Goal: Task Accomplishment & Management: Use online tool/utility

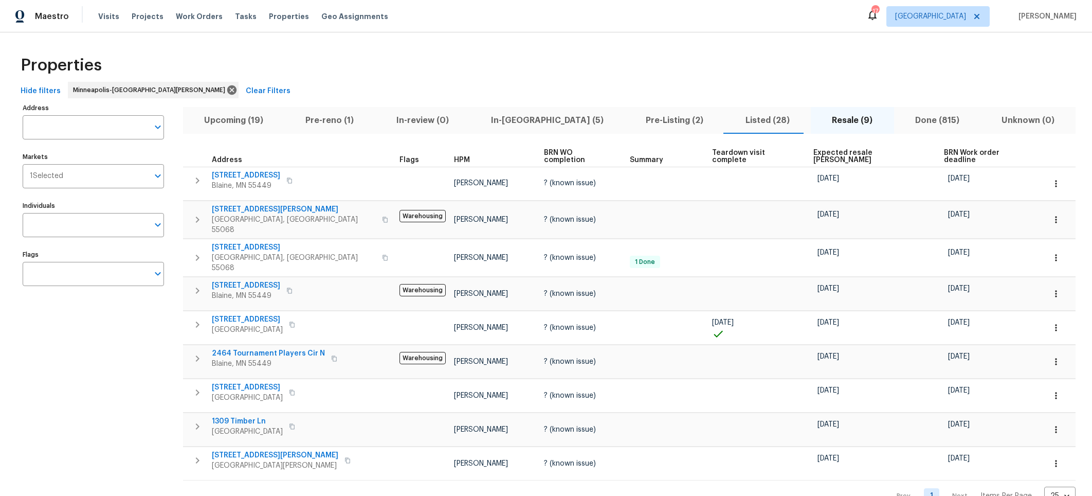
scroll to position [17, 0]
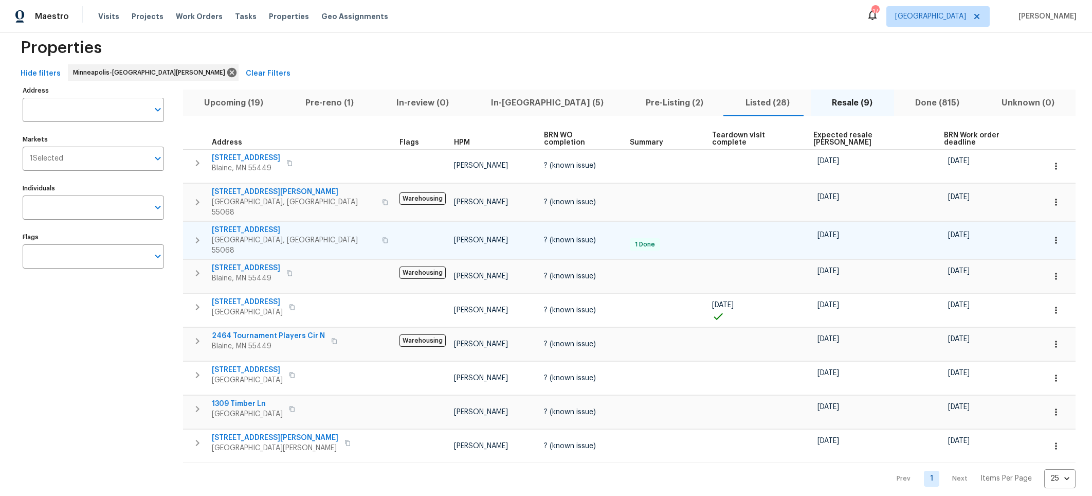
drag, startPoint x: 102, startPoint y: 414, endPoint x: 261, endPoint y: 212, distance: 256.4
click at [102, 407] on div "Address Address Markets 1 Selected Markets Individuals Individuals Flags Flags" at bounding box center [100, 285] width 154 height 405
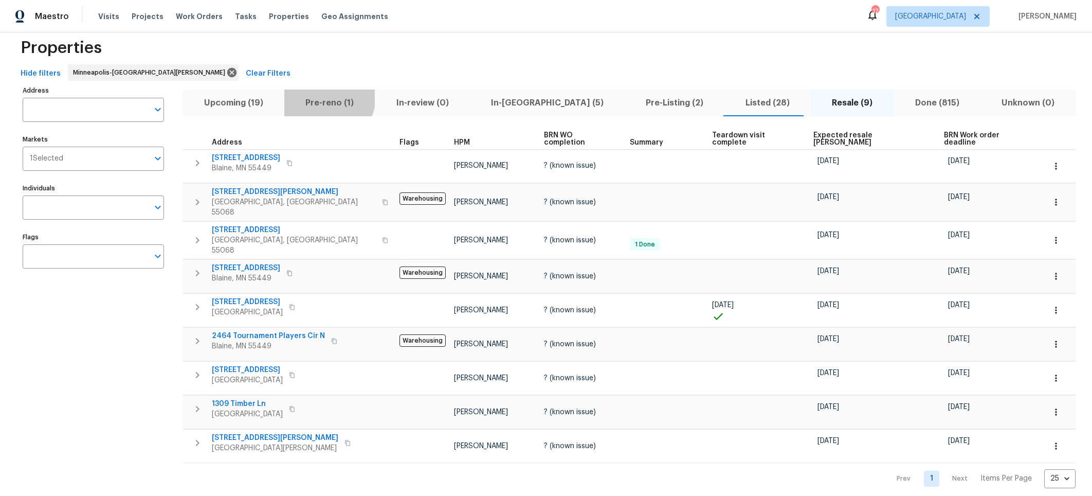
click at [315, 94] on button "Pre-reno (1)" at bounding box center [329, 102] width 91 height 27
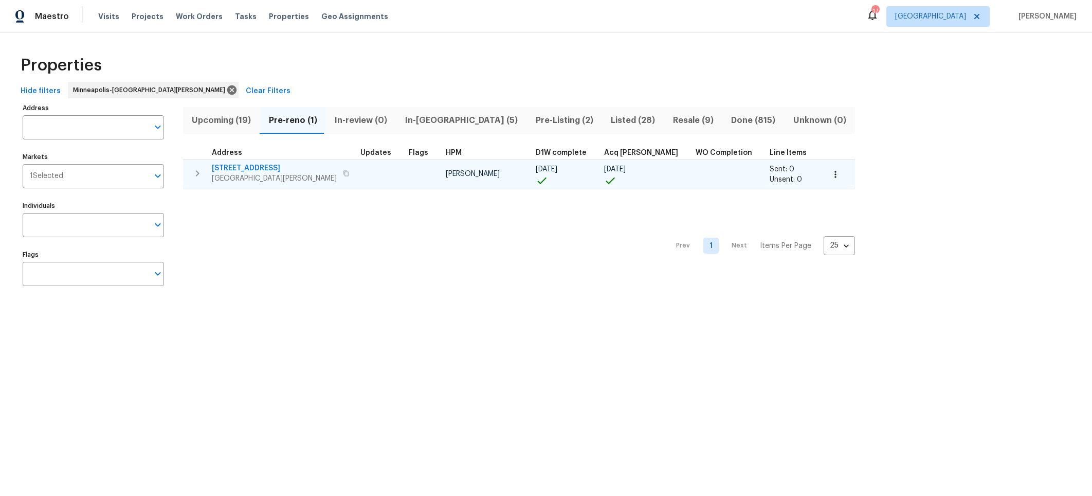
click at [225, 169] on span "730 Pleasant Ave" at bounding box center [274, 168] width 125 height 10
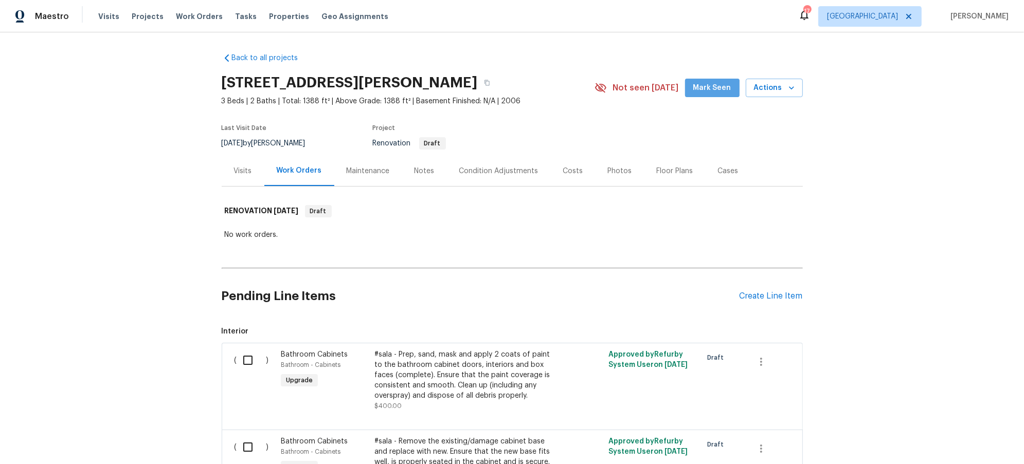
click at [723, 82] on span "Mark Seen" at bounding box center [712, 88] width 38 height 13
click at [74, 230] on div "Back to all projects 730 Pleasant Ave, St. Paul Park, MN 55071 3 Beds | 2 Baths…" at bounding box center [512, 248] width 1024 height 432
drag, startPoint x: 410, startPoint y: 171, endPoint x: 456, endPoint y: 184, distance: 46.9
click at [415, 171] on div "Notes" at bounding box center [425, 171] width 20 height 10
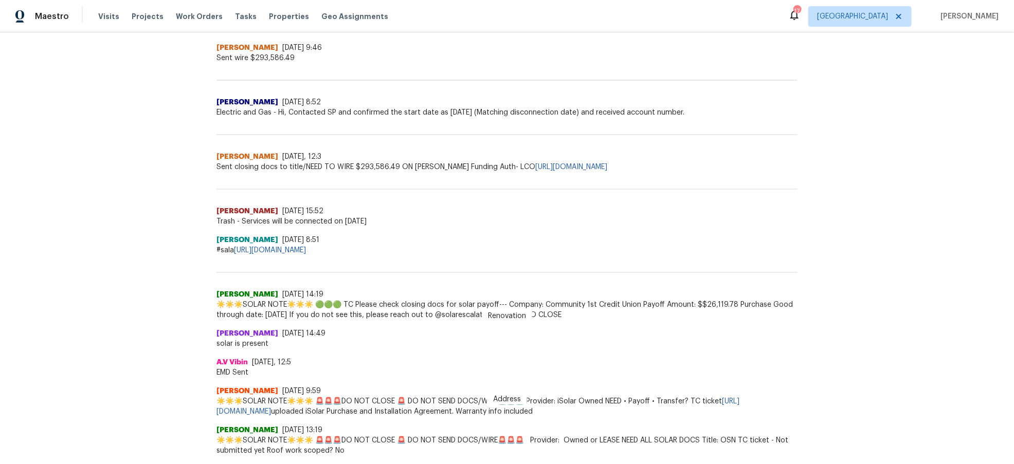
scroll to position [582, 0]
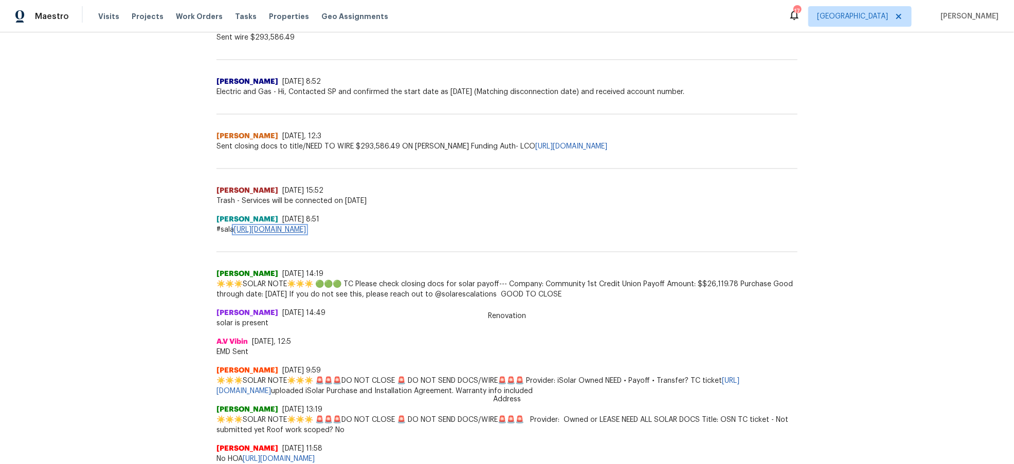
click at [306, 230] on link "https://docs.google.com/spreadsheets/d/1H9UGQnyyBTS2wX0CmiuQrblPWAZrHkPqM0WR2mR…" at bounding box center [270, 229] width 72 height 7
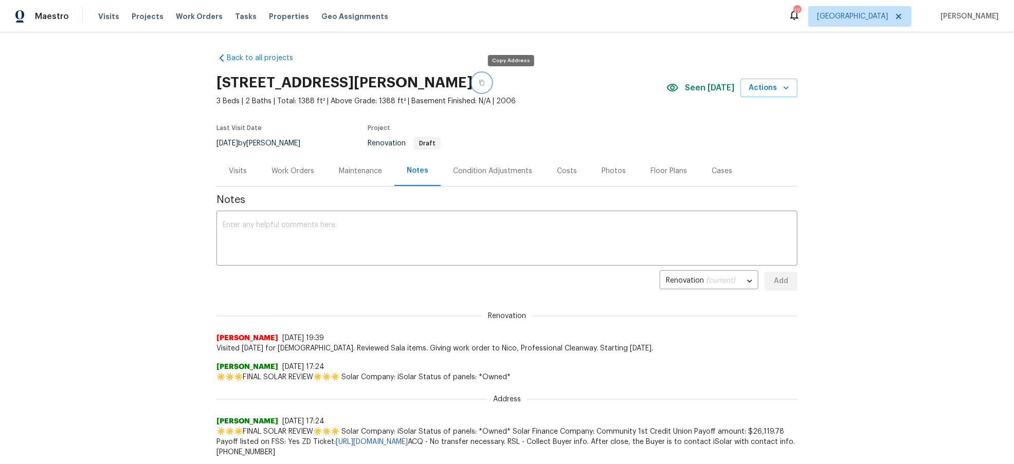
click at [491, 80] on button "button" at bounding box center [482, 83] width 19 height 19
drag, startPoint x: 595, startPoint y: 171, endPoint x: 672, endPoint y: 177, distance: 76.9
click at [602, 171] on div "Photos" at bounding box center [614, 171] width 24 height 10
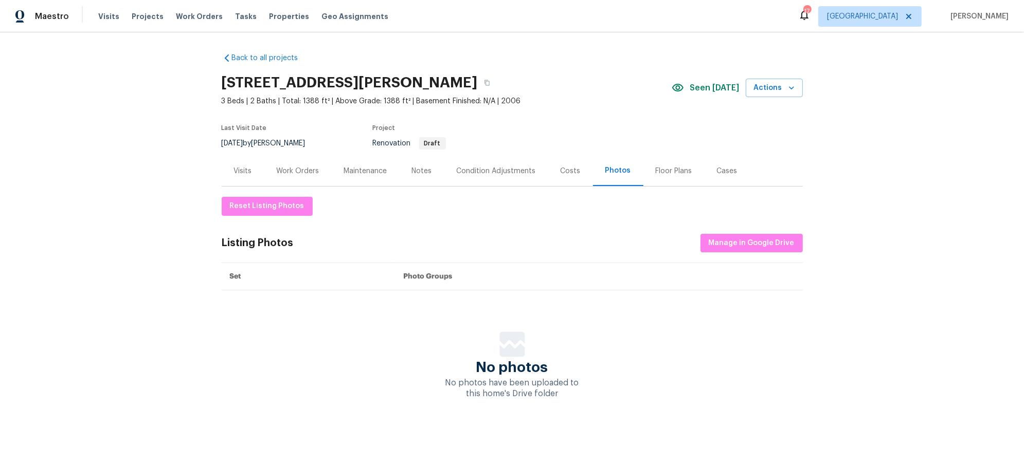
click at [673, 176] on div "Floor Plans" at bounding box center [673, 171] width 61 height 30
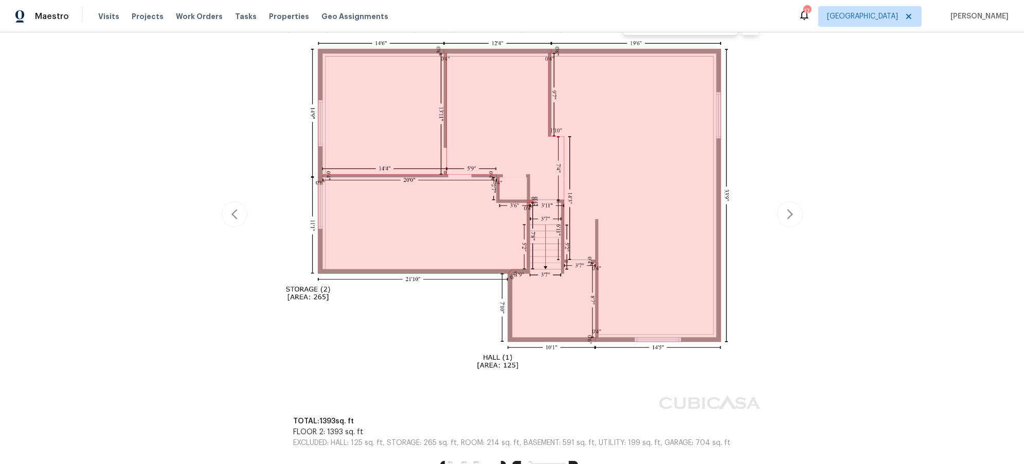
scroll to position [223, 0]
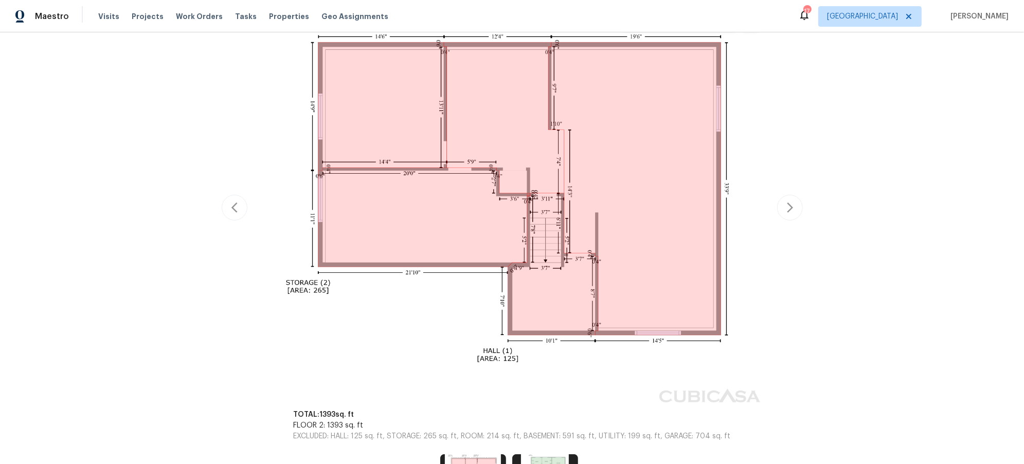
click at [798, 206] on div "Back to all projects 730 Pleasant Ave, St. Paul Park, MN 55071 3 Beds | 2 Baths…" at bounding box center [512, 248] width 1024 height 432
click at [797, 206] on button "button" at bounding box center [790, 208] width 26 height 26
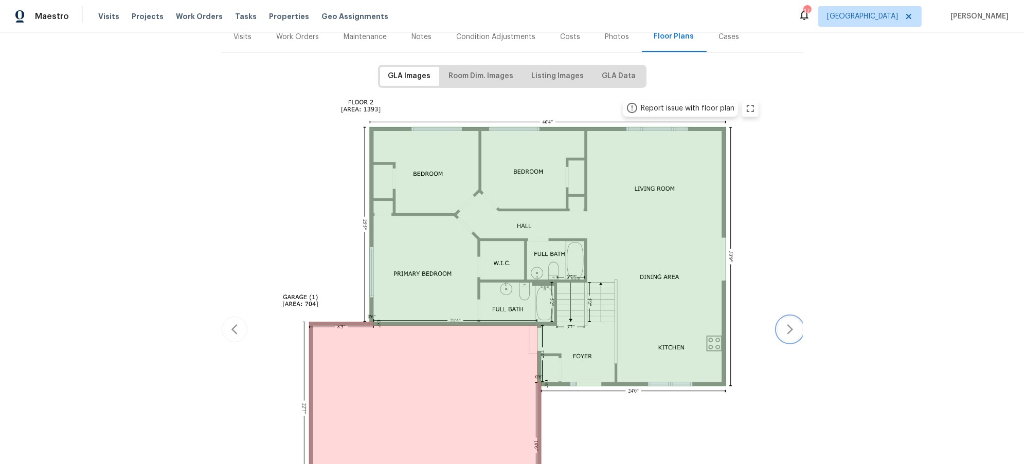
scroll to position [137, 0]
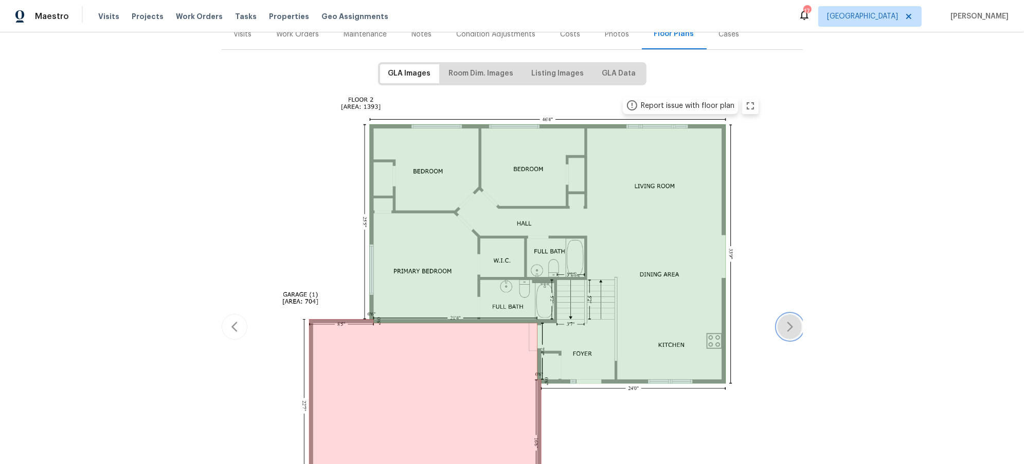
click at [787, 329] on icon "button" at bounding box center [790, 327] width 6 height 10
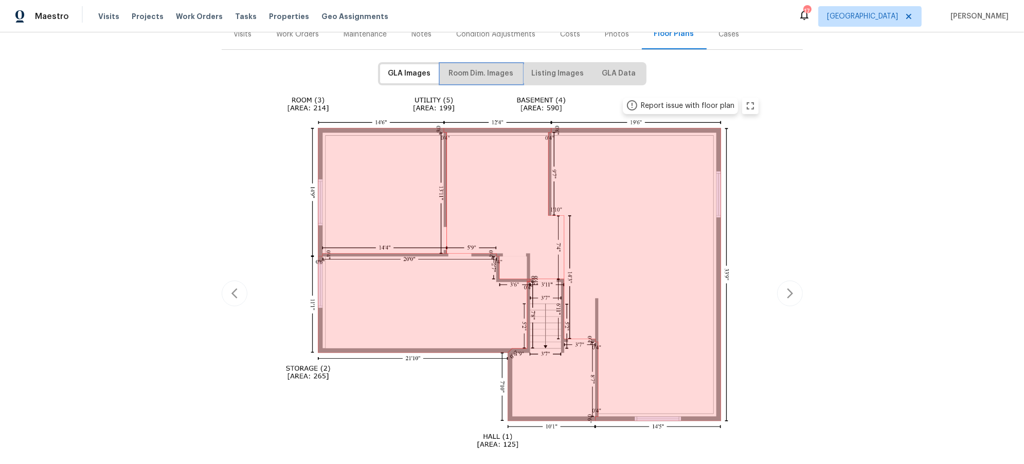
click at [471, 69] on span "Room Dim. Images" at bounding box center [481, 73] width 65 height 13
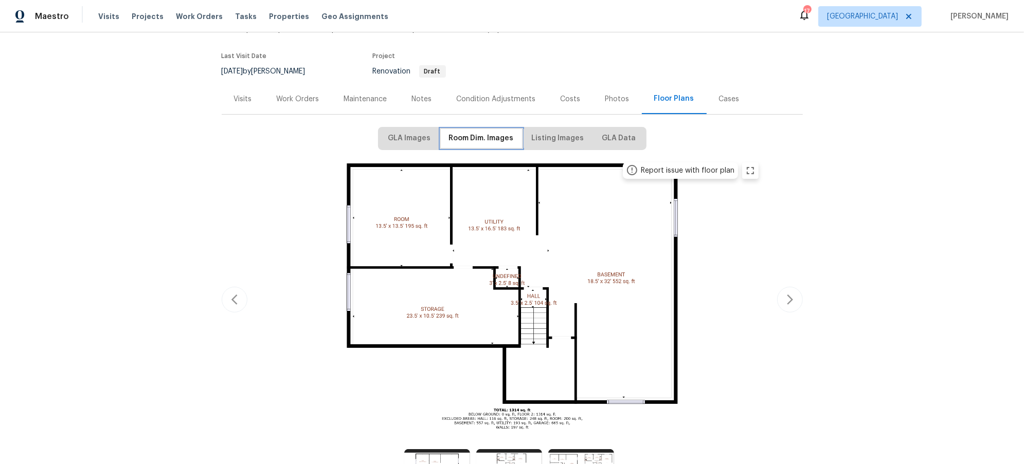
scroll to position [87, 0]
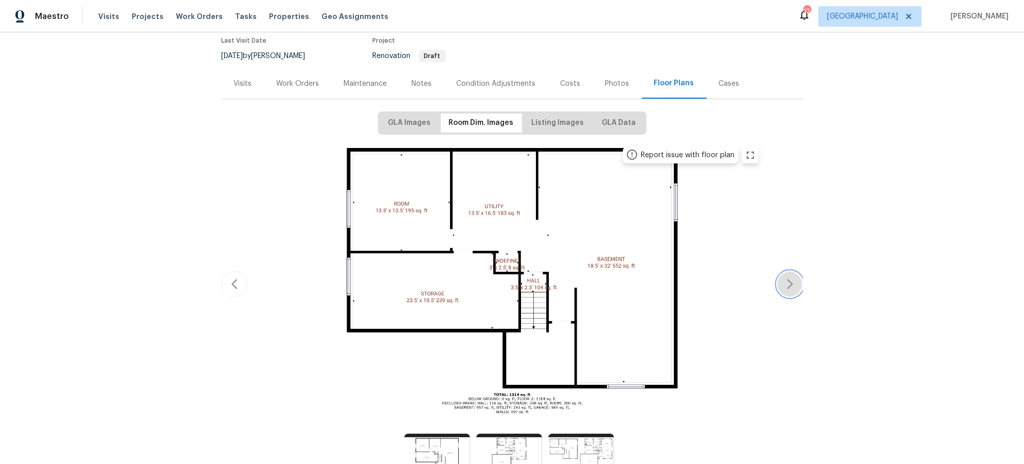
drag, startPoint x: 786, startPoint y: 275, endPoint x: 777, endPoint y: 279, distance: 10.1
click at [786, 275] on button "button" at bounding box center [790, 285] width 26 height 26
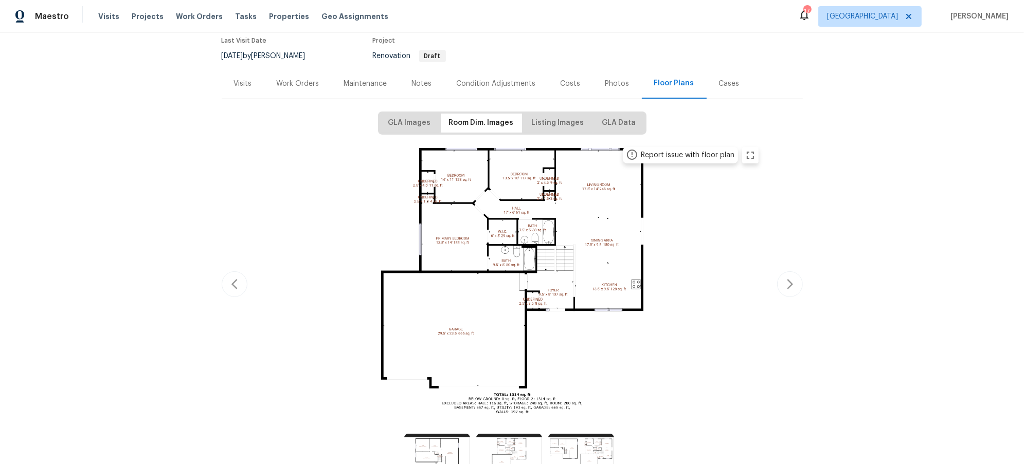
click at [558, 290] on img at bounding box center [512, 283] width 505 height 284
click at [598, 269] on img at bounding box center [512, 283] width 505 height 284
click at [751, 155] on icon "zoom in" at bounding box center [750, 155] width 12 height 12
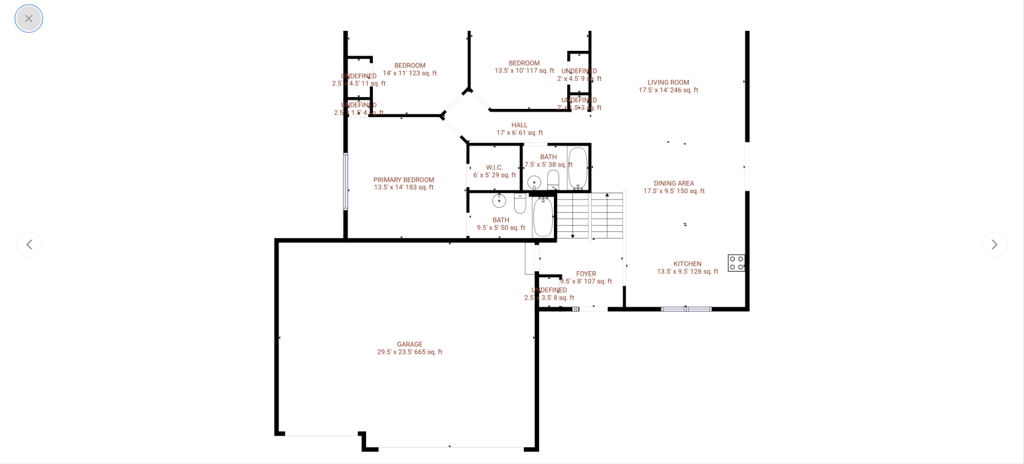
click at [31, 18] on icon "button" at bounding box center [29, 18] width 12 height 12
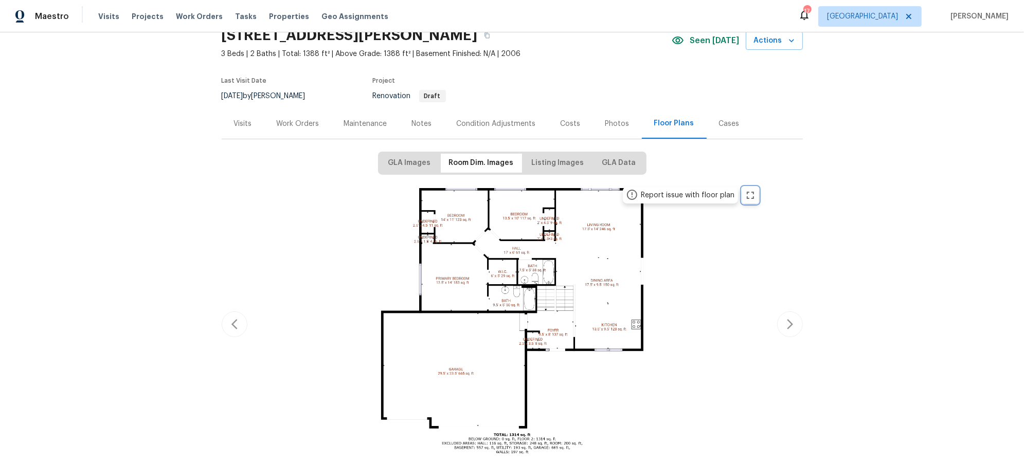
scroll to position [0, 0]
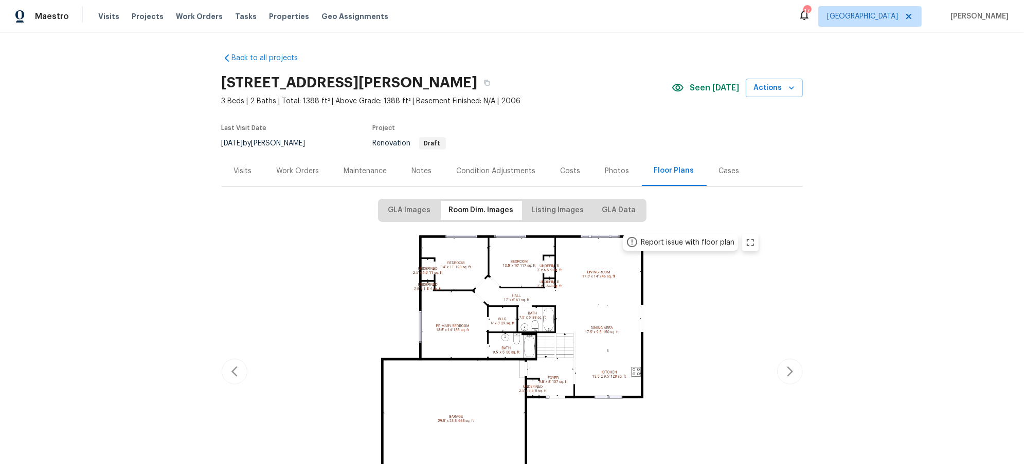
click at [284, 172] on div "Work Orders" at bounding box center [298, 171] width 43 height 10
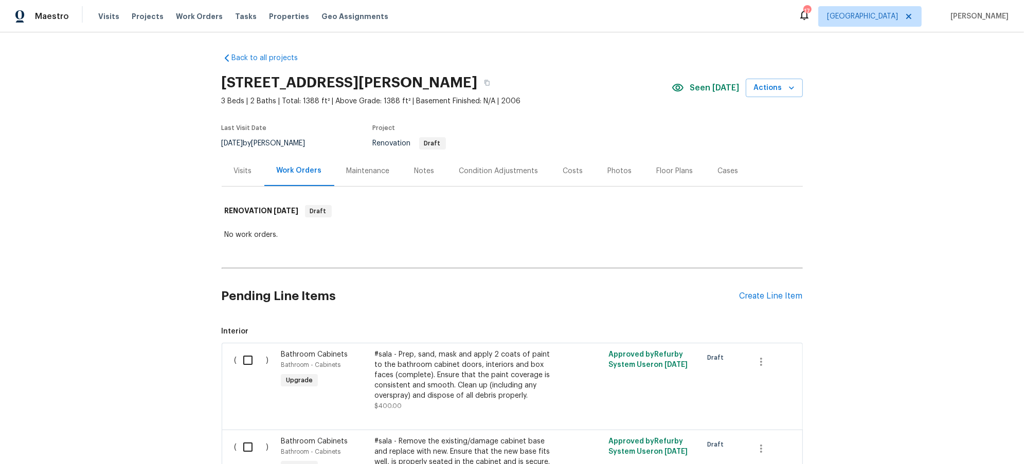
scroll to position [3, 0]
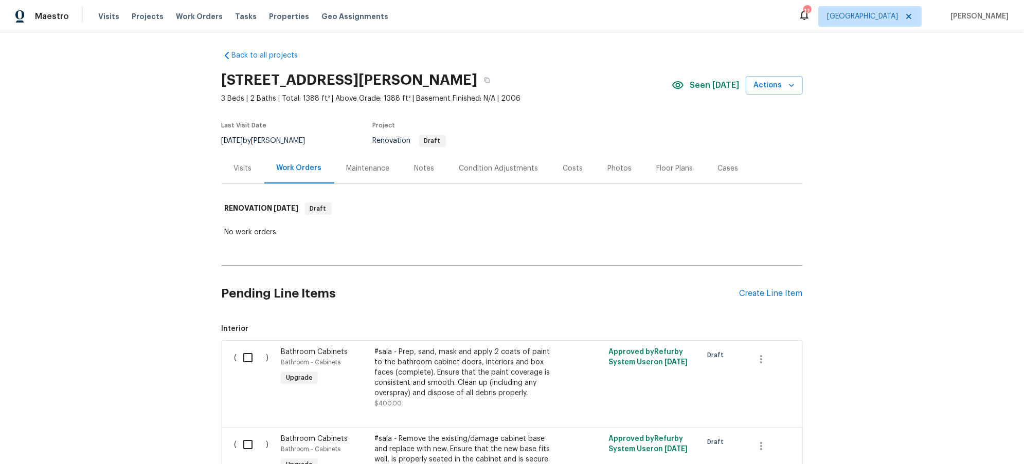
click at [507, 162] on div "Condition Adjustments" at bounding box center [499, 168] width 104 height 30
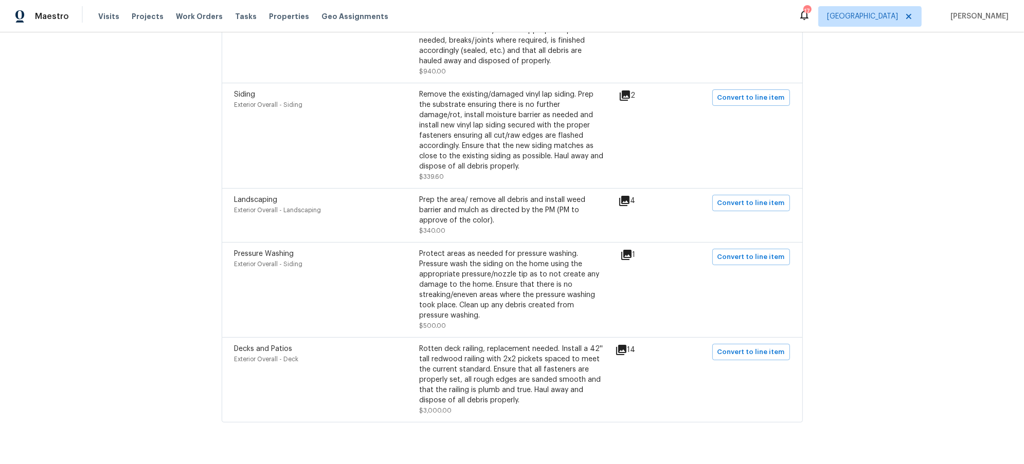
scroll to position [438, 0]
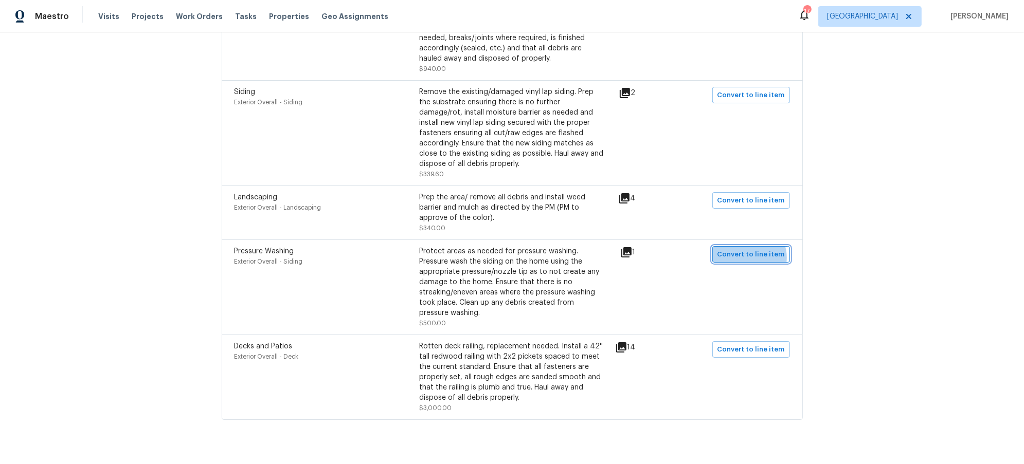
click at [747, 259] on span "Convert to line item" at bounding box center [750, 255] width 67 height 12
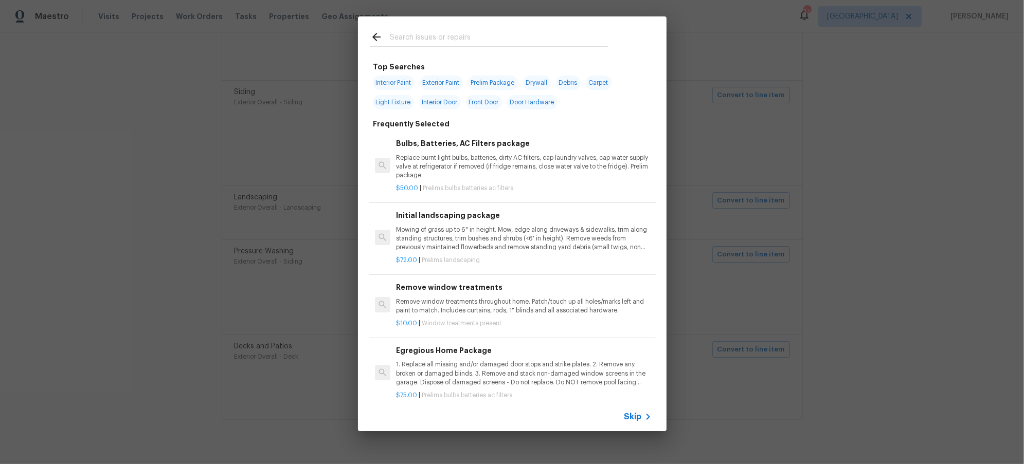
click at [442, 38] on input "text" at bounding box center [499, 38] width 218 height 15
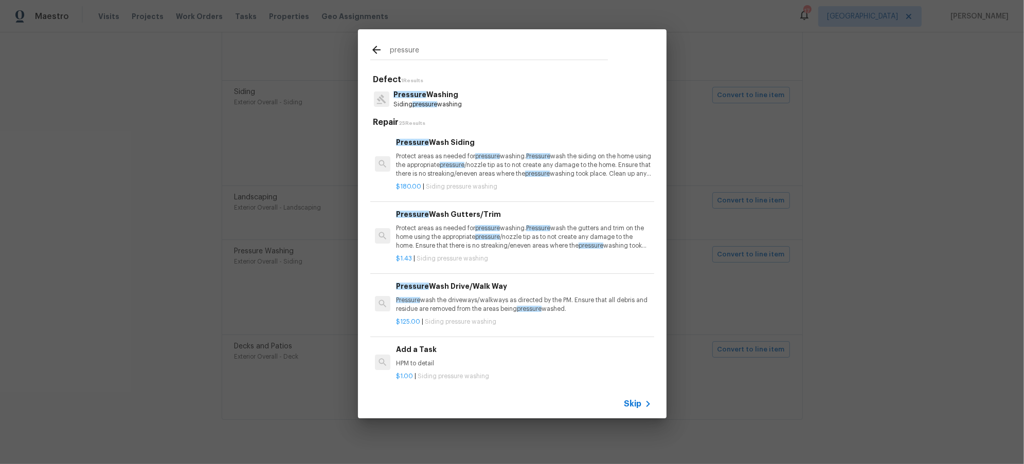
type input "pressure"
click at [441, 164] on p "Protect areas as needed for pressure washing. Pressure wash the siding on the h…" at bounding box center [523, 165] width 255 height 26
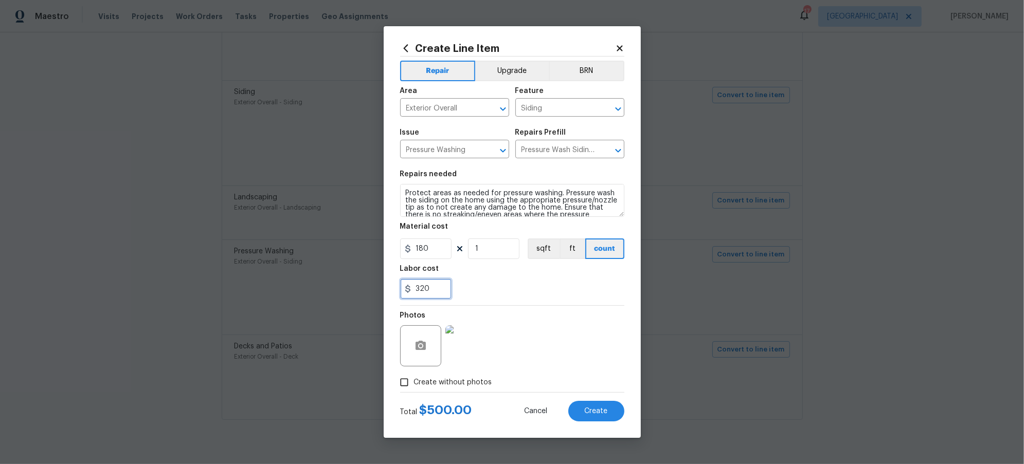
drag, startPoint x: 384, startPoint y: 289, endPoint x: 369, endPoint y: 289, distance: 14.9
click at [369, 289] on div "Create Line Item Repair Upgrade BRN Area Exterior Overall ​ Feature Siding ​ Is…" at bounding box center [512, 232] width 1024 height 464
type input "170"
click at [526, 277] on div "Labor cost" at bounding box center [512, 271] width 224 height 13
click at [605, 414] on span "Create" at bounding box center [596, 412] width 23 height 8
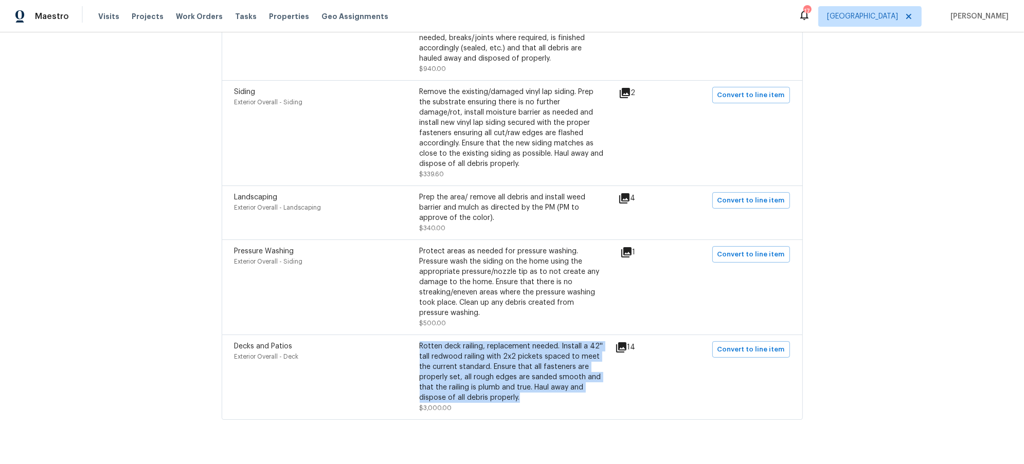
drag, startPoint x: 416, startPoint y: 348, endPoint x: 565, endPoint y: 399, distance: 158.2
click at [565, 399] on div "Rotten deck railing, replacement needed. Install a 42'' tall redwood railing wi…" at bounding box center [512, 372] width 185 height 62
copy div "Rotten deck railing, replacement needed. Install a 42'' tall redwood railing wi…"
click at [769, 350] on span "Convert to line item" at bounding box center [750, 350] width 67 height 12
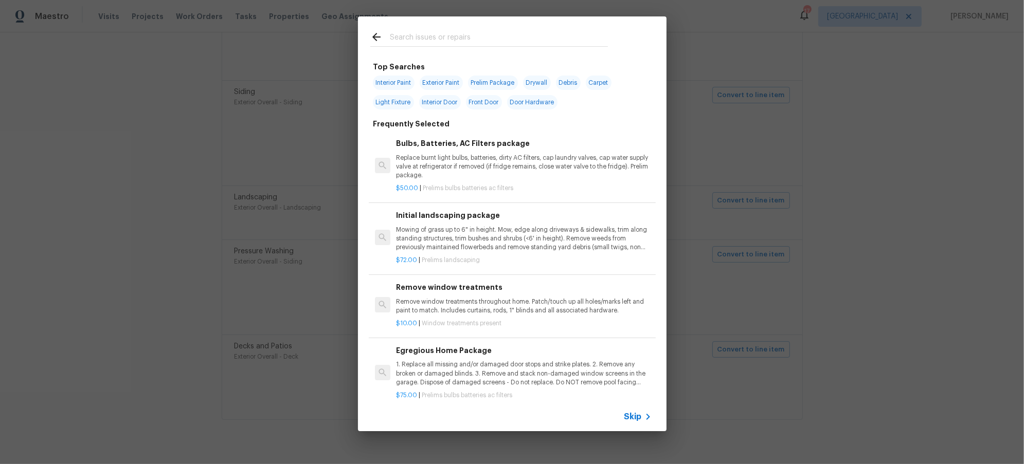
click at [441, 38] on input "text" at bounding box center [499, 38] width 218 height 15
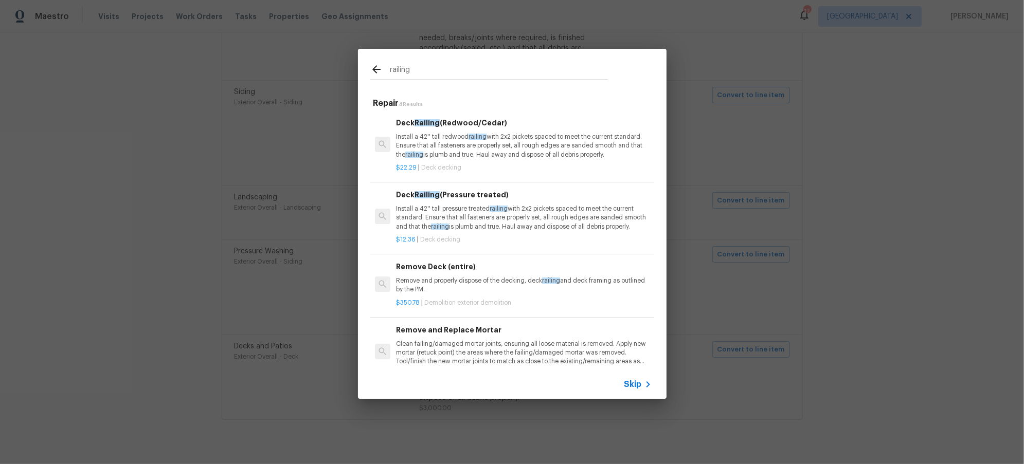
type input "railing"
click at [529, 151] on p "Install a 42'' tall redwood railing with 2x2 pickets spaced to meet the current…" at bounding box center [523, 146] width 255 height 26
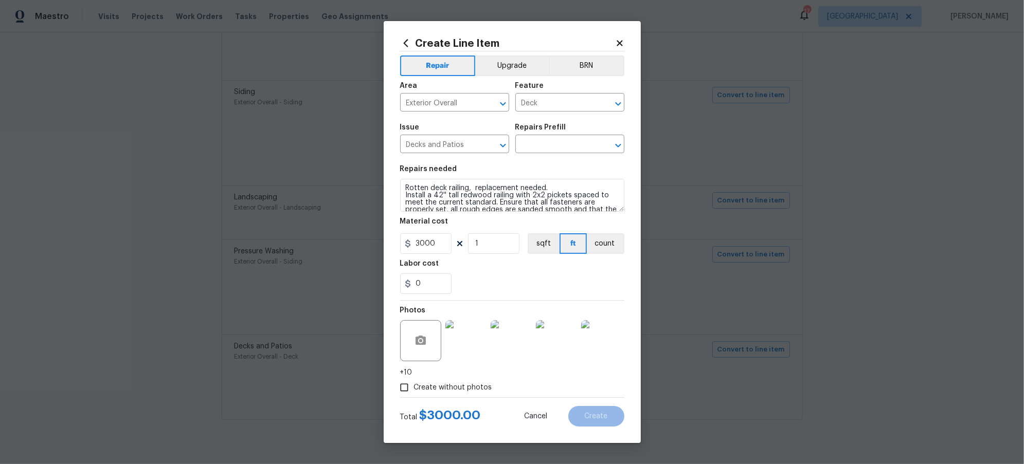
type input "Deck Railing (Redwood/Cedar) $22.29"
type textarea "Install a 42'' tall redwood railing with 2x2 pickets spaced to meet the current…"
type input "22.29"
click at [404, 43] on icon at bounding box center [405, 43] width 5 height 8
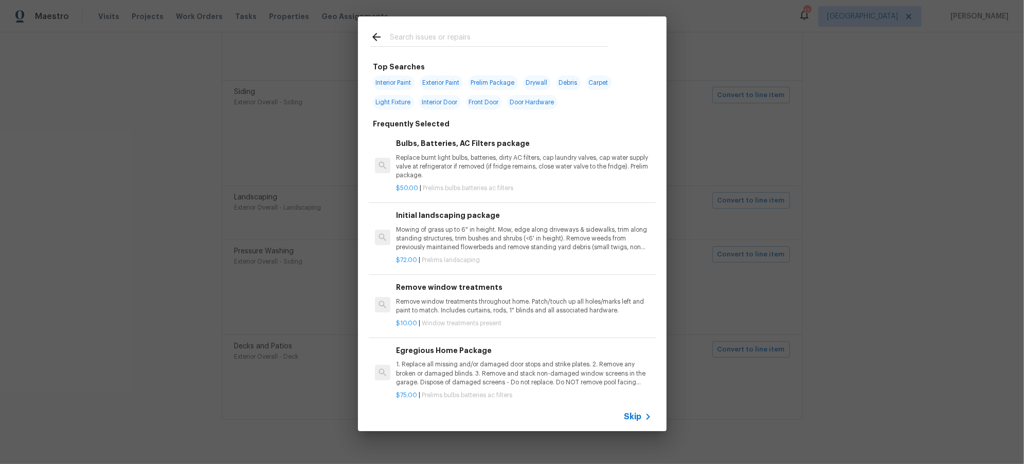
click at [433, 38] on input "text" at bounding box center [499, 38] width 218 height 15
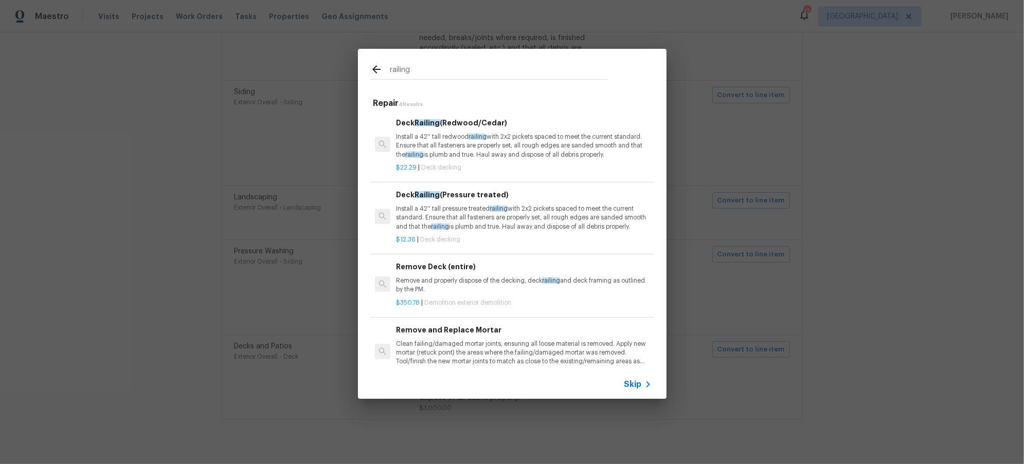
type input "railing"
click at [529, 221] on p "Install a 42'' tall pressure treated railing with 2x2 pickets spaced to meet th…" at bounding box center [523, 218] width 255 height 26
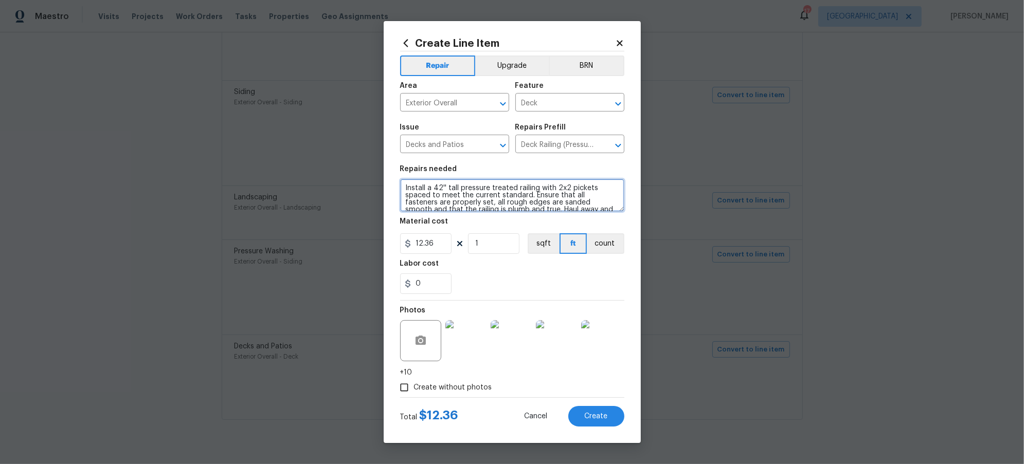
scroll to position [14, 0]
drag, startPoint x: 405, startPoint y: 188, endPoint x: 653, endPoint y: 220, distance: 250.0
click at [653, 220] on div "Create Line Item Repair Upgrade BRN Area Exterior Overall ​ Feature Deck ​ Issu…" at bounding box center [512, 232] width 1024 height 464
paste textarea "Rotten deck railing, replacement needed. Install a 42'' tall redwoo"
drag, startPoint x: 549, startPoint y: 188, endPoint x: 585, endPoint y: 223, distance: 50.9
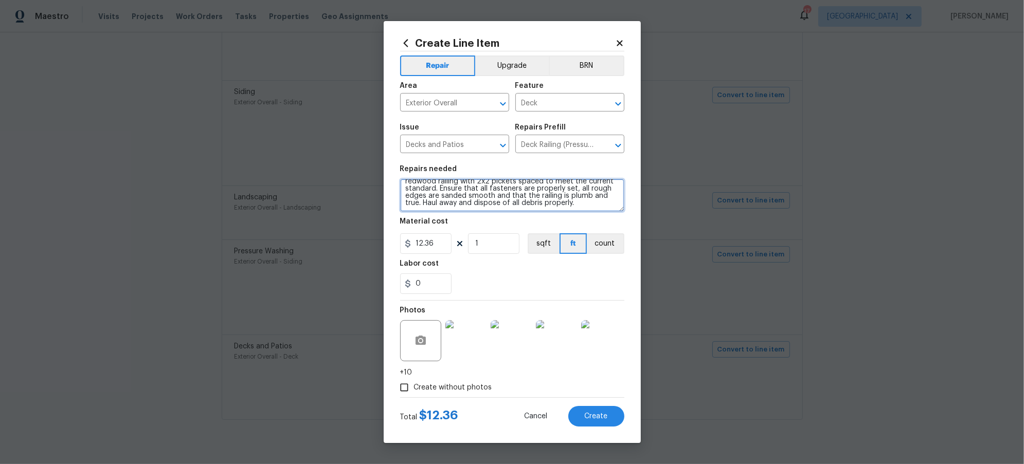
click at [584, 224] on section "Repairs needed Rotten deck railing, replacement needed. Install a 42'' tall red…" at bounding box center [512, 229] width 224 height 141
type textarea "Rotten deck railing, replacement needed. Replace stair stringers, treads, stair…"
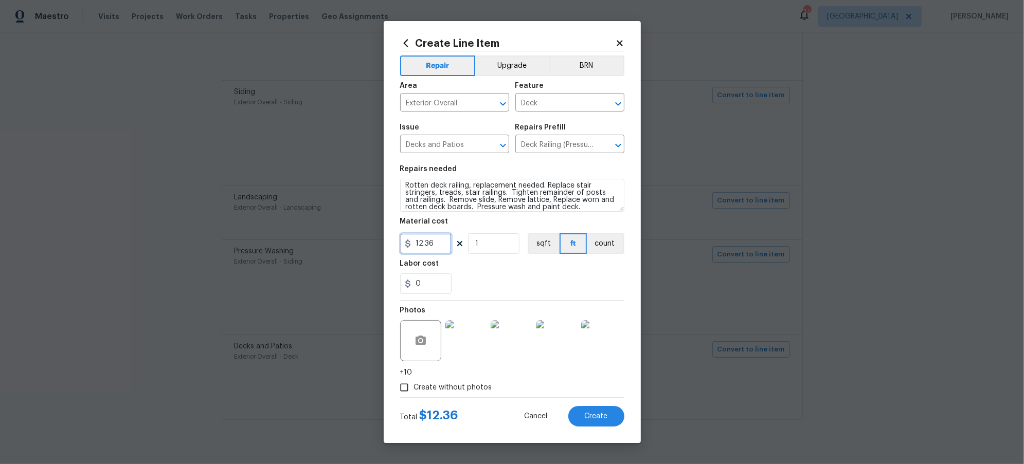
drag, startPoint x: 443, startPoint y: 246, endPoint x: 348, endPoint y: 239, distance: 95.4
click at [353, 239] on div "Create Line Item Repair Upgrade BRN Area Exterior Overall ​ Feature Deck ​ Issu…" at bounding box center [512, 232] width 1024 height 464
click at [538, 278] on div "0" at bounding box center [512, 284] width 224 height 21
drag, startPoint x: 435, startPoint y: 246, endPoint x: 392, endPoint y: 242, distance: 42.4
click at [392, 242] on div "Create Line Item Repair Upgrade BRN Area Exterior Overall ​ Feature Deck ​ Issu…" at bounding box center [512, 232] width 257 height 422
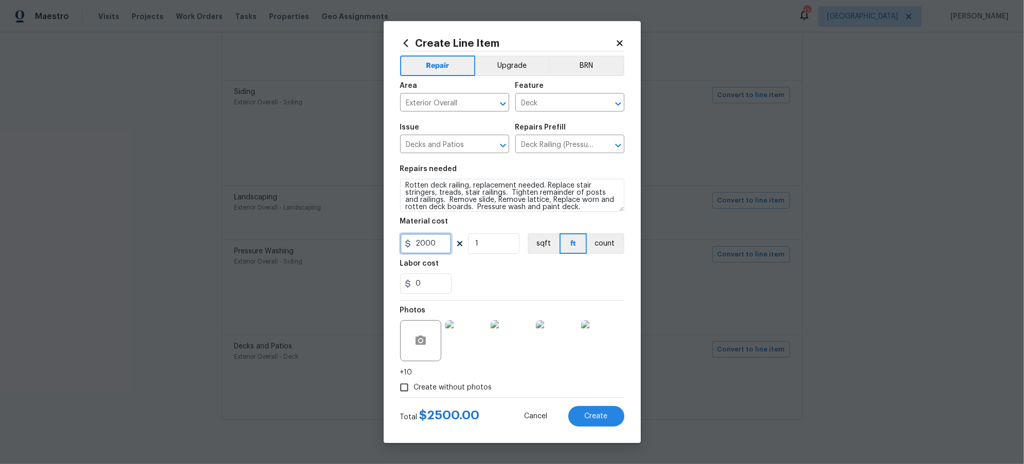
type input "2000"
drag, startPoint x: 524, startPoint y: 290, endPoint x: 483, endPoint y: 272, distance: 44.4
click at [524, 290] on div "0" at bounding box center [512, 284] width 224 height 21
click at [603, 420] on span "Create" at bounding box center [596, 417] width 23 height 8
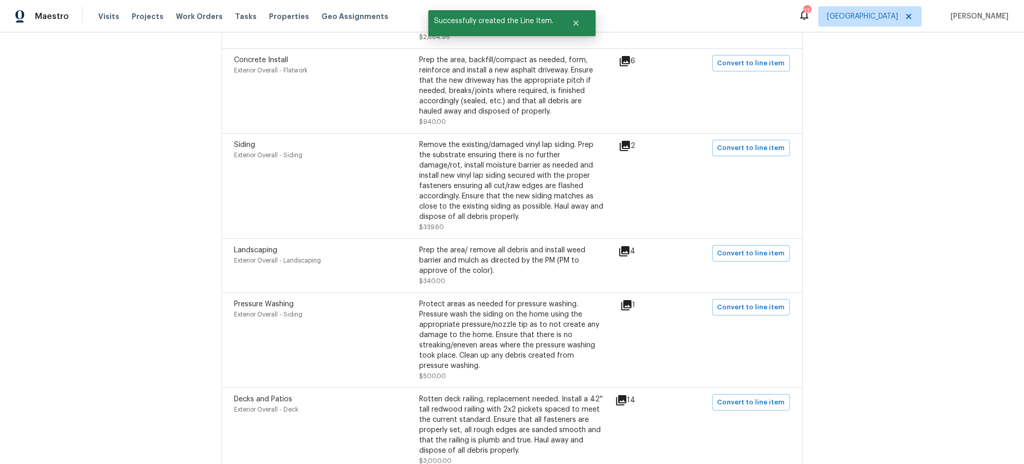
scroll to position [373, 0]
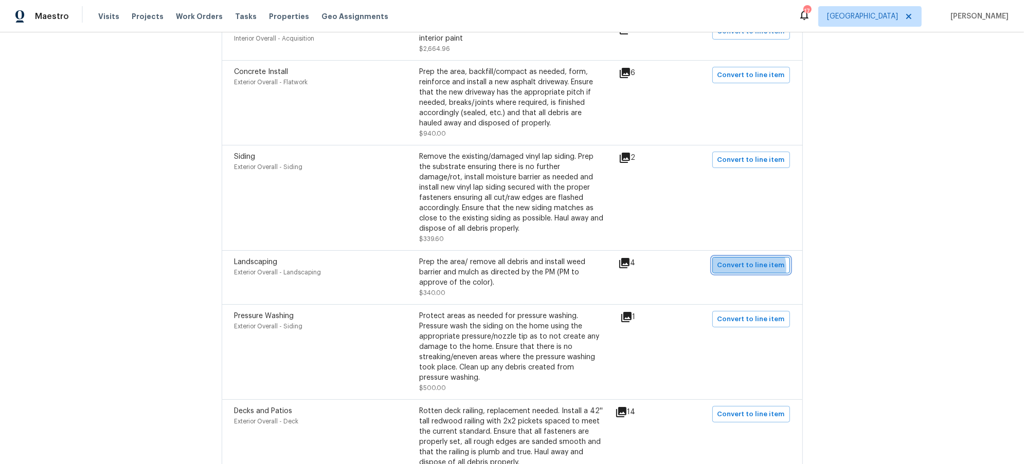
click at [742, 269] on span "Convert to line item" at bounding box center [750, 266] width 67 height 12
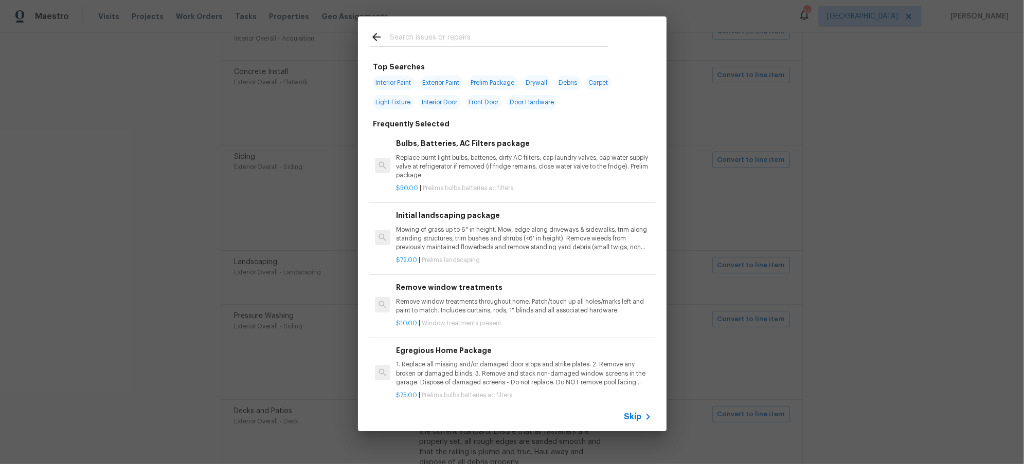
click at [441, 39] on input "text" at bounding box center [499, 38] width 218 height 15
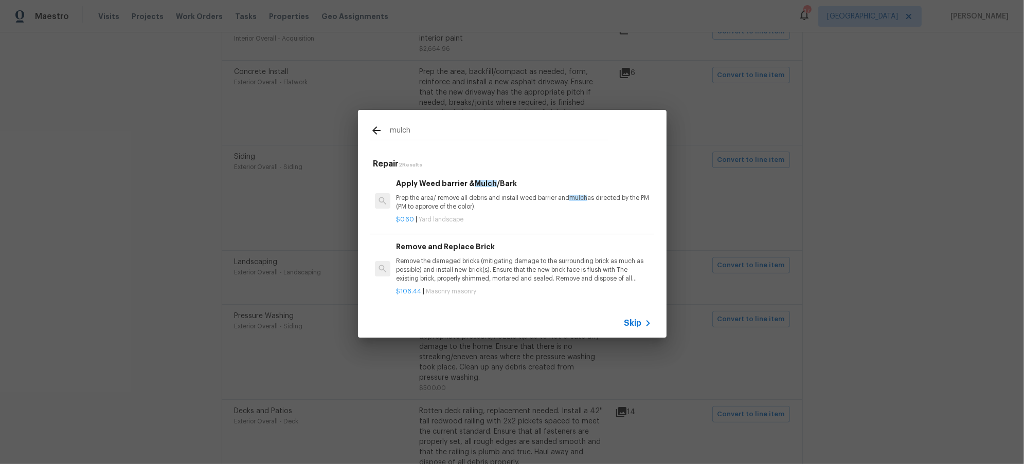
type input "mulch"
click at [520, 195] on p "Prep the area/ remove all debris and install weed barrier and mulch as directed…" at bounding box center [523, 202] width 255 height 17
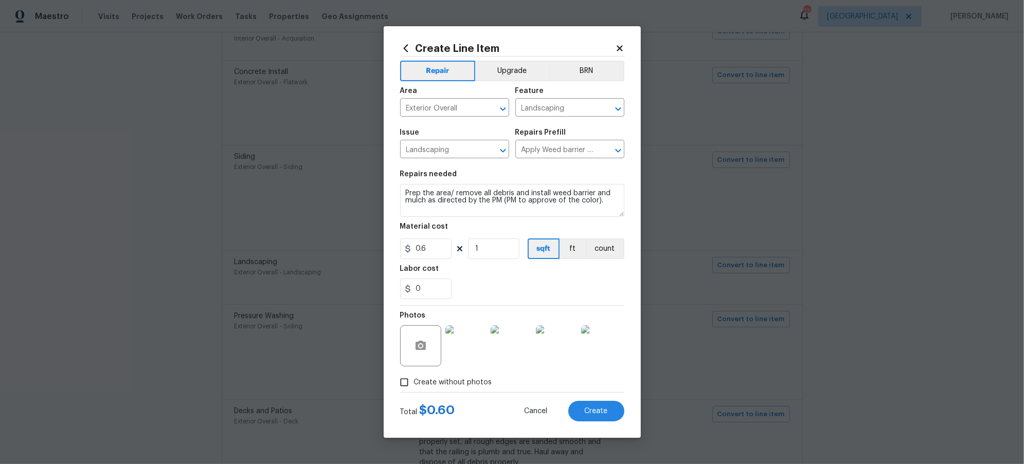
click at [524, 281] on div "0" at bounding box center [512, 289] width 224 height 21
drag, startPoint x: 517, startPoint y: 251, endPoint x: 436, endPoint y: 253, distance: 81.3
click at [436, 253] on div "0.6 1 sqft ft count" at bounding box center [512, 249] width 224 height 21
type input "300"
drag, startPoint x: 526, startPoint y: 282, endPoint x: 539, endPoint y: 277, distance: 14.3
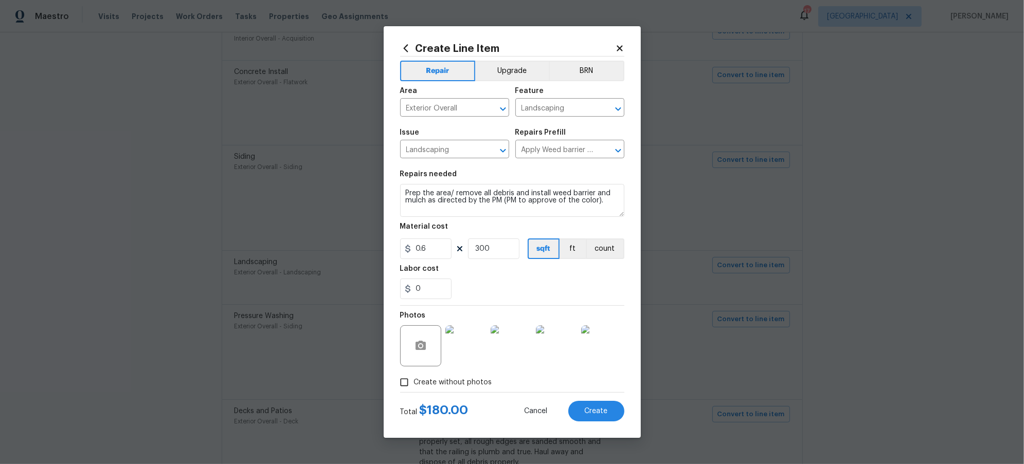
click at [527, 281] on div "0" at bounding box center [512, 289] width 224 height 21
click at [604, 413] on span "Create" at bounding box center [596, 412] width 23 height 8
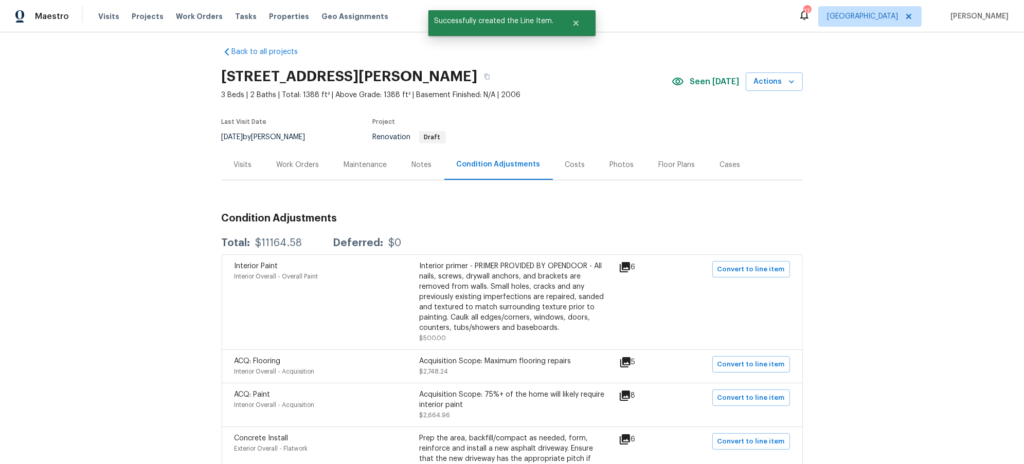
scroll to position [0, 0]
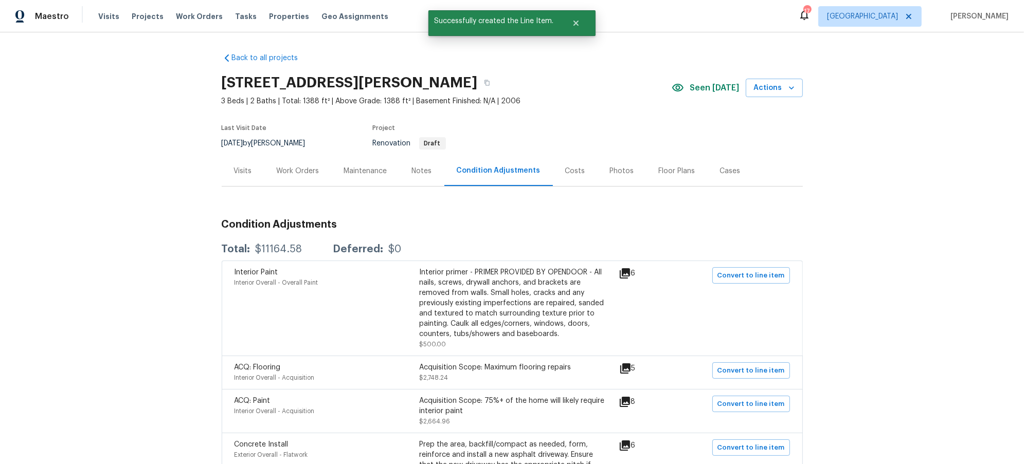
click at [280, 168] on div "Work Orders" at bounding box center [298, 171] width 43 height 10
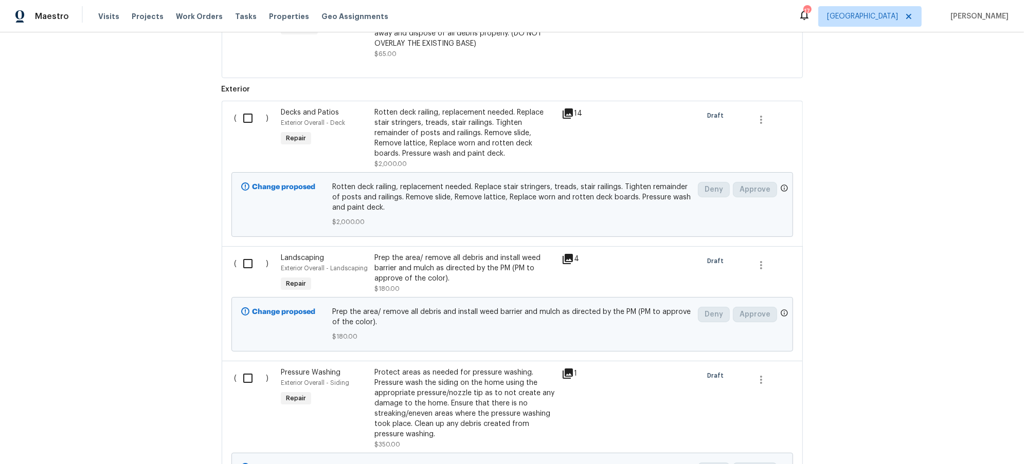
scroll to position [768, 0]
click at [242, 263] on input "checkbox" at bounding box center [251, 262] width 29 height 22
checkbox input "true"
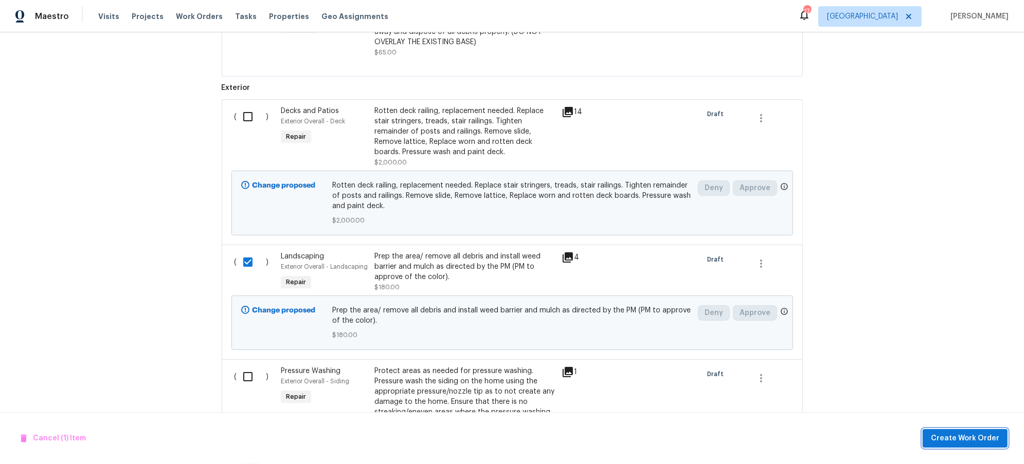
click at [981, 438] on span "Create Work Order" at bounding box center [965, 439] width 68 height 13
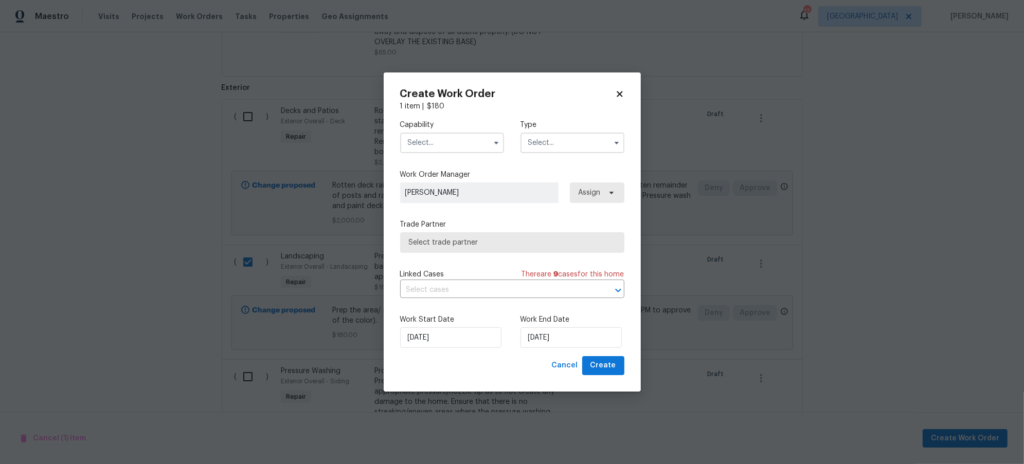
drag, startPoint x: 427, startPoint y: 151, endPoint x: 435, endPoint y: 149, distance: 8.0
click at [429, 150] on input "text" at bounding box center [452, 143] width 104 height 21
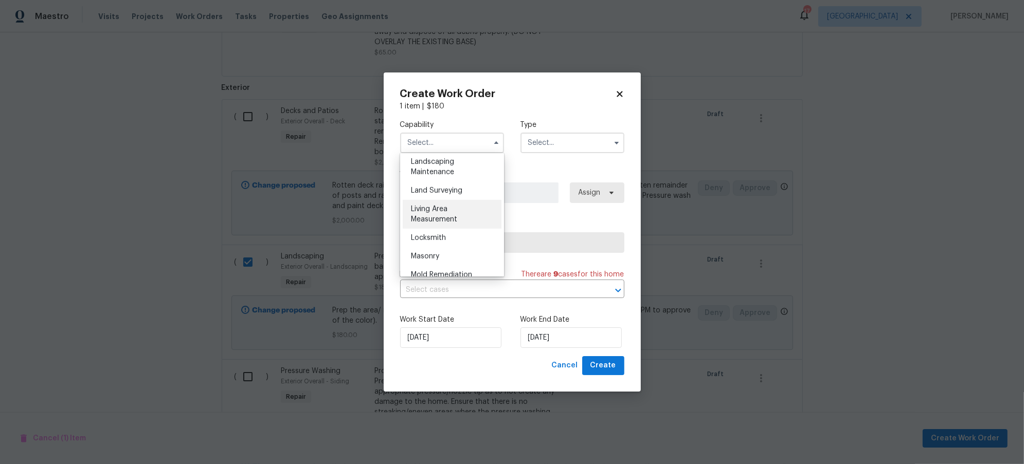
scroll to position [677, 0]
click at [453, 178] on span "Landscaping Maintenance" at bounding box center [432, 169] width 43 height 17
type input "Landscaping Maintenance"
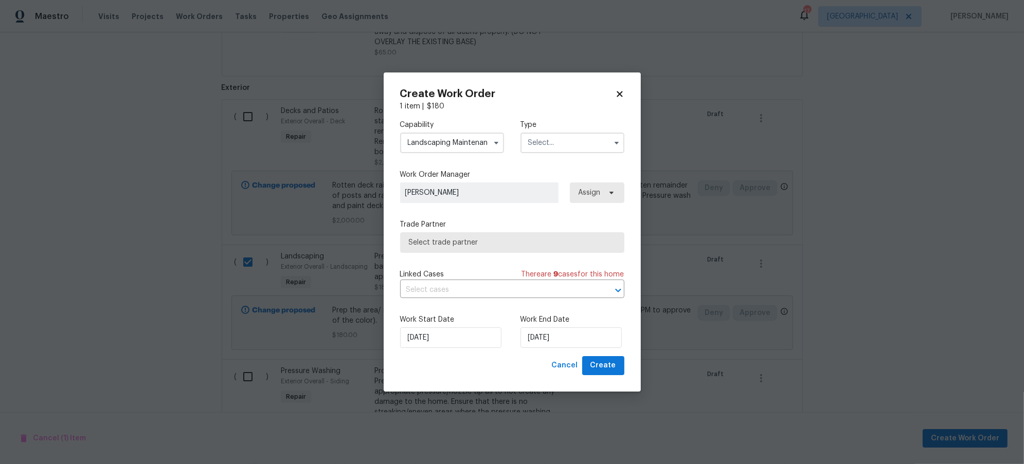
click at [559, 142] on input "text" at bounding box center [572, 143] width 104 height 21
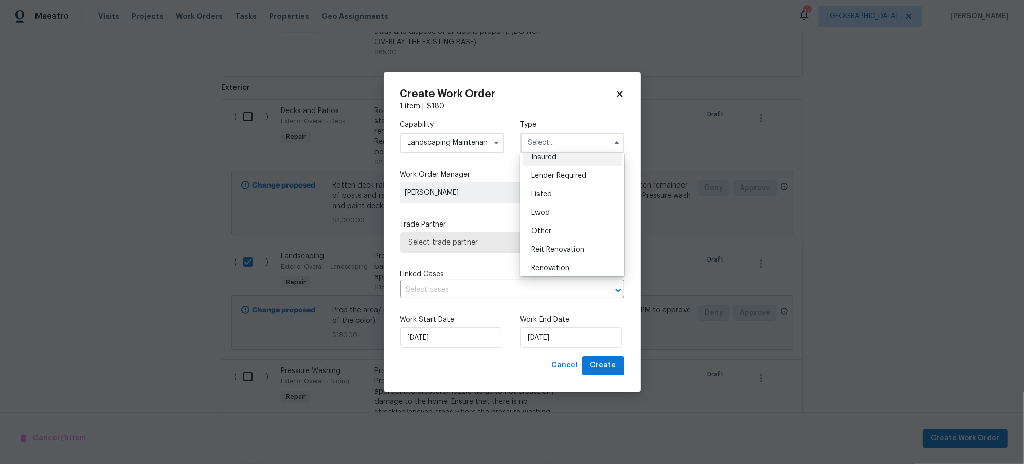
scroll to position [122, 0]
click at [566, 210] on span "Renovation" at bounding box center [550, 209] width 38 height 7
type input "Renovation"
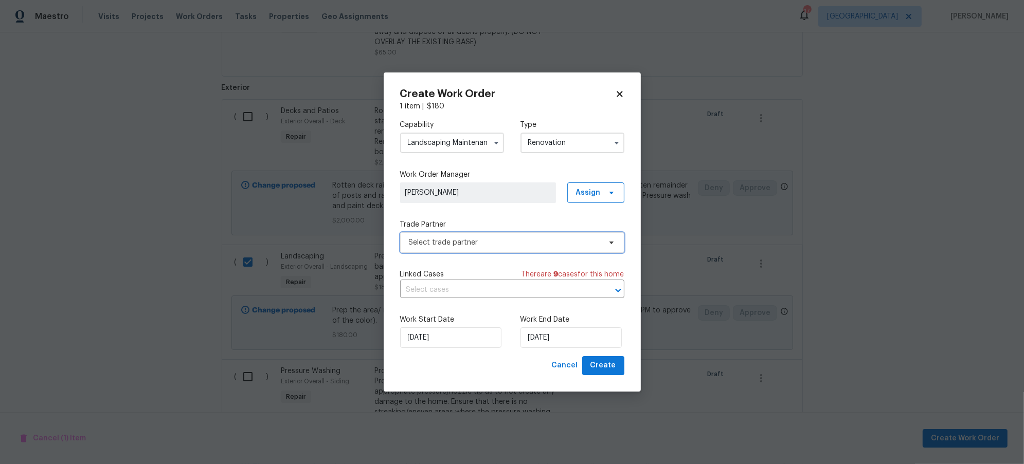
click at [546, 233] on span "Select trade partner" at bounding box center [512, 242] width 224 height 21
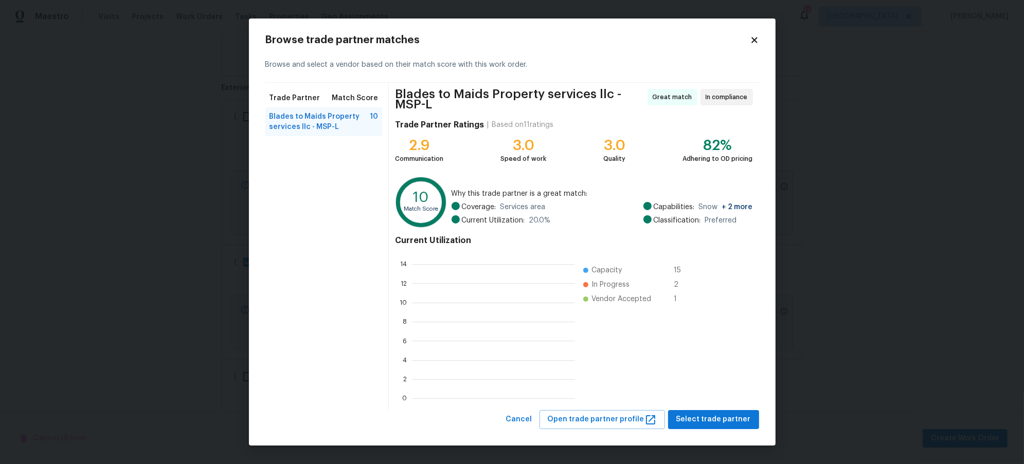
scroll to position [134, 153]
click at [727, 420] on span "Select trade partner" at bounding box center [713, 419] width 75 height 13
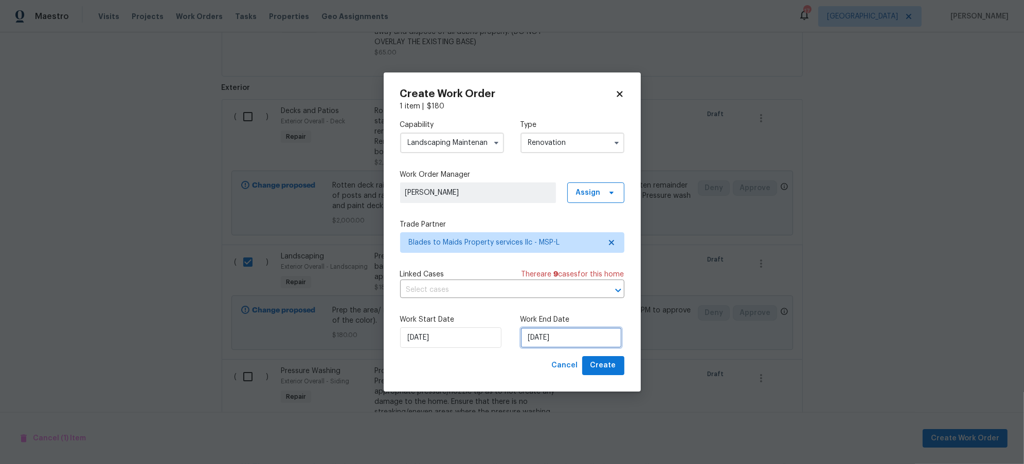
click at [556, 336] on input "[DATE]" at bounding box center [570, 338] width 101 height 21
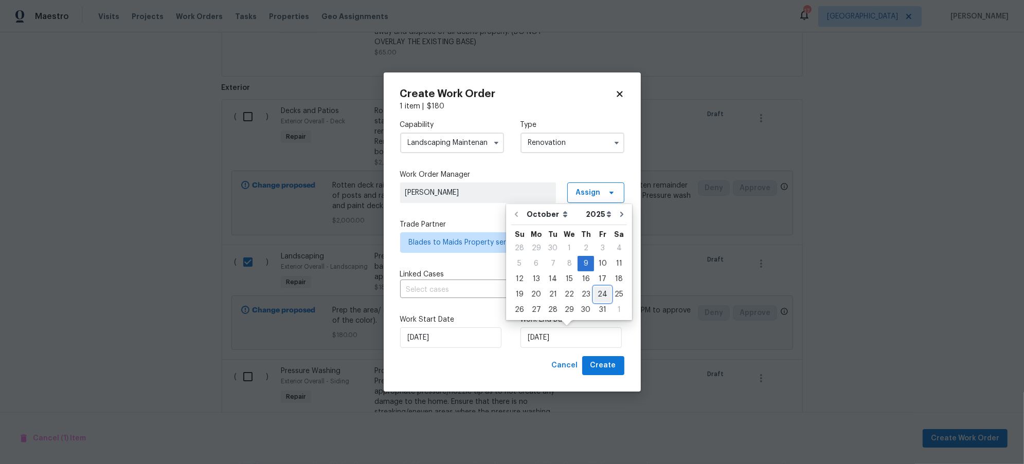
click at [594, 296] on div "24" at bounding box center [602, 294] width 17 height 14
type input "[DATE]"
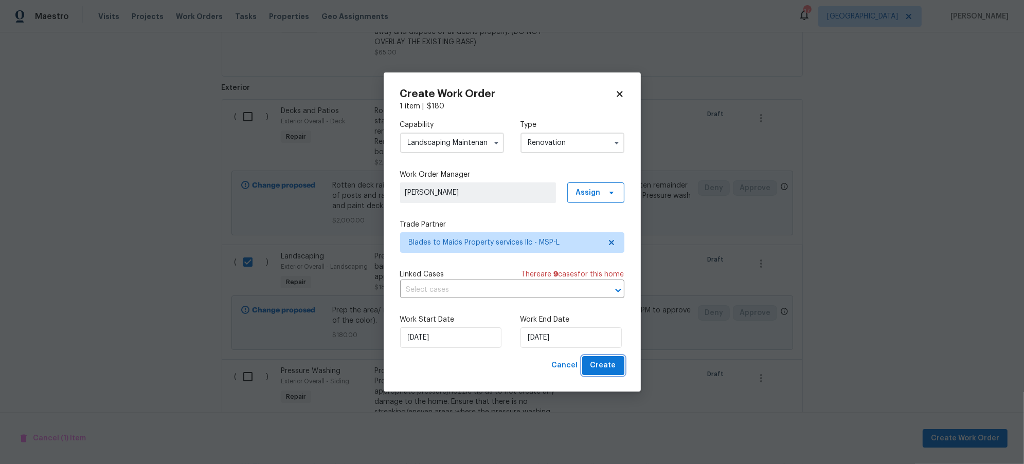
click at [598, 362] on span "Create" at bounding box center [603, 365] width 26 height 13
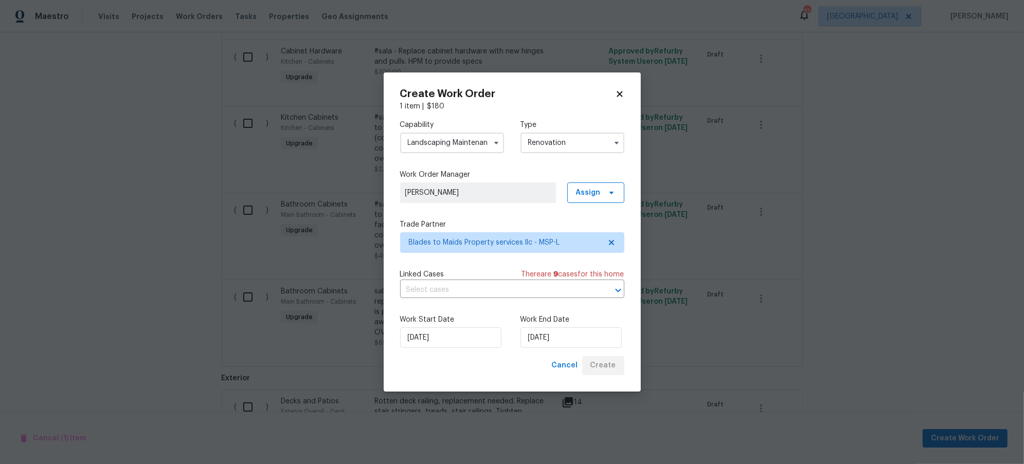
scroll to position [796, 0]
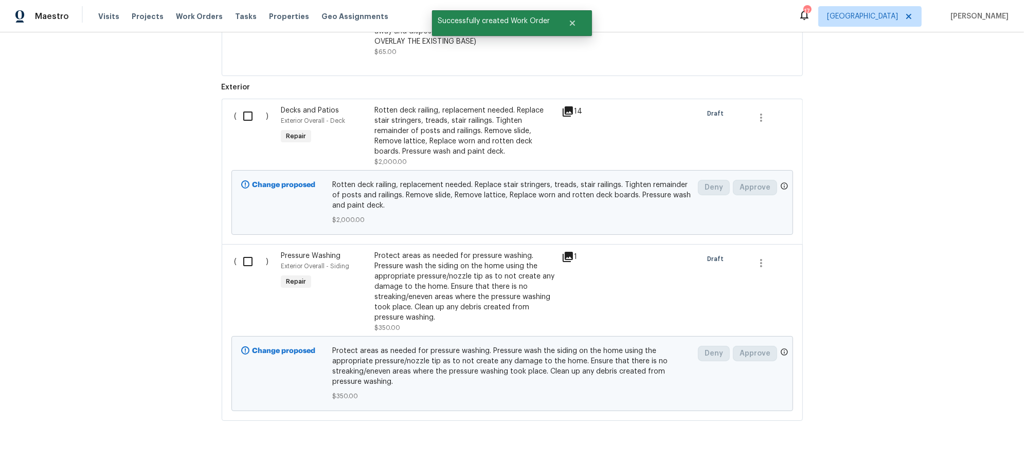
click at [133, 303] on div "Back to all projects 730 Pleasant Ave, St. Paul Park, MN 55071 3 Beds | 2 Baths…" at bounding box center [512, 248] width 1024 height 432
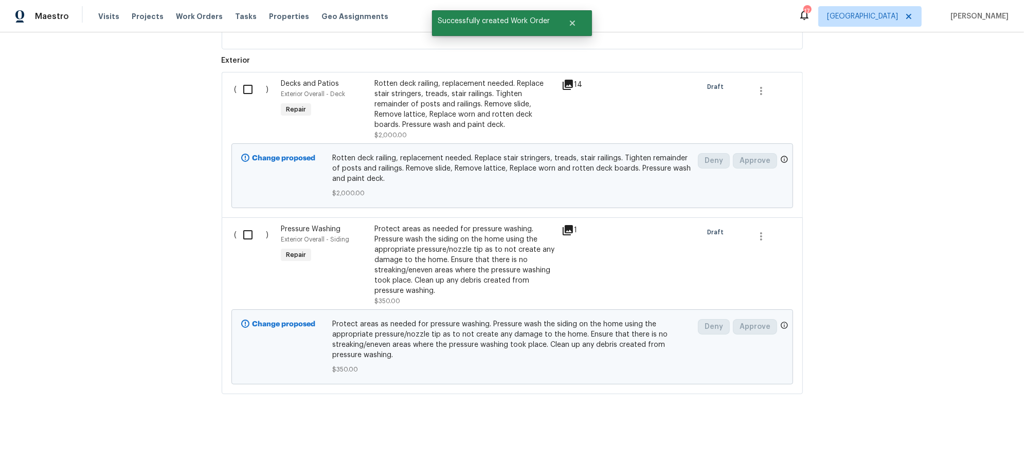
scroll to position [0, 0]
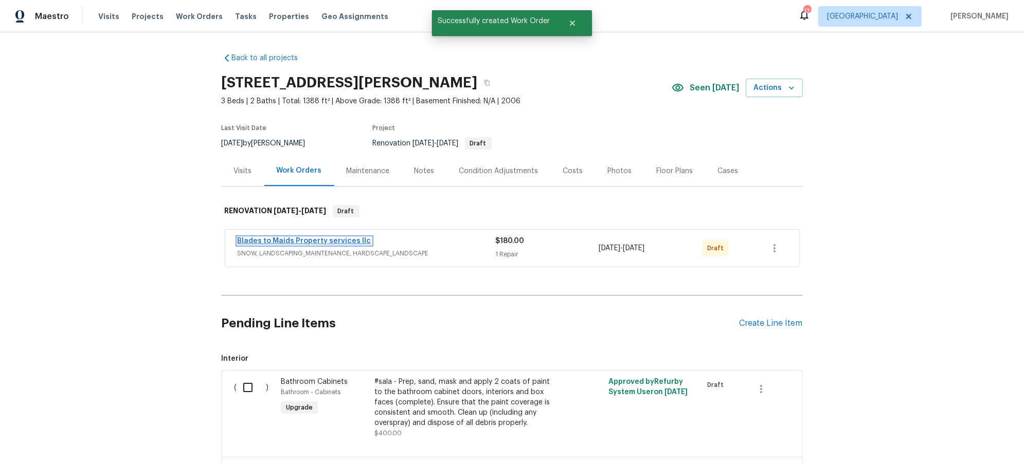
click at [329, 239] on link "Blades to Maids Property services llc" at bounding box center [305, 241] width 134 height 7
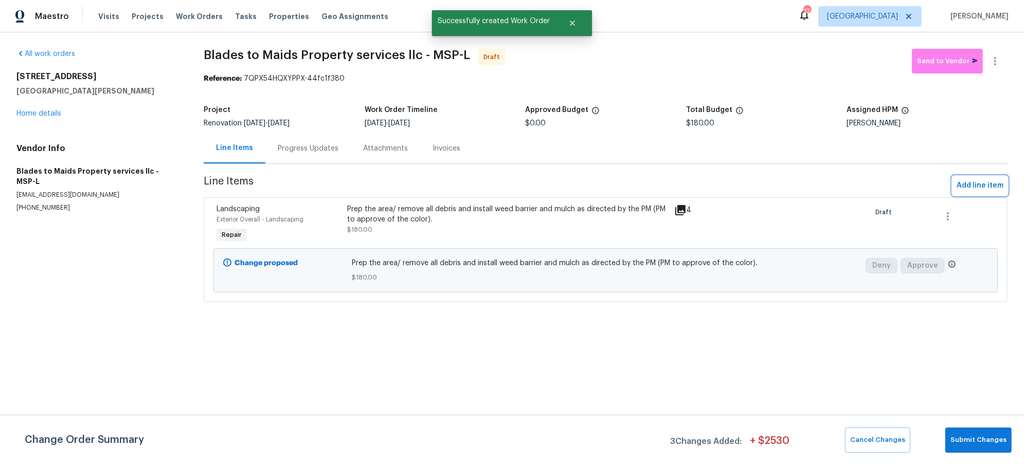
click at [975, 182] on span "Add line item" at bounding box center [980, 185] width 47 height 13
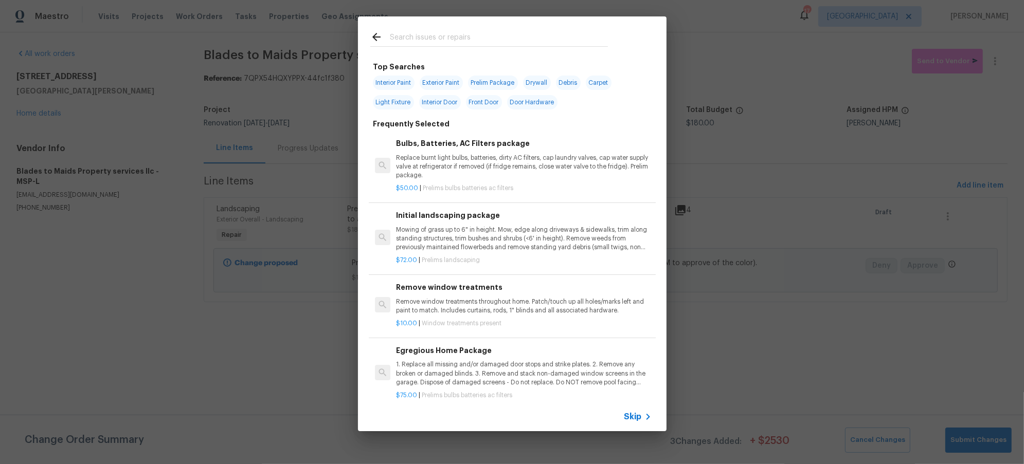
click at [451, 32] on input "text" at bounding box center [499, 38] width 218 height 15
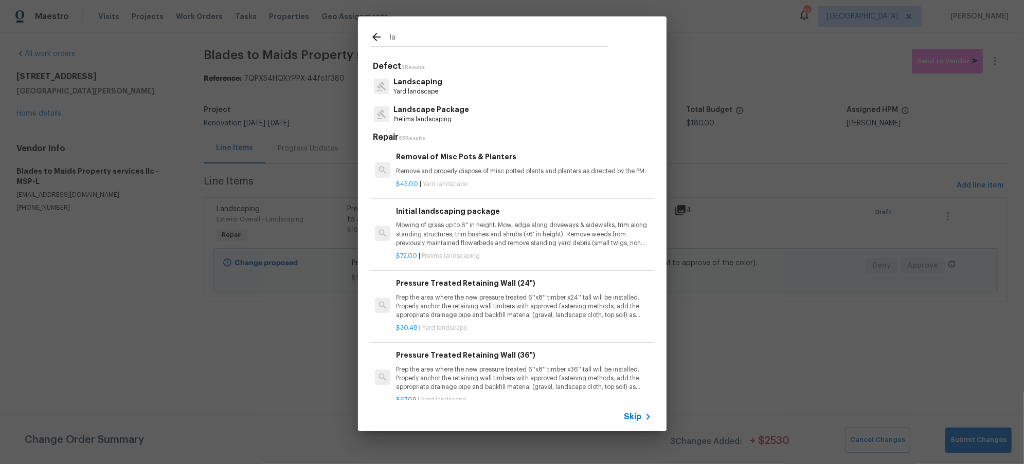
type input "l"
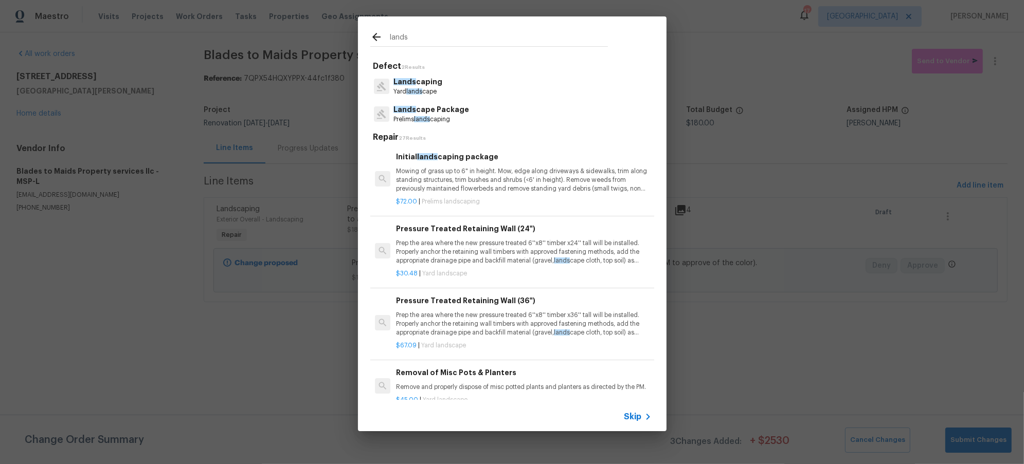
type input "lands"
click at [438, 115] on p "Prelims lands caping" at bounding box center [431, 119] width 76 height 9
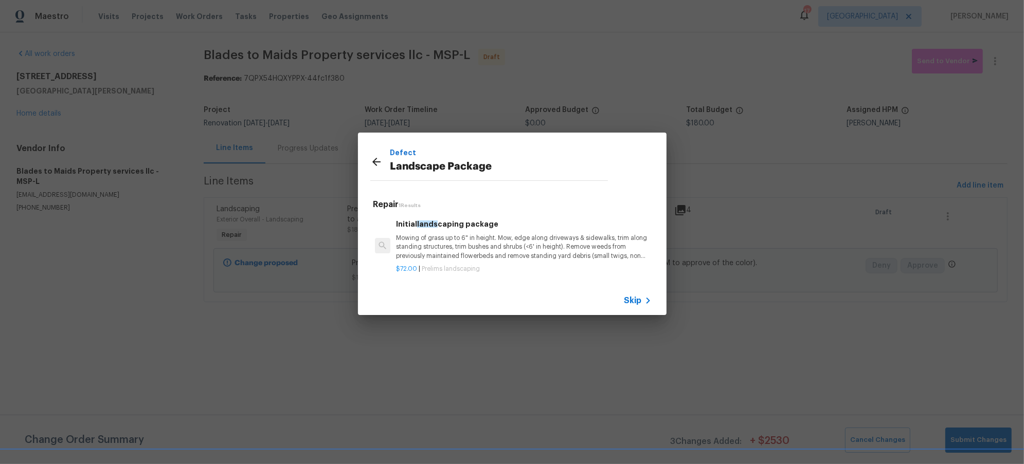
click at [488, 244] on p "Mowing of grass up to 6" in height. Mow, edge along driveways & sidewalks, trim…" at bounding box center [523, 247] width 255 height 26
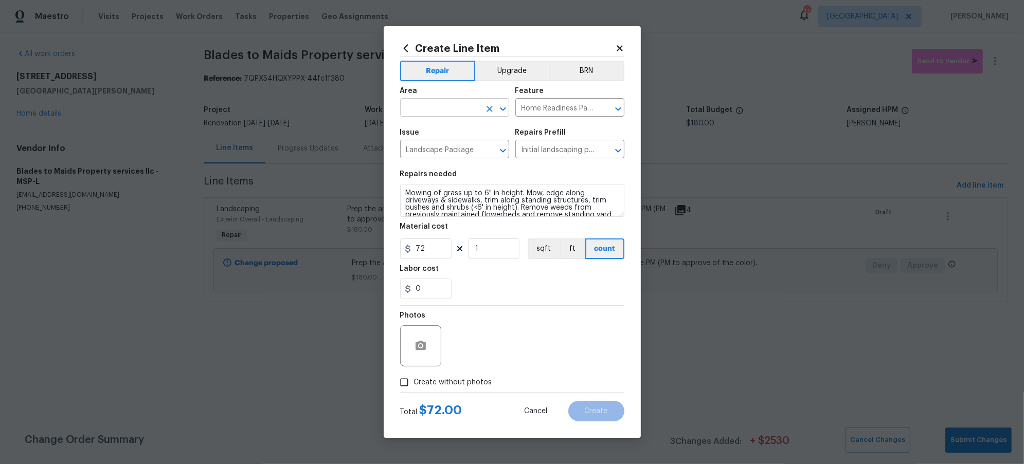
click at [465, 114] on input "text" at bounding box center [440, 109] width 80 height 16
click at [458, 145] on li "Exterior Overall" at bounding box center [454, 148] width 109 height 17
type input "Exterior Overall"
click at [526, 297] on div "0" at bounding box center [512, 289] width 224 height 21
drag, startPoint x: 409, startPoint y: 382, endPoint x: 440, endPoint y: 369, distance: 33.2
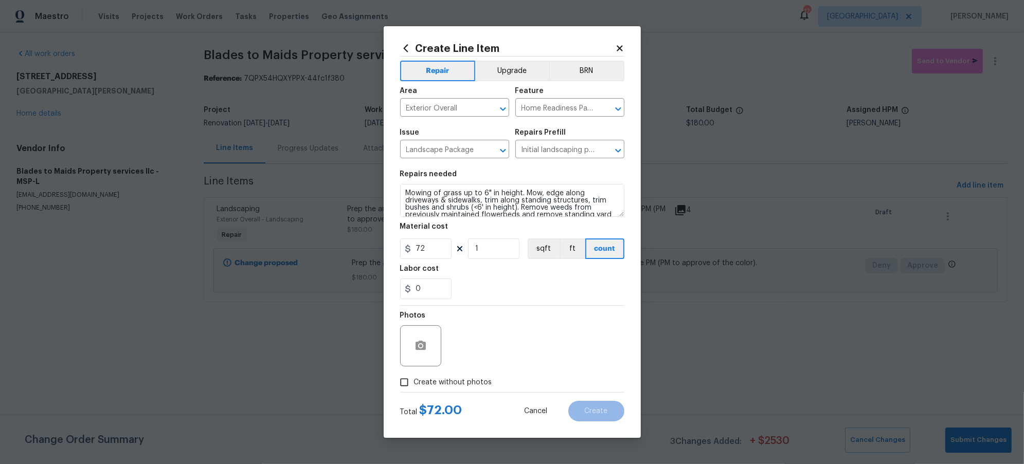
click at [409, 381] on input "Create without photos" at bounding box center [404, 383] width 20 height 20
checkbox input "true"
click at [498, 349] on textarea at bounding box center [536, 346] width 175 height 41
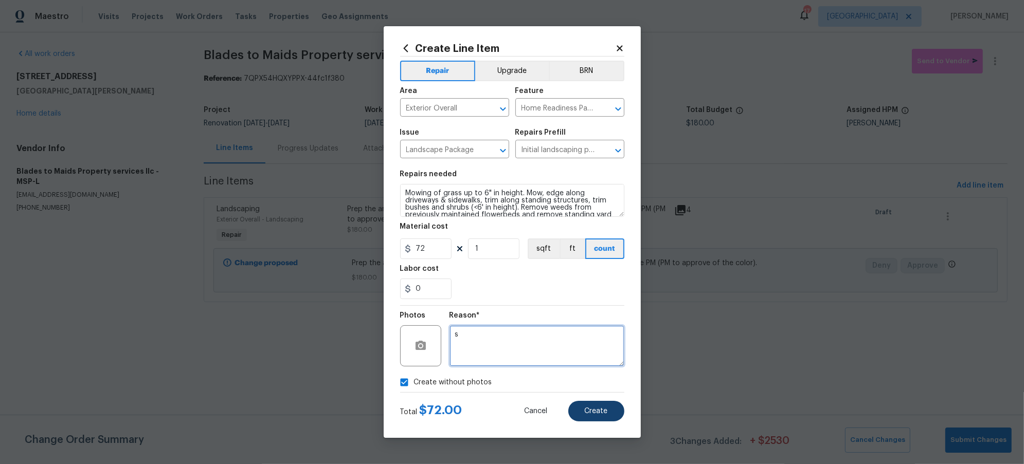
type textarea "s"
click at [590, 412] on span "Create" at bounding box center [596, 412] width 23 height 8
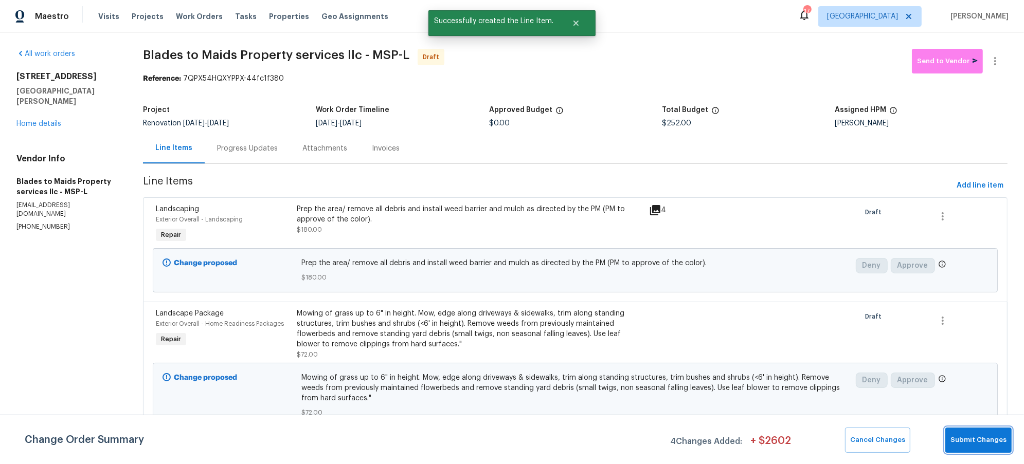
click at [982, 443] on span "Submit Changes" at bounding box center [978, 441] width 56 height 12
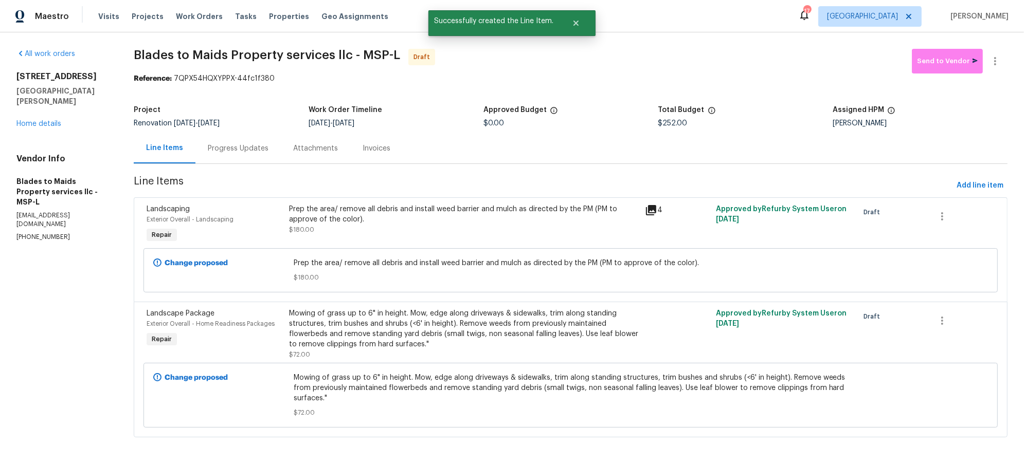
scroll to position [13, 0]
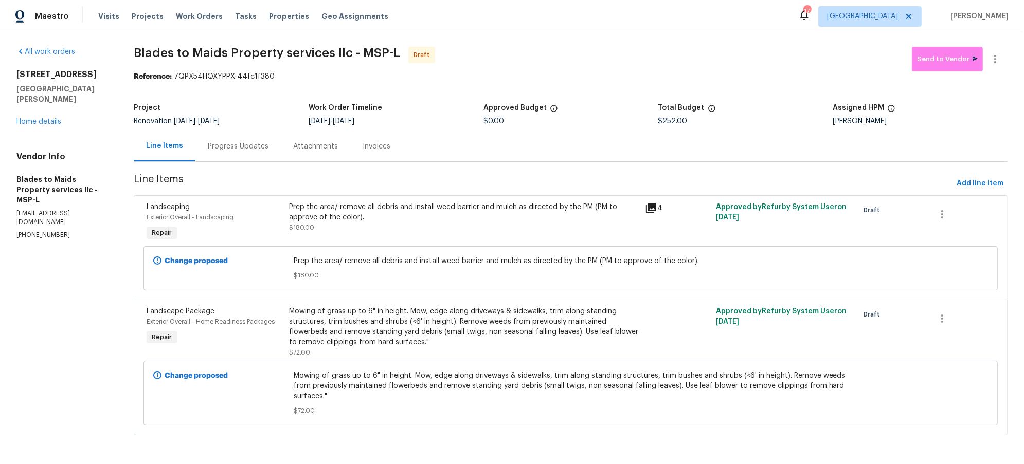
click at [49, 105] on div "730 Pleasant Ave St. Paul Park, MN 55071 Home details" at bounding box center [62, 98] width 93 height 58
click at [55, 118] on link "Home details" at bounding box center [38, 121] width 45 height 7
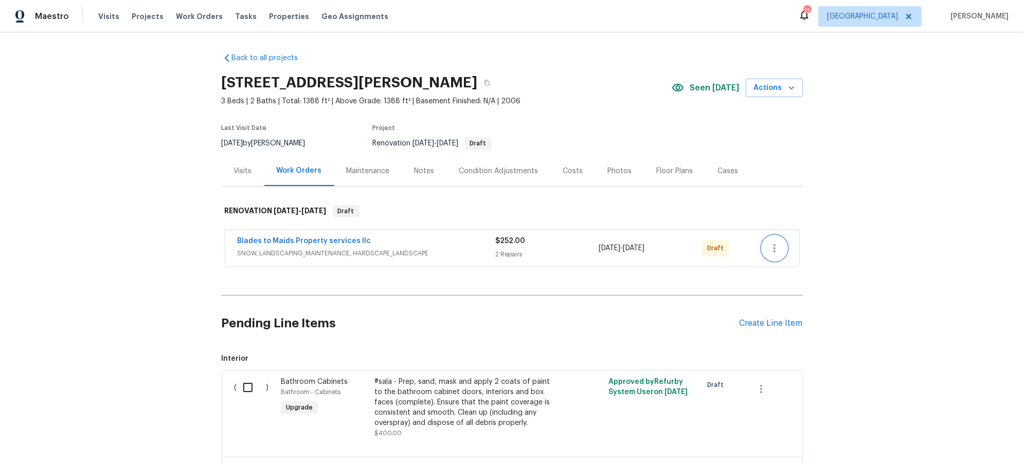
click at [773, 248] on icon "button" at bounding box center [774, 248] width 12 height 12
click at [792, 252] on li "Send to Vendor" at bounding box center [814, 248] width 115 height 17
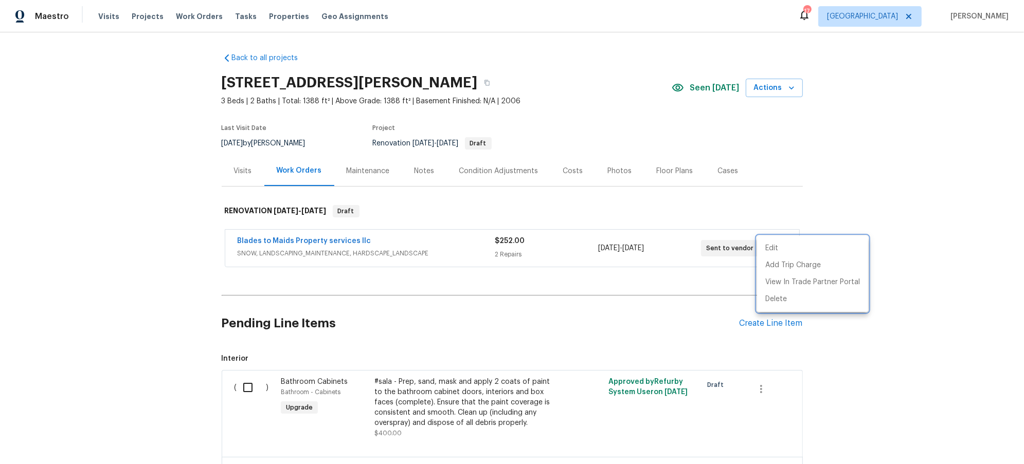
click at [115, 367] on div at bounding box center [512, 232] width 1024 height 464
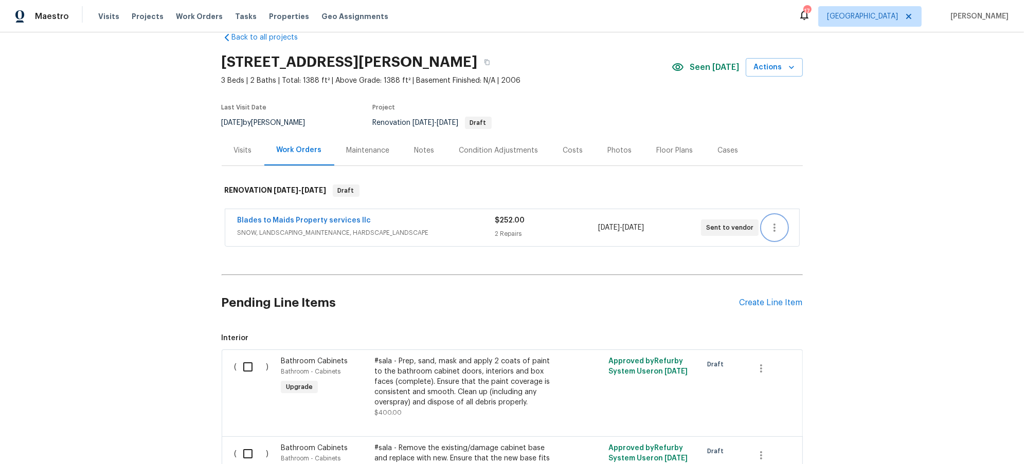
scroll to position [39, 0]
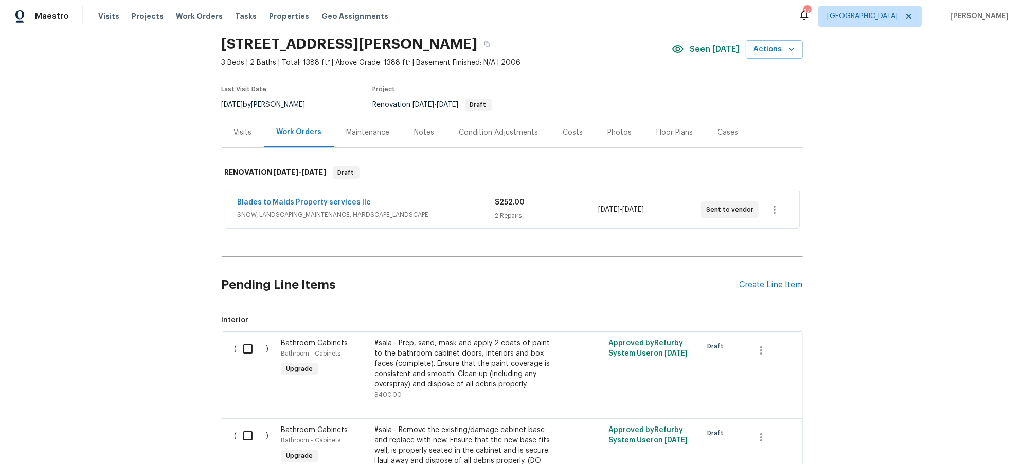
click at [569, 130] on div "Costs" at bounding box center [573, 133] width 20 height 10
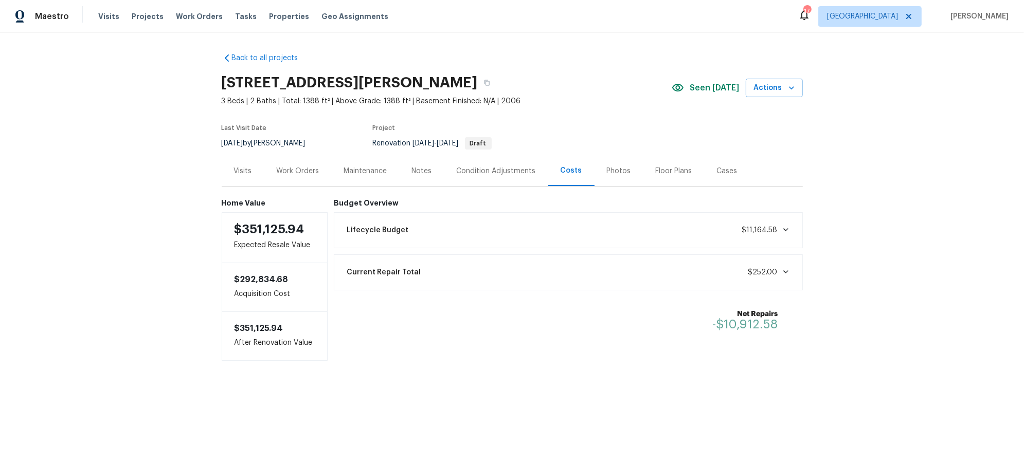
click at [488, 166] on div "Condition Adjustments" at bounding box center [496, 171] width 79 height 10
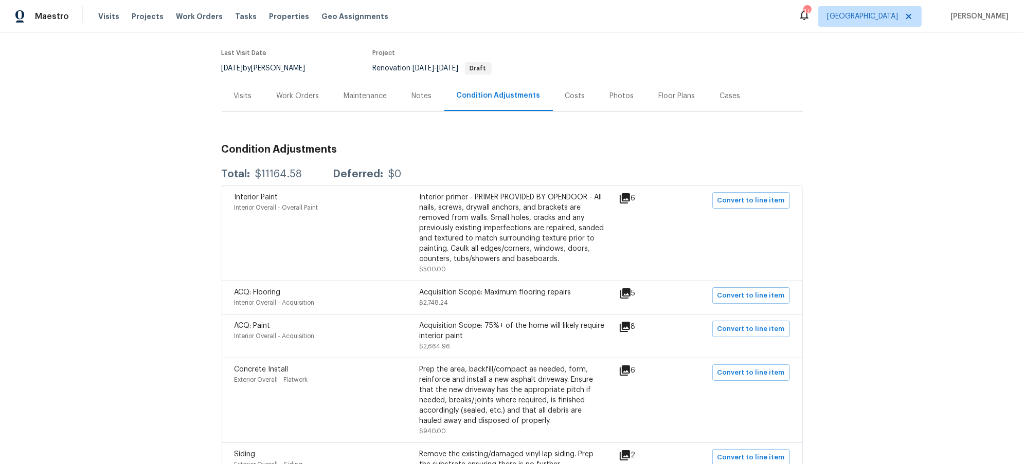
scroll to position [144, 0]
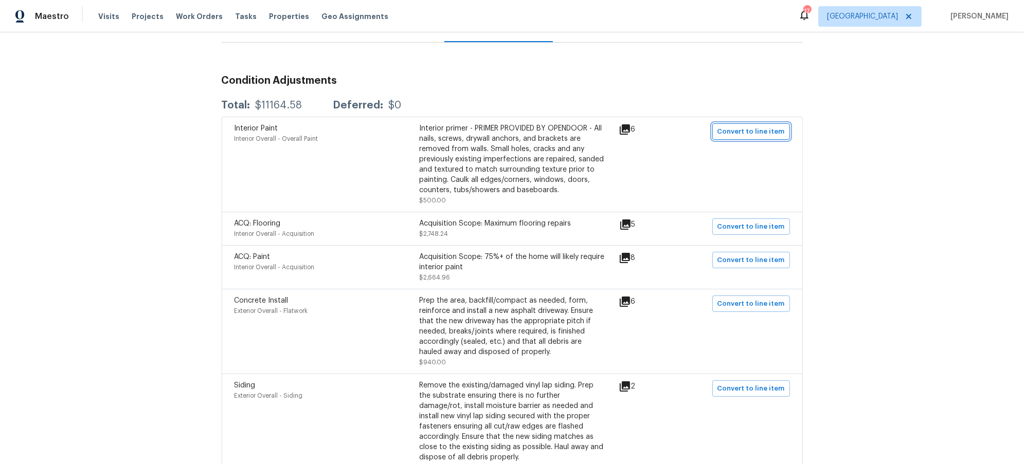
click at [754, 132] on span "Convert to line item" at bounding box center [750, 132] width 67 height 12
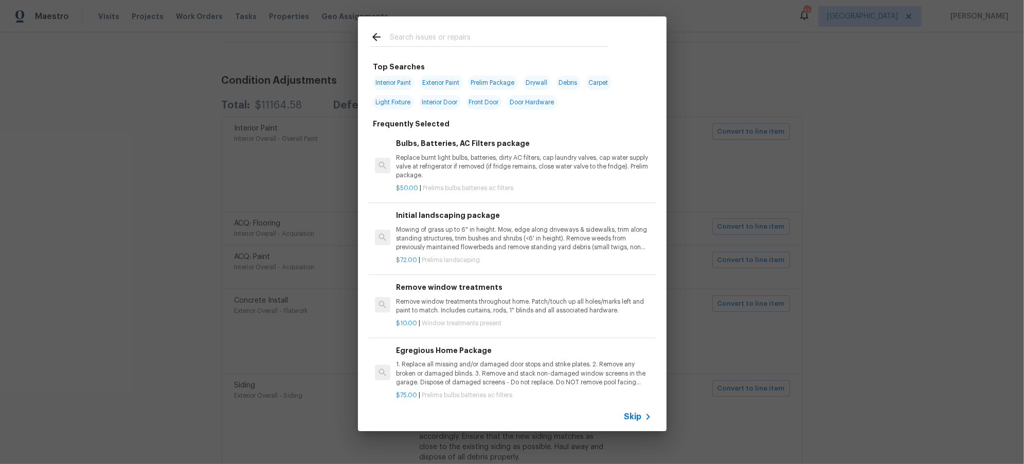
click at [456, 41] on input "text" at bounding box center [499, 38] width 218 height 15
type input "o"
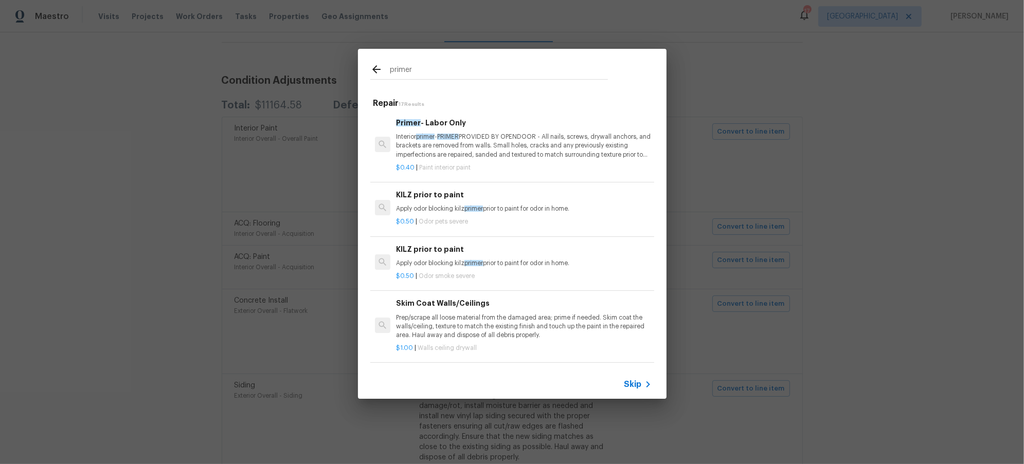
type input "primer"
click at [519, 141] on p "Interior primer - PRIMER PROVIDED BY OPENDOOR - All nails, screws, drywall anch…" at bounding box center [523, 146] width 255 height 26
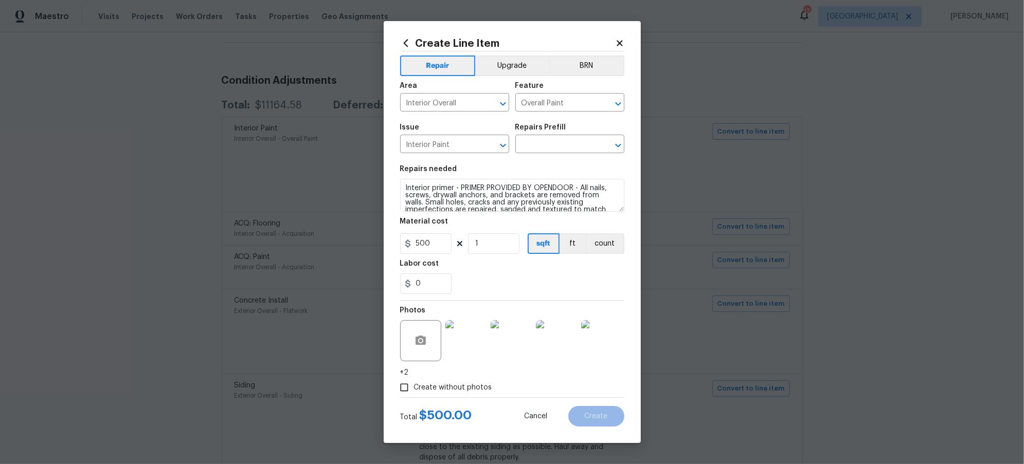
type input "Primer - Labor Only $0.40"
type input "0.4"
drag, startPoint x: 483, startPoint y: 246, endPoint x: 457, endPoint y: 245, distance: 26.7
click at [457, 245] on div "0.4 1 sqft ft count" at bounding box center [512, 243] width 224 height 21
type input "1000"
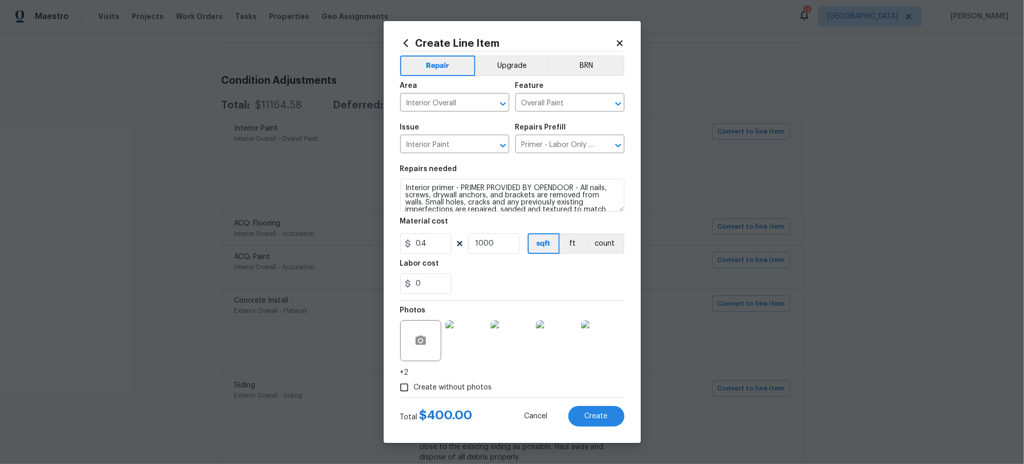
click at [555, 267] on div "Labor cost" at bounding box center [512, 266] width 224 height 13
click at [599, 416] on span "Create" at bounding box center [596, 417] width 23 height 8
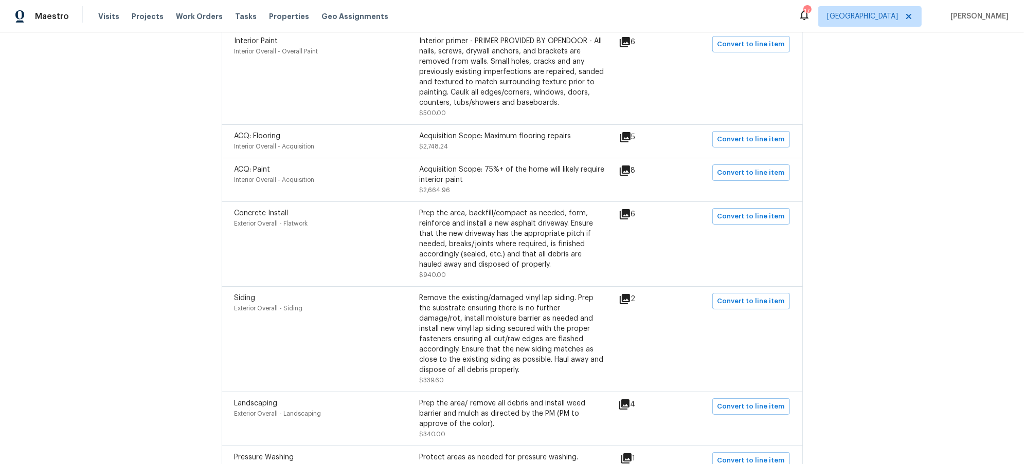
scroll to position [296, 0]
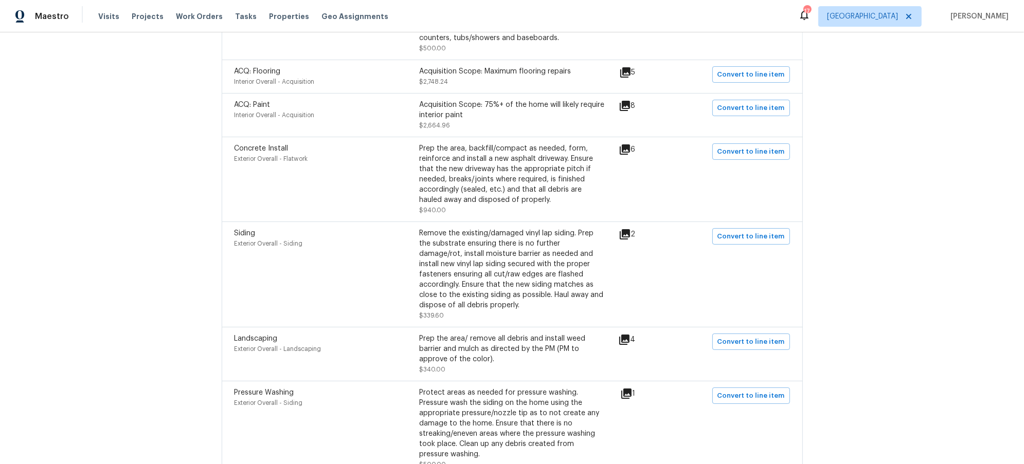
click at [625, 237] on icon at bounding box center [625, 234] width 12 height 12
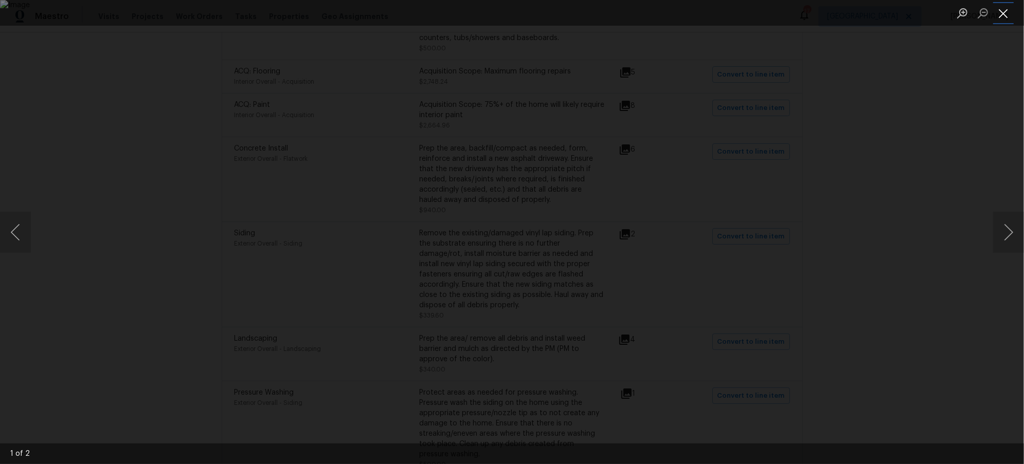
click at [1011, 11] on button "Close lightbox" at bounding box center [1003, 13] width 21 height 18
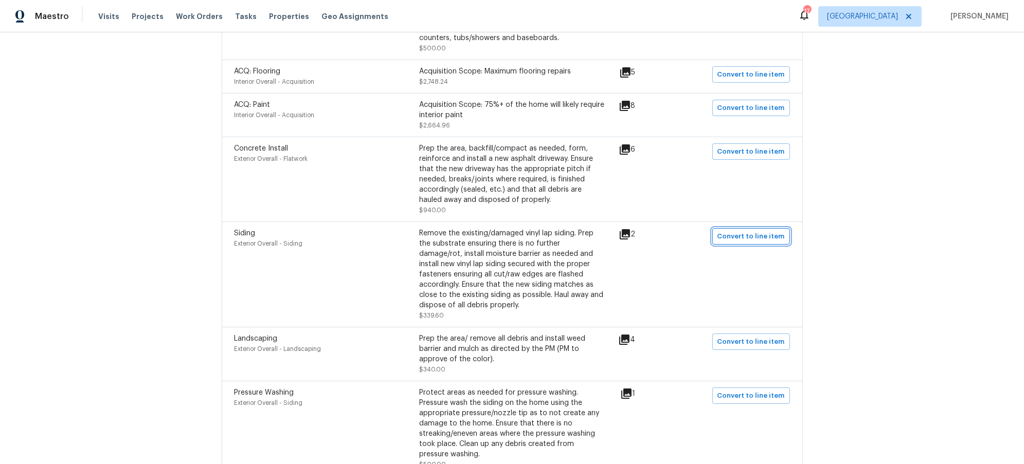
click at [757, 238] on span "Convert to line item" at bounding box center [750, 237] width 67 height 12
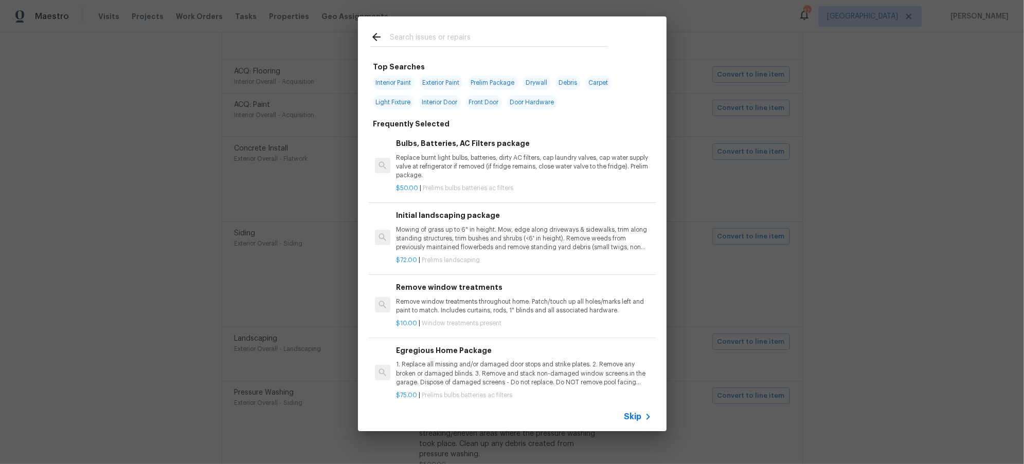
click at [448, 30] on div at bounding box center [489, 36] width 262 height 41
click at [457, 38] on input "text" at bounding box center [499, 38] width 218 height 15
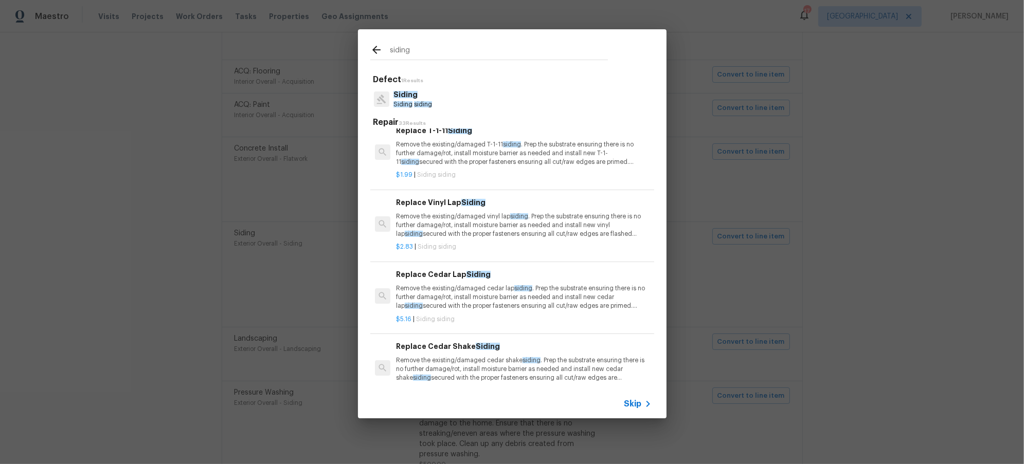
scroll to position [13, 0]
type input "siding"
click at [488, 231] on p "Remove the existing/damaged vinyl lap siding . Prep the substrate ensuring ther…" at bounding box center [523, 224] width 255 height 26
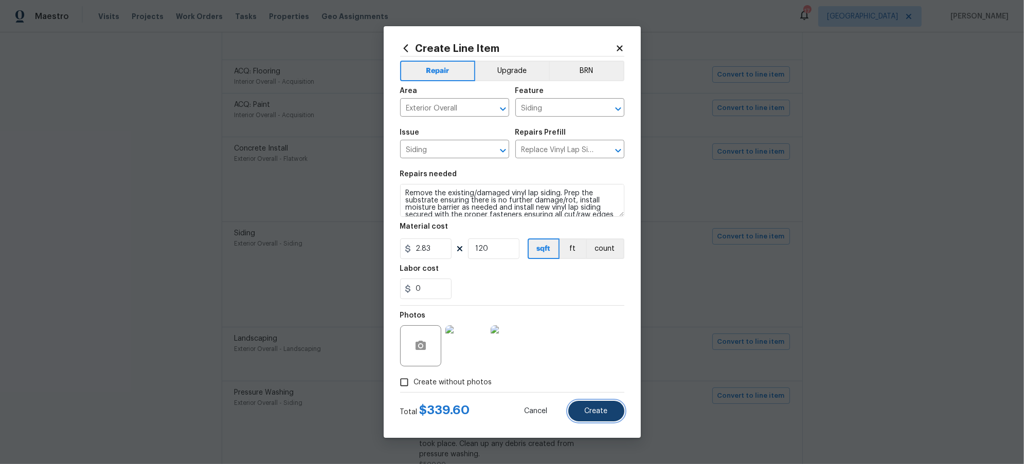
click at [603, 417] on button "Create" at bounding box center [596, 411] width 56 height 21
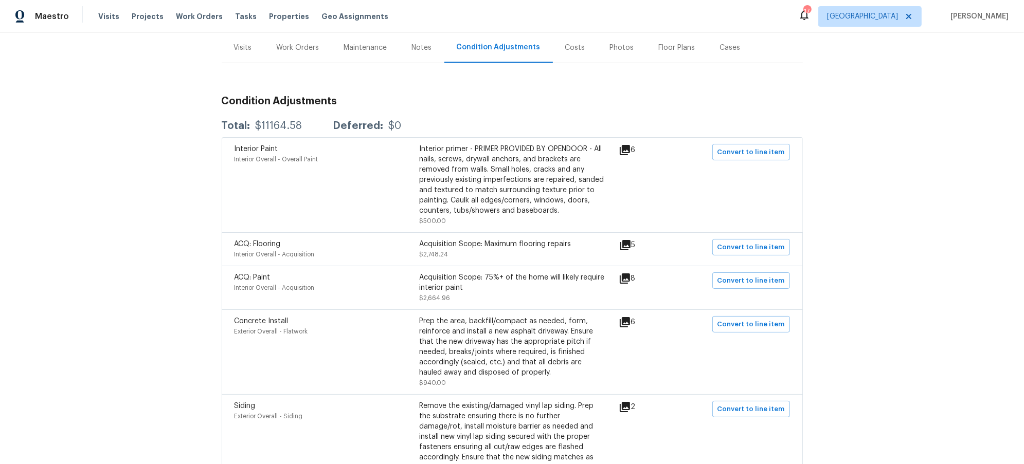
scroll to position [0, 0]
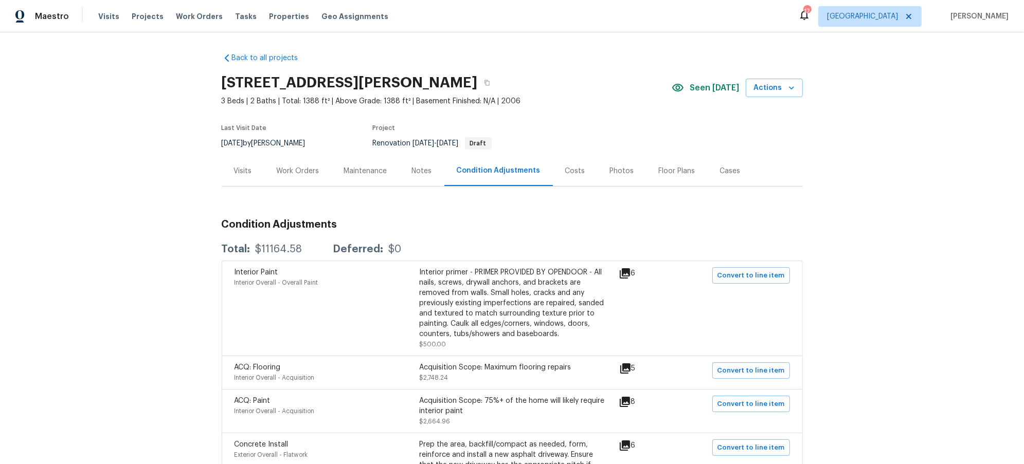
click at [283, 157] on div "Work Orders" at bounding box center [297, 171] width 67 height 30
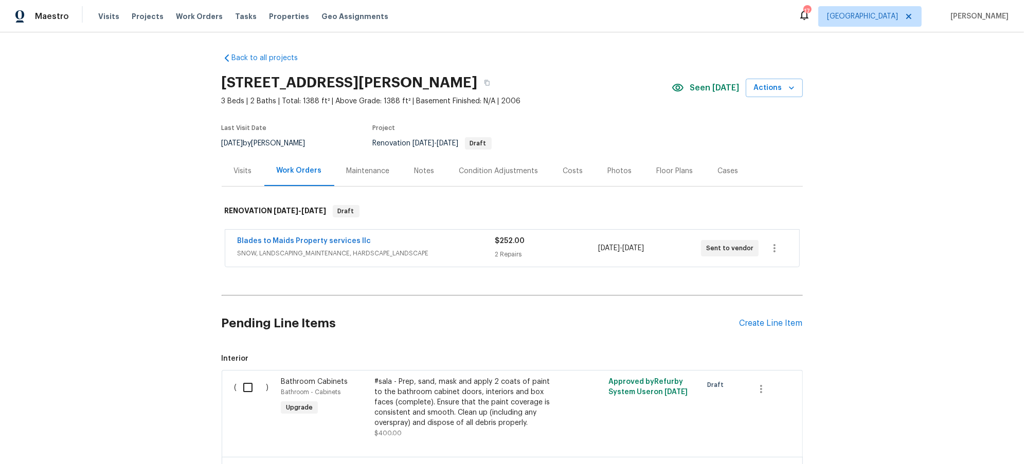
scroll to position [3, 0]
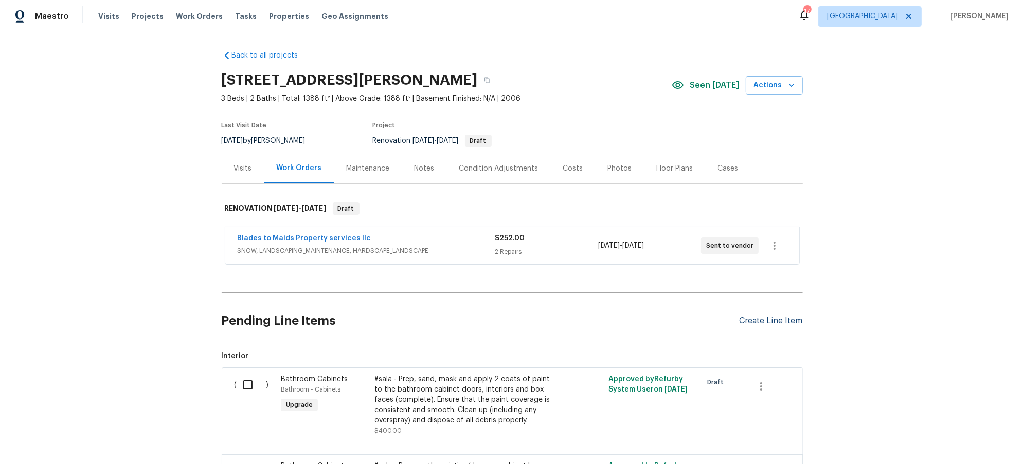
click at [768, 318] on div "Create Line Item" at bounding box center [771, 321] width 63 height 10
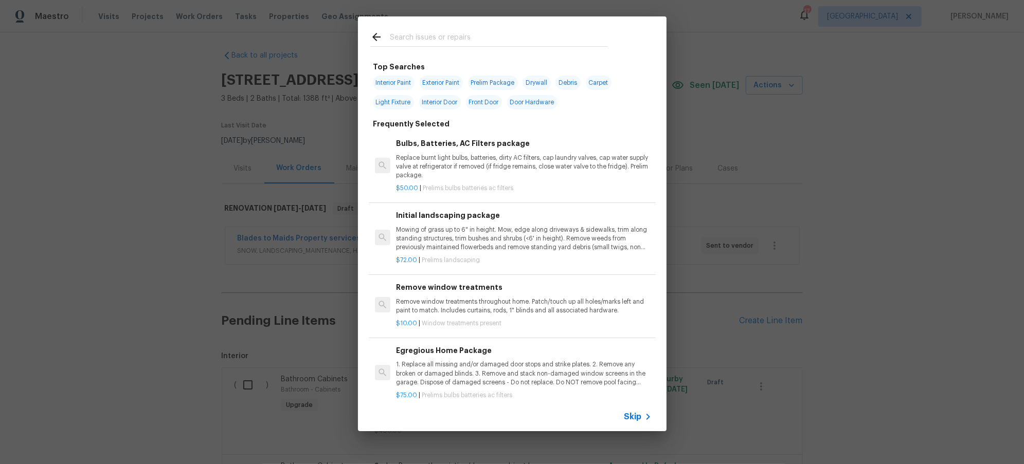
click at [440, 34] on input "text" at bounding box center [499, 38] width 218 height 15
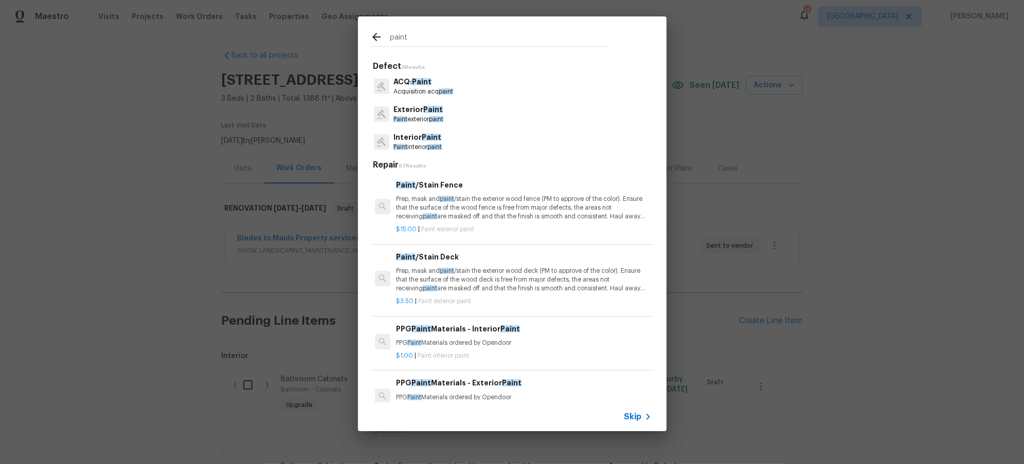
type input "paint"
click at [419, 144] on p "Paint interior paint" at bounding box center [417, 147] width 48 height 9
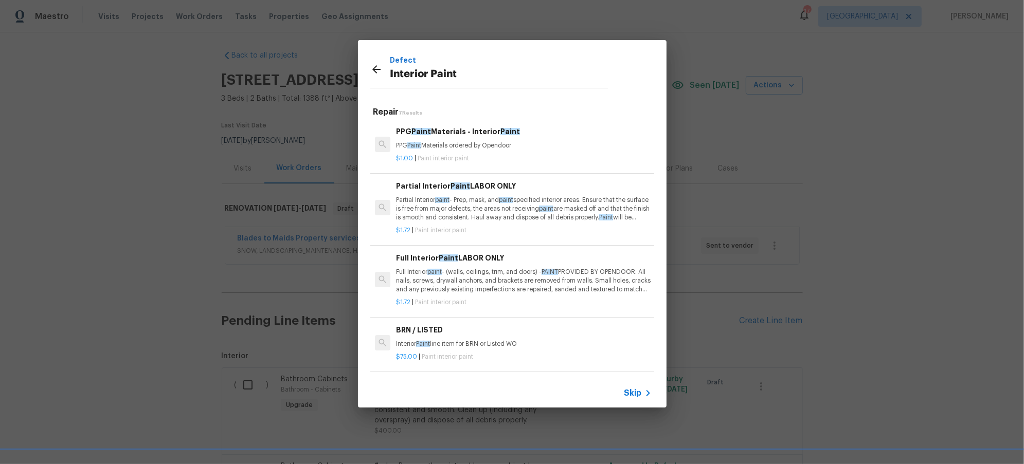
click at [482, 205] on p "Partial Interior paint - Prep, mask, and paint specified interior areas. Ensure…" at bounding box center [523, 209] width 255 height 26
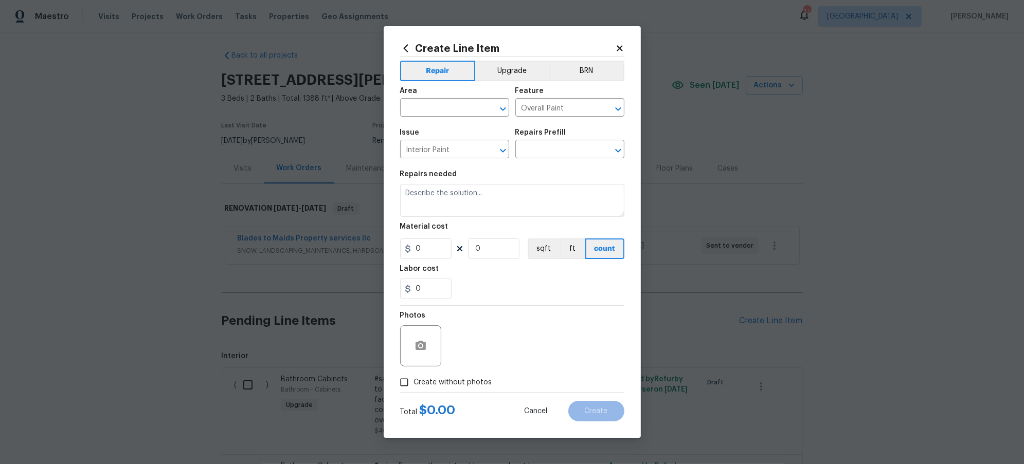
type input "Partial Interior Paint LABOR ONLY $1.72"
type textarea "Partial Interior paint - Prep, mask, and paint specified interior areas. Ensure…"
type input "1.72"
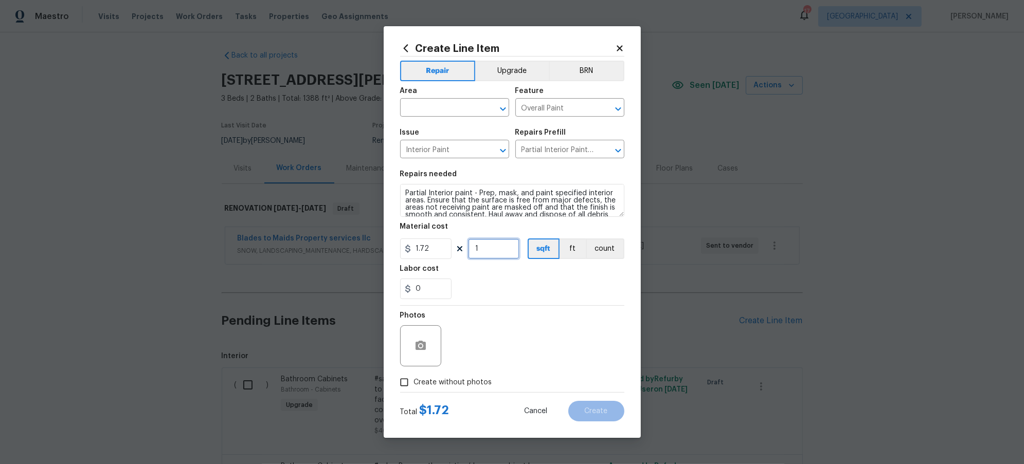
drag, startPoint x: 495, startPoint y: 250, endPoint x: 443, endPoint y: 255, distance: 52.1
click at [443, 255] on div "1.72 1 sqft ft count" at bounding box center [512, 249] width 224 height 21
type input "1388"
click at [561, 370] on div "Photos" at bounding box center [512, 339] width 224 height 67
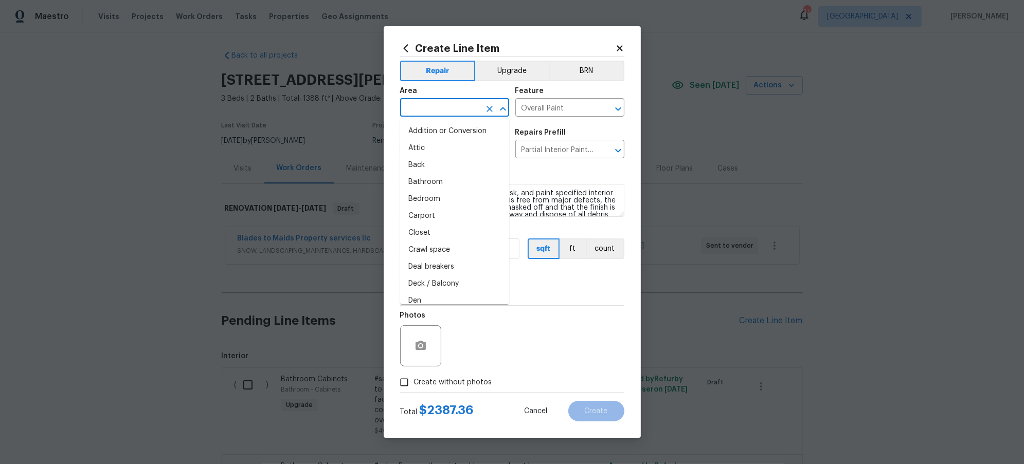
click at [447, 106] on input "text" at bounding box center [440, 109] width 80 height 16
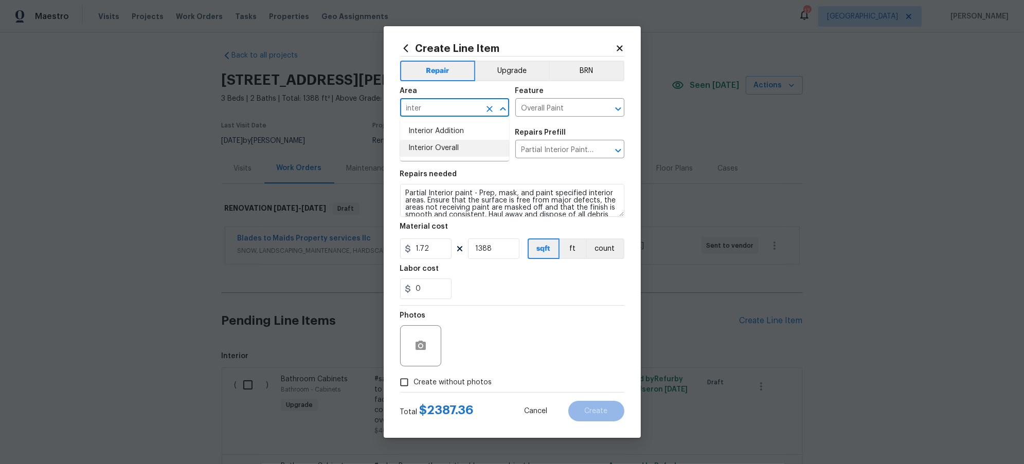
click at [436, 149] on li "Interior Overall" at bounding box center [454, 148] width 109 height 17
type input "Interior Overall"
click at [418, 344] on icon "button" at bounding box center [421, 345] width 10 height 9
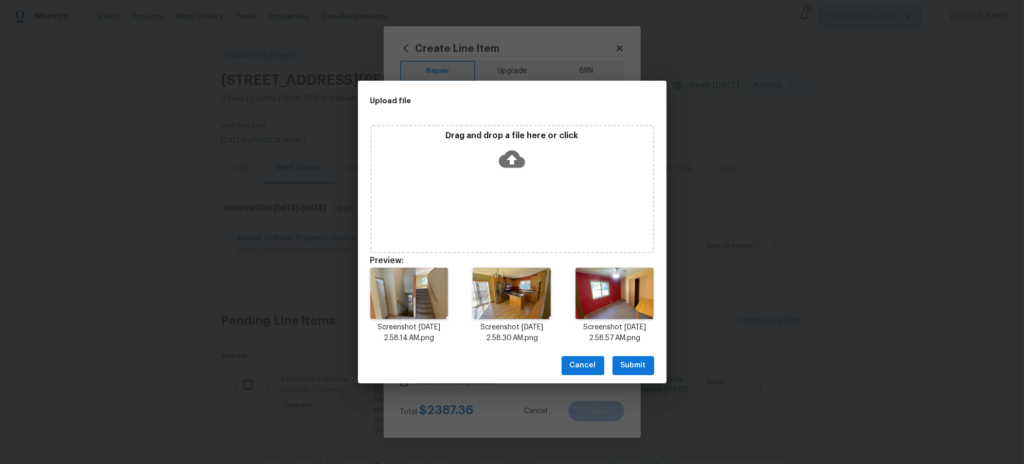
click at [644, 367] on span "Submit" at bounding box center [633, 365] width 25 height 13
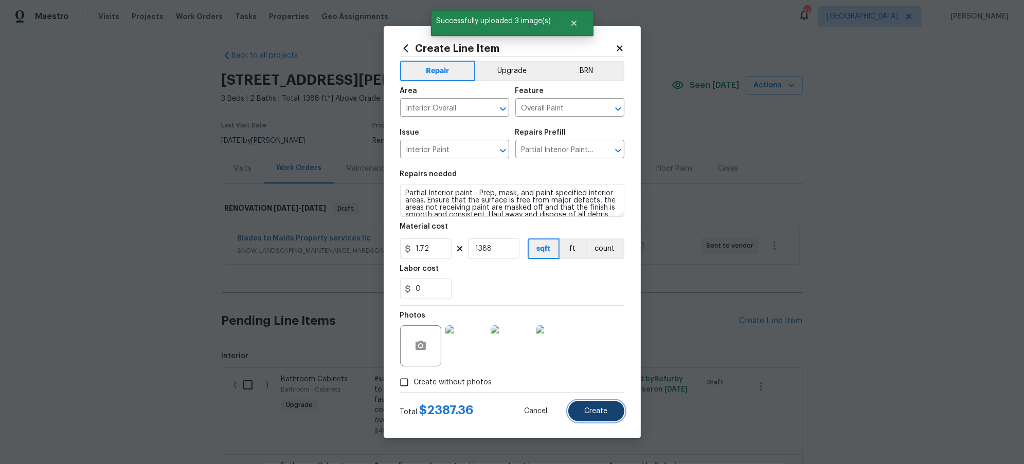
click at [616, 410] on button "Create" at bounding box center [596, 411] width 56 height 21
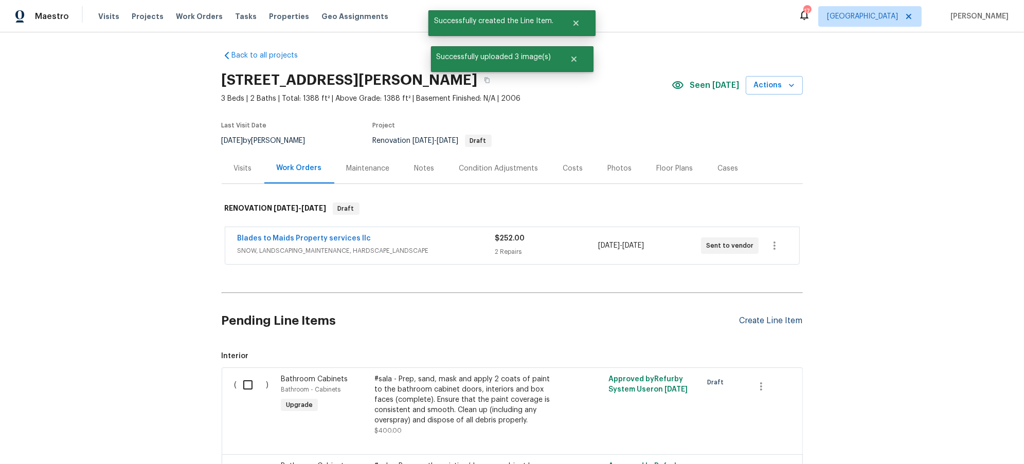
click at [775, 321] on div "Create Line Item" at bounding box center [771, 321] width 63 height 10
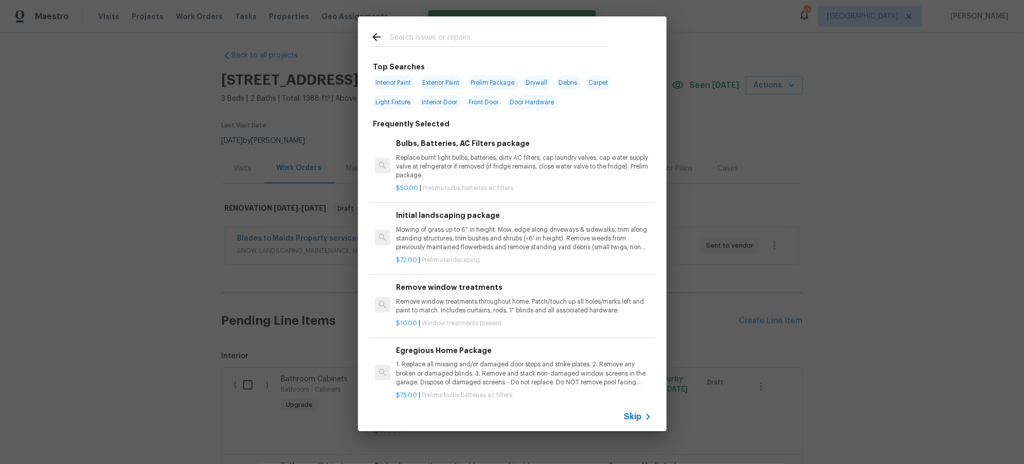
click at [456, 39] on input "text" at bounding box center [499, 38] width 218 height 15
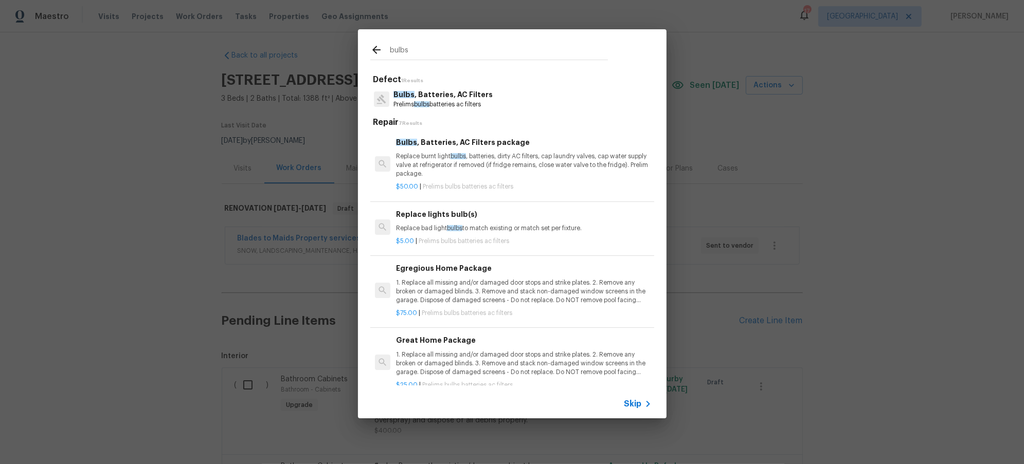
type input "bulbs"
click at [459, 99] on p "Bulbs , Batteries, AC Filters" at bounding box center [442, 94] width 99 height 11
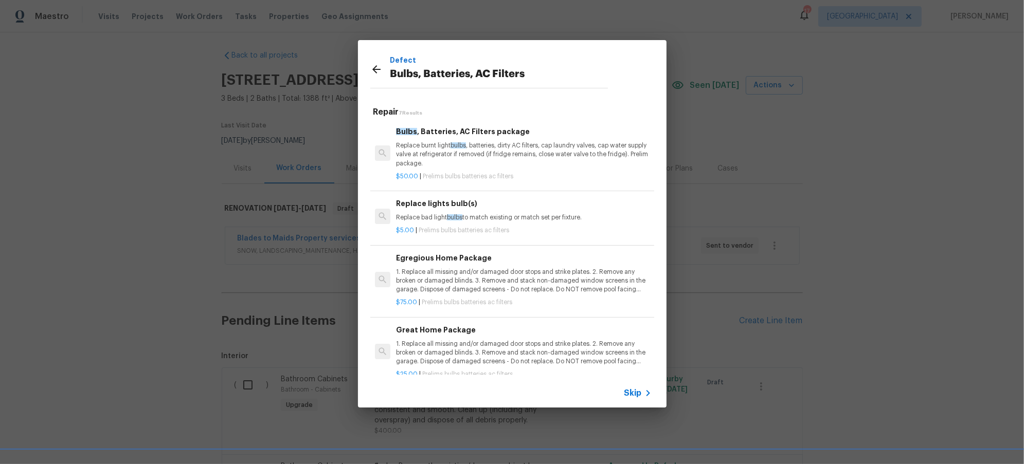
click at [540, 155] on p "Replace burnt light bulbs , batteries, dirty AC filters, cap laundry valves, ca…" at bounding box center [523, 154] width 255 height 26
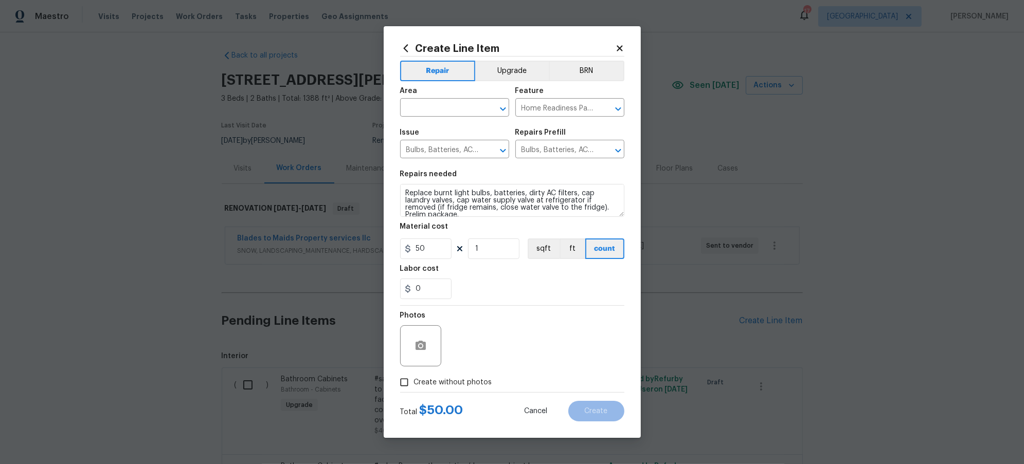
drag, startPoint x: 410, startPoint y: 380, endPoint x: 431, endPoint y: 344, distance: 42.2
click at [410, 380] on input "Create without photos" at bounding box center [404, 383] width 20 height 20
checkbox input "true"
click at [486, 355] on textarea at bounding box center [536, 346] width 175 height 41
type textarea "s"
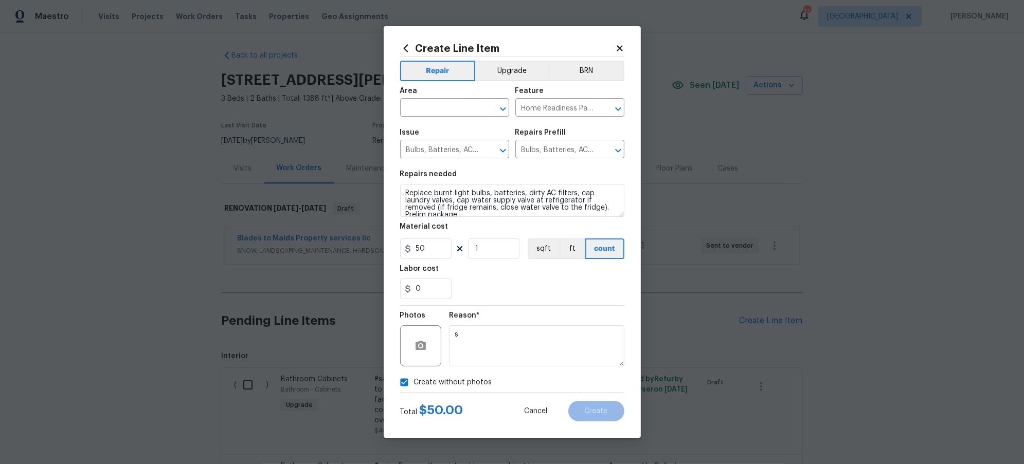
drag, startPoint x: 549, startPoint y: 277, endPoint x: 546, endPoint y: 273, distance: 5.5
click at [549, 277] on div "Labor cost" at bounding box center [512, 271] width 224 height 13
click at [457, 106] on input "text" at bounding box center [440, 109] width 80 height 16
click at [447, 148] on li "Interior Overall" at bounding box center [454, 148] width 109 height 17
type input "Interior Overall"
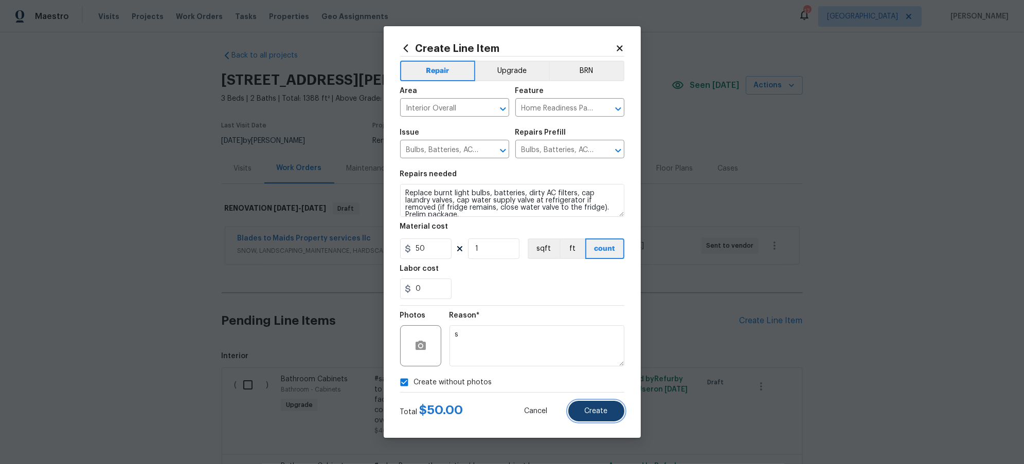
click at [599, 407] on button "Create" at bounding box center [596, 411] width 56 height 21
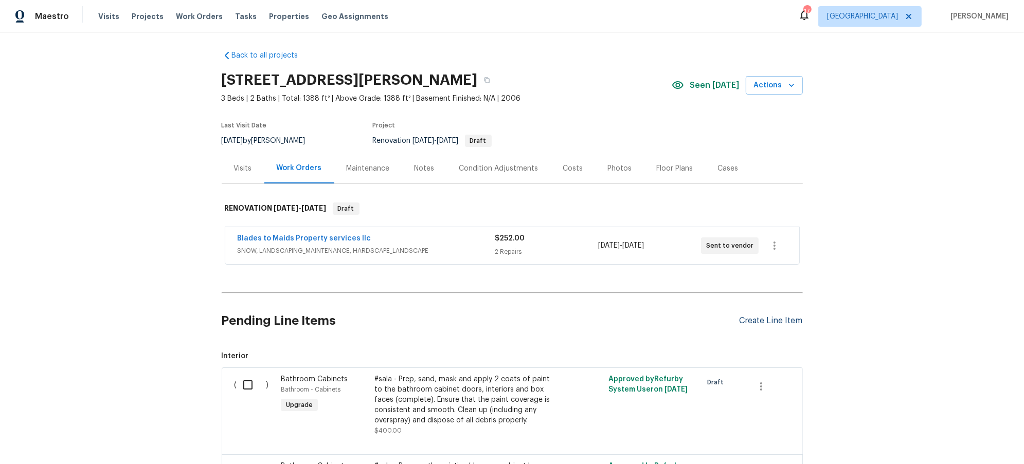
click at [765, 319] on div "Create Line Item" at bounding box center [771, 321] width 63 height 10
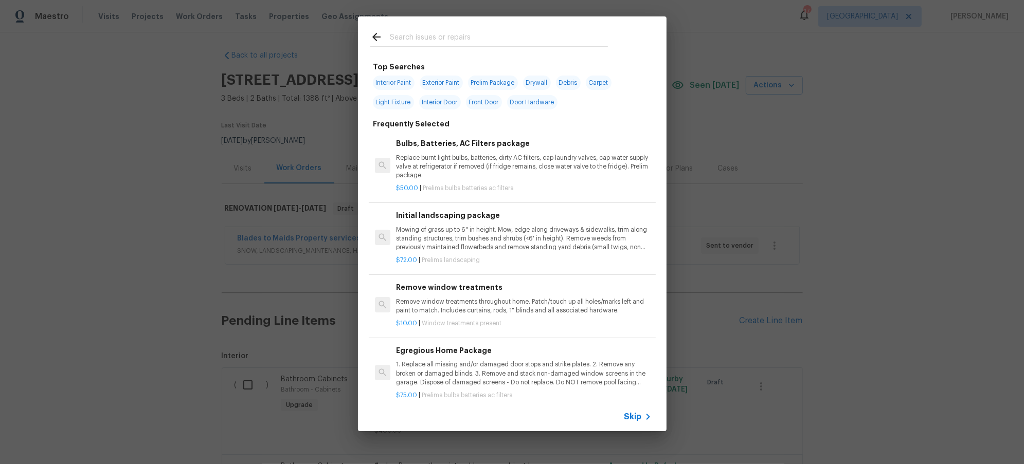
click at [415, 43] on input "text" at bounding box center [499, 38] width 218 height 15
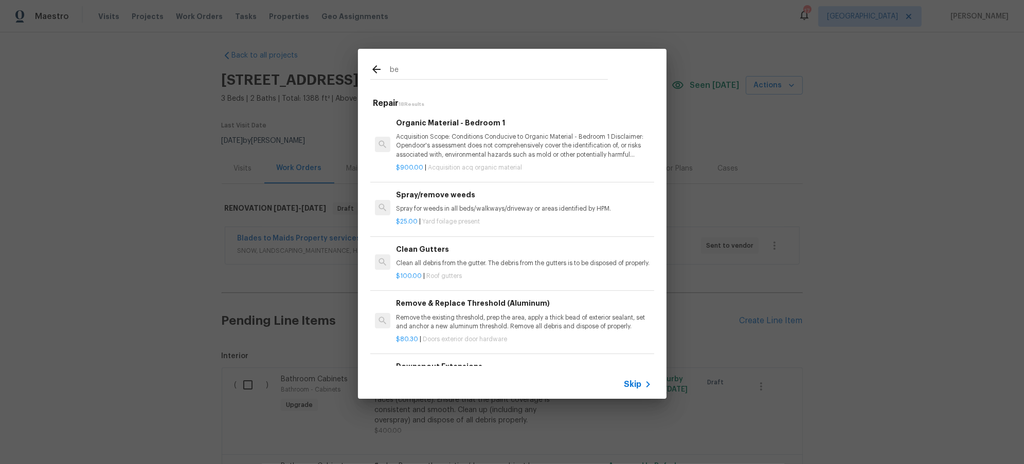
type input "b"
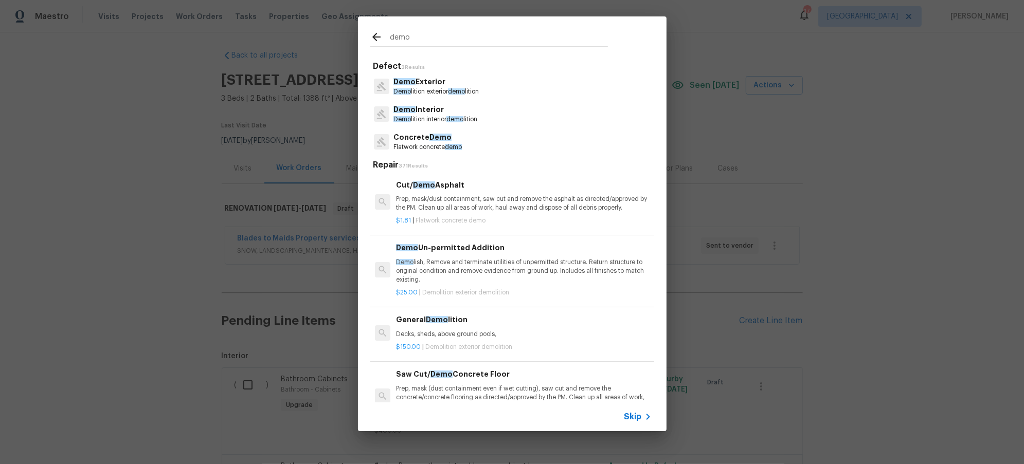
type input "demo"
click at [421, 89] on p "Demo lition exterior demo lition" at bounding box center [435, 91] width 85 height 9
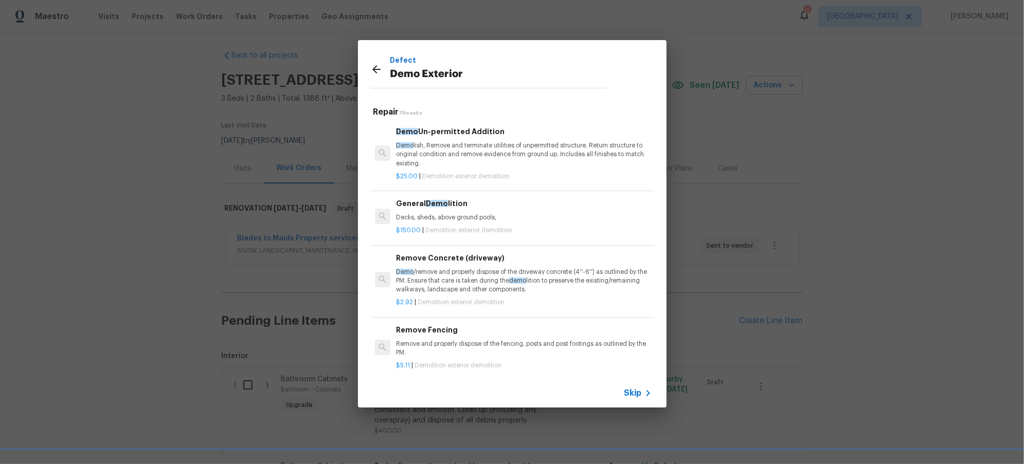
click at [465, 212] on div "General Demo lition Decks, sheds, above ground pools," at bounding box center [523, 210] width 255 height 25
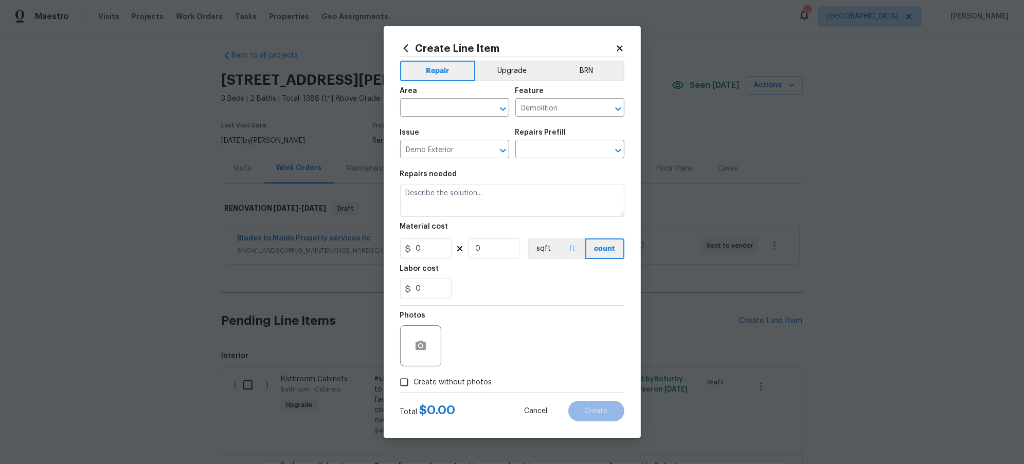
type input "General Demolition $150.00"
type textarea "Decks, sheds, above ground pools,"
type input "150"
type input "1"
click at [446, 109] on input "text" at bounding box center [440, 109] width 80 height 16
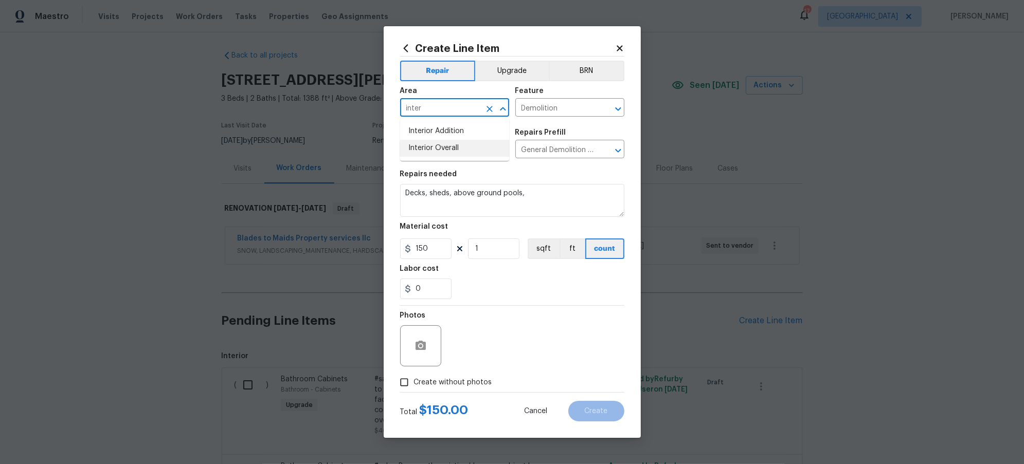
click at [445, 148] on li "Interior Overall" at bounding box center [454, 148] width 109 height 17
type input "Interior Overall"
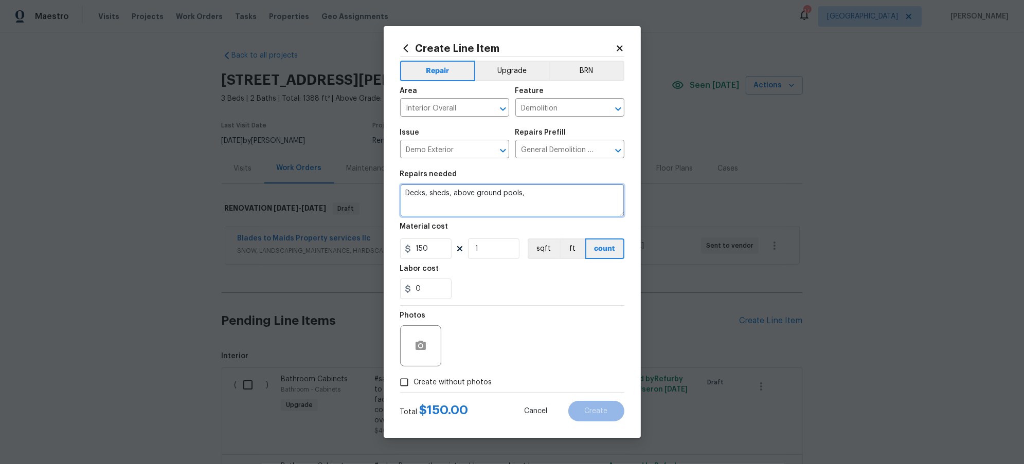
click at [408, 194] on textarea "Decks, sheds, above ground pools," at bounding box center [512, 200] width 224 height 33
drag, startPoint x: 459, startPoint y: 208, endPoint x: 478, endPoint y: 245, distance: 41.4
click at [459, 208] on textarea "Remove ALL non-organic items from the exterior of the home. Sheds, storage, ALL…" at bounding box center [512, 200] width 224 height 33
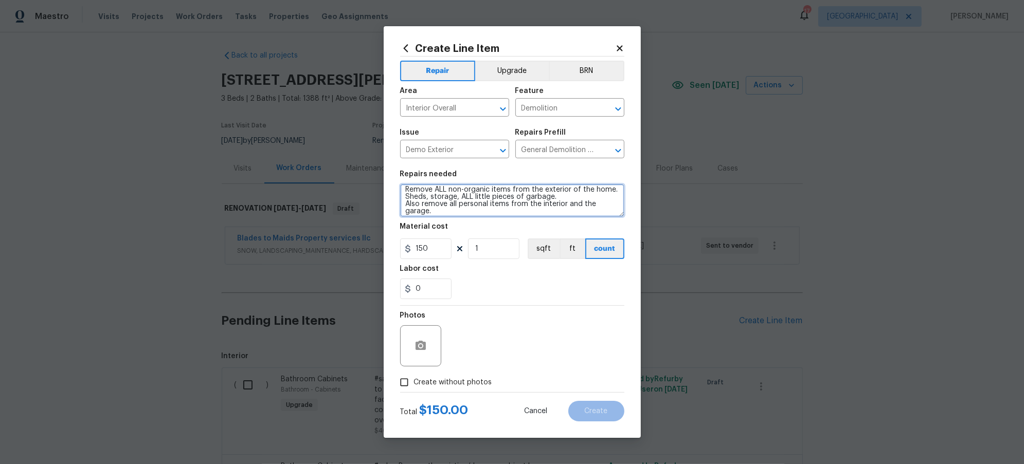
scroll to position [7, 0]
drag, startPoint x: 458, startPoint y: 206, endPoint x: 481, endPoint y: 214, distance: 24.6
click at [458, 206] on textarea "Remove ALL non-organic items from the exterior of the home. Sheds, storage, ALL…" at bounding box center [512, 200] width 224 height 33
type textarea "Remove ALL non-organic items from the exterior of the home. Sheds, storage, ALL…"
drag, startPoint x: 436, startPoint y: 249, endPoint x: 332, endPoint y: 250, distance: 103.4
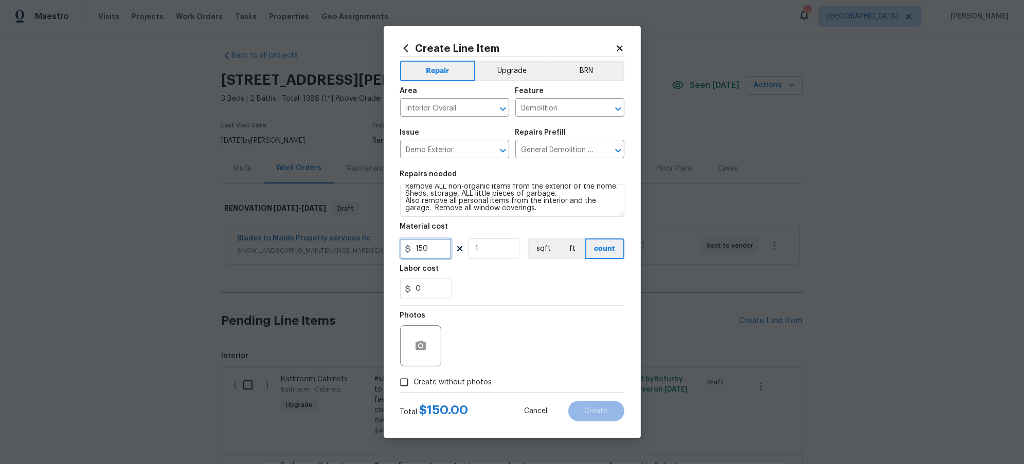
click at [332, 250] on div "Create Line Item Repair Upgrade BRN Area Interior Overall ​ Feature Demolition …" at bounding box center [512, 232] width 1024 height 464
type input "300"
click at [541, 309] on div "Photos" at bounding box center [512, 339] width 224 height 67
click at [419, 344] on icon "button" at bounding box center [421, 346] width 12 height 12
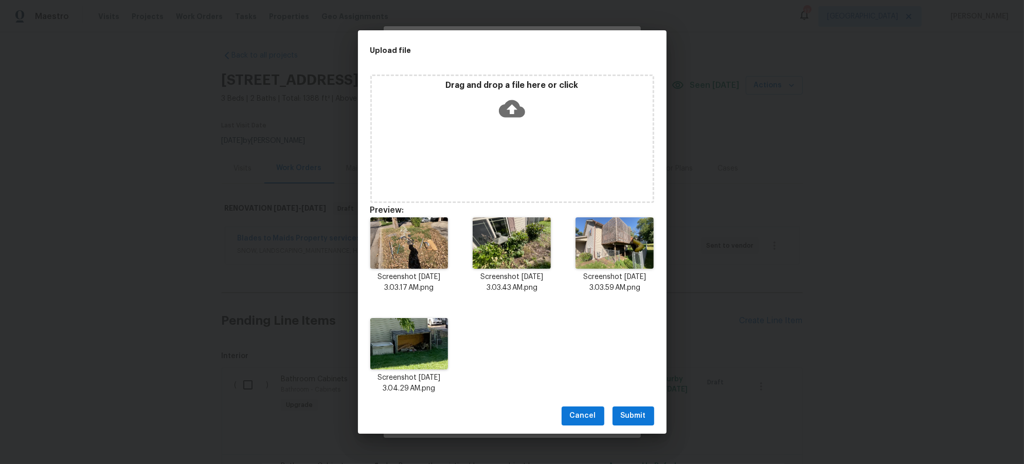
click at [637, 419] on span "Submit" at bounding box center [633, 416] width 25 height 13
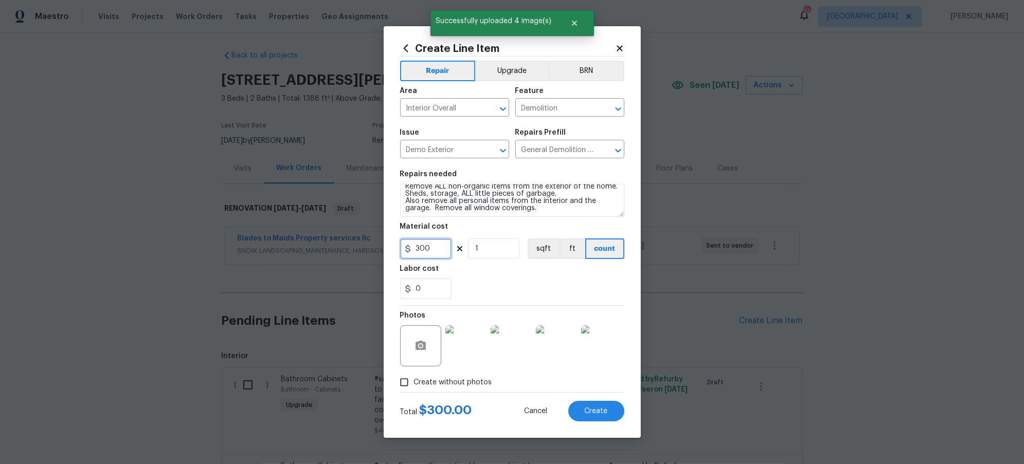
click at [417, 248] on input "300" at bounding box center [425, 249] width 51 height 21
click at [579, 281] on div "0" at bounding box center [512, 289] width 224 height 21
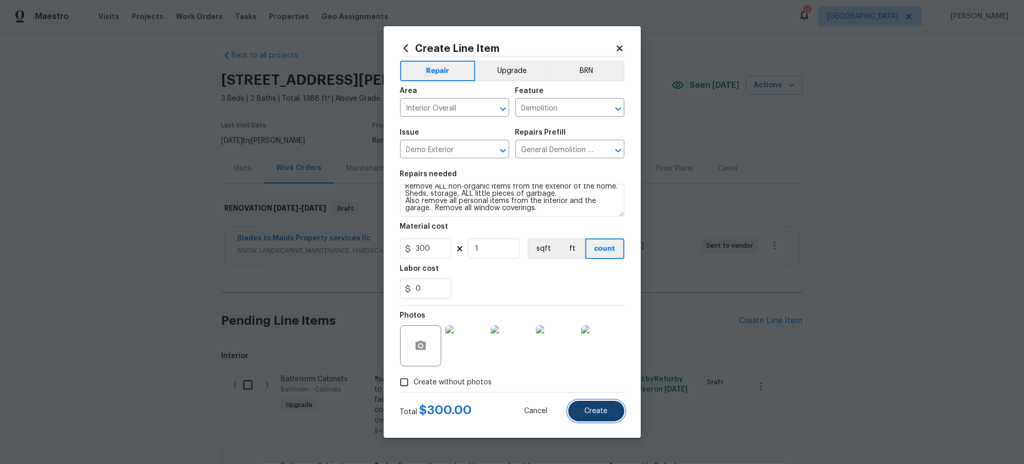
click at [596, 412] on span "Create" at bounding box center [596, 412] width 23 height 8
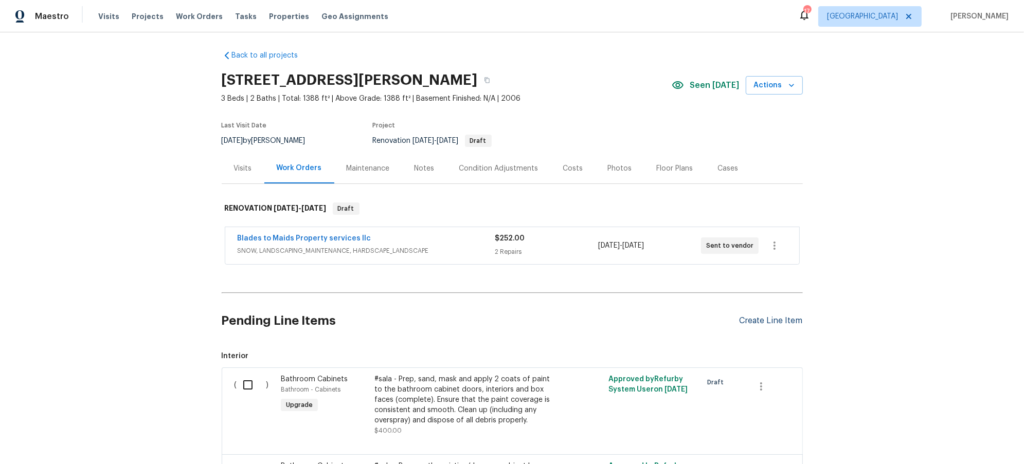
click at [764, 326] on div "Create Line Item" at bounding box center [771, 321] width 63 height 10
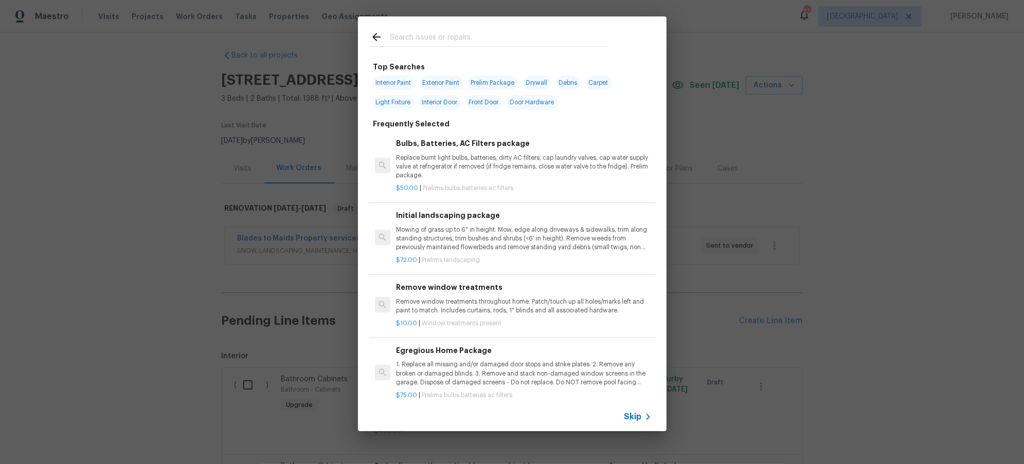
click at [461, 34] on input "text" at bounding box center [499, 38] width 218 height 15
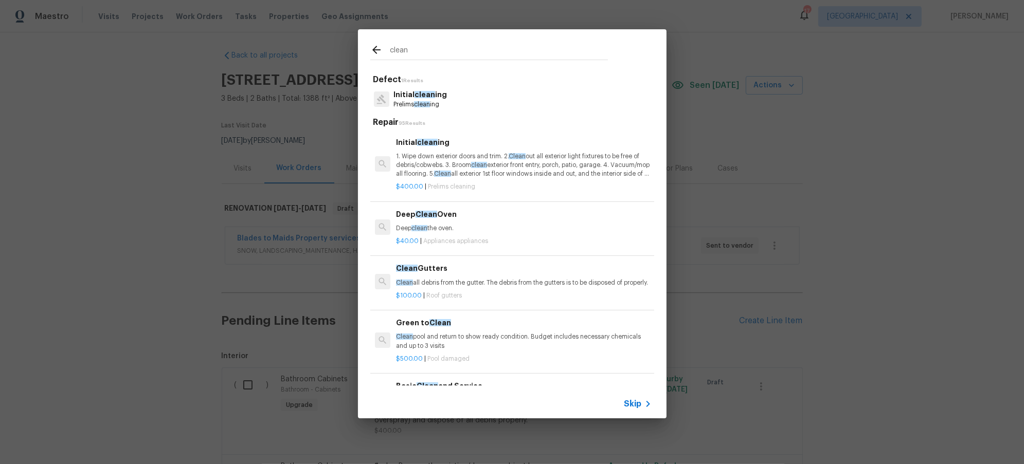
type input "clean"
click at [393, 108] on p "Prelims clean ing" at bounding box center [419, 104] width 53 height 9
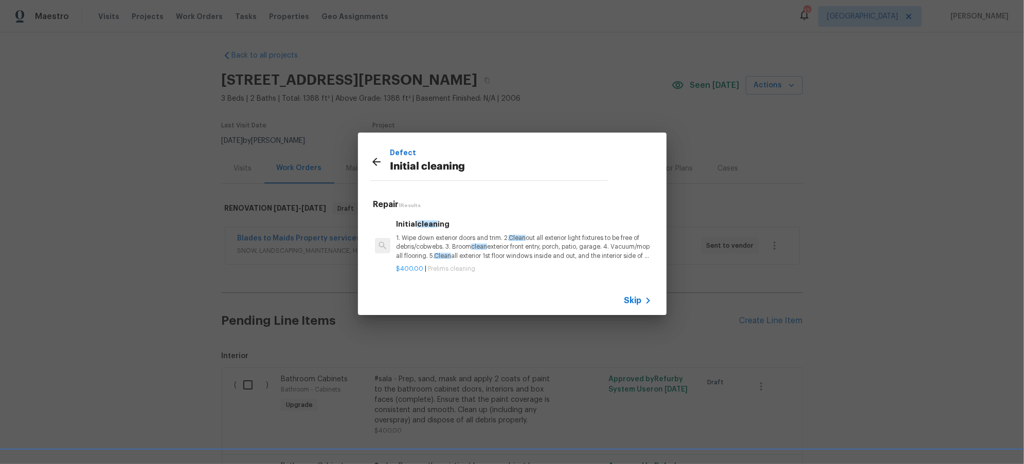
click at [477, 230] on h6 "Initial clean ing" at bounding box center [523, 224] width 255 height 11
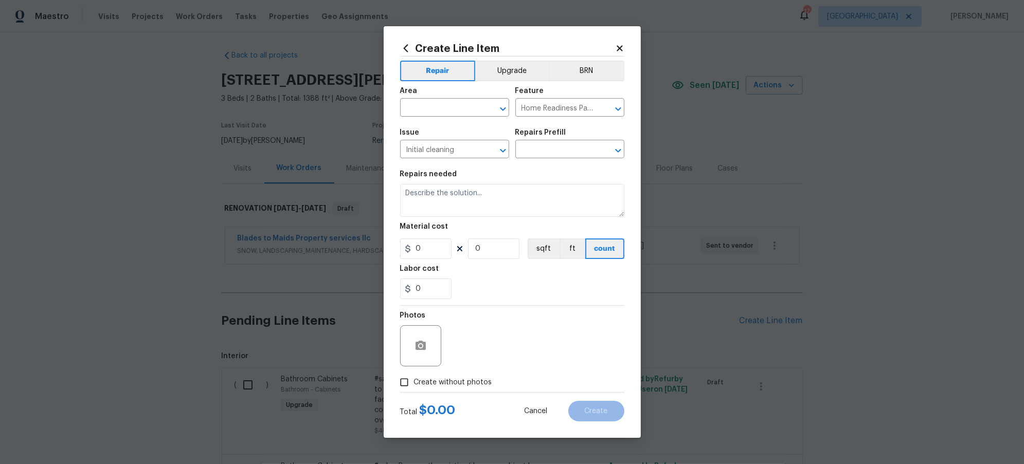
type input "Initial cleaning $400.00"
type textarea "1. Wipe down exterior doors and trim. 2. Clean out all exterior light fixtures …"
type input "400"
type input "1"
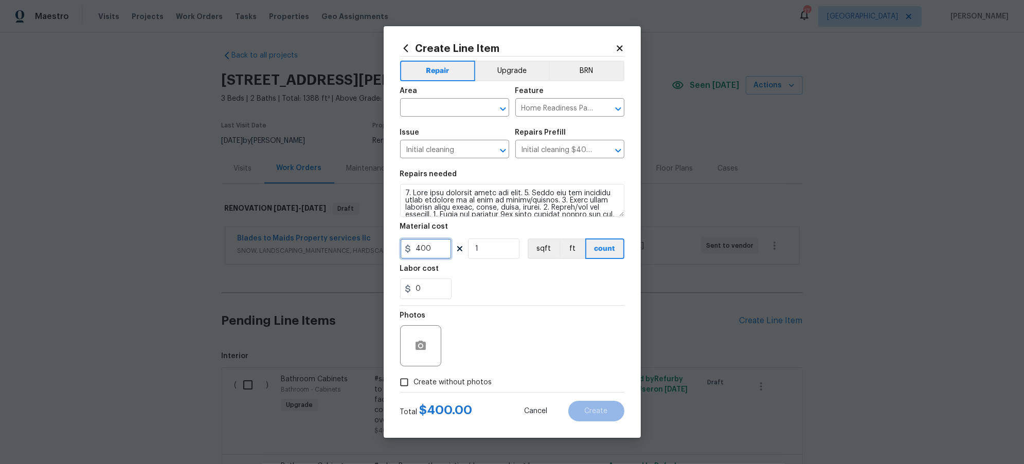
drag, startPoint x: 420, startPoint y: 251, endPoint x: 430, endPoint y: 292, distance: 41.9
click at [416, 251] on input "400" at bounding box center [425, 249] width 51 height 21
type input "300"
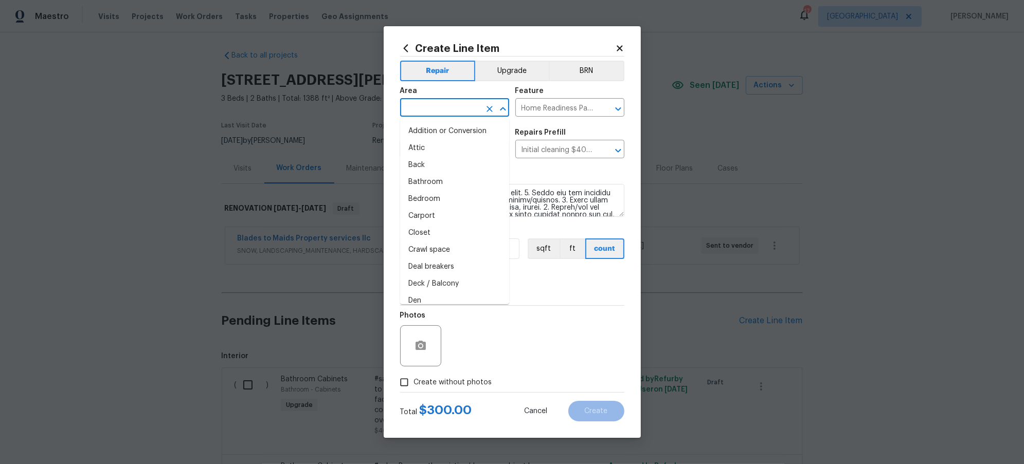
click at [439, 102] on input "text" at bounding box center [440, 109] width 80 height 16
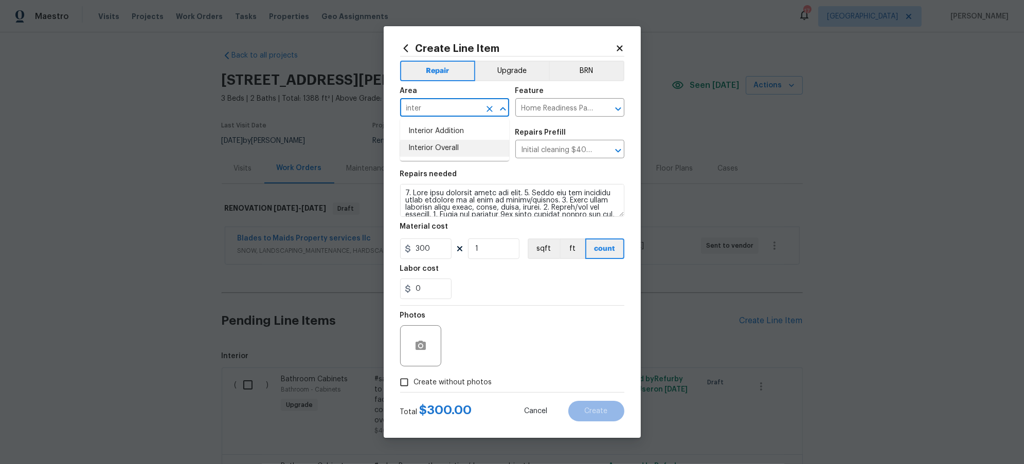
click at [447, 141] on li "Interior Overall" at bounding box center [454, 148] width 109 height 17
type input "Interior Overall"
click at [408, 382] on input "Create without photos" at bounding box center [404, 383] width 20 height 20
checkbox input "true"
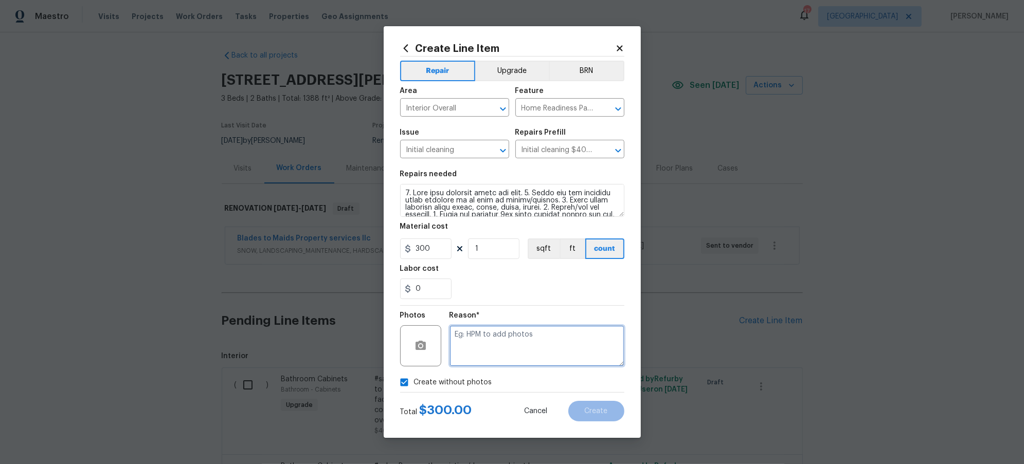
drag, startPoint x: 505, startPoint y: 351, endPoint x: 567, endPoint y: 399, distance: 78.1
click at [507, 351] on textarea at bounding box center [536, 346] width 175 height 41
type textarea "s"
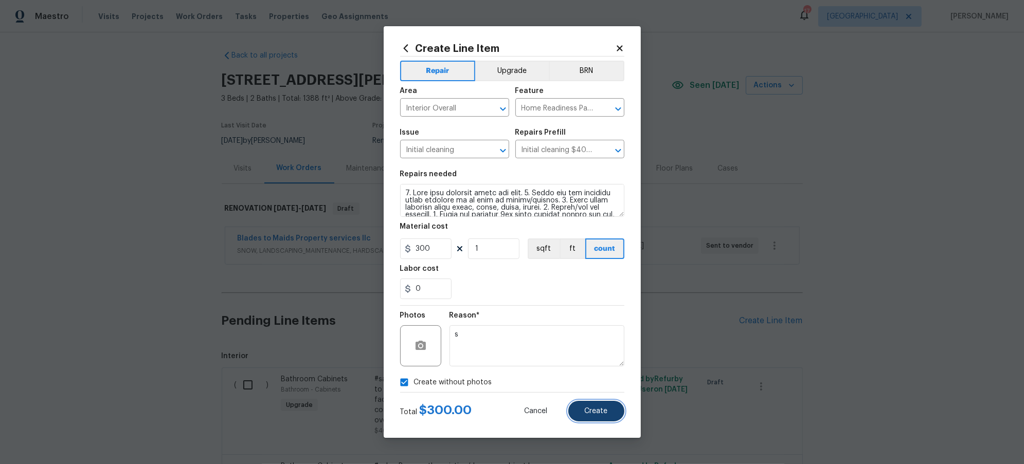
click at [601, 420] on button "Create" at bounding box center [596, 411] width 56 height 21
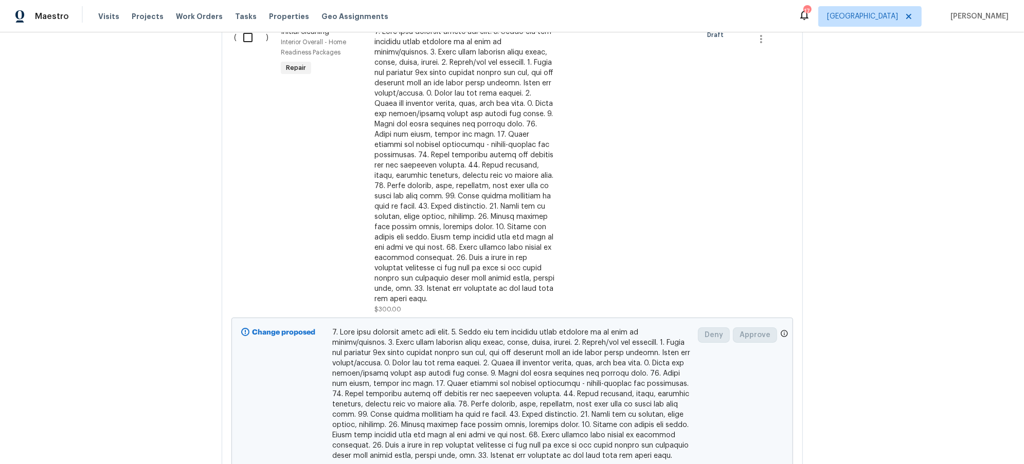
scroll to position [693, 0]
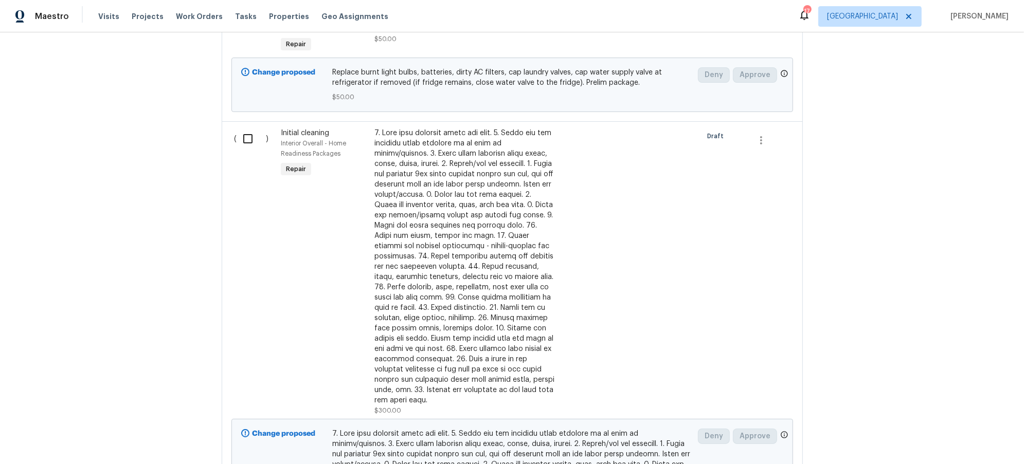
drag, startPoint x: 237, startPoint y: 141, endPoint x: 269, endPoint y: 167, distance: 41.8
click at [237, 141] on input "checkbox" at bounding box center [251, 139] width 29 height 22
checkbox input "true"
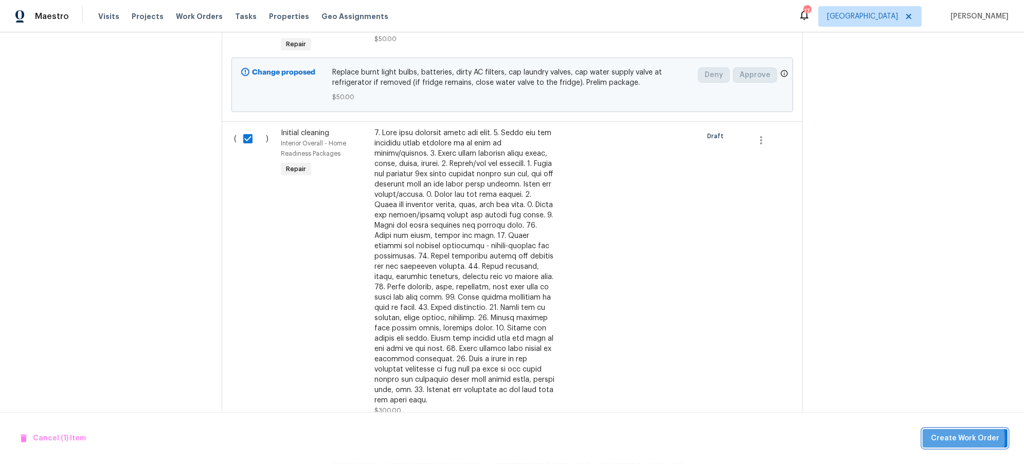
click at [947, 439] on span "Create Work Order" at bounding box center [965, 439] width 68 height 13
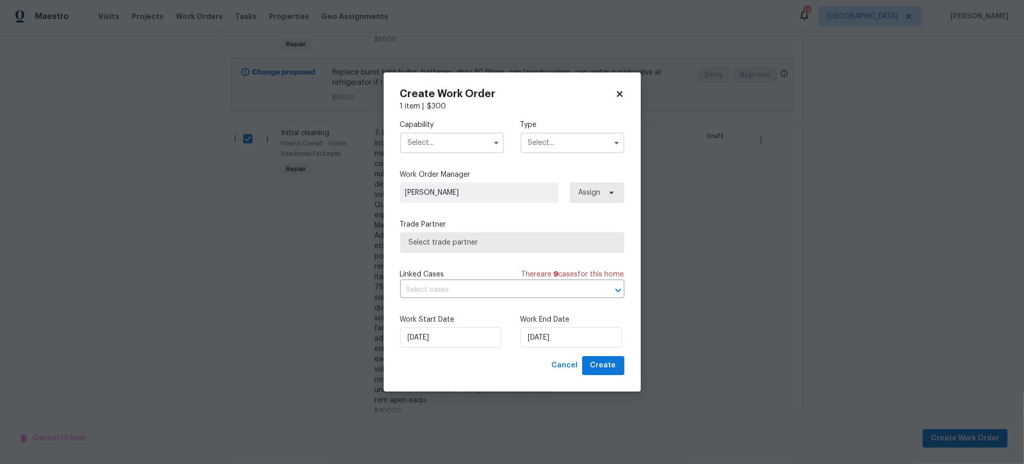
click at [465, 143] on input "text" at bounding box center [452, 143] width 104 height 21
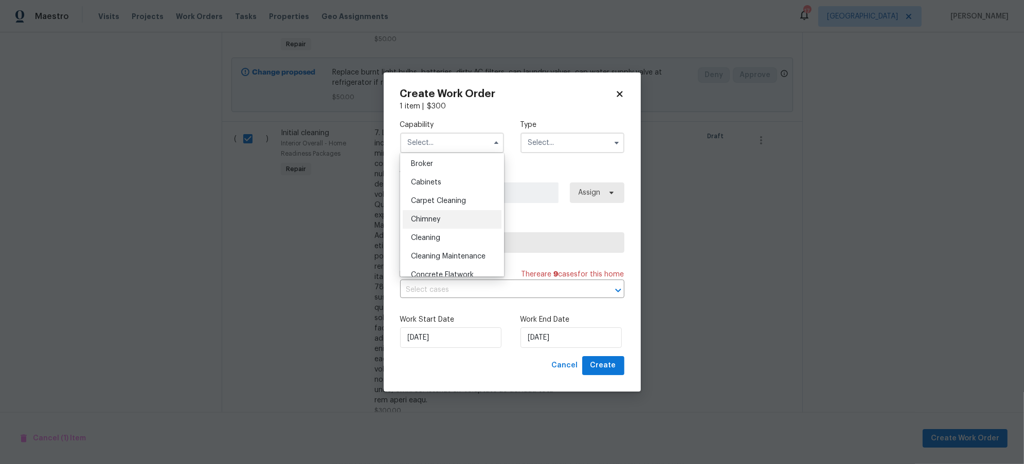
scroll to position [76, 0]
click at [447, 247] on div "Cleaning" at bounding box center [452, 237] width 99 height 19
type input "Cleaning"
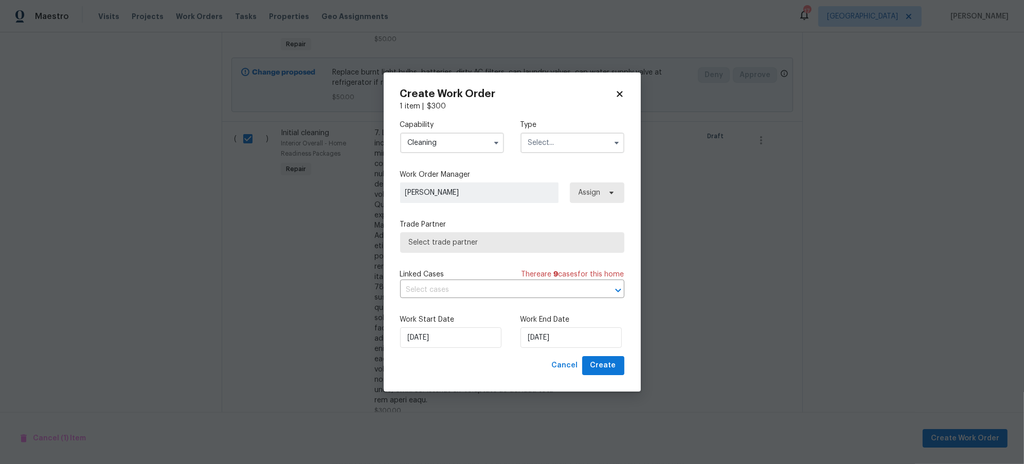
click at [571, 143] on input "text" at bounding box center [572, 143] width 104 height 21
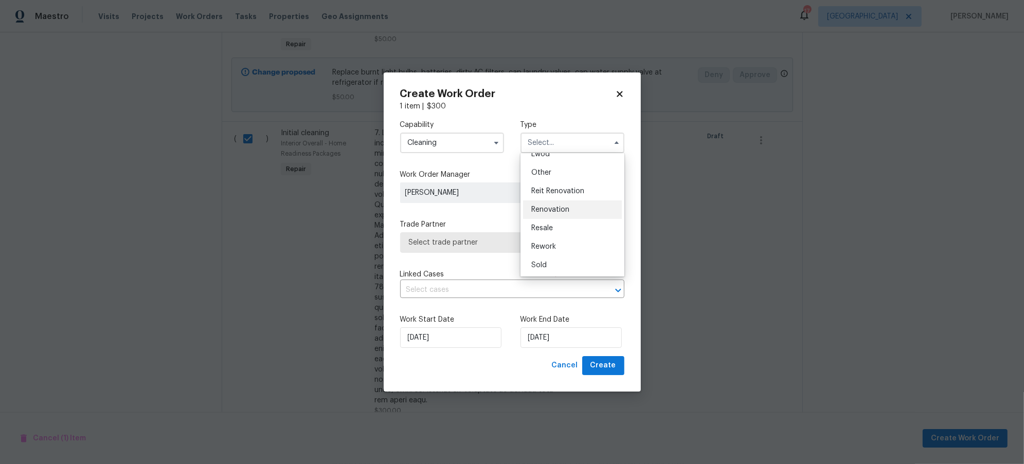
click at [567, 201] on div "Renovation" at bounding box center [572, 210] width 99 height 19
type input "Renovation"
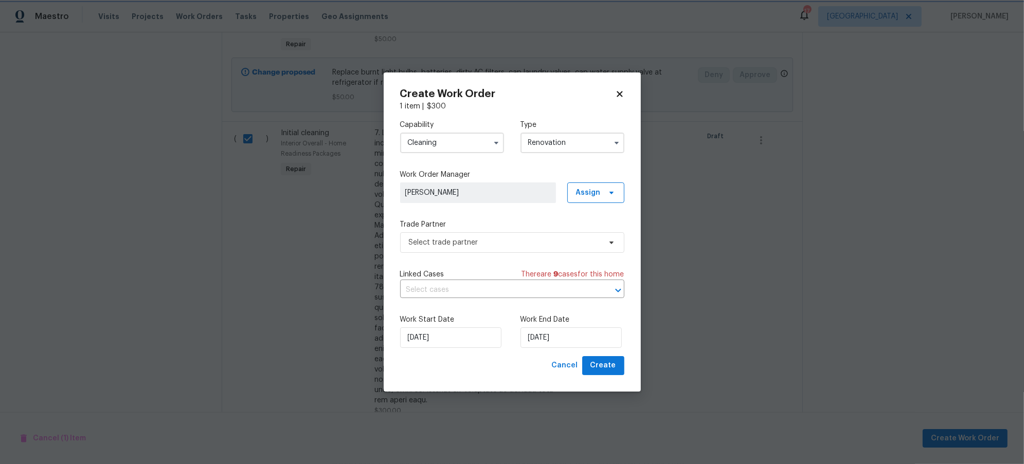
scroll to position [0, 0]
click at [517, 240] on span "Select trade partner" at bounding box center [505, 243] width 192 height 10
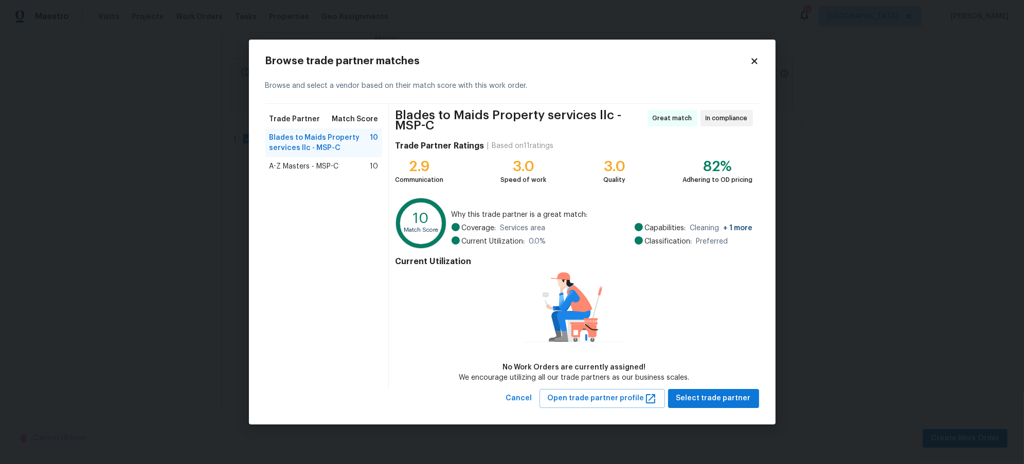
click at [272, 163] on span "A-Z Masters - MSP-C" at bounding box center [303, 166] width 69 height 10
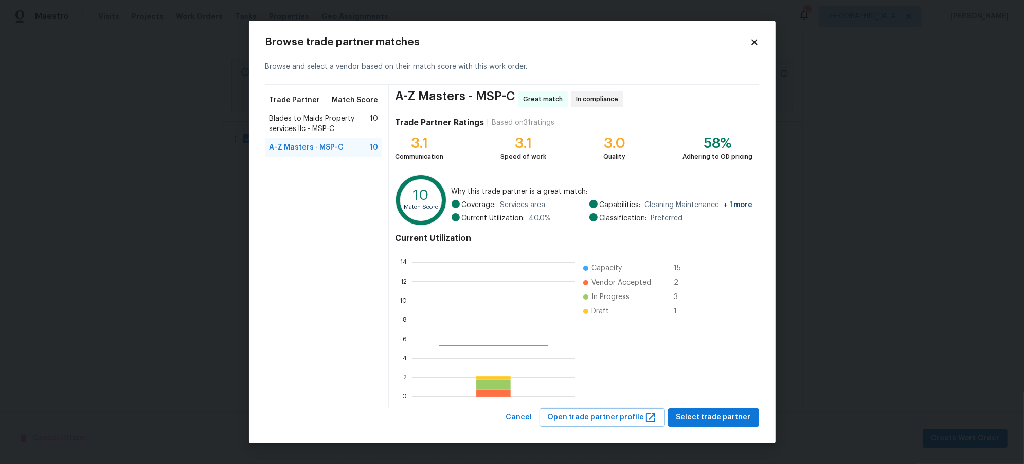
scroll to position [134, 153]
click at [723, 431] on div "Browse trade partner matches Browse and select a vendor based on their match sc…" at bounding box center [512, 232] width 527 height 423
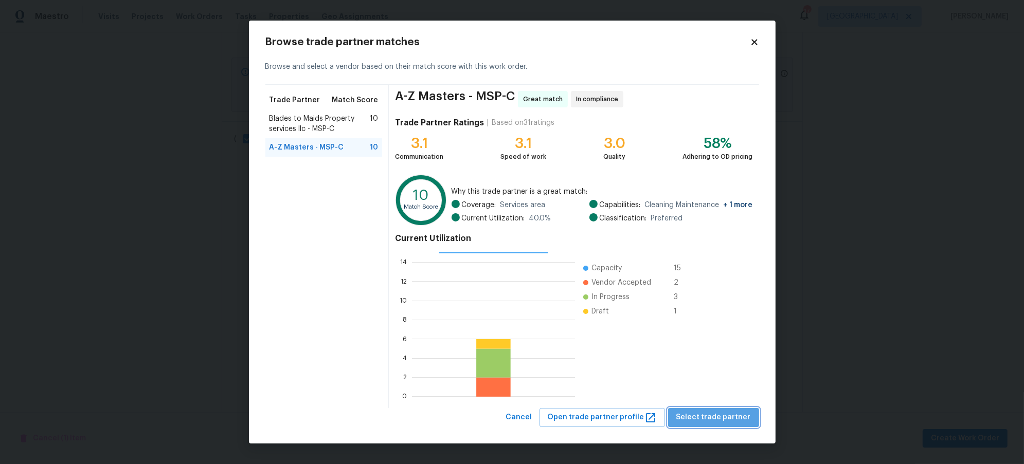
click at [725, 420] on span "Select trade partner" at bounding box center [713, 417] width 75 height 13
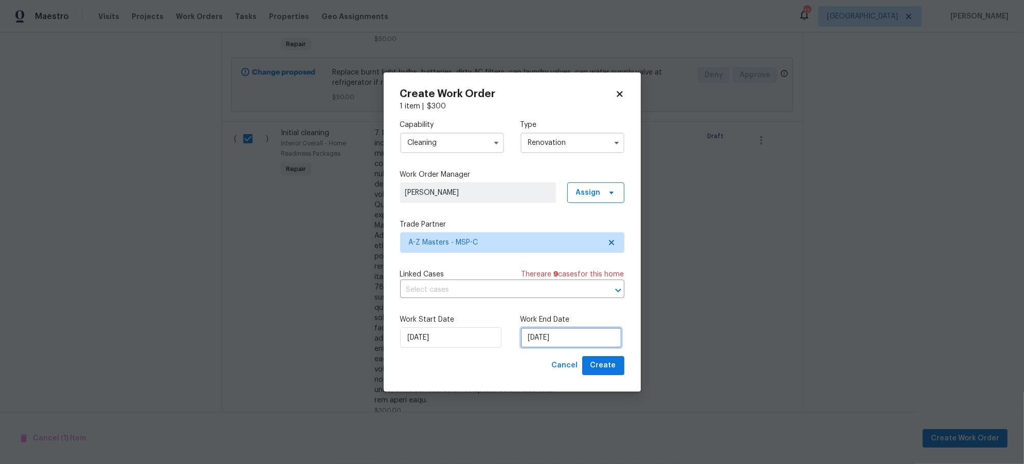
click at [556, 337] on input "[DATE]" at bounding box center [570, 338] width 101 height 21
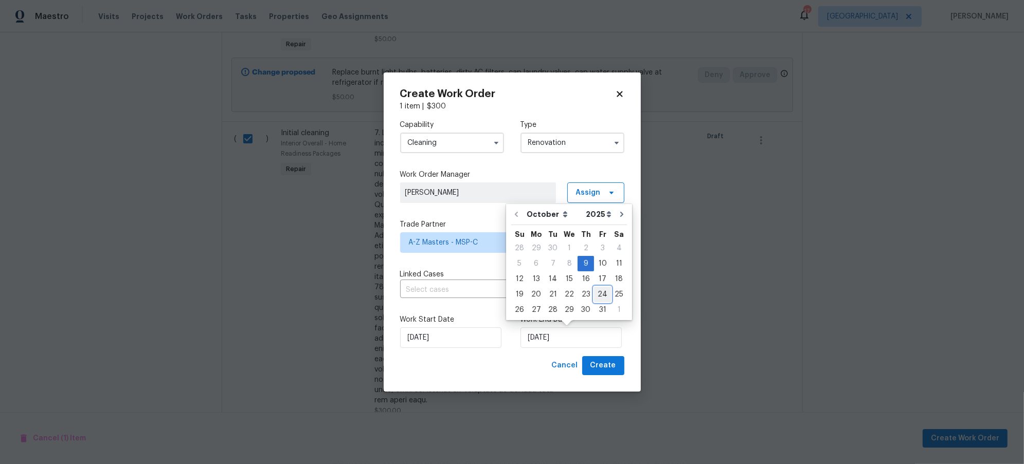
click at [602, 296] on div "24" at bounding box center [602, 294] width 17 height 14
type input "[DATE]"
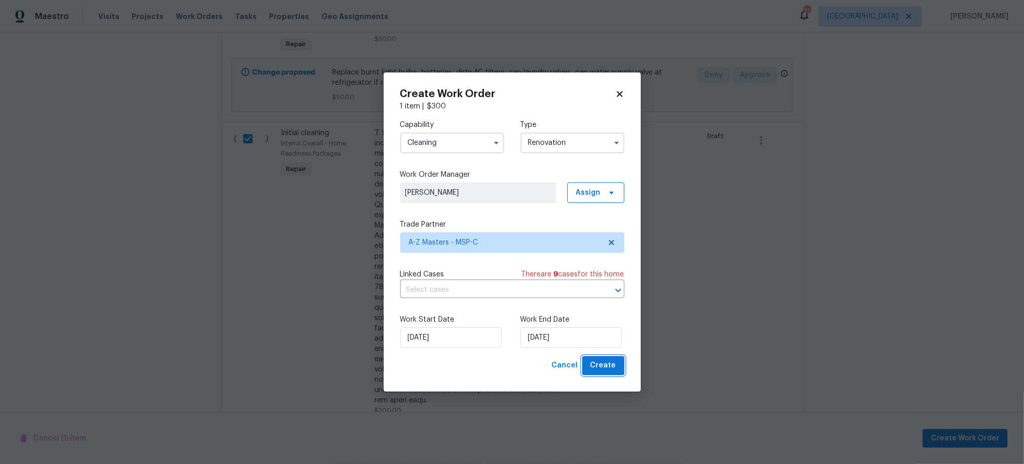
click at [608, 366] on span "Create" at bounding box center [603, 365] width 26 height 13
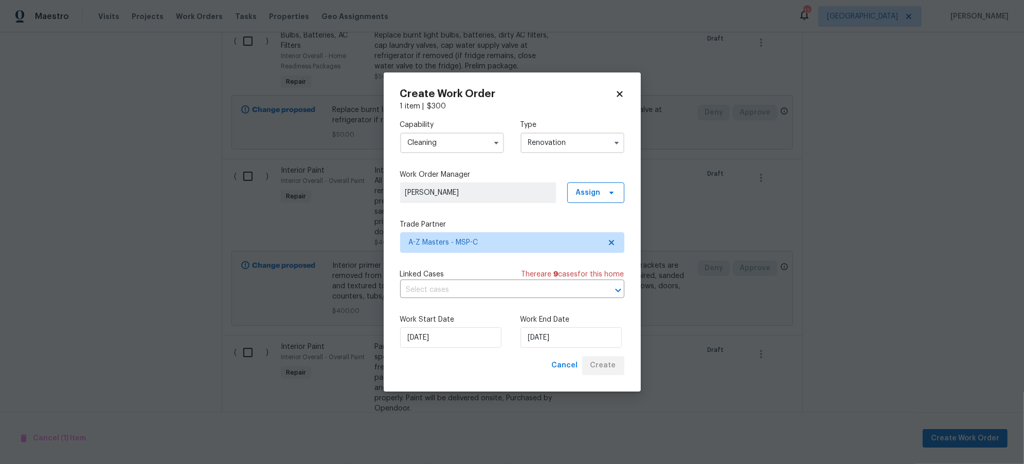
scroll to position [731, 0]
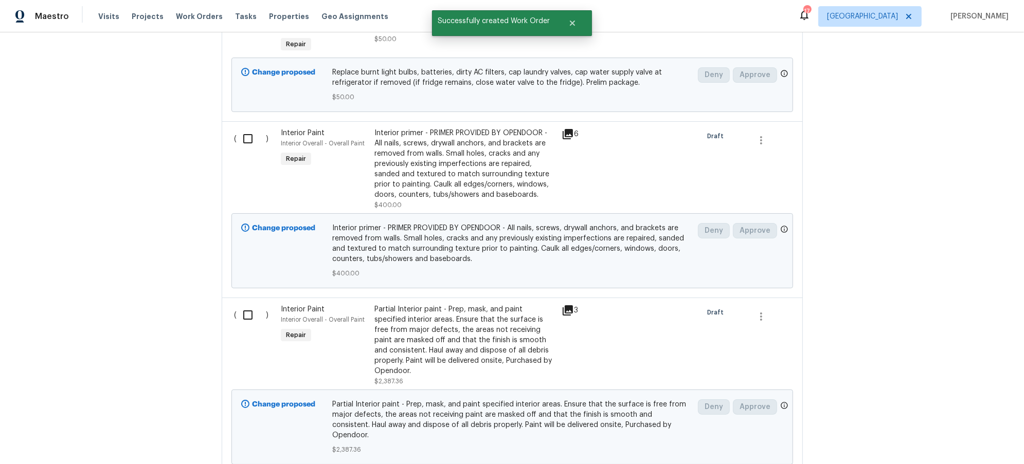
click at [174, 272] on div "Back to all projects 730 Pleasant Ave, St. Paul Park, MN 55071 3 Beds | 2 Baths…" at bounding box center [512, 248] width 1024 height 432
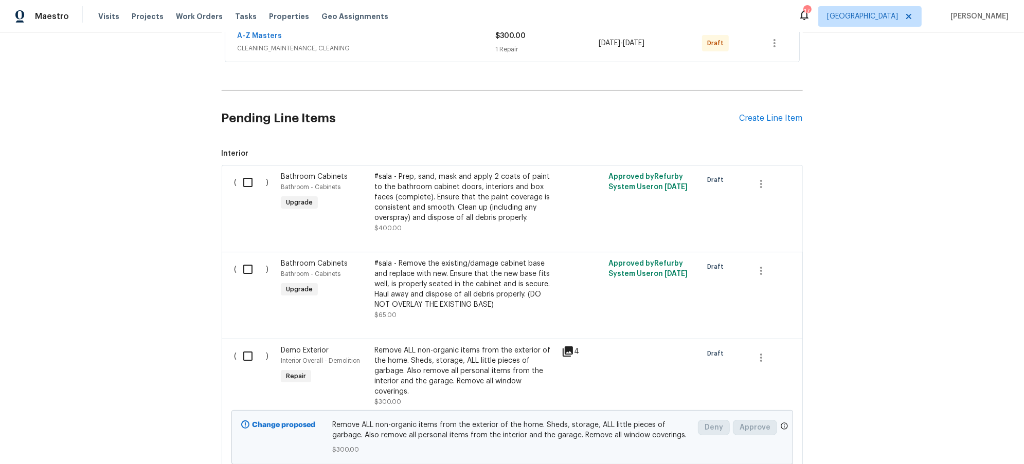
scroll to position [0, 0]
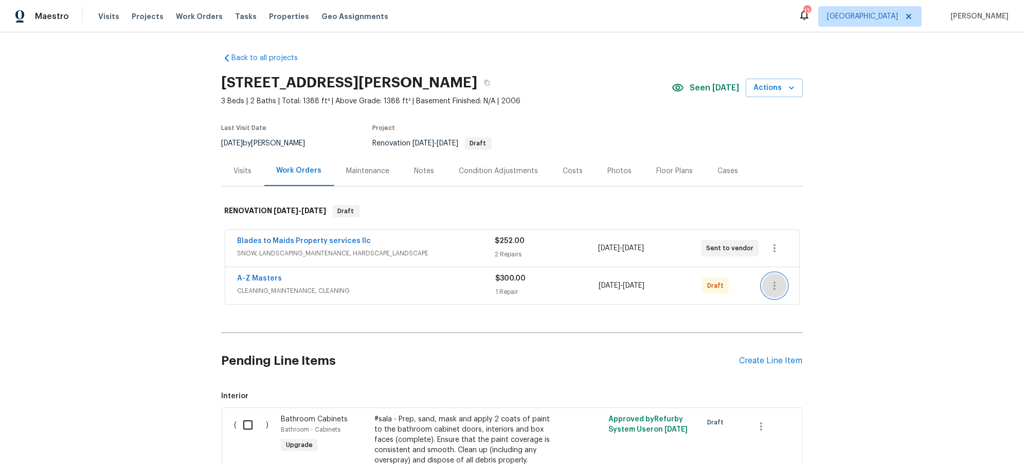
click at [776, 284] on button "button" at bounding box center [774, 286] width 25 height 25
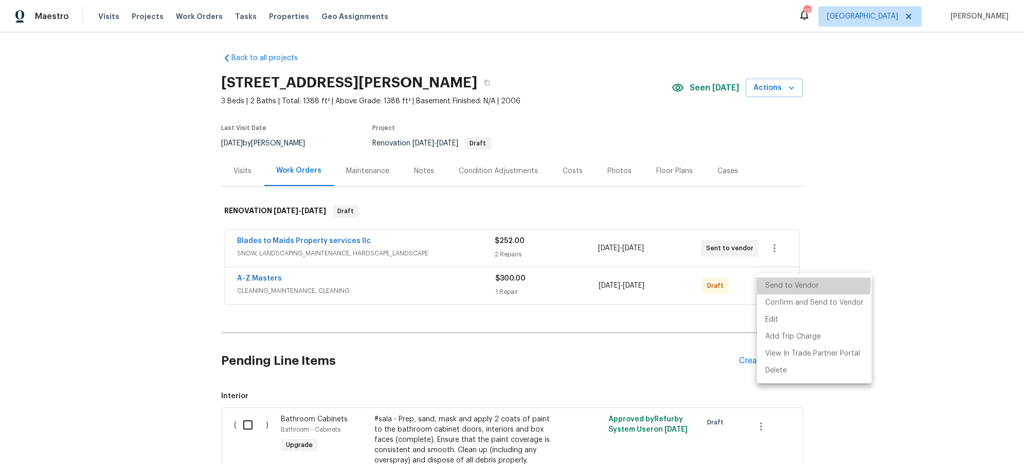
click at [775, 284] on li "Send to Vendor" at bounding box center [814, 286] width 115 height 17
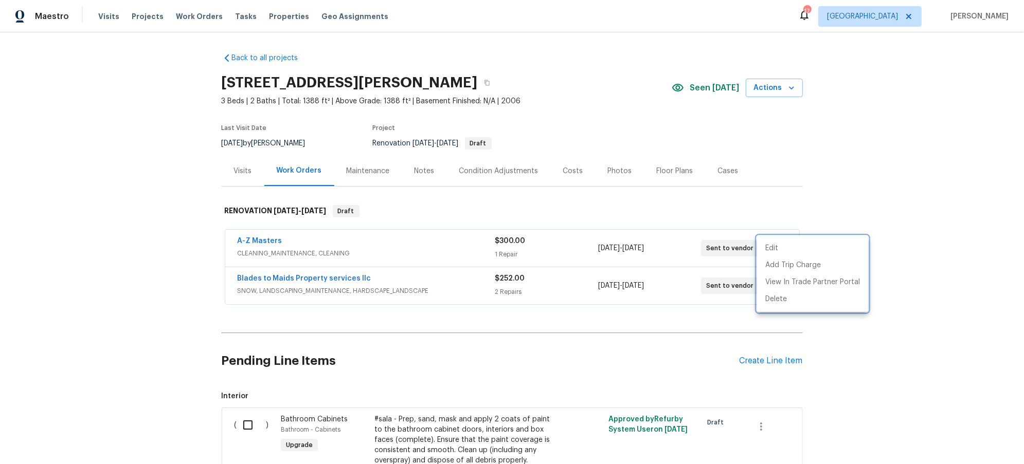
click at [181, 293] on div at bounding box center [512, 232] width 1024 height 464
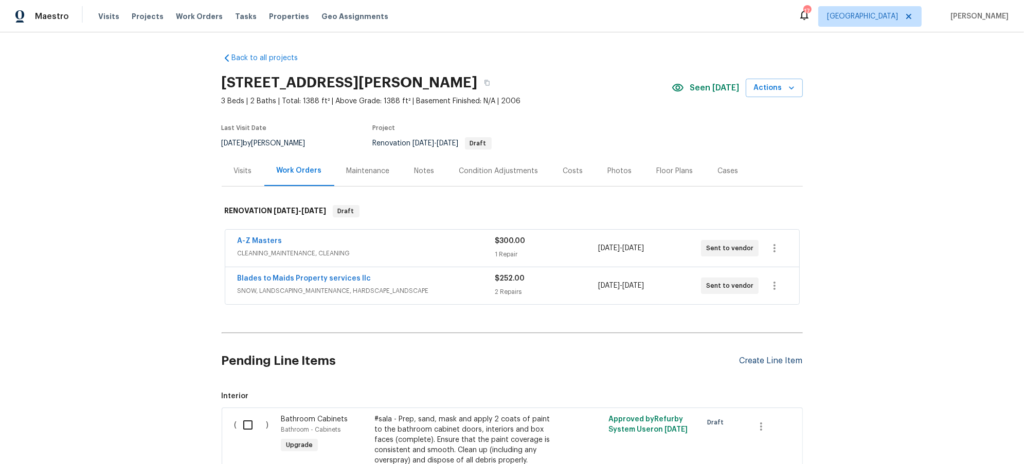
click at [762, 362] on div "Create Line Item" at bounding box center [771, 361] width 63 height 10
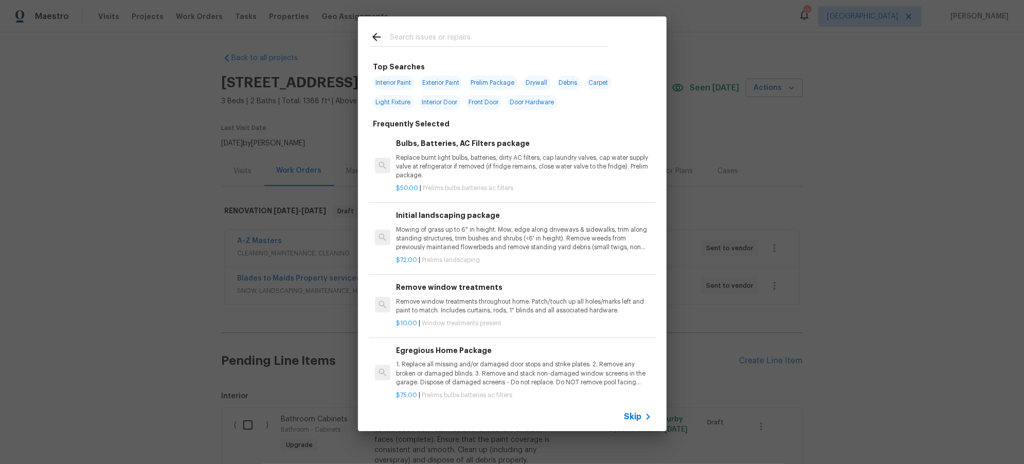
click at [478, 34] on input "text" at bounding box center [499, 38] width 218 height 15
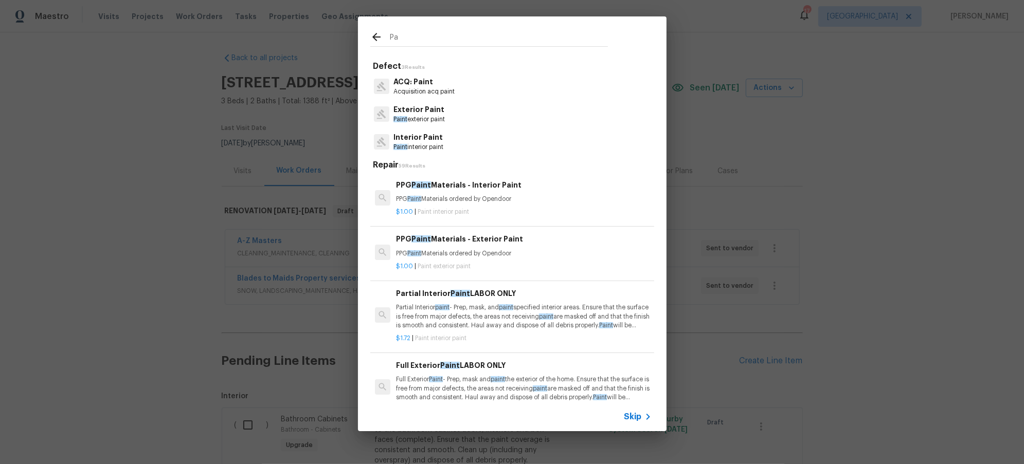
type input "P"
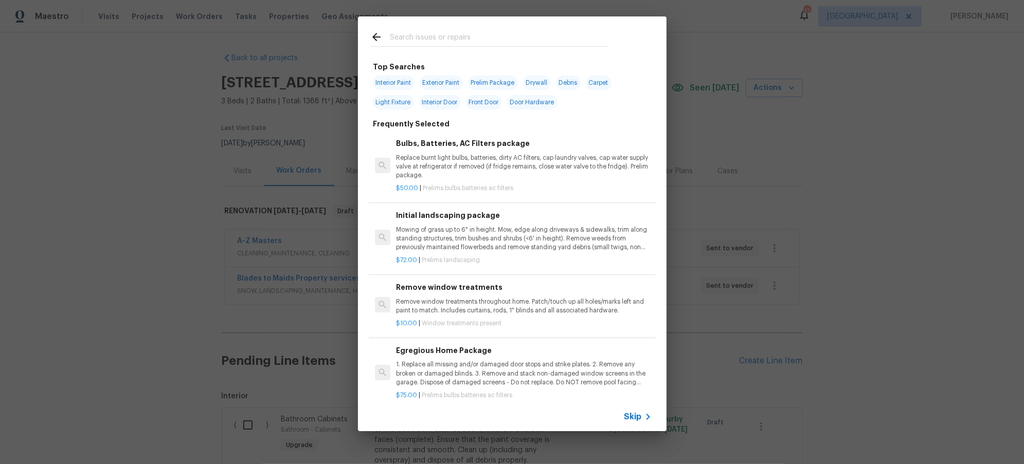
type input "e"
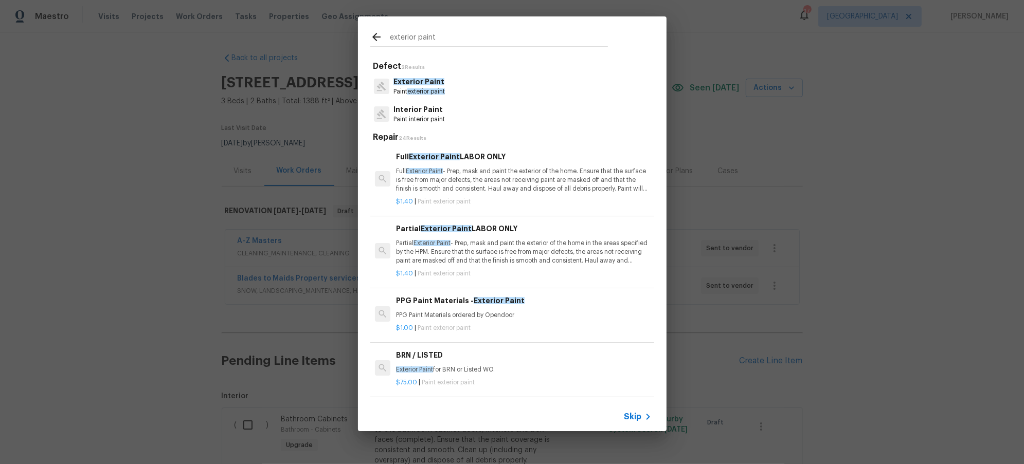
type input "exterior paint"
click at [413, 86] on p "Exterior Paint" at bounding box center [418, 82] width 51 height 11
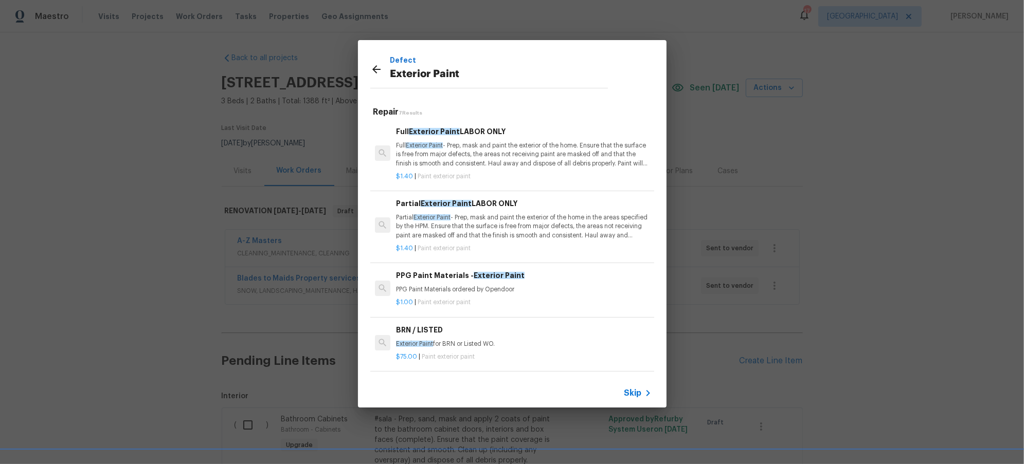
click at [490, 228] on p "Partial Exterior Paint - Prep, mask and paint the exterior of the home in the a…" at bounding box center [523, 226] width 255 height 26
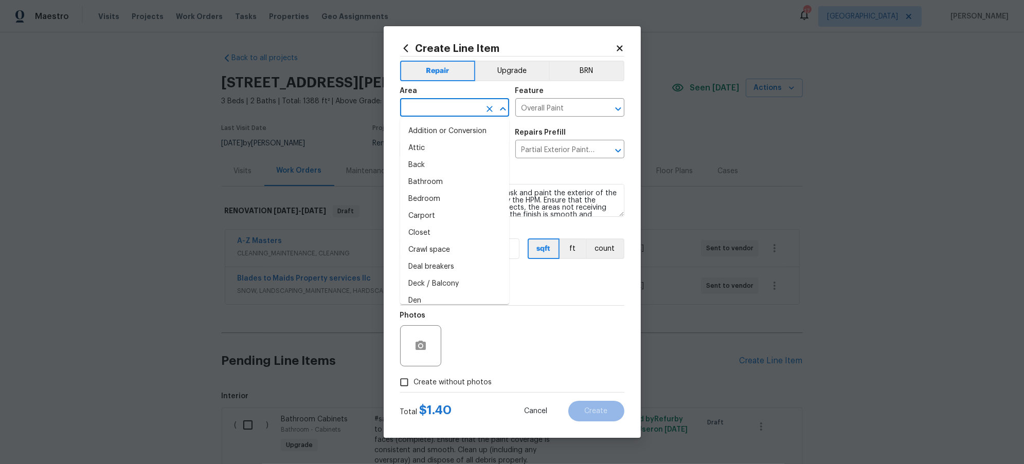
click at [459, 109] on input "text" at bounding box center [440, 109] width 80 height 16
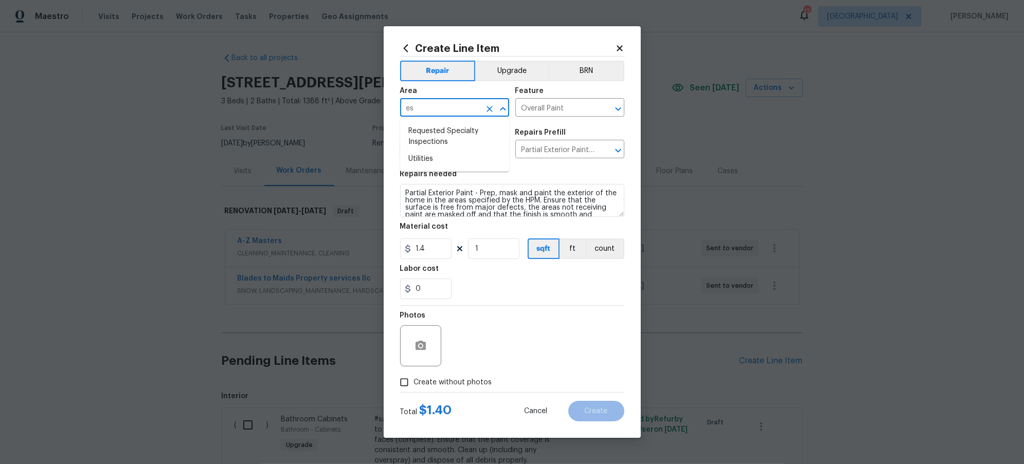
type input "e"
drag, startPoint x: 443, startPoint y: 151, endPoint x: 459, endPoint y: 167, distance: 22.9
click at [442, 151] on li "Exterior Overall" at bounding box center [454, 148] width 109 height 17
type input "Exterior Overall"
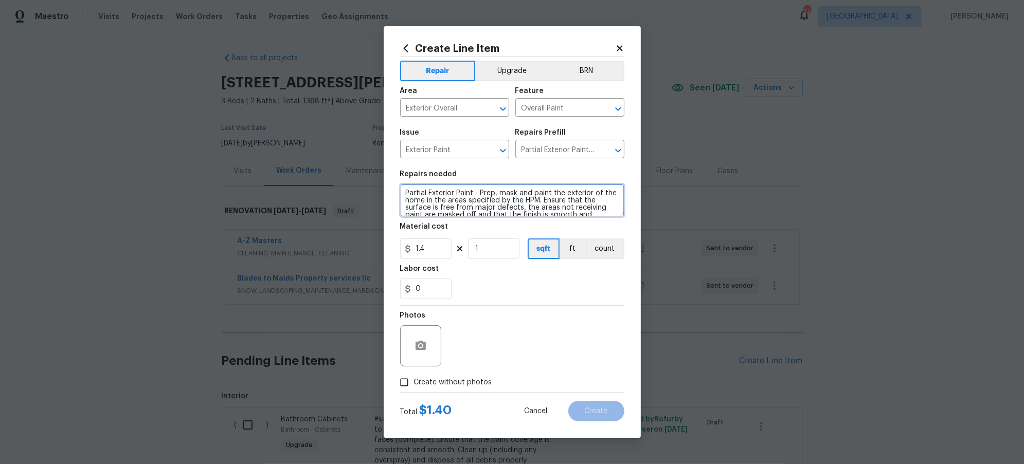
scroll to position [21, 0]
drag, startPoint x: 406, startPoint y: 195, endPoint x: 667, endPoint y: 232, distance: 263.4
click at [664, 234] on div "Create Line Item Repair Upgrade BRN Area Exterior Overall ​ Feature Overall Pai…" at bounding box center [512, 232] width 1024 height 464
type textarea "EXTERIOR PAINT:"
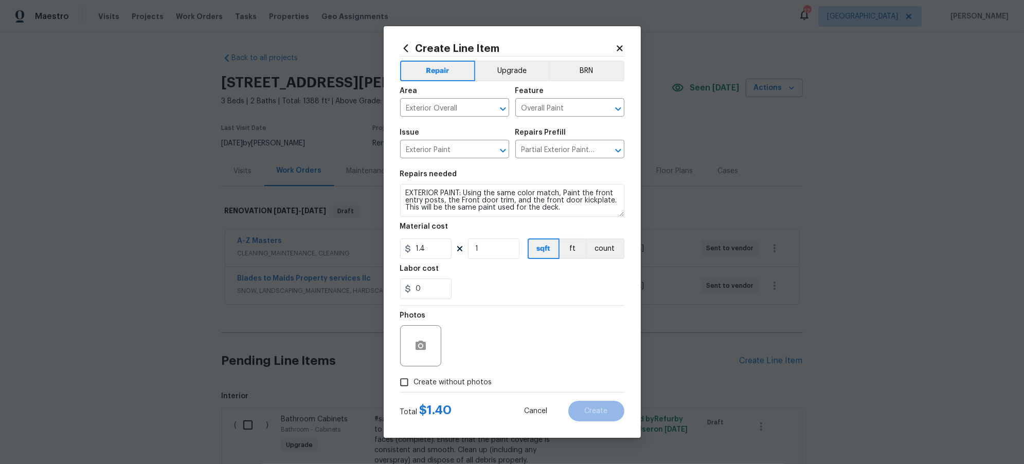
type textarea "EXTERIOR PAINT: Using the same color match, Paint the front entry posts, the Fr…"
drag, startPoint x: 442, startPoint y: 250, endPoint x: 329, endPoint y: 244, distance: 113.3
click at [345, 248] on div "Create Line Item Repair Upgrade BRN Area Exterior Overall ​ Feature Overall Pai…" at bounding box center [512, 232] width 1024 height 464
type input "150"
click at [578, 319] on div "Photos" at bounding box center [512, 339] width 224 height 67
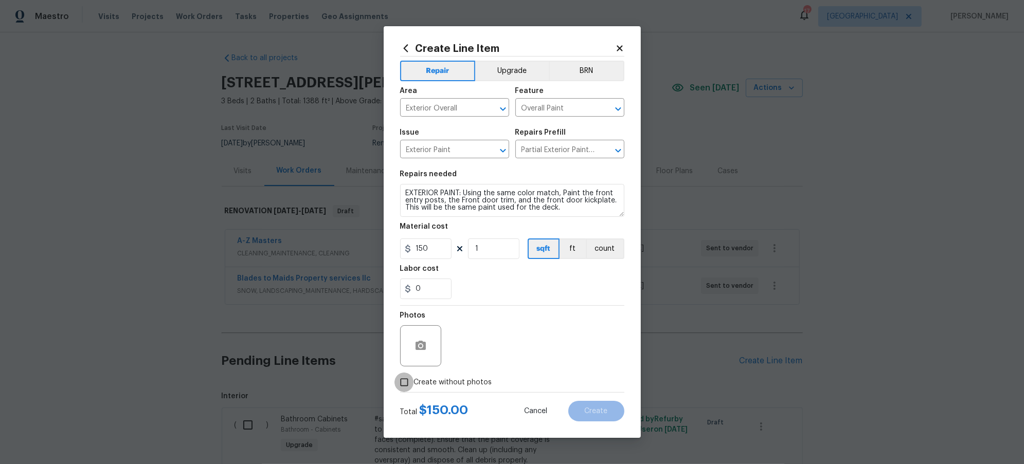
click at [408, 375] on input "Create without photos" at bounding box center [404, 383] width 20 height 20
click at [417, 350] on icon "button" at bounding box center [421, 345] width 10 height 9
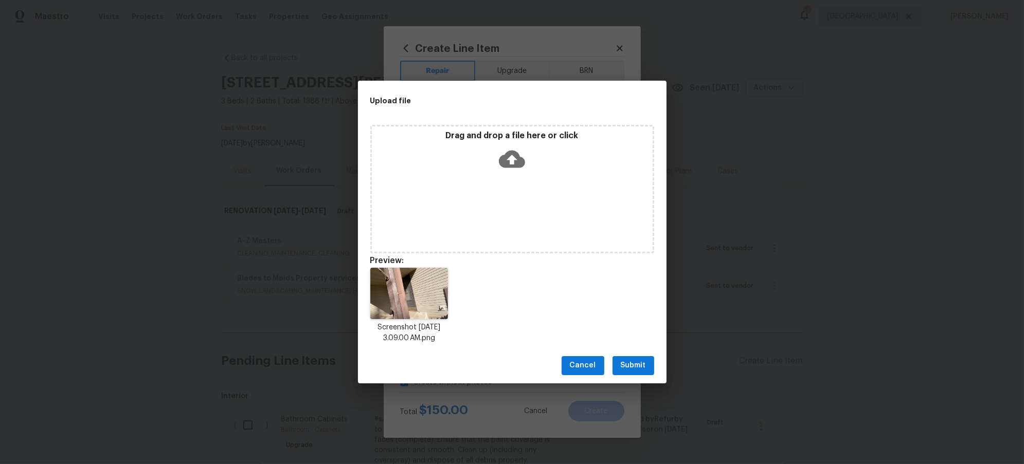
drag, startPoint x: 651, startPoint y: 368, endPoint x: 644, endPoint y: 368, distance: 7.2
click at [651, 368] on button "Submit" at bounding box center [634, 365] width 42 height 19
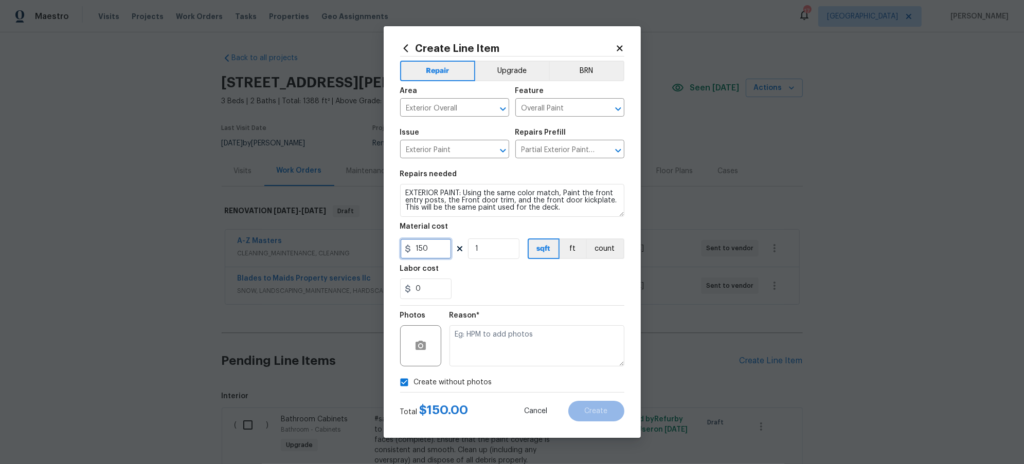
checkbox input "false"
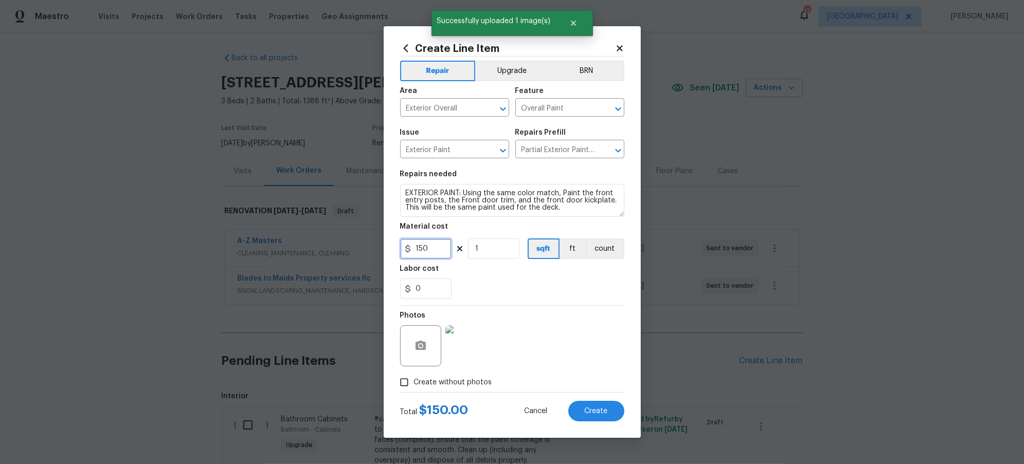
drag, startPoint x: 429, startPoint y: 251, endPoint x: 420, endPoint y: 250, distance: 8.9
click at [420, 250] on input "150" at bounding box center [425, 249] width 51 height 21
type input "100"
click at [601, 411] on span "Create" at bounding box center [596, 412] width 23 height 8
type input "0"
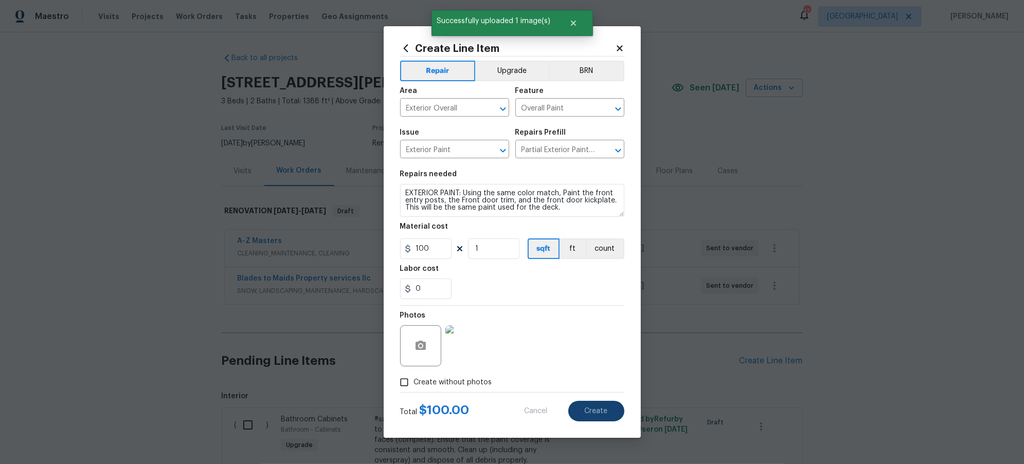
type input "0"
checkbox input "true"
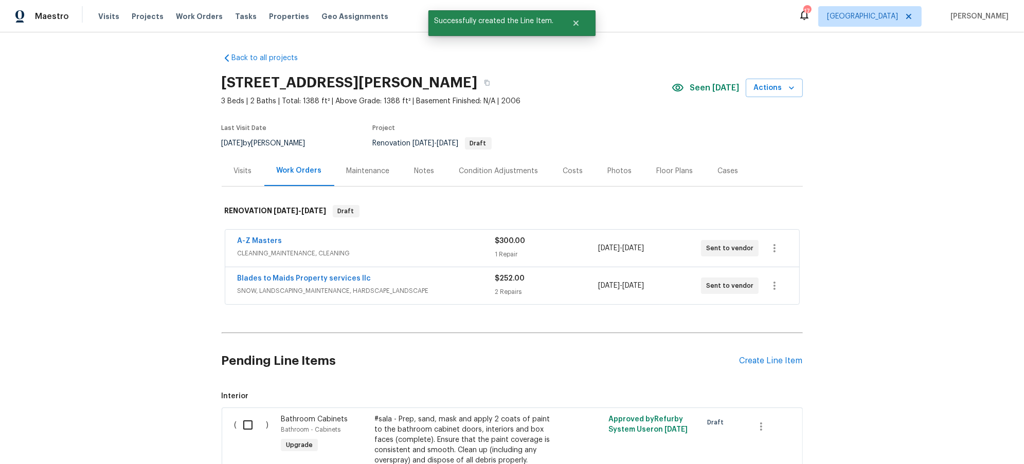
click at [135, 373] on div "Back to all projects 730 Pleasant Ave, St. Paul Park, MN 55071 3 Beds | 2 Baths…" at bounding box center [512, 248] width 1024 height 432
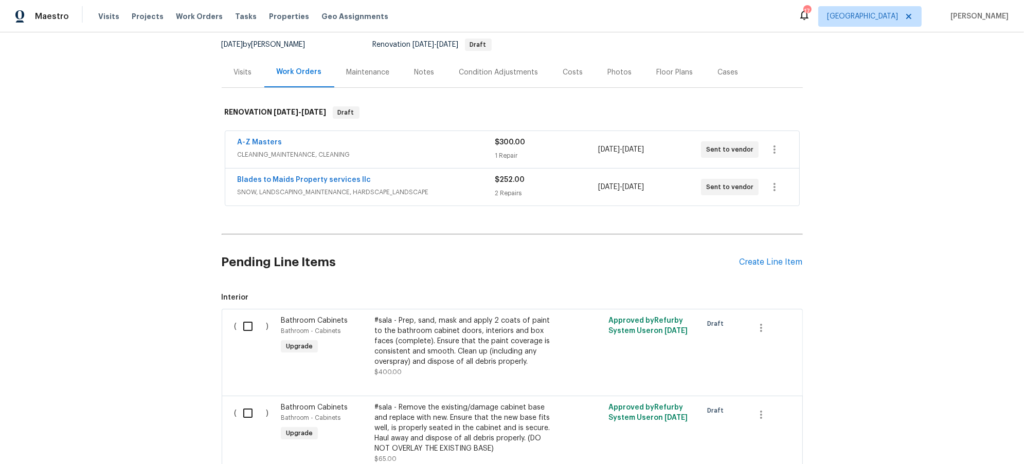
scroll to position [77, 0]
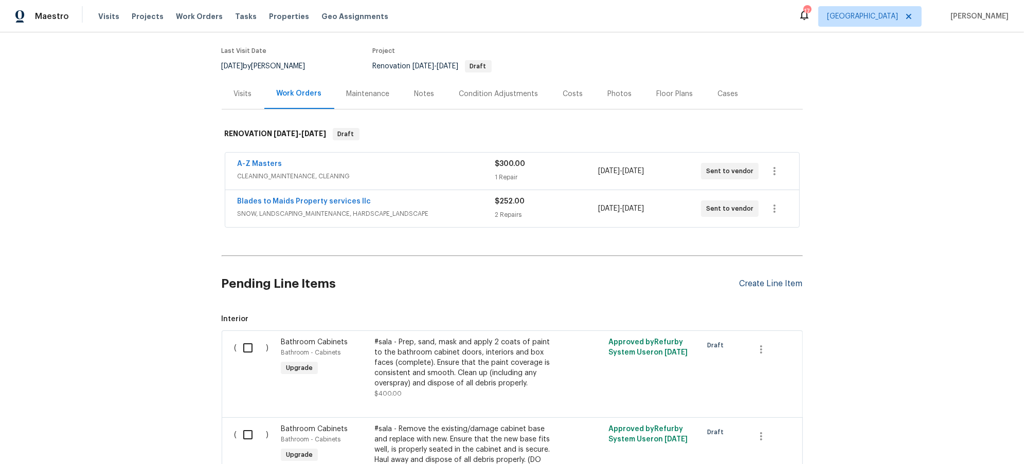
click at [778, 284] on div "Create Line Item" at bounding box center [771, 284] width 63 height 10
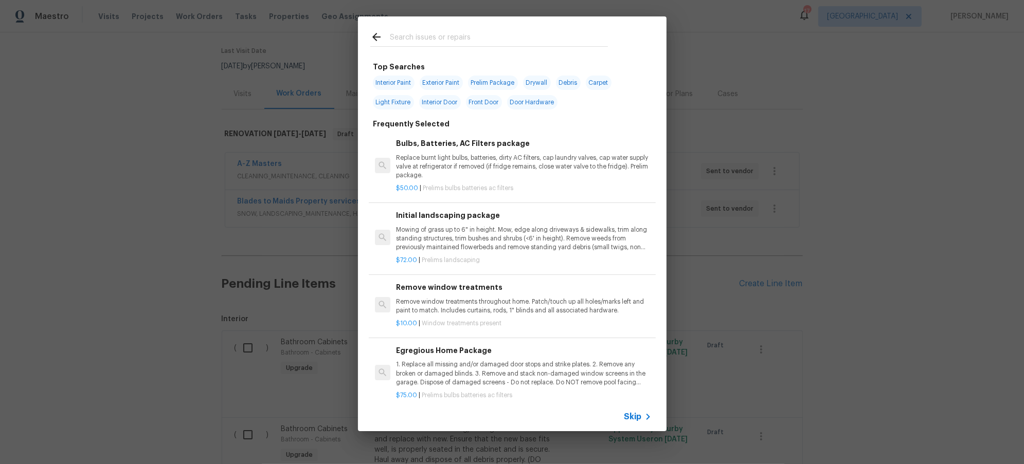
click at [467, 31] on input "text" at bounding box center [499, 38] width 218 height 15
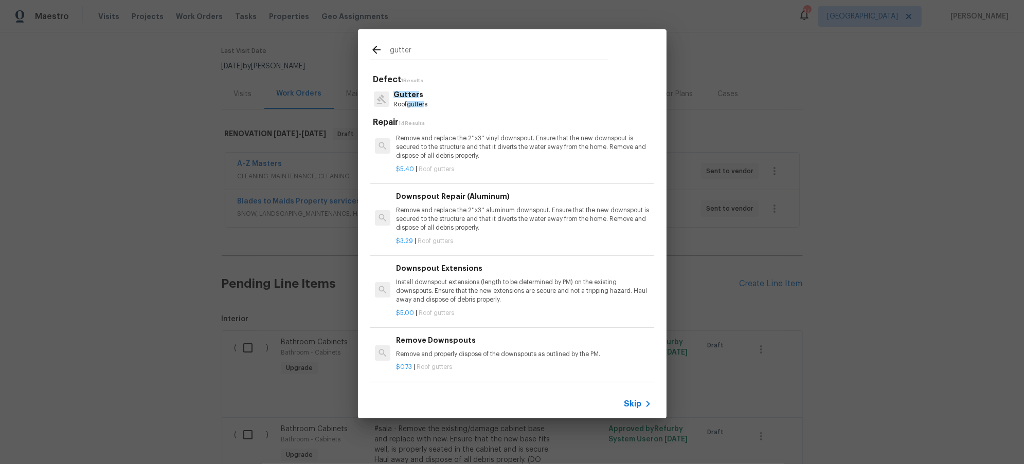
scroll to position [334, 0]
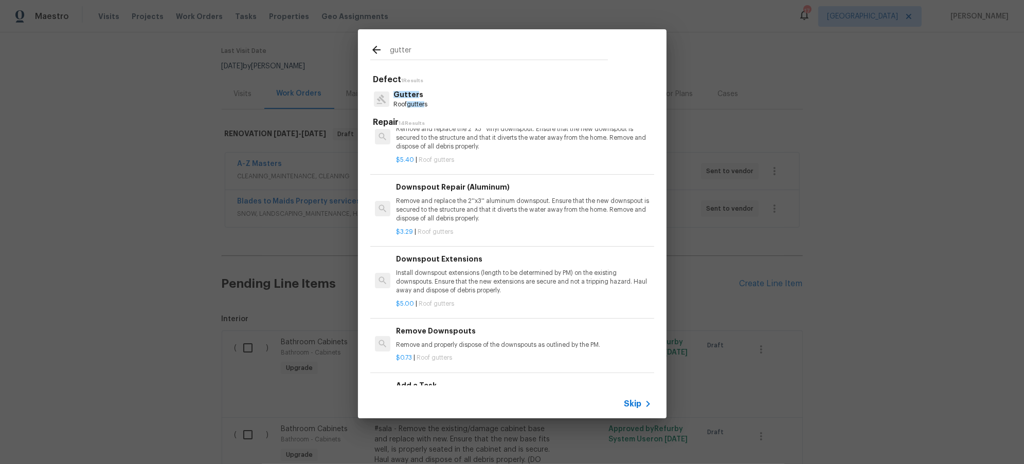
type input "gutter"
click at [482, 295] on p "Install downspout extensions (length to be determined by PM) on the existing do…" at bounding box center [523, 282] width 255 height 26
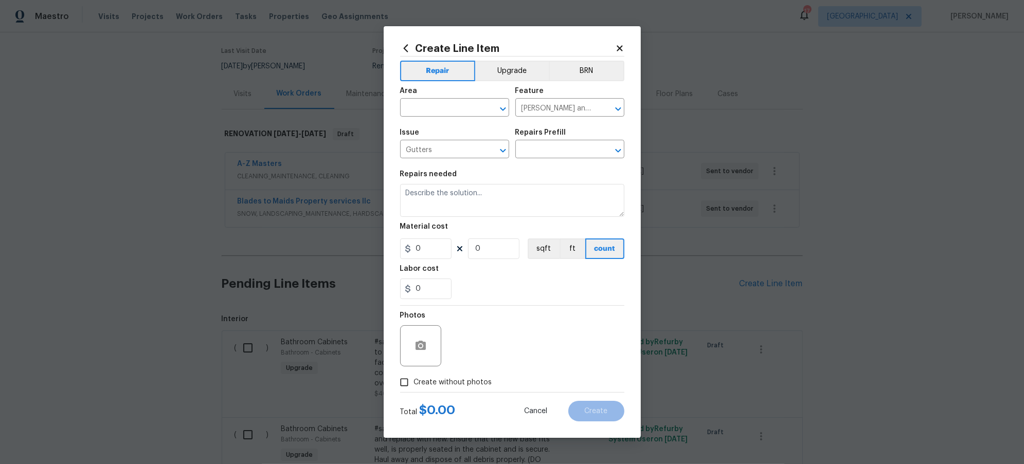
type input "Downspout Extensions $5.00"
type textarea "Install downspout extensions (length to be determined by PM) on the existing do…"
type input "5"
type input "1"
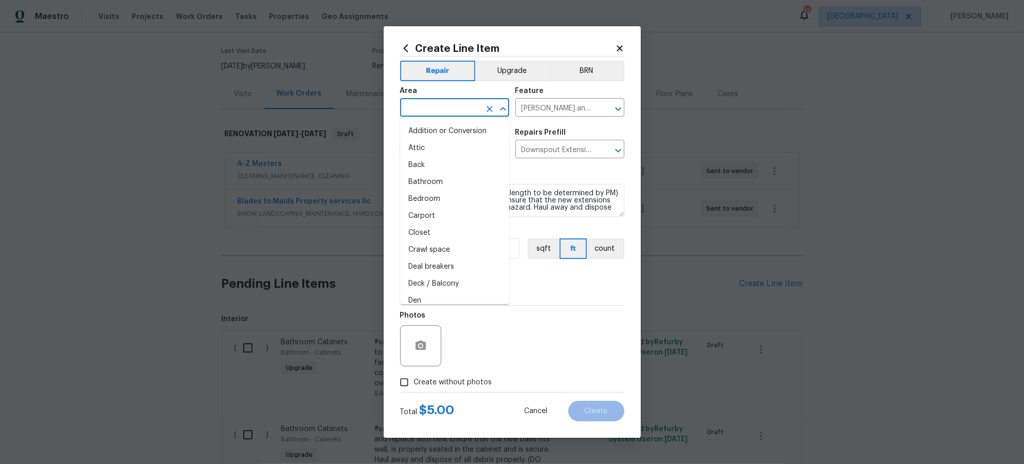
click at [431, 108] on input "text" at bounding box center [440, 109] width 80 height 16
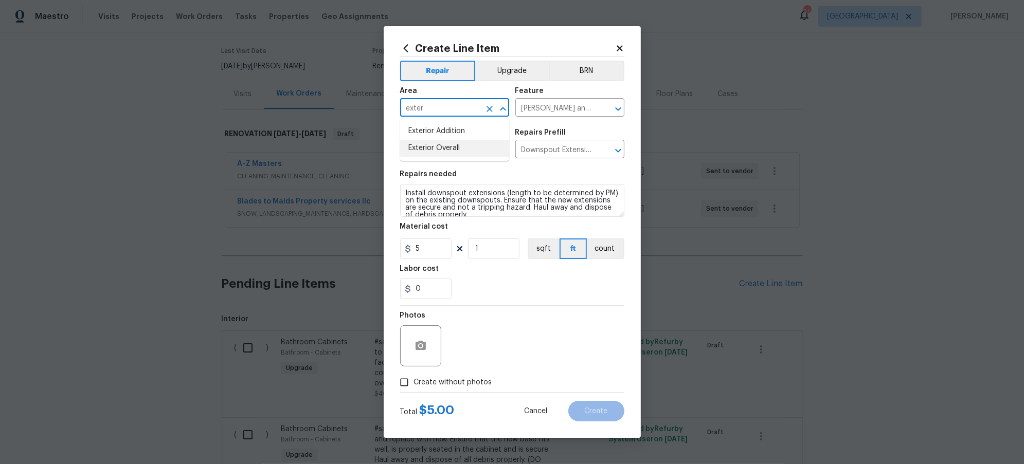
click at [424, 148] on li "Exterior Overall" at bounding box center [454, 148] width 109 height 17
type input "Exterior Overall"
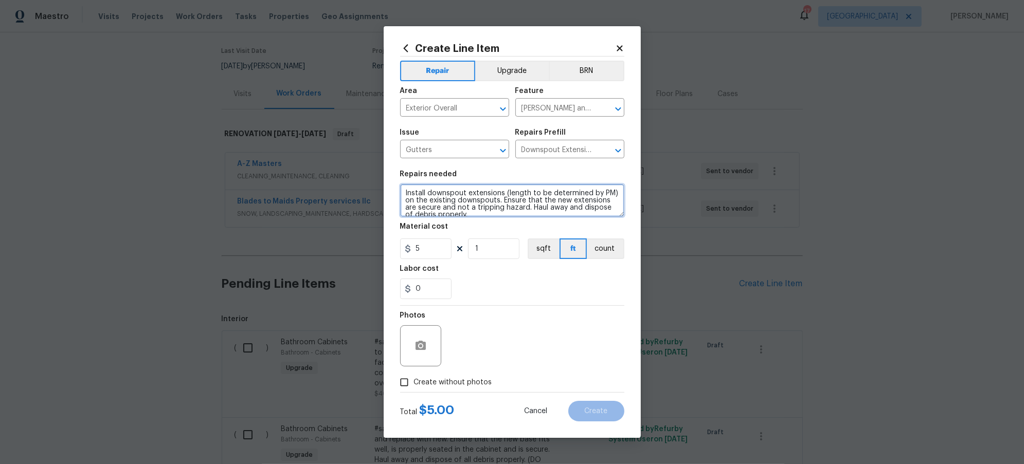
click at [403, 192] on textarea "Install downspout extensions (length to be determined by PM) on the existing do…" at bounding box center [512, 200] width 224 height 33
type textarea "FRONT: Install downspout extensions (length to be determined by PM) on the exis…"
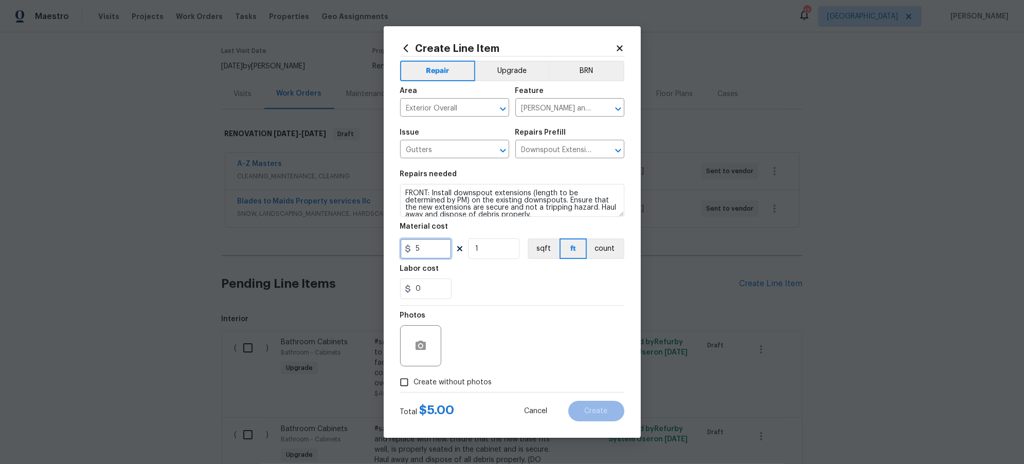
drag, startPoint x: 423, startPoint y: 250, endPoint x: 400, endPoint y: 247, distance: 22.8
click at [400, 247] on input "5" at bounding box center [425, 249] width 51 height 21
type input "25"
click at [417, 353] on button "button" at bounding box center [420, 346] width 25 height 25
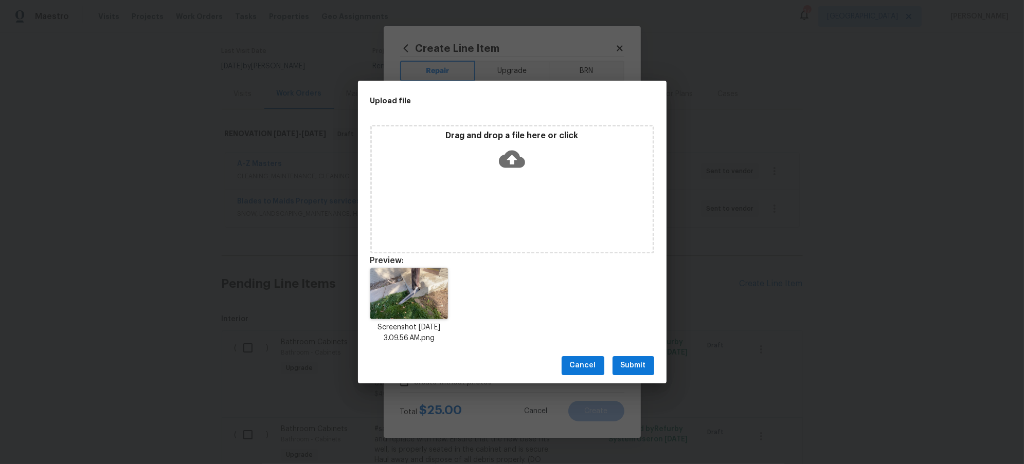
click at [635, 364] on span "Submit" at bounding box center [633, 365] width 25 height 13
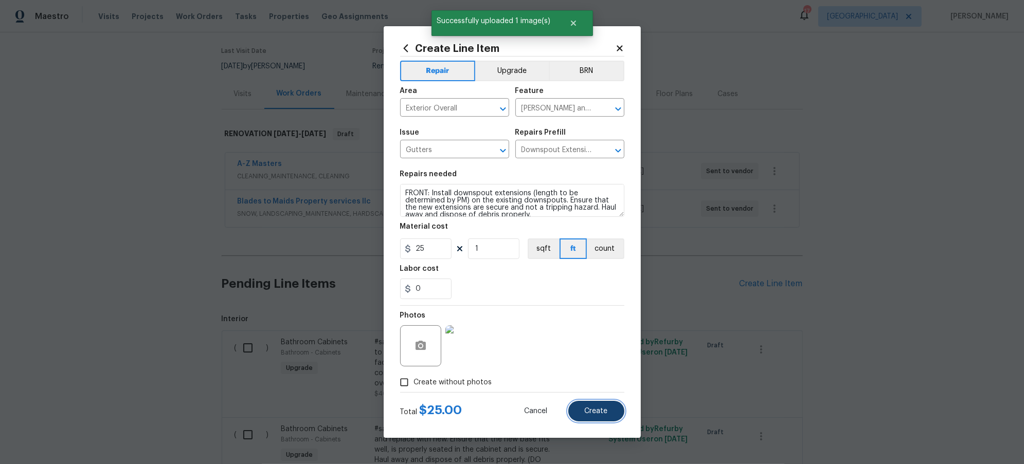
click at [599, 411] on span "Create" at bounding box center [596, 412] width 23 height 8
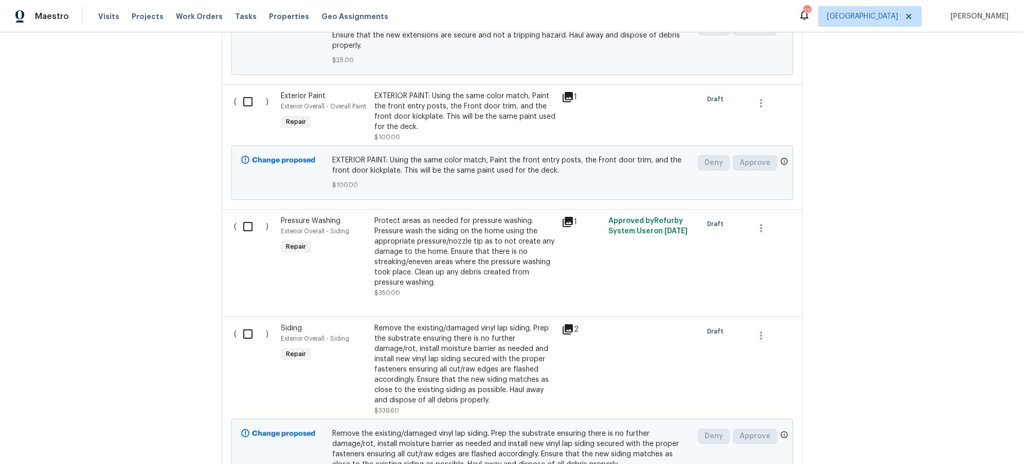
scroll to position [1744, 0]
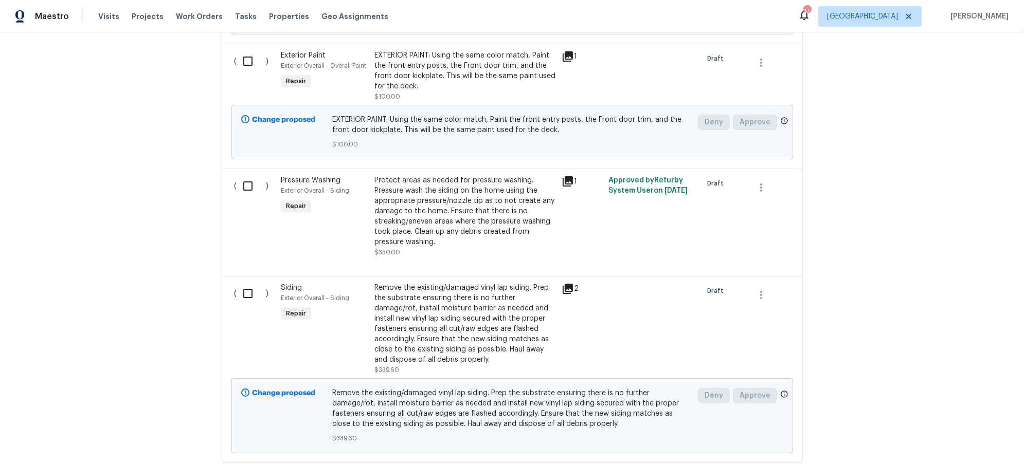
click at [486, 202] on div "Protect areas as needed for pressure washing. Pressure wash the siding on the h…" at bounding box center [464, 211] width 181 height 72
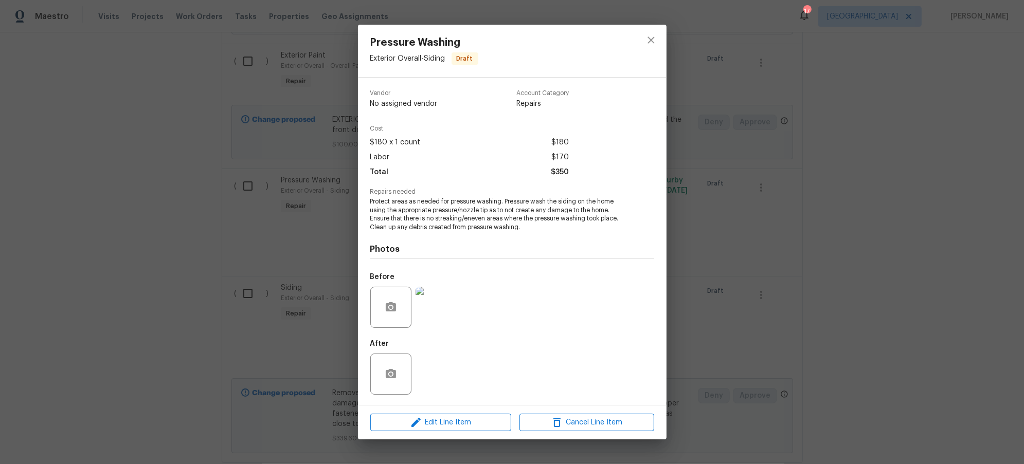
click at [376, 311] on div at bounding box center [390, 307] width 41 height 41
click at [384, 303] on button "button" at bounding box center [391, 307] width 25 height 25
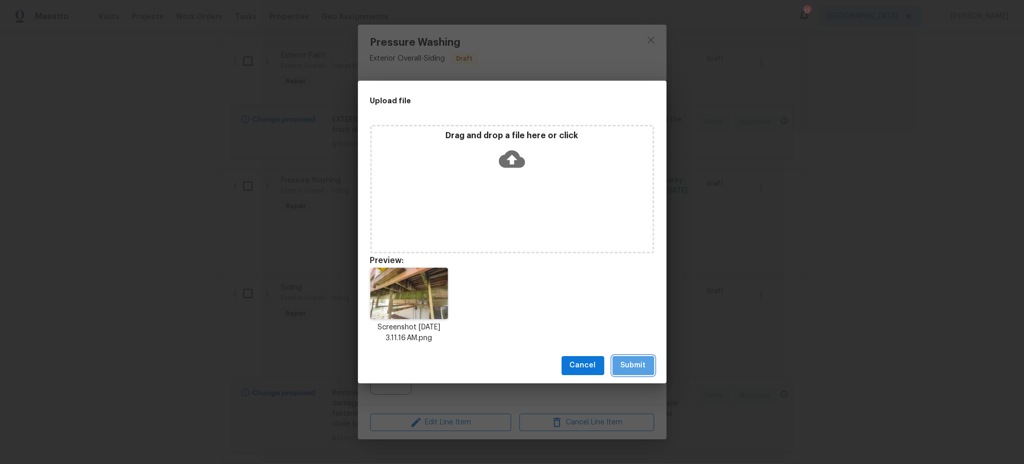
click at [630, 372] on button "Submit" at bounding box center [634, 365] width 42 height 19
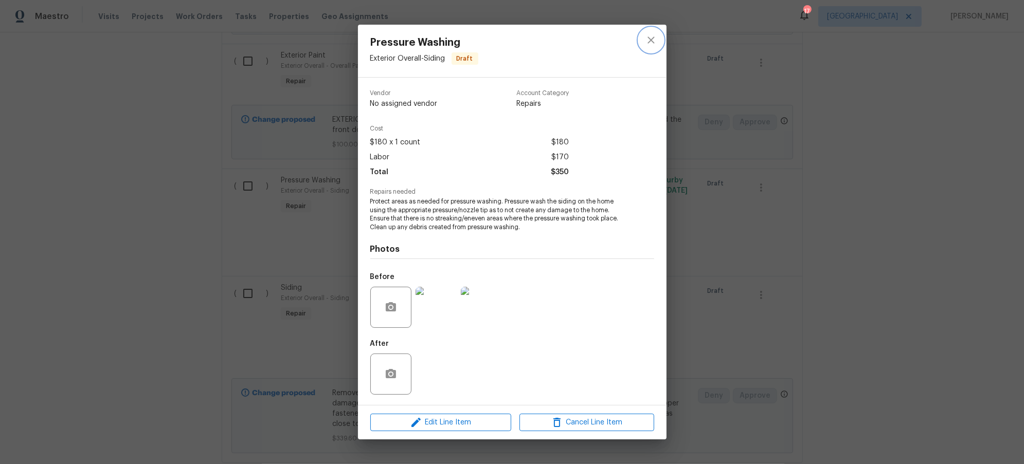
click at [649, 42] on icon "close" at bounding box center [650, 40] width 7 height 7
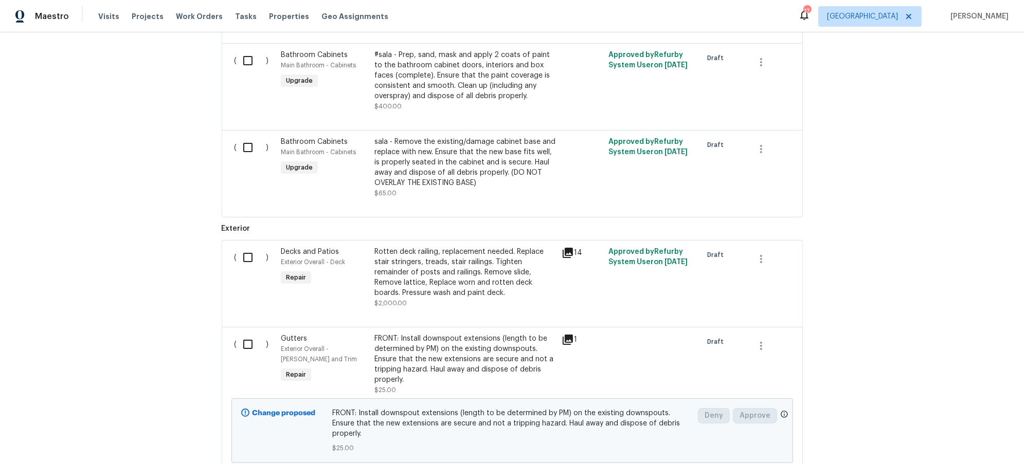
scroll to position [1303, 0]
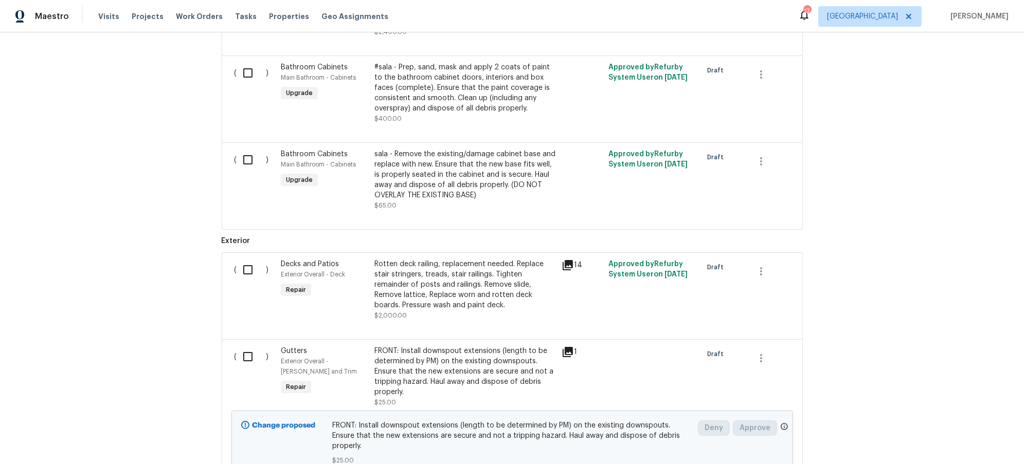
click at [451, 268] on div "Rotten deck railing, replacement needed. Replace stair stringers, treads, stair…" at bounding box center [464, 284] width 181 height 51
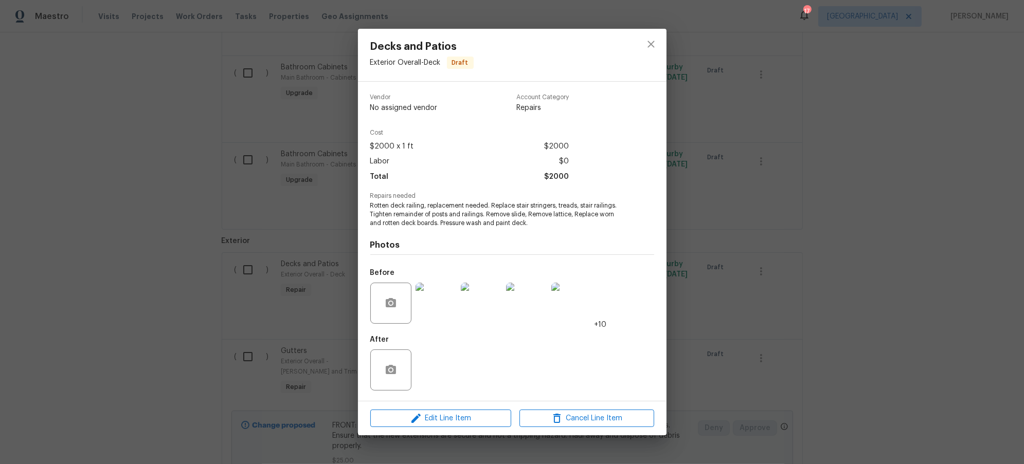
click at [555, 301] on img at bounding box center [571, 303] width 41 height 41
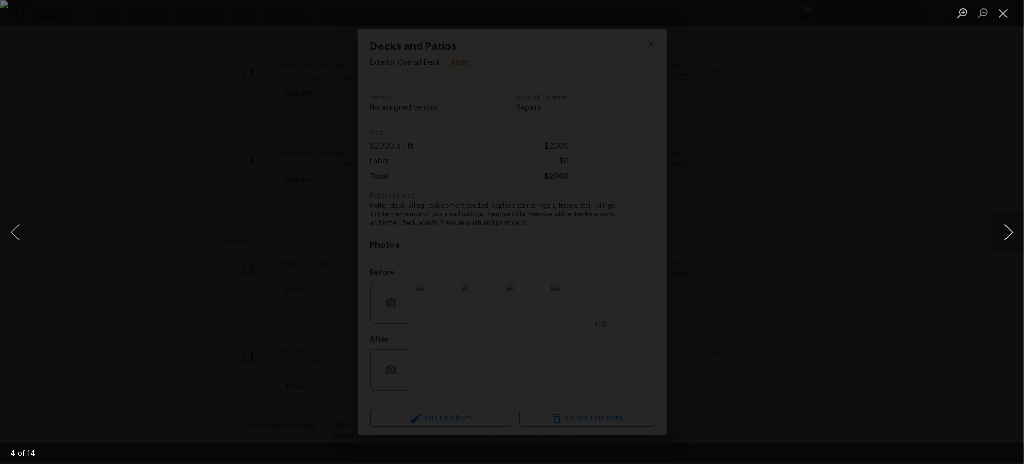
click at [1015, 231] on button "Next image" at bounding box center [1008, 232] width 31 height 41
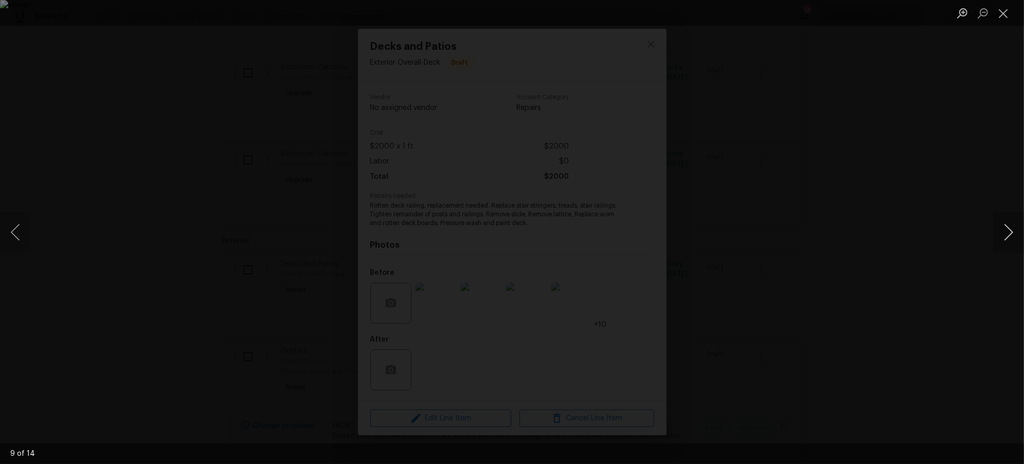
click at [1014, 232] on button "Next image" at bounding box center [1008, 232] width 31 height 41
click at [1001, 17] on button "Close lightbox" at bounding box center [1003, 13] width 21 height 18
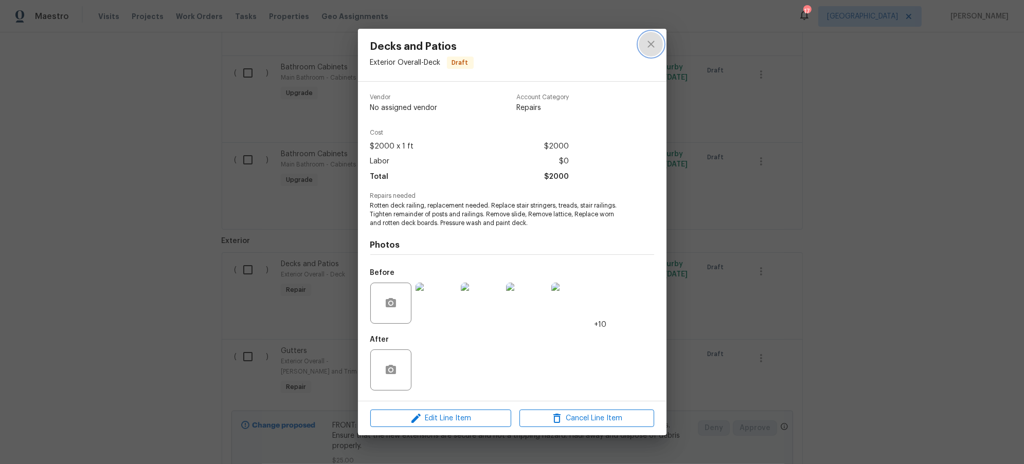
click at [652, 39] on icon "close" at bounding box center [651, 44] width 12 height 12
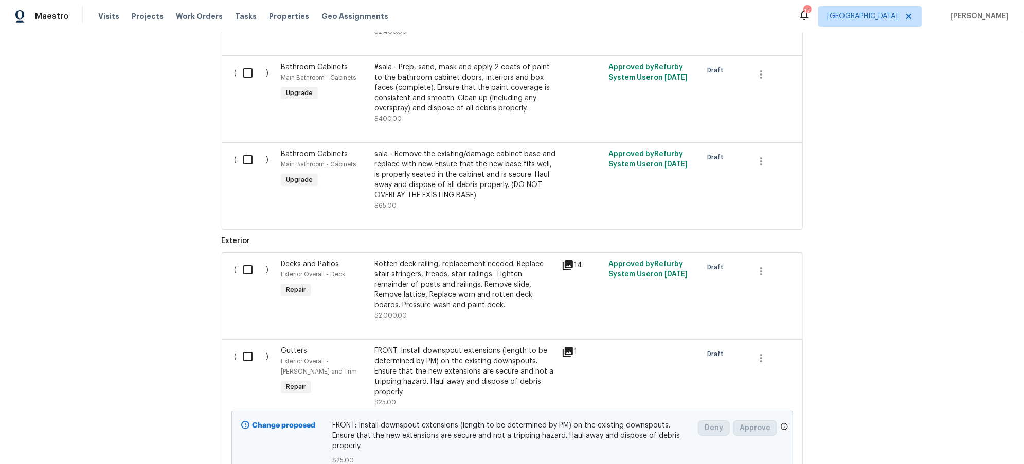
click at [131, 336] on div "Back to all projects 730 Pleasant Ave, St. Paul Park, MN 55071 3 Beds | 2 Baths…" at bounding box center [512, 248] width 1024 height 432
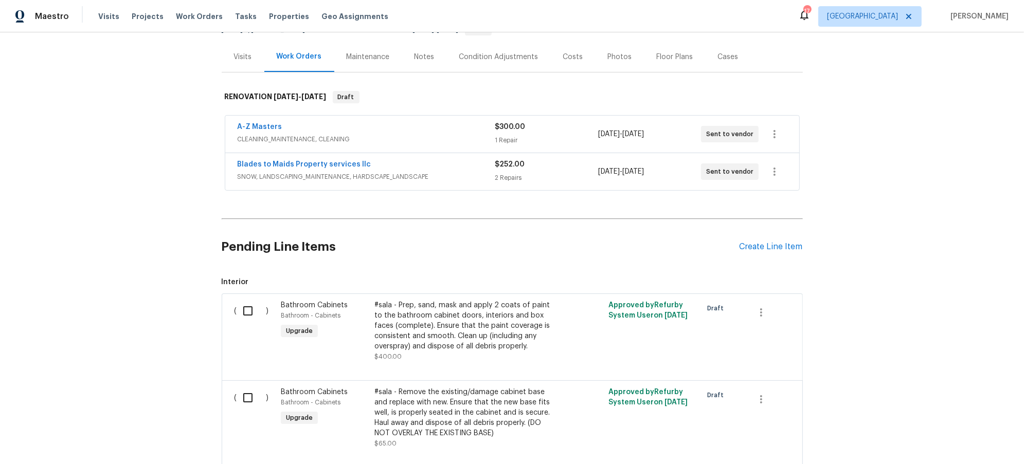
scroll to position [0, 0]
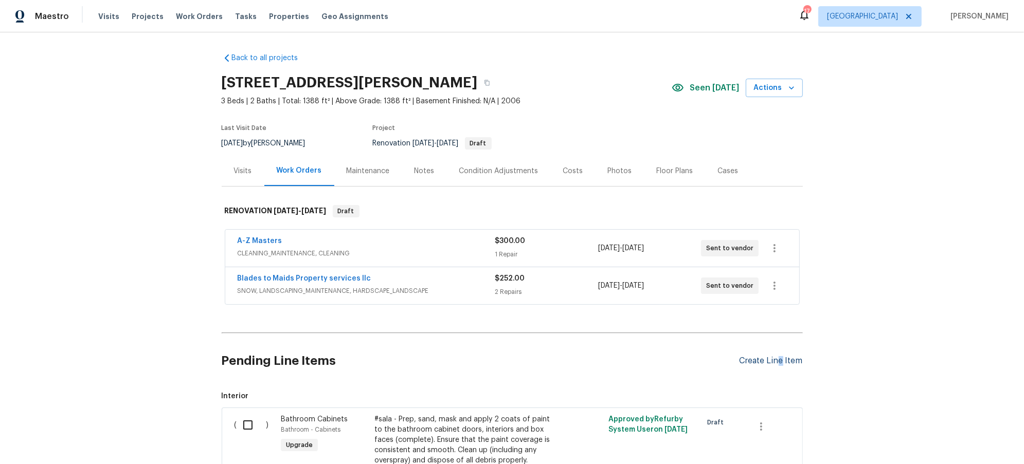
click at [776, 362] on div "Create Line Item" at bounding box center [771, 361] width 63 height 10
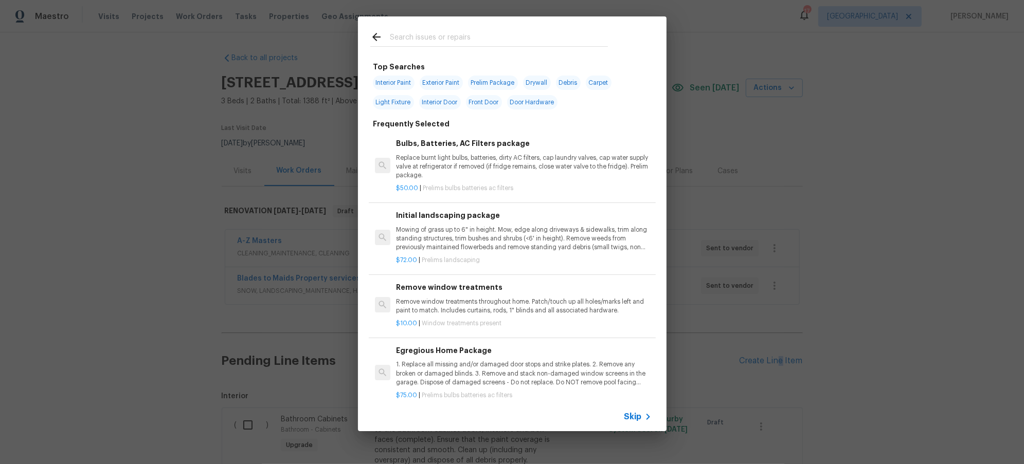
click at [447, 41] on input "text" at bounding box center [499, 38] width 218 height 15
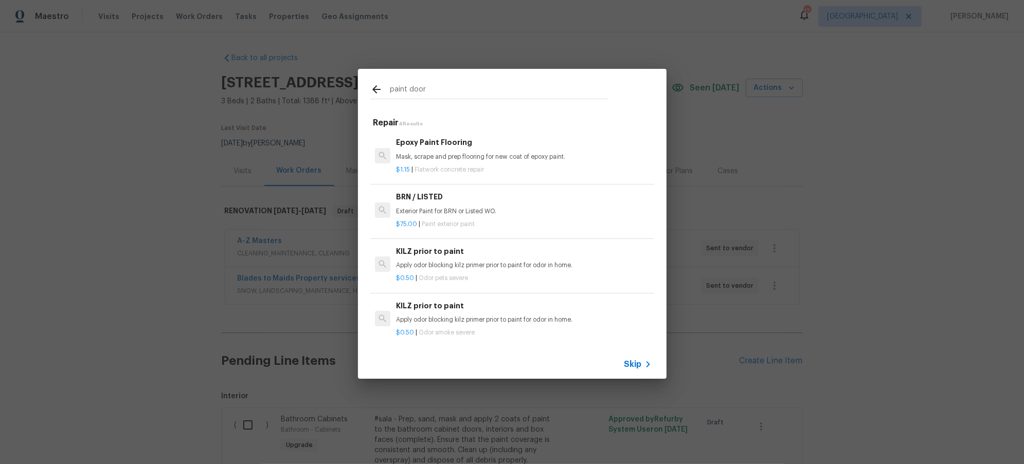
click at [433, 83] on input "paint door" at bounding box center [499, 90] width 218 height 15
drag, startPoint x: 427, startPoint y: 81, endPoint x: 354, endPoint y: 80, distance: 73.0
click at [354, 80] on div "paint door Repair 4 Results Epoxy Paint Flooring Mask, scrape and prep flooring…" at bounding box center [512, 224] width 1024 height 448
drag, startPoint x: 450, startPoint y: 87, endPoint x: 327, endPoint y: 84, distance: 123.5
click at [327, 84] on div "paint door Repair 4 Results Epoxy Paint Flooring Mask, scrape and prep flooring…" at bounding box center [512, 224] width 1024 height 448
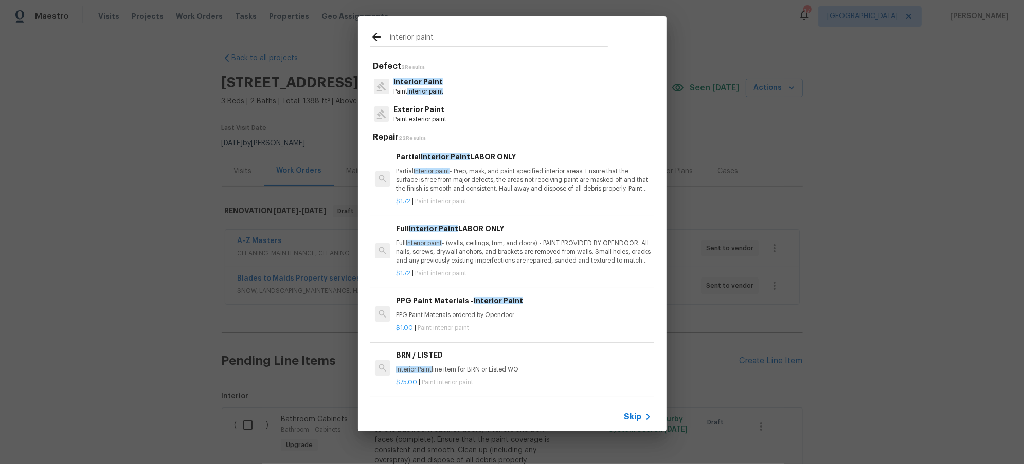
type input "interior paint"
click at [429, 92] on span "interior paint" at bounding box center [425, 91] width 36 height 6
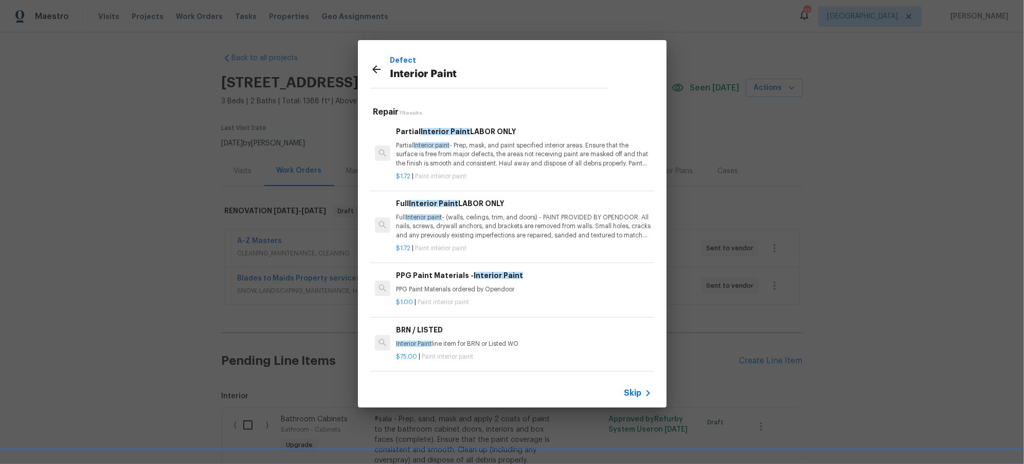
scroll to position [188, 0]
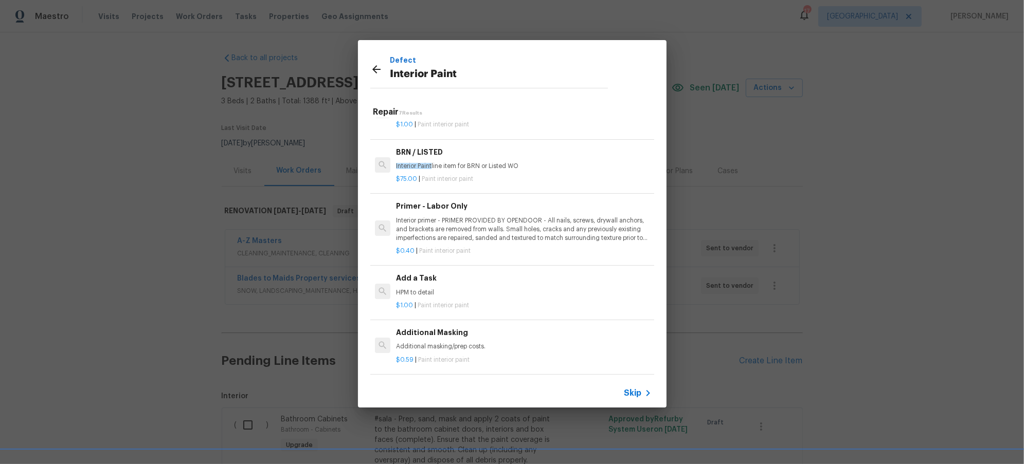
click at [411, 289] on p "HPM to detail" at bounding box center [523, 293] width 255 height 9
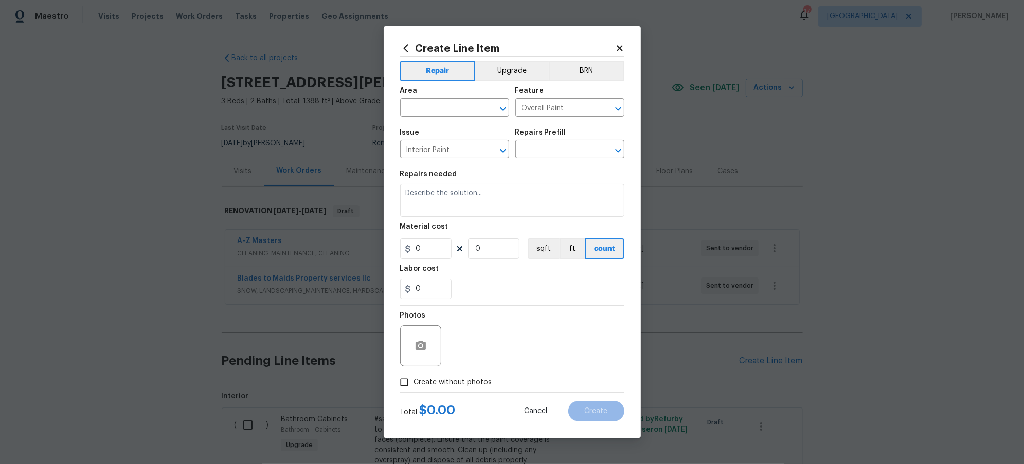
type input "Add a Task $1.00"
type textarea "HPM to detail"
type input "1"
click at [449, 107] on input "text" at bounding box center [440, 109] width 80 height 16
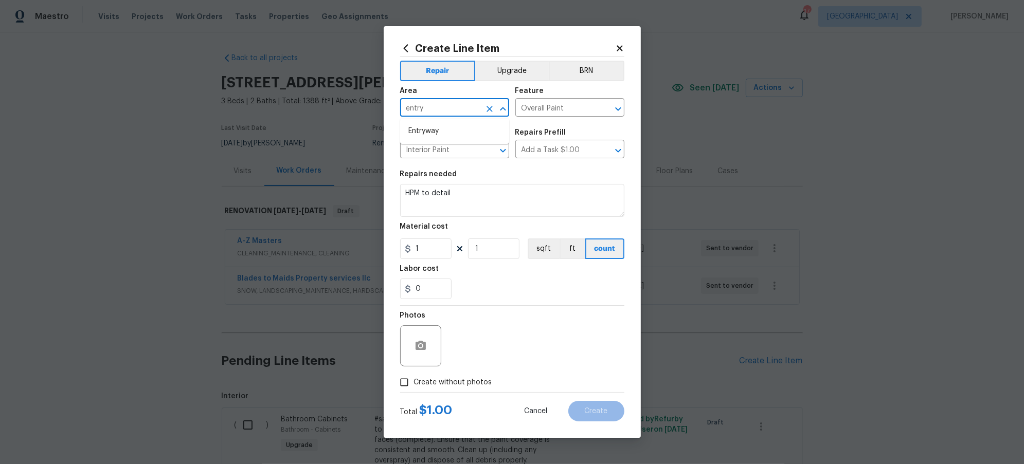
type input "entry"
click at [431, 117] on span "Area ​" at bounding box center [454, 102] width 109 height 42
click at [431, 113] on input "text" at bounding box center [440, 109] width 80 height 16
click at [433, 127] on li "Entryway" at bounding box center [454, 131] width 109 height 17
type input "Entryway"
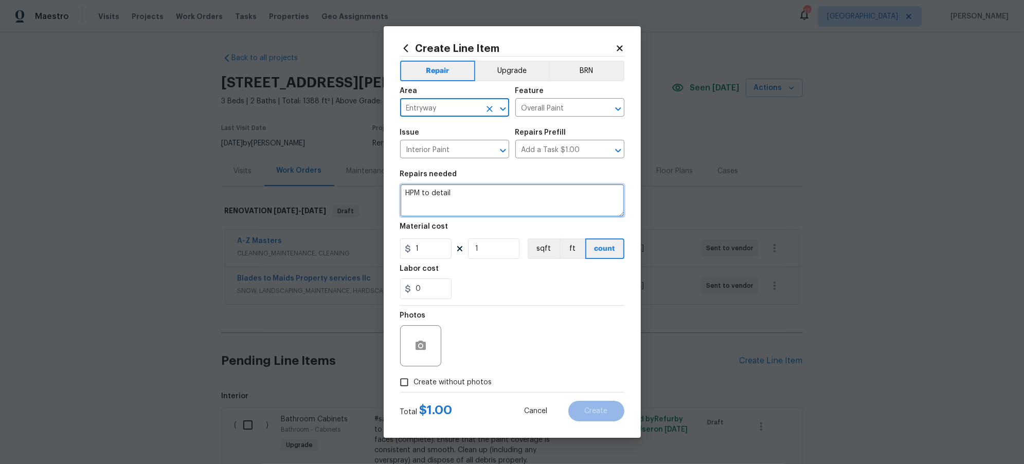
click at [470, 194] on textarea "HPM to detail" at bounding box center [512, 200] width 224 height 33
drag, startPoint x: 461, startPoint y: 192, endPoint x: 354, endPoint y: 188, distance: 107.1
click at [354, 188] on div "Create Line Item Repair Upgrade BRN Area Entryway ​ Feature Overall Paint ​ Iss…" at bounding box center [512, 232] width 1024 height 464
type textarea "F"
type textarea "ENTRYWAY: Paint both entry door and garage access door. Match existing color of…"
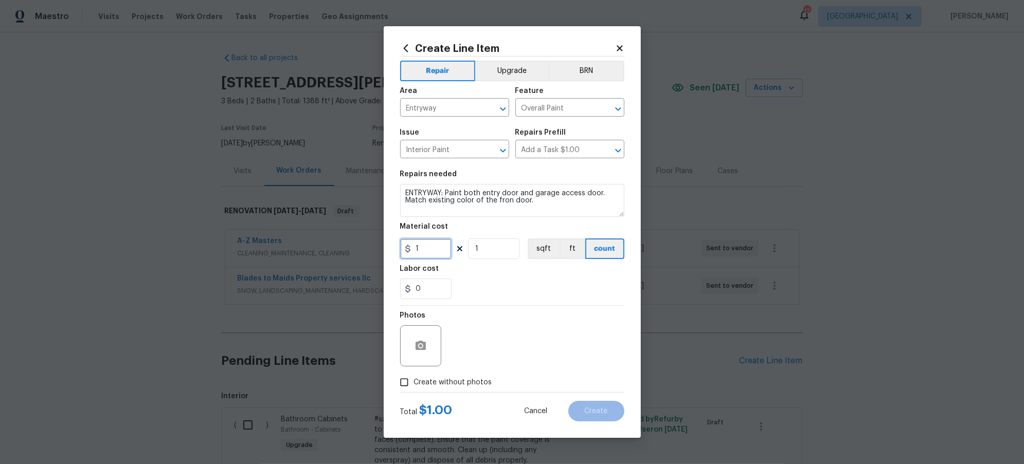
drag, startPoint x: 430, startPoint y: 255, endPoint x: 350, endPoint y: 236, distance: 82.0
click at [351, 237] on div "Create Line Item Repair Upgrade BRN Area Entryway ​ Feature Overall Paint ​ Iss…" at bounding box center [512, 232] width 1024 height 464
type input "125"
type input "2"
click at [615, 326] on div "Photos" at bounding box center [512, 339] width 224 height 67
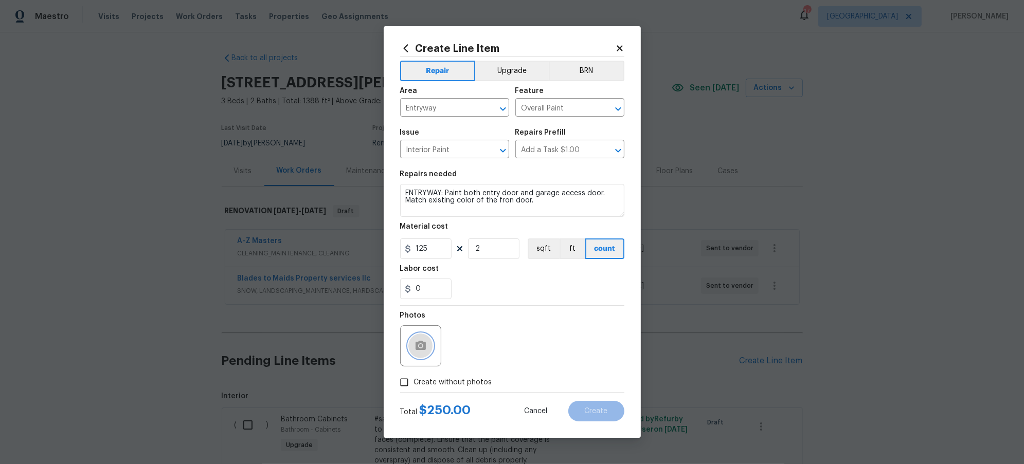
click at [420, 349] on icon "button" at bounding box center [421, 345] width 10 height 9
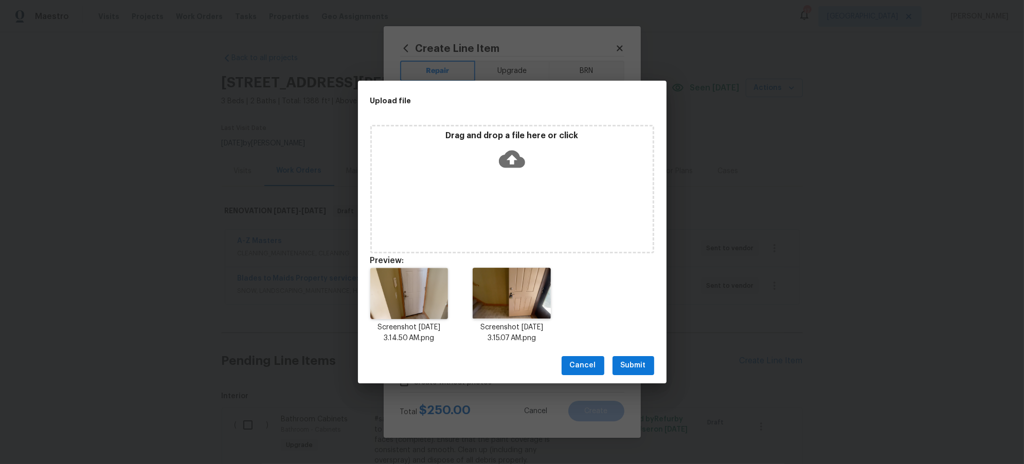
drag, startPoint x: 628, startPoint y: 359, endPoint x: 633, endPoint y: 356, distance: 5.6
click at [628, 359] on button "Submit" at bounding box center [634, 365] width 42 height 19
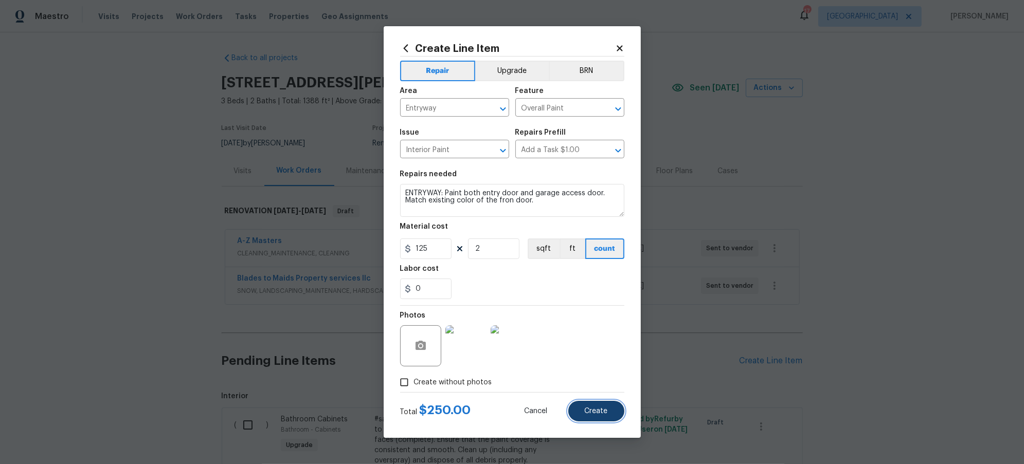
click at [602, 411] on span "Create" at bounding box center [596, 412] width 23 height 8
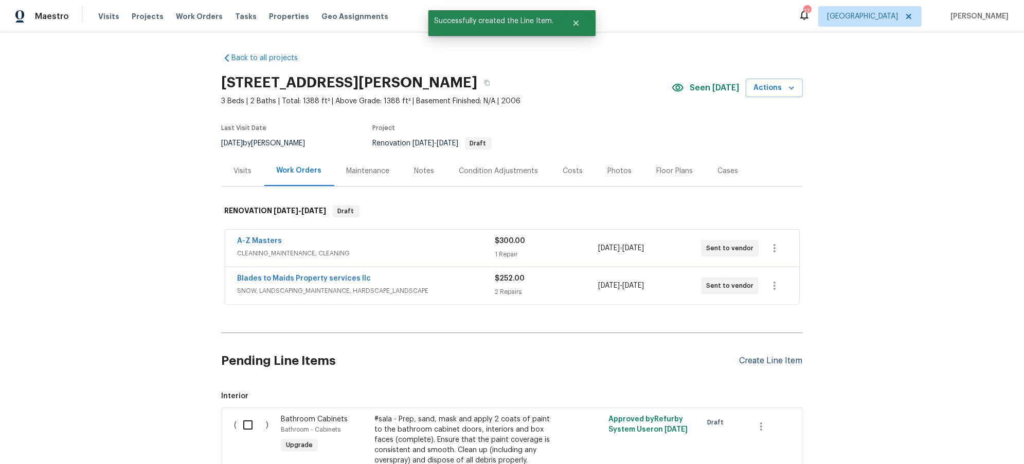
click at [769, 366] on div "Create Line Item" at bounding box center [771, 361] width 63 height 10
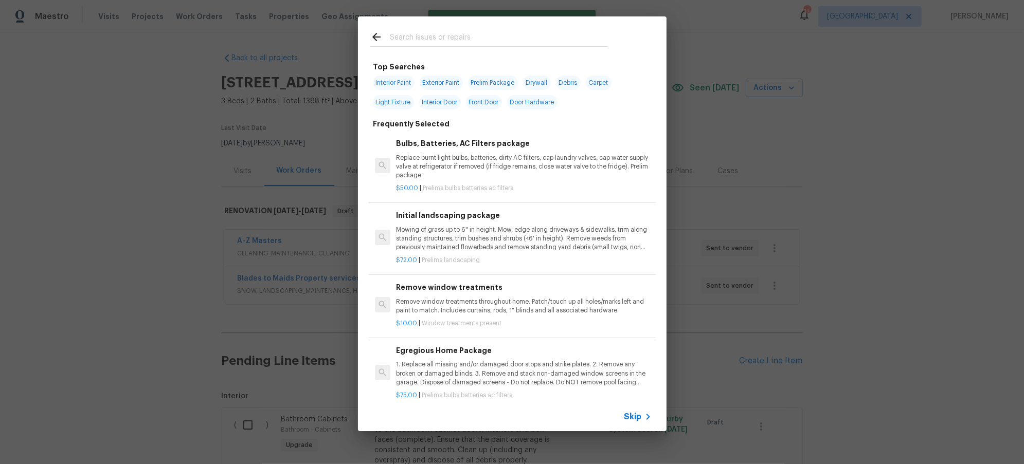
click at [492, 43] on input "text" at bounding box center [499, 38] width 218 height 15
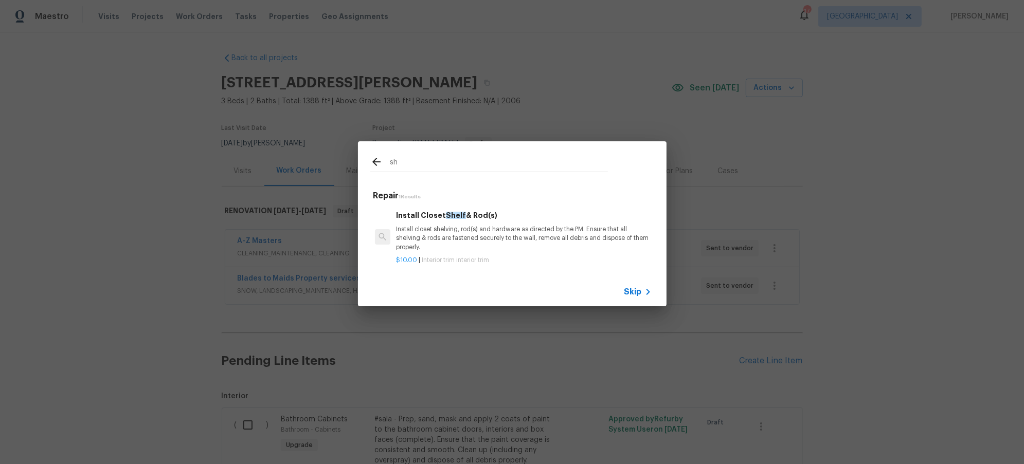
type input "s"
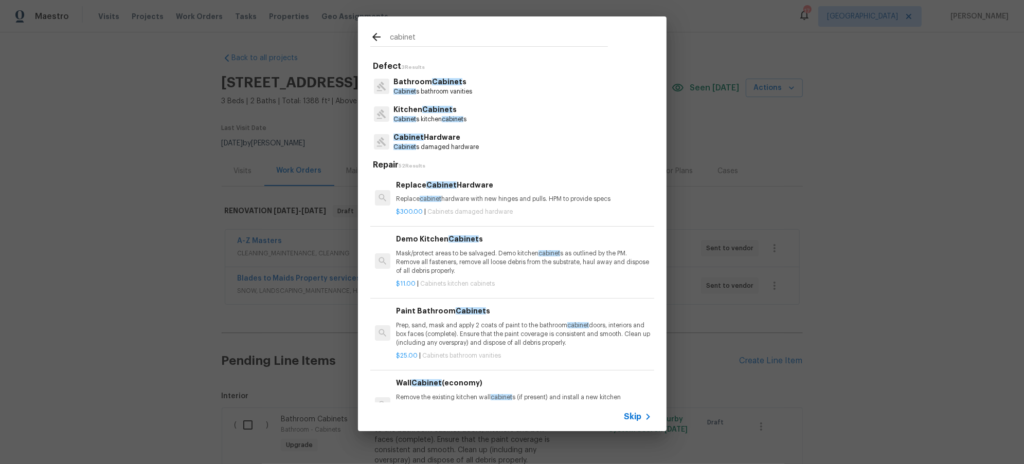
type input "cabinet"
click at [437, 117] on p "Cabinet s kitchen cabinet s" at bounding box center [429, 119] width 73 height 9
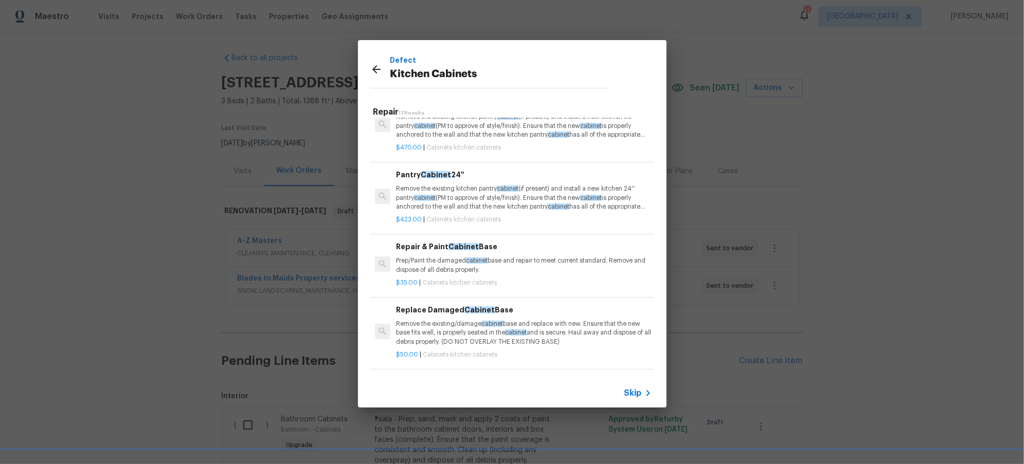
scroll to position [472, 0]
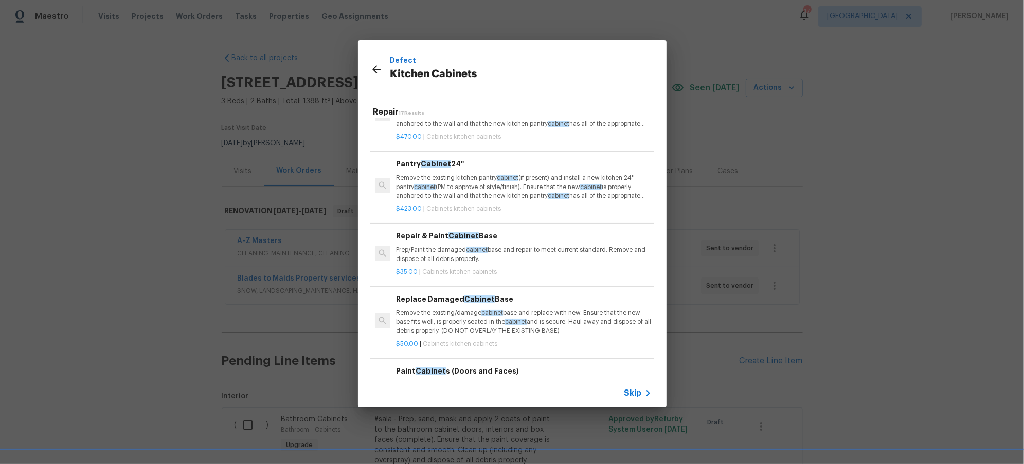
click at [477, 252] on span "cabinet" at bounding box center [477, 250] width 22 height 6
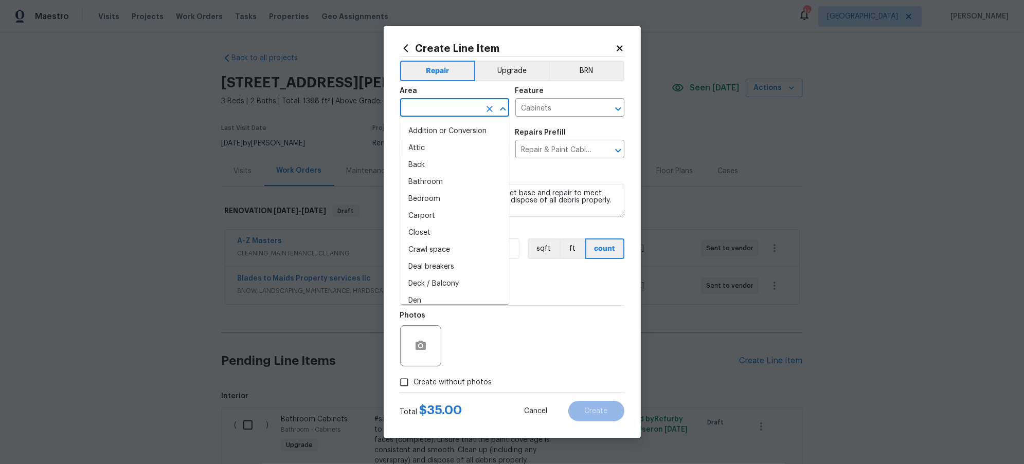
click at [441, 107] on input "text" at bounding box center [440, 109] width 80 height 16
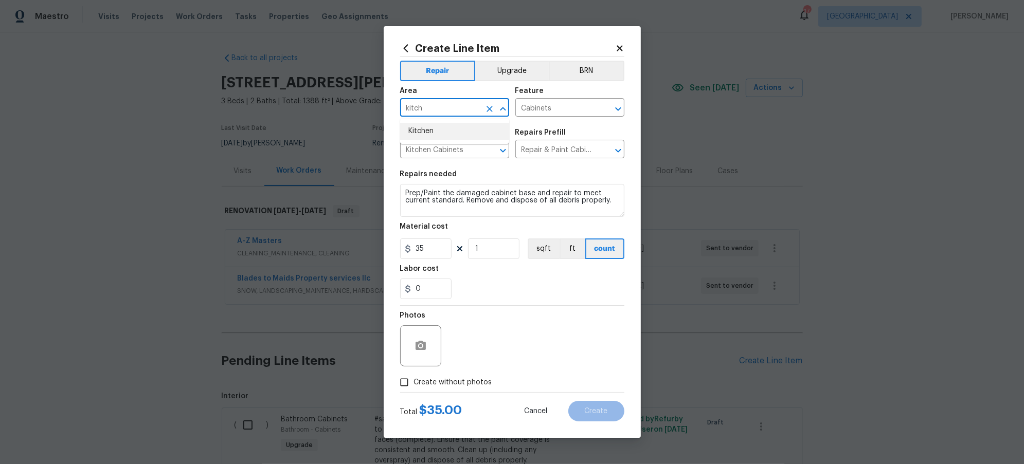
click at [438, 125] on li "Kitchen" at bounding box center [454, 131] width 109 height 17
type input "Kitchen"
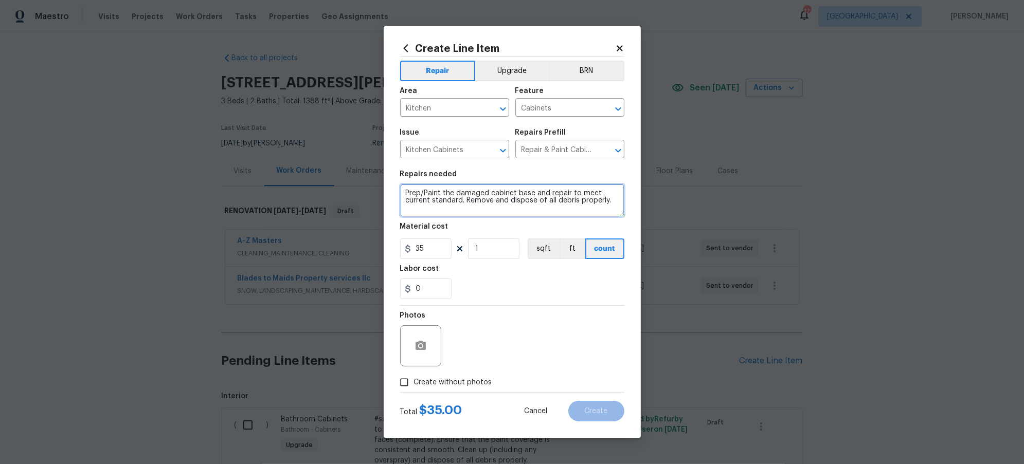
drag, startPoint x: 406, startPoint y: 193, endPoint x: 582, endPoint y: 197, distance: 175.9
click at [582, 198] on textarea "Prep/Paint the damaged cabinet base and repair to meet current standard. Remove…" at bounding box center [512, 200] width 224 height 33
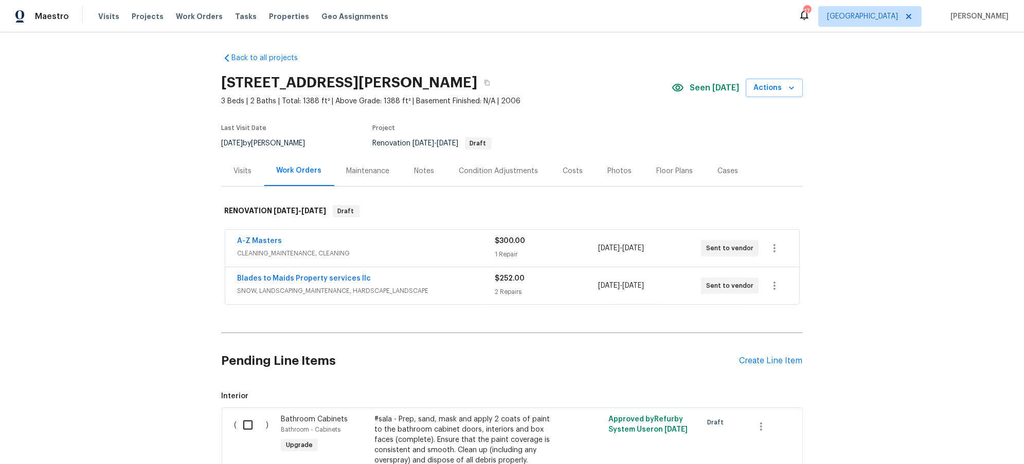
click at [782, 370] on div "Pending Line Items Create Line Item" at bounding box center [512, 361] width 581 height 48
click at [779, 355] on div "Pending Line Items Create Line Item" at bounding box center [512, 361] width 581 height 48
click at [780, 360] on div "Create Line Item" at bounding box center [771, 361] width 63 height 10
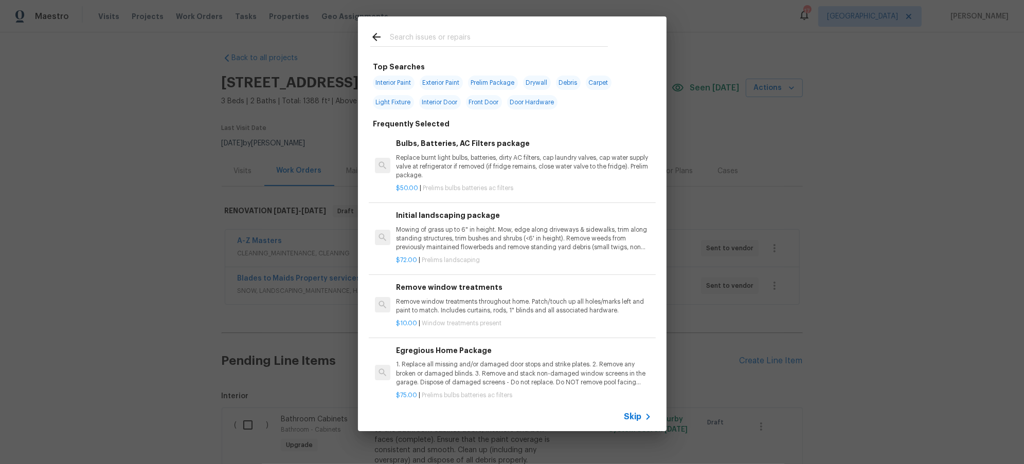
click at [452, 37] on input "text" at bounding box center [499, 38] width 218 height 15
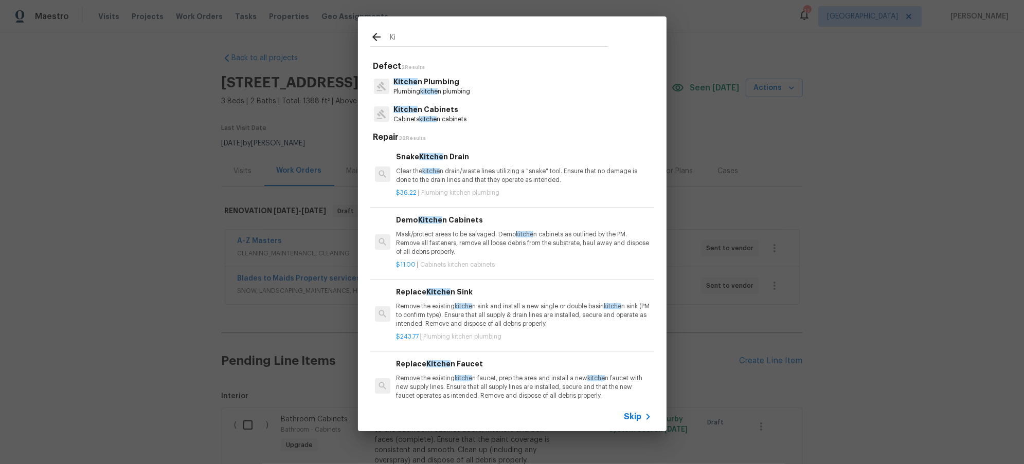
type input "K"
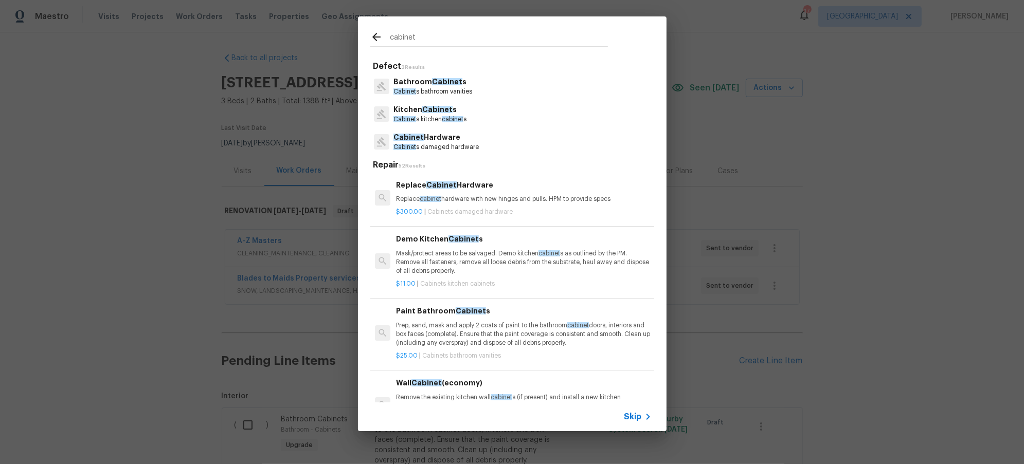
type input "cabinet"
click at [431, 115] on p "Cabinet s kitchen cabinet s" at bounding box center [429, 119] width 73 height 9
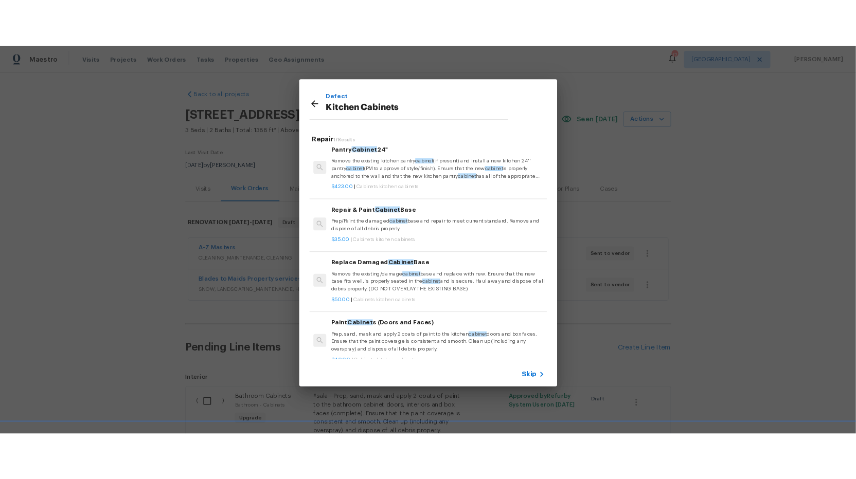
scroll to position [489, 0]
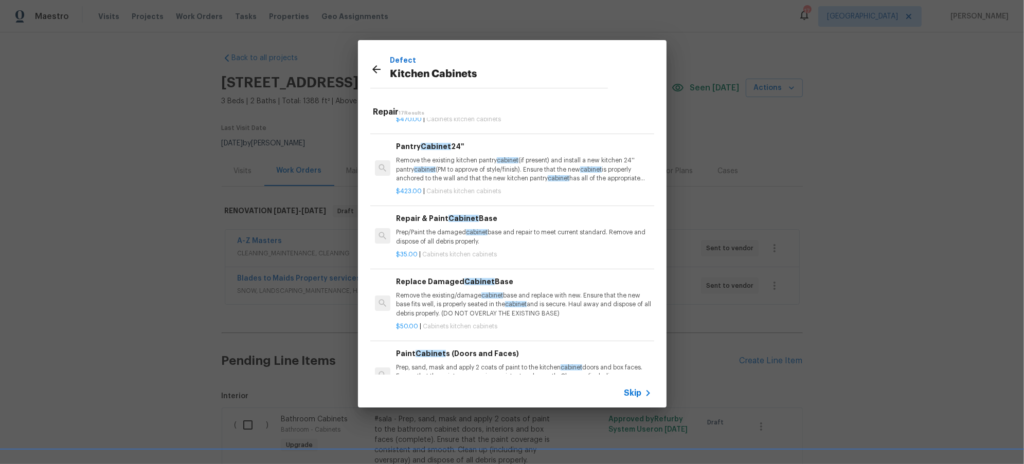
click at [454, 228] on div "Repair & Paint Cabinet Base Prep/Paint the damaged cabinet base and repair to m…" at bounding box center [523, 229] width 255 height 33
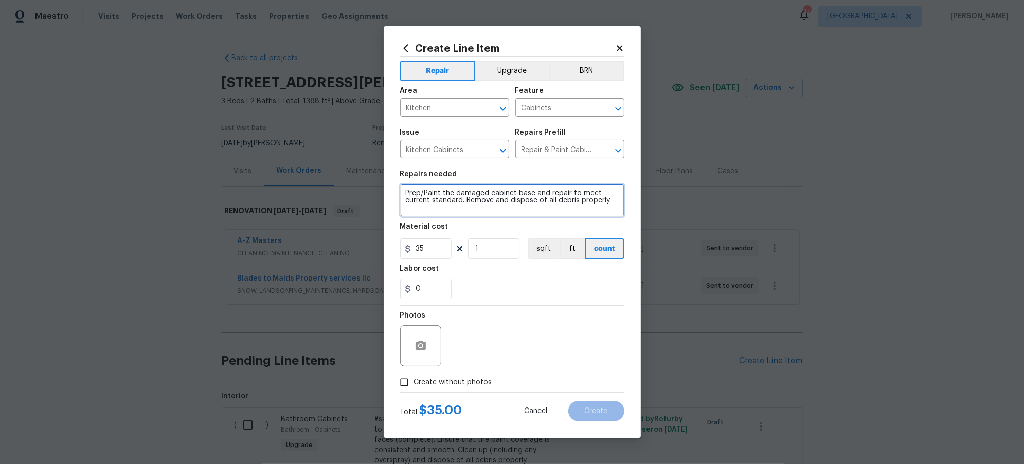
drag, startPoint x: 405, startPoint y: 195, endPoint x: 671, endPoint y: 222, distance: 266.8
click at [671, 222] on div "Create Line Item Repair Upgrade BRN Area Kitchen ​ Feature Cabinets ​ Issue Kit…" at bounding box center [512, 232] width 1024 height 464
drag, startPoint x: 551, startPoint y: 192, endPoint x: 560, endPoint y: 203, distance: 13.8
click at [551, 192] on textarea "KITCHEN: Clean out very dirty drawers and remove stains. If stains dont come ou…" at bounding box center [512, 200] width 224 height 33
type textarea "KITCHEN: Clean out very dirty drawers and cabinets (Sink base) remove stains. I…"
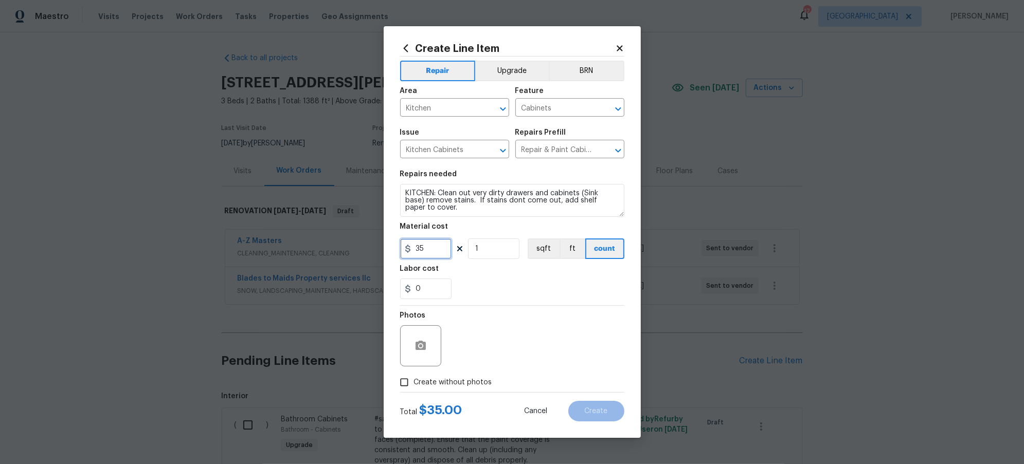
click at [443, 245] on input "35" at bounding box center [425, 249] width 51 height 21
drag, startPoint x: 415, startPoint y: 248, endPoint x: 314, endPoint y: 256, distance: 100.6
click at [323, 256] on div "Create Line Item Repair Upgrade BRN Area Kitchen ​ Feature Cabinets ​ Issue Kit…" at bounding box center [512, 232] width 1024 height 464
drag, startPoint x: 482, startPoint y: 246, endPoint x: 457, endPoint y: 247, distance: 24.7
click at [457, 247] on div "35 1 sqft ft count" at bounding box center [512, 249] width 224 height 21
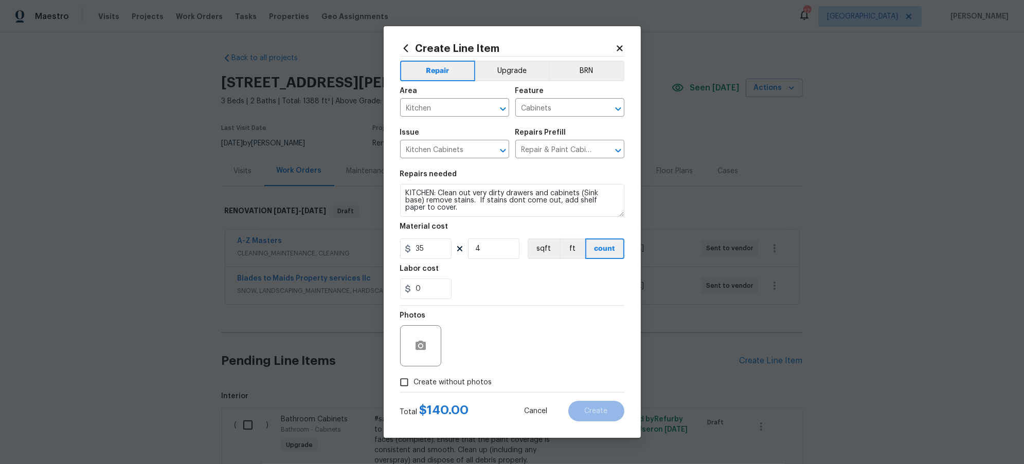
click at [500, 261] on section "Repairs needed KITCHEN: Clean out very dirty drawers and cabinets (Sink base) r…" at bounding box center [512, 235] width 224 height 141
drag, startPoint x: 487, startPoint y: 247, endPoint x: 439, endPoint y: 247, distance: 47.8
click at [443, 248] on div "35 4 sqft ft count" at bounding box center [512, 249] width 224 height 21
drag, startPoint x: 554, startPoint y: 369, endPoint x: 503, endPoint y: 282, distance: 101.2
click at [553, 365] on div "Photos" at bounding box center [512, 339] width 224 height 67
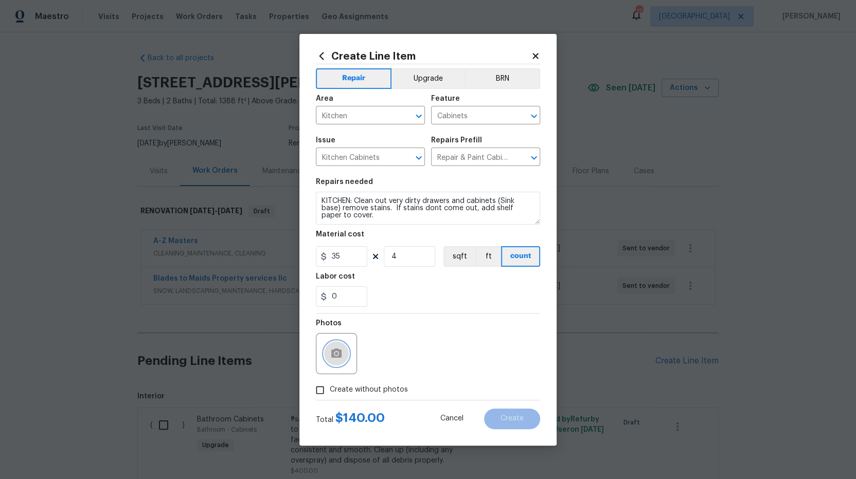
click at [336, 350] on icon "button" at bounding box center [336, 353] width 10 height 9
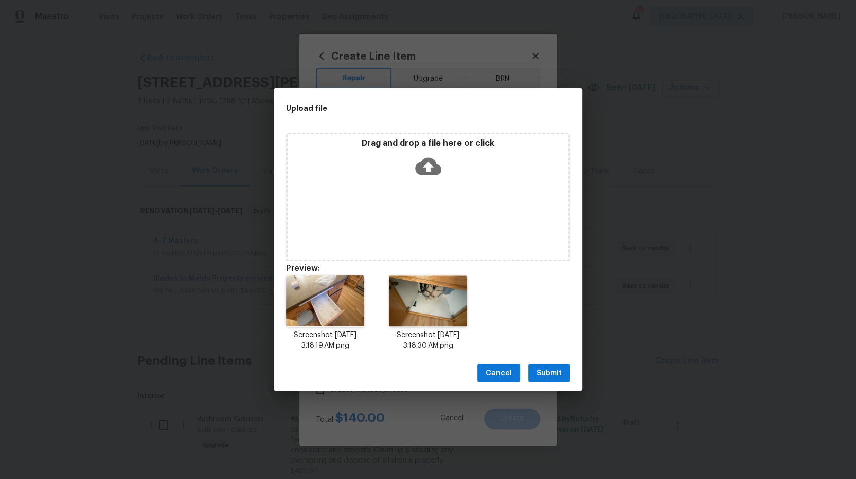
click at [552, 374] on span "Submit" at bounding box center [548, 373] width 25 height 13
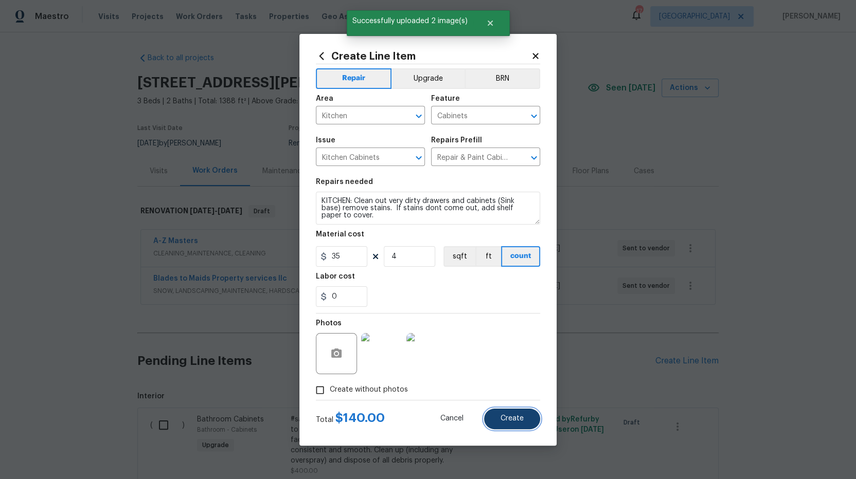
click at [510, 420] on span "Create" at bounding box center [511, 419] width 23 height 8
type input "0"
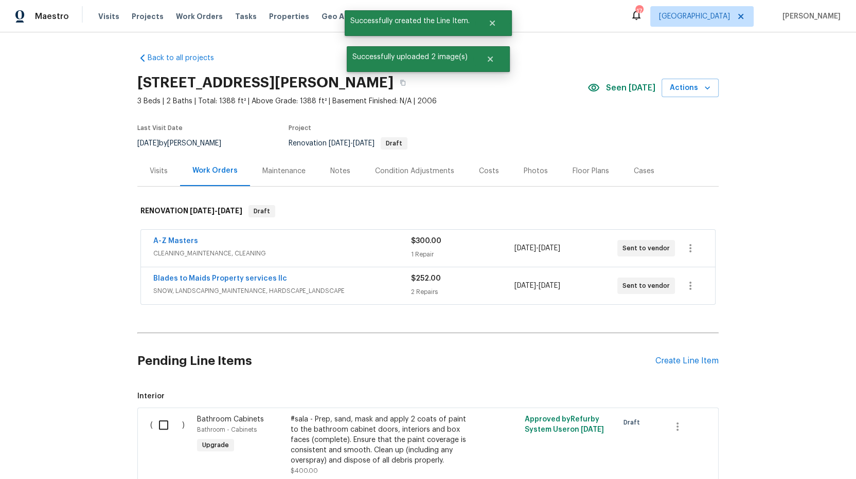
click at [105, 371] on div "Back to all projects 730 Pleasant Ave, St. Paul Park, MN 55071 3 Beds | 2 Baths…" at bounding box center [428, 255] width 856 height 447
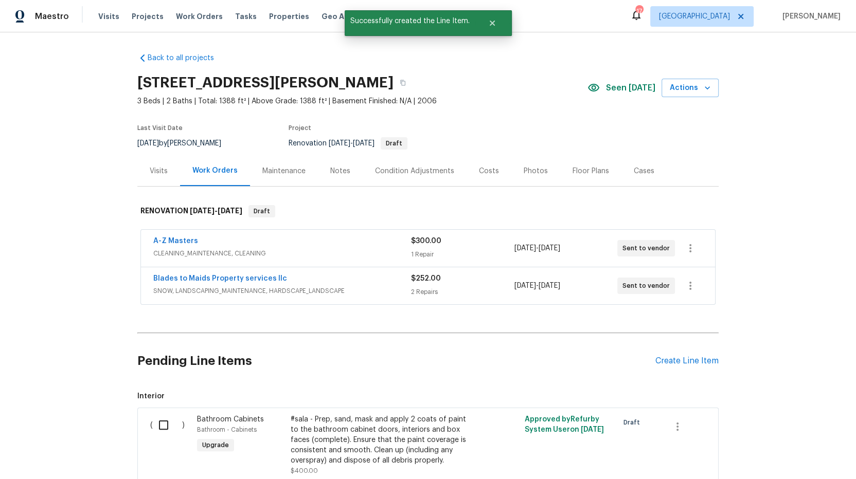
scroll to position [189, 0]
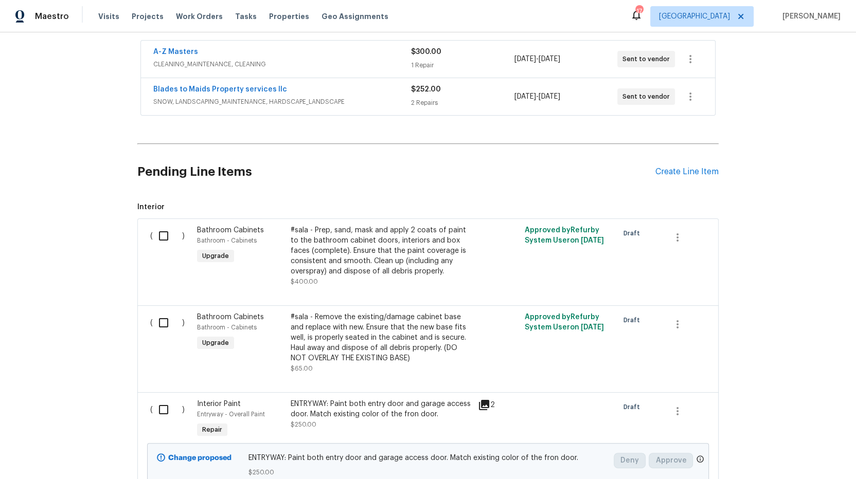
click at [350, 248] on div "#sala - Prep, sand, mask and apply 2 coats of paint to the bathroom cabinet doo…" at bounding box center [381, 250] width 181 height 51
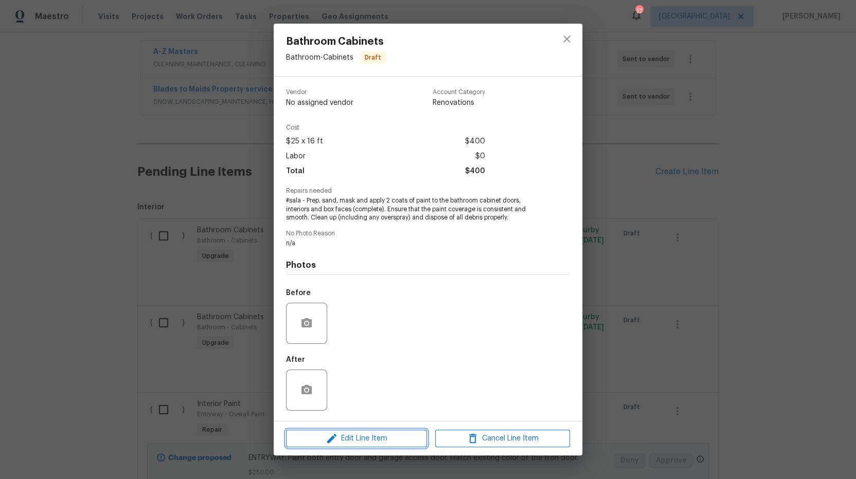
click at [374, 439] on span "Edit Line Item" at bounding box center [356, 439] width 135 height 13
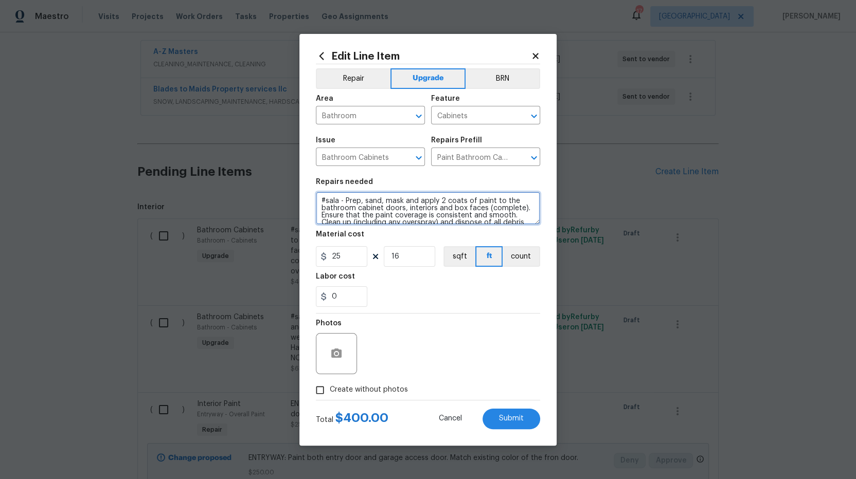
click at [345, 198] on textarea "#sala - Prep, sand, mask and apply 2 coats of paint to the bathroom cabinet doo…" at bounding box center [428, 208] width 224 height 33
click at [345, 197] on textarea "#sala - BATHROOM: Prep, sand, mask and apply 2 coats of paint to the bathroom c…" at bounding box center [428, 208] width 224 height 33
type textarea "#sala - HALLWAY BATHROOM: Prep, sand, mask and apply 2 coats of paint to the ba…"
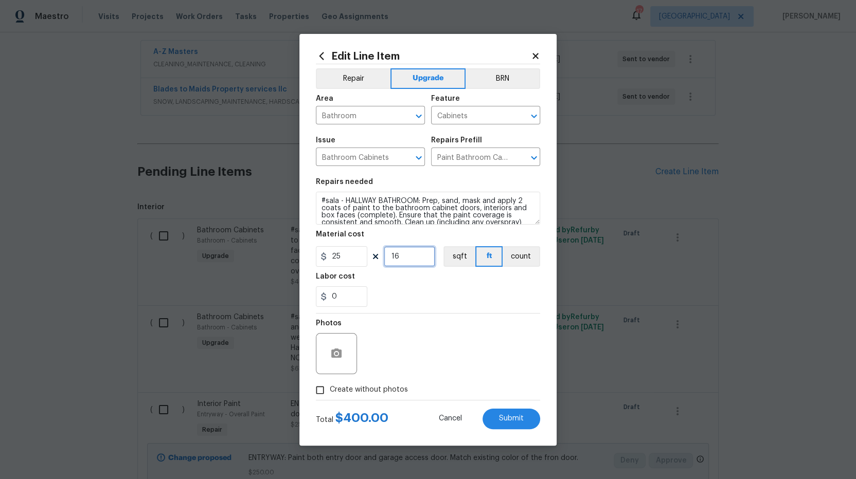
drag, startPoint x: 399, startPoint y: 253, endPoint x: 357, endPoint y: 251, distance: 42.2
click at [357, 251] on div "25 16 sqft ft count" at bounding box center [428, 256] width 224 height 21
click at [463, 359] on div "Photos" at bounding box center [428, 347] width 224 height 67
click at [336, 349] on icon "button" at bounding box center [336, 353] width 10 height 9
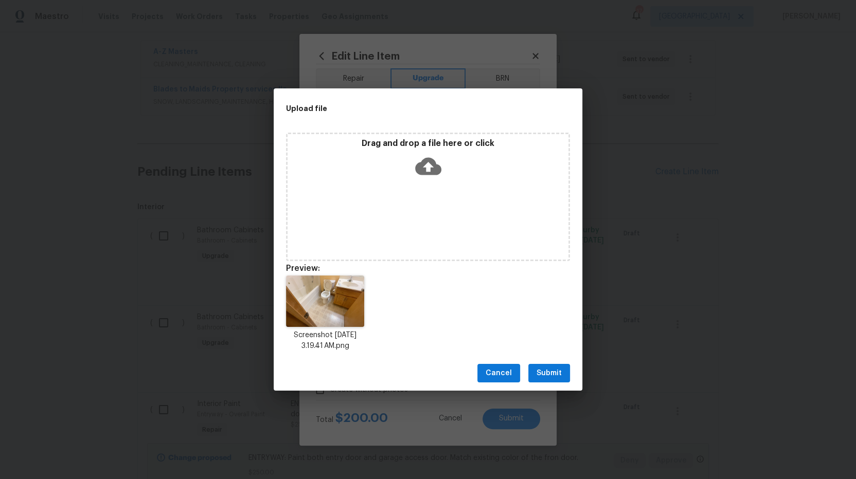
click at [546, 358] on div "Upload file Drag and drop a file here or click Preview: Screenshot 2025-10-09 a…" at bounding box center [428, 239] width 309 height 303
click at [547, 364] on button "Submit" at bounding box center [549, 373] width 42 height 19
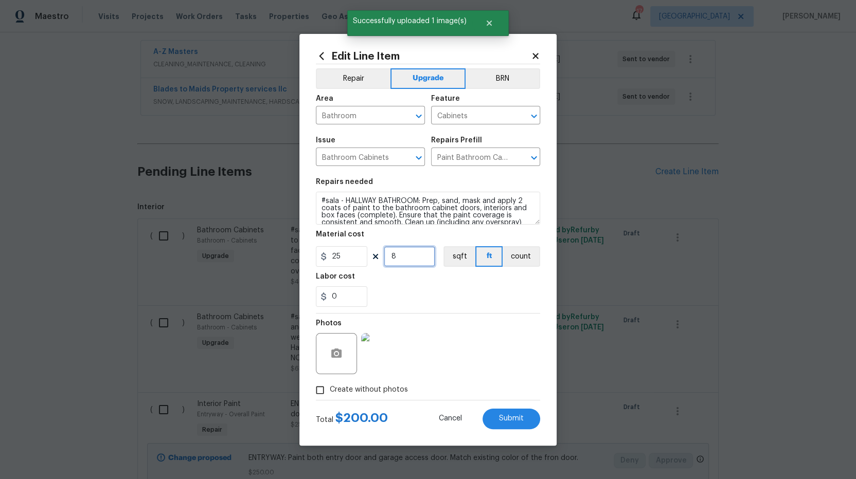
drag, startPoint x: 375, startPoint y: 256, endPoint x: 381, endPoint y: 274, distance: 19.4
click at [370, 255] on div "25 8 sqft ft count" at bounding box center [428, 256] width 224 height 21
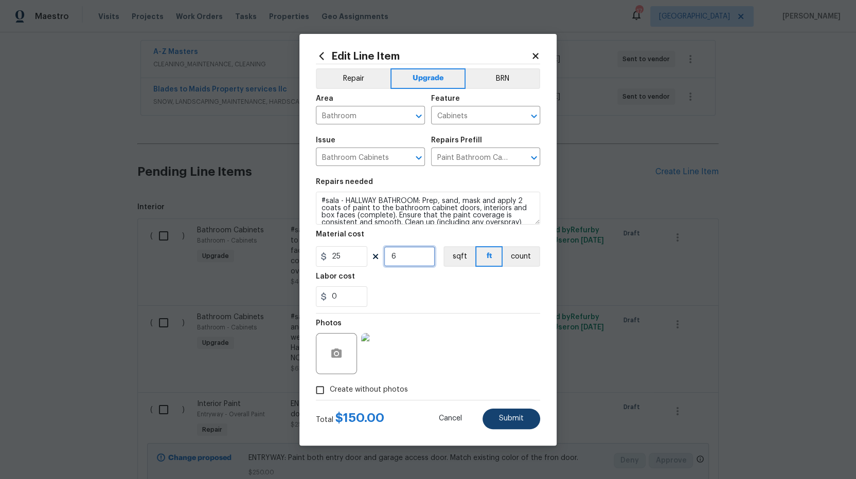
type input "6"
drag, startPoint x: 516, startPoint y: 415, endPoint x: 511, endPoint y: 396, distance: 19.1
click at [516, 415] on span "Submit" at bounding box center [511, 419] width 25 height 8
type textarea "#sala - Prep, sand, mask and apply 2 coats of paint to the bathroom cabinet doo…"
type input "16"
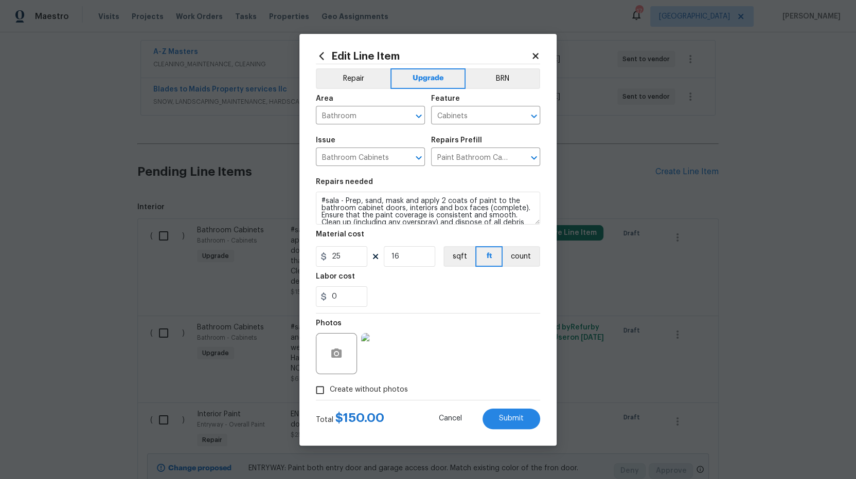
type textarea "#sala - HALLWAY BATHROOM: Prep, sand, mask and apply 2 coats of paint to the ba…"
type input "6"
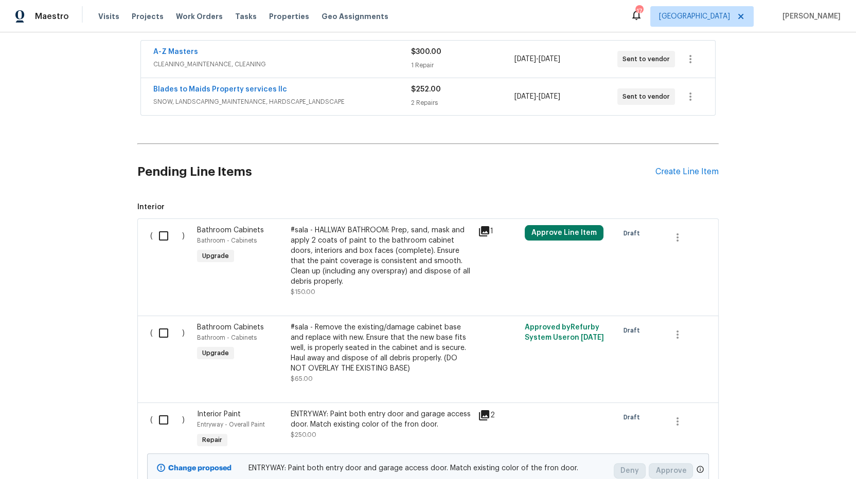
click at [398, 350] on div "#sala - Remove the existing/damage cabinet base and replace with new. Ensure th…" at bounding box center [381, 347] width 181 height 51
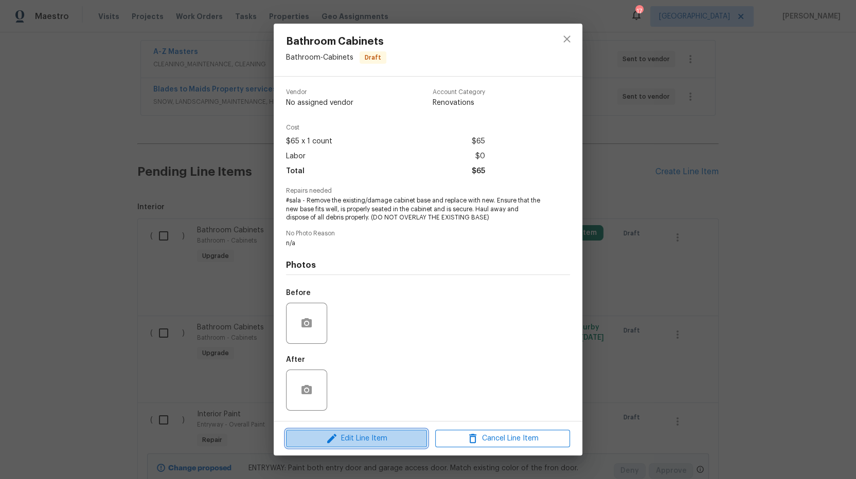
click at [382, 439] on span "Edit Line Item" at bounding box center [356, 439] width 135 height 13
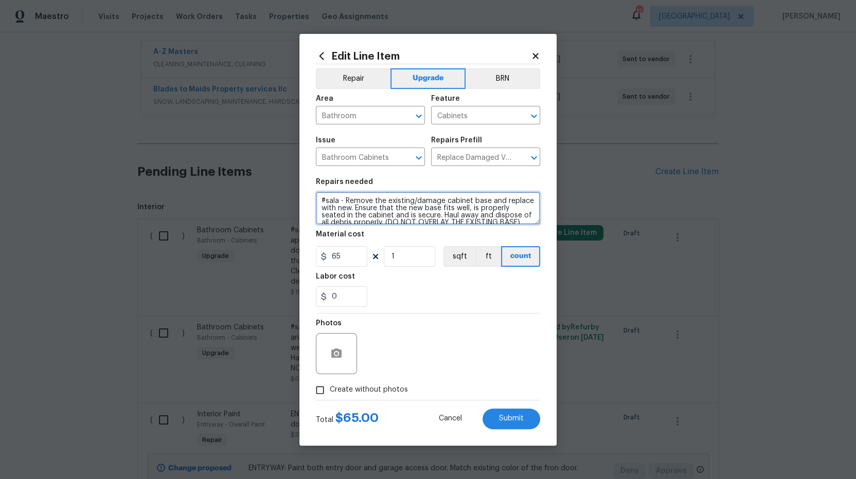
scroll to position [14, 0]
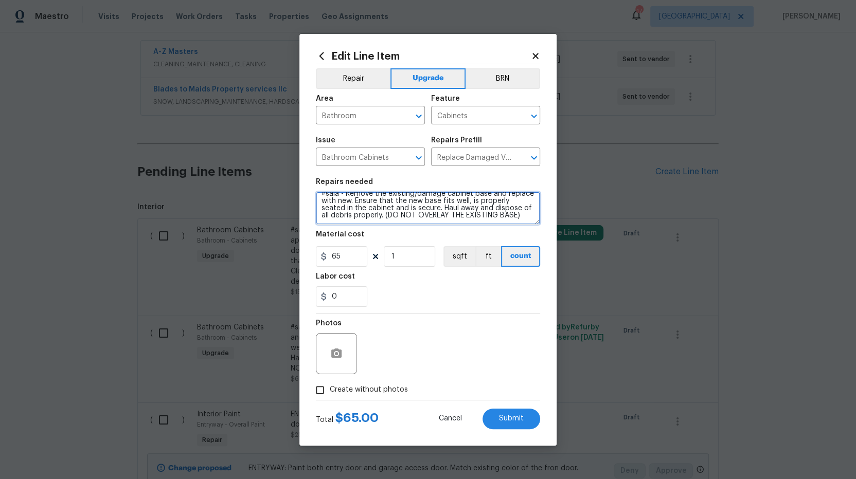
drag, startPoint x: 345, startPoint y: 199, endPoint x: 544, endPoint y: 234, distance: 202.7
click at [544, 234] on div "Edit Line Item Repair Upgrade BRN Area Bathroom ​ Feature Cabinets ​ Issue Bath…" at bounding box center [427, 240] width 257 height 412
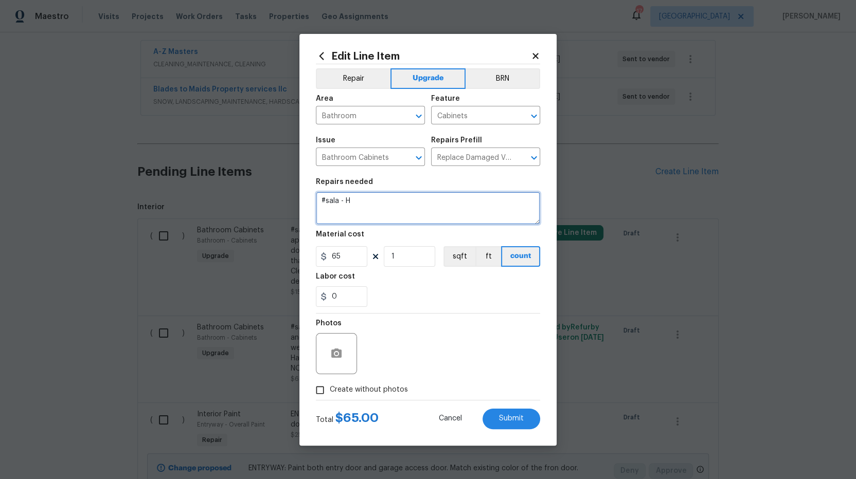
scroll to position [0, 0]
type textarea "#sala - KITCHEN, 2 BATHROOMS: REPLACE HARWARE"
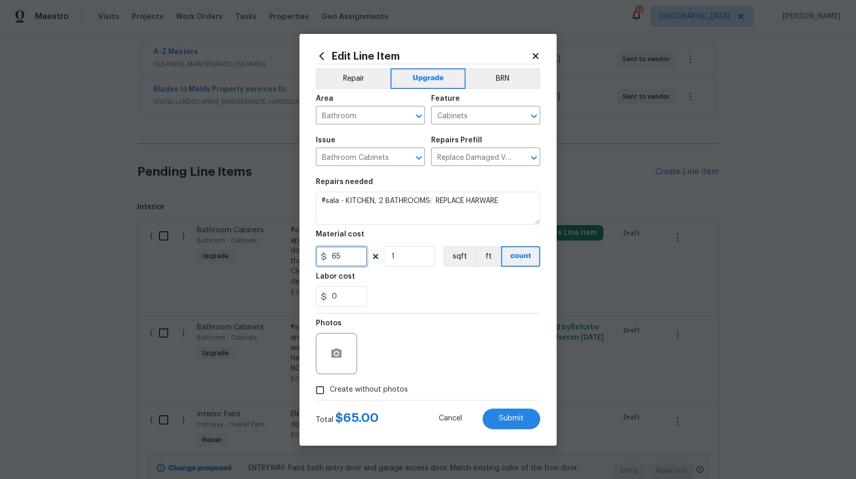
drag, startPoint x: 349, startPoint y: 253, endPoint x: 310, endPoint y: 260, distance: 39.7
click at [317, 261] on input "65" at bounding box center [341, 256] width 51 height 21
type input "300"
click at [450, 322] on div "Photos" at bounding box center [428, 347] width 224 height 67
click at [331, 354] on icon "button" at bounding box center [336, 353] width 10 height 9
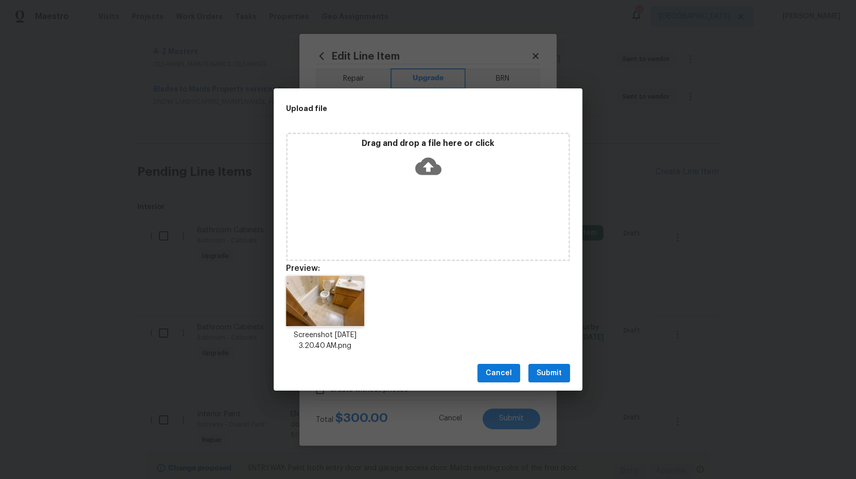
click at [550, 373] on span "Submit" at bounding box center [548, 373] width 25 height 13
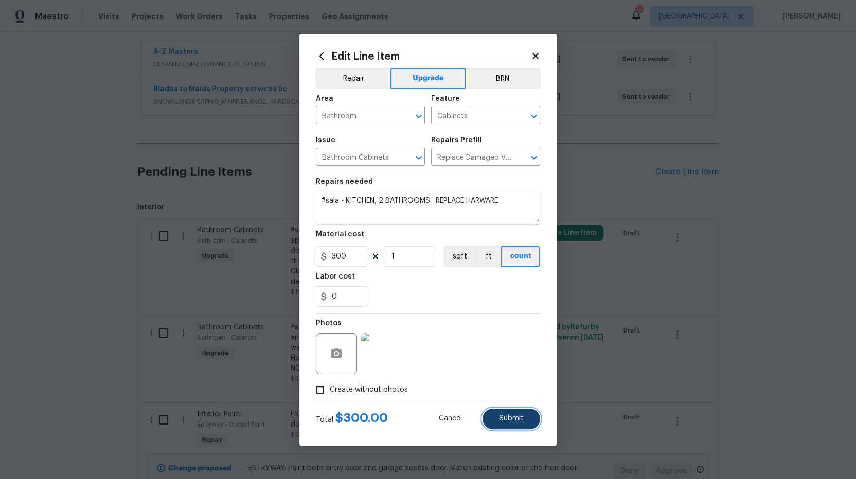
click at [517, 417] on span "Submit" at bounding box center [511, 419] width 25 height 8
type textarea "#sala - Remove the existing/damage cabinet base and replace with new. Ensure th…"
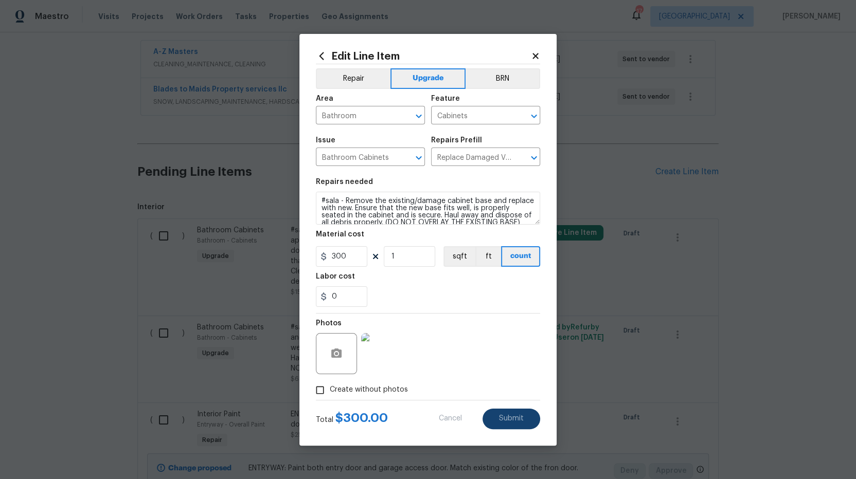
type input "65"
type textarea "#sala - KITCHEN, 2 BATHROOMS: REPLACE HARWARE"
type input "300"
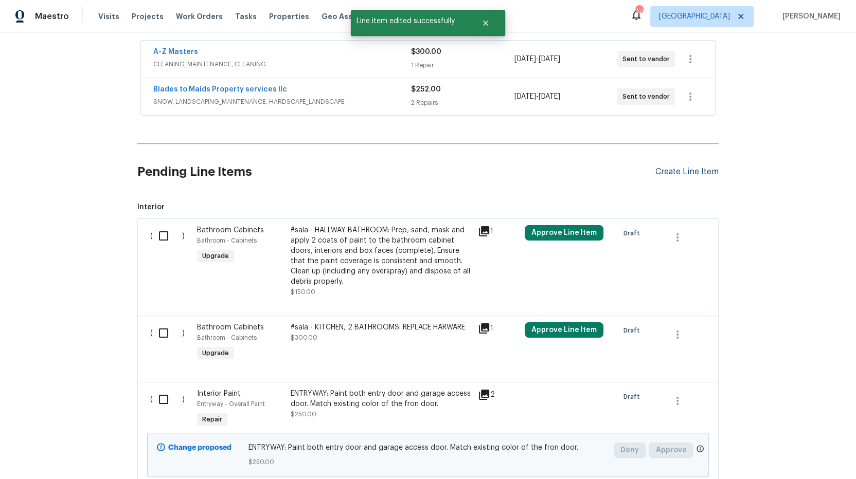
click at [672, 170] on div "Create Line Item" at bounding box center [686, 172] width 63 height 10
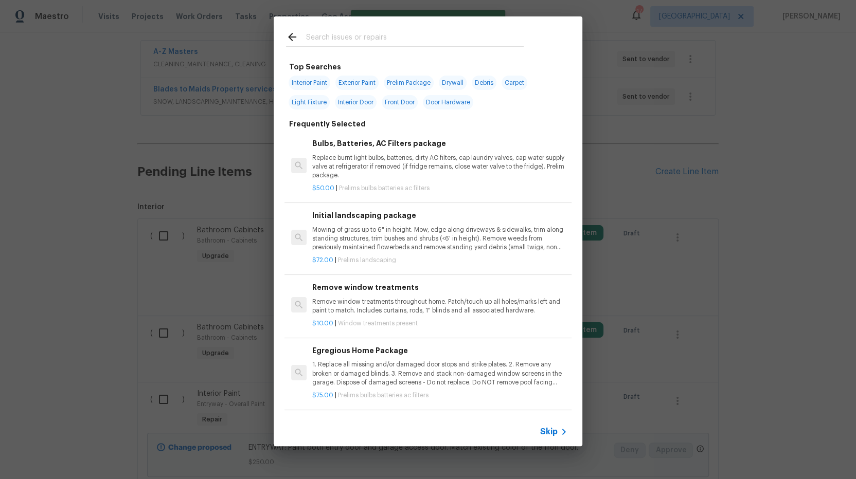
click at [358, 24] on div at bounding box center [405, 36] width 262 height 41
click at [359, 35] on input "text" at bounding box center [414, 38] width 218 height 15
type input "W"
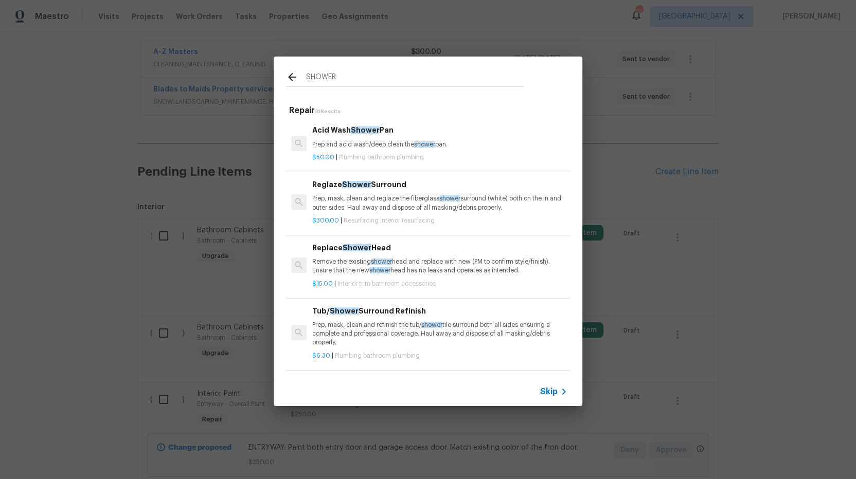
type input "SHOWER"
click at [441, 259] on p "Remove the existing shower head and replace with new (PM to confirm style/finis…" at bounding box center [439, 266] width 255 height 17
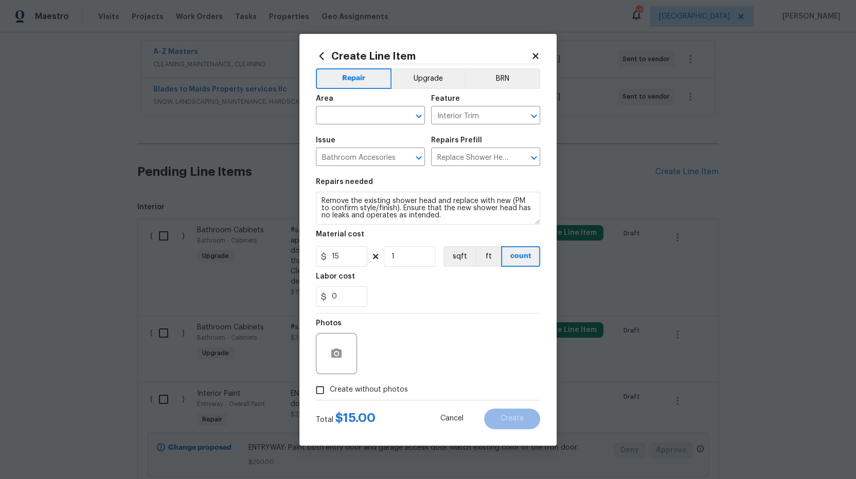
click at [333, 105] on div "Area" at bounding box center [370, 101] width 109 height 13
click at [345, 119] on input "text" at bounding box center [356, 117] width 80 height 16
click at [348, 140] on li "Bathroom" at bounding box center [370, 139] width 109 height 17
type input "Bathroom"
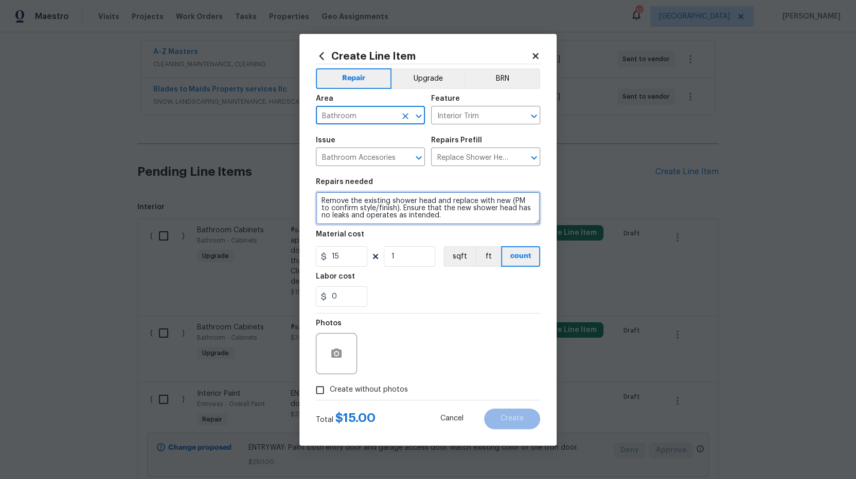
click at [321, 197] on textarea "Remove the existing shower head and replace with new (PM to confirm style/finis…" at bounding box center [428, 208] width 224 height 33
type textarea "HALLWAY BATHROOM: Remove the existing shower head and replace with new (PM to c…"
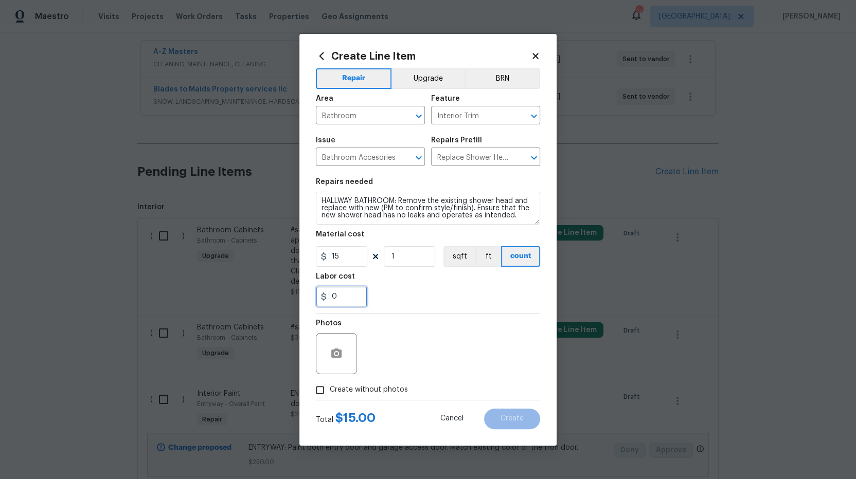
drag, startPoint x: 341, startPoint y: 300, endPoint x: 308, endPoint y: 292, distance: 34.4
click at [308, 292] on div "Create Line Item Repair Upgrade BRN Area Bathroom ​ Feature Interior Trim ​ Iss…" at bounding box center [427, 240] width 257 height 412
type input "10"
drag, startPoint x: 446, startPoint y: 302, endPoint x: 475, endPoint y: 324, distance: 36.7
click at [446, 303] on div "10" at bounding box center [428, 296] width 224 height 21
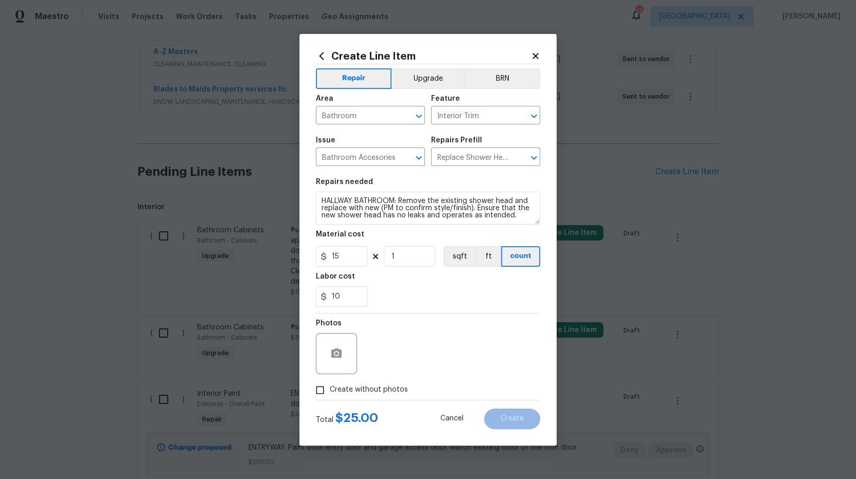
click at [448, 304] on div "10" at bounding box center [428, 296] width 224 height 21
click at [417, 334] on div "Photos" at bounding box center [428, 347] width 224 height 67
click at [436, 351] on div "Photos" at bounding box center [428, 347] width 224 height 67
click at [335, 353] on circle "button" at bounding box center [336, 353] width 3 height 3
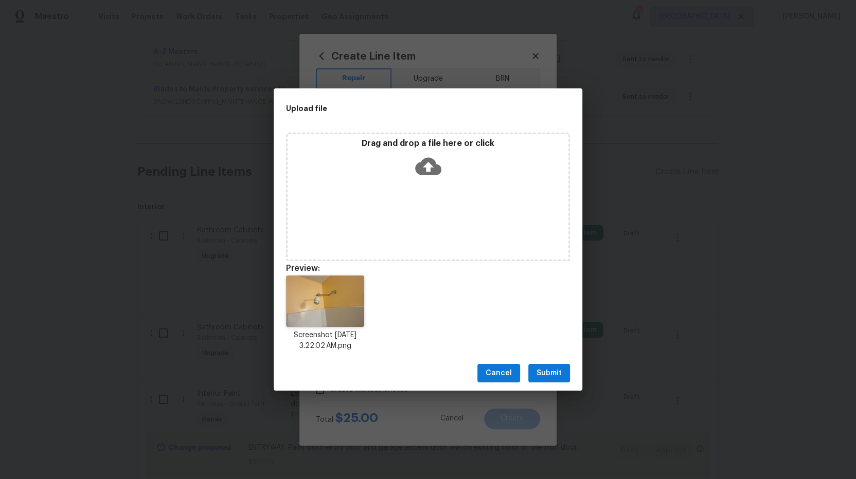
click at [551, 378] on span "Submit" at bounding box center [548, 373] width 25 height 13
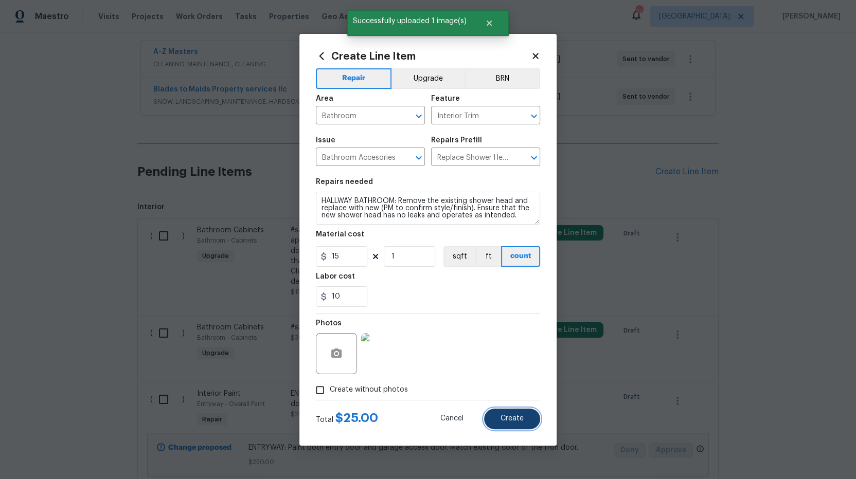
click at [517, 420] on span "Create" at bounding box center [511, 419] width 23 height 8
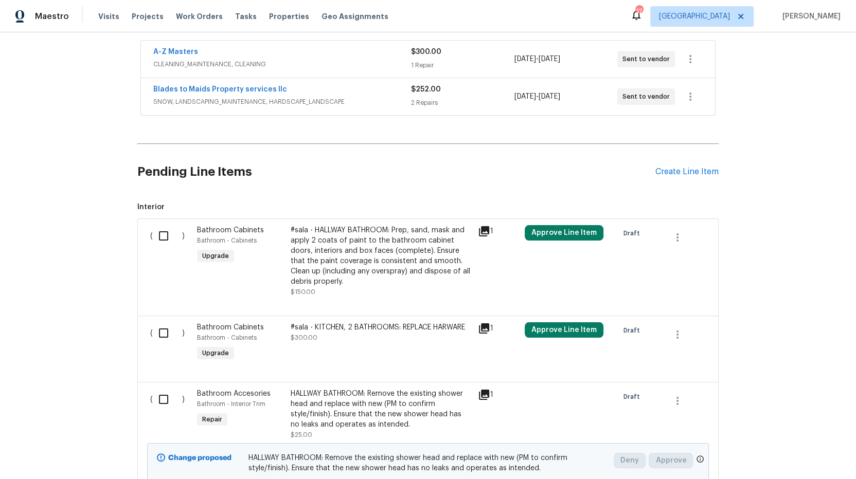
click at [665, 161] on div "Pending Line Items Create Line Item" at bounding box center [427, 172] width 581 height 48
click at [674, 167] on div "Create Line Item" at bounding box center [686, 172] width 63 height 10
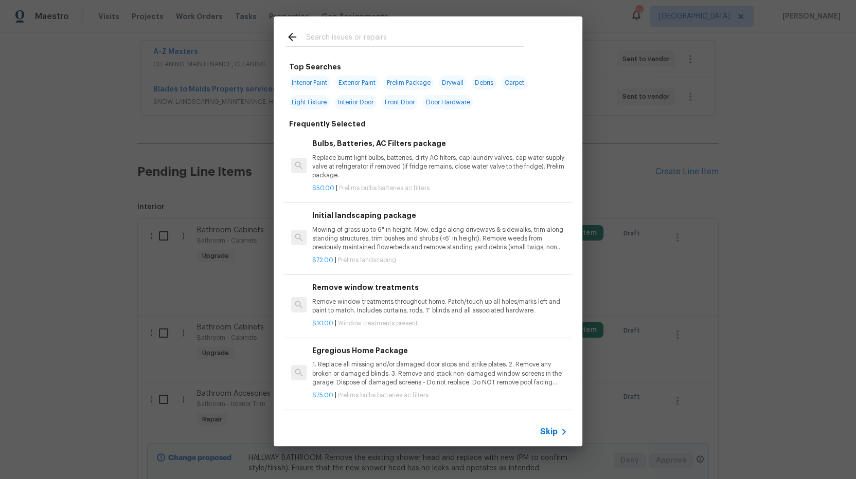
click at [408, 41] on input "text" at bounding box center [414, 38] width 218 height 15
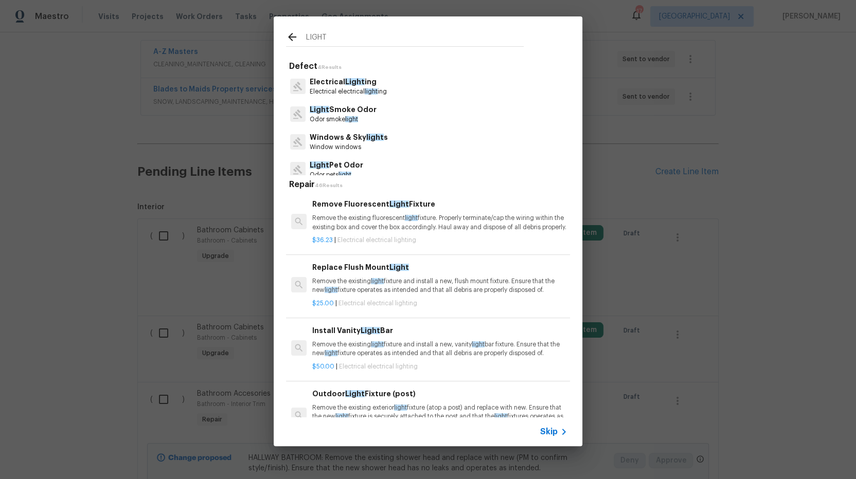
type input "LIGHT"
click at [357, 85] on p "Electrical Light ing" at bounding box center [348, 82] width 77 height 11
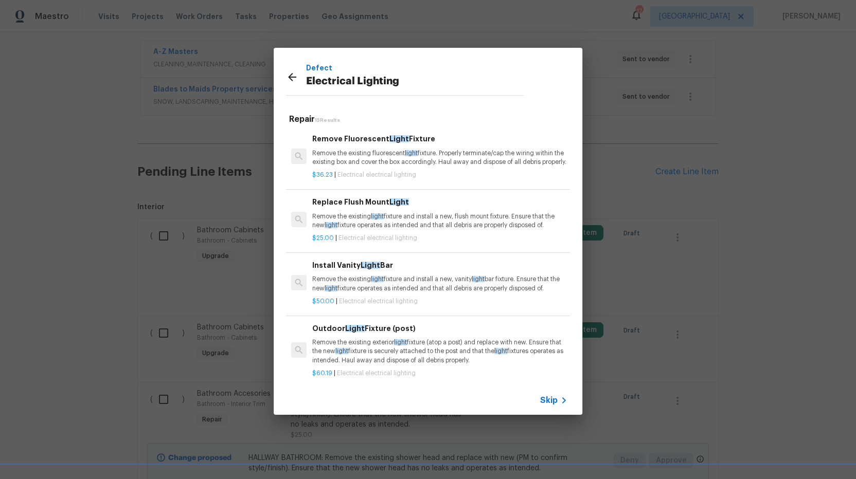
click at [429, 229] on p "Remove the existing light fixture and install a new, flush mount fixture. Ensur…" at bounding box center [439, 220] width 255 height 17
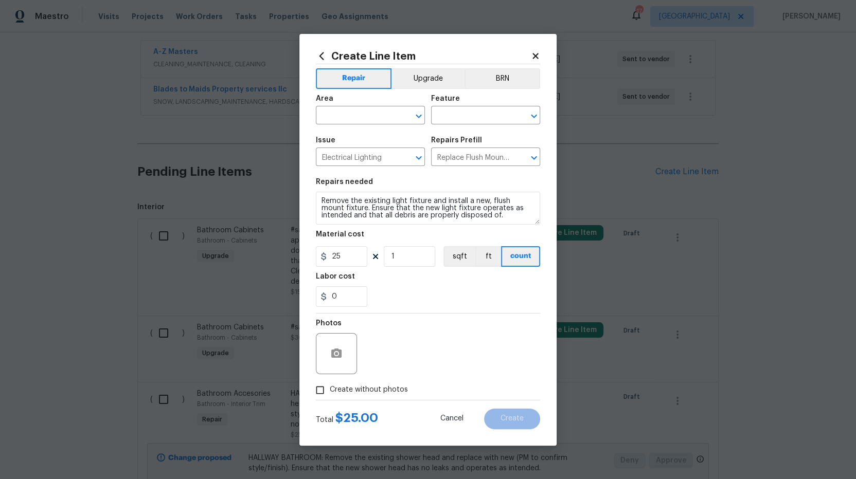
click at [362, 107] on div "Area" at bounding box center [370, 101] width 109 height 13
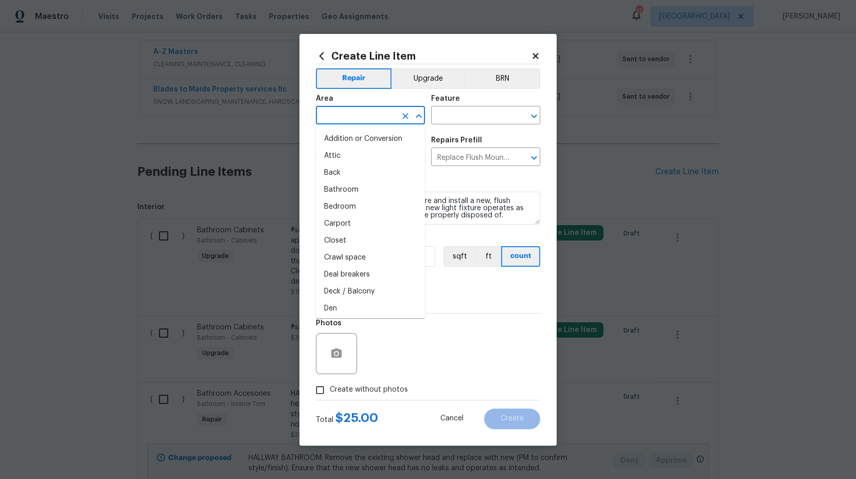
click at [369, 111] on input "text" at bounding box center [356, 117] width 80 height 16
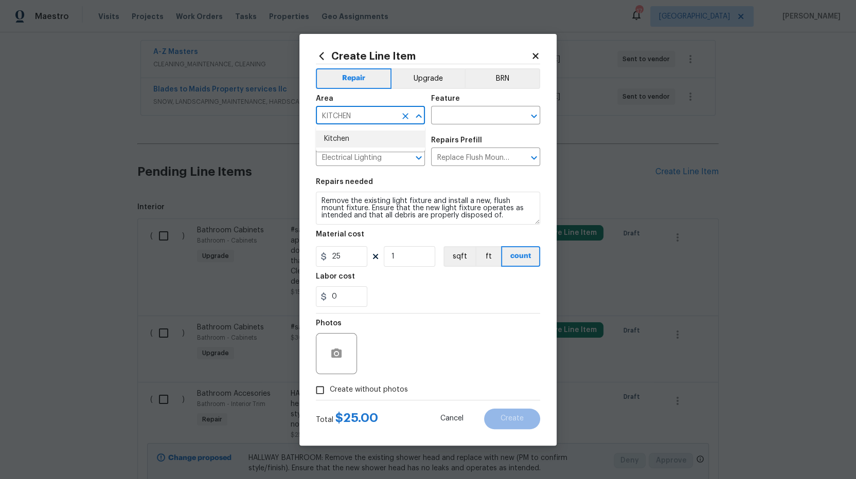
click at [354, 137] on li "Kitchen" at bounding box center [370, 139] width 109 height 17
type input "Kitchen"
click at [471, 111] on input "text" at bounding box center [471, 117] width 80 height 16
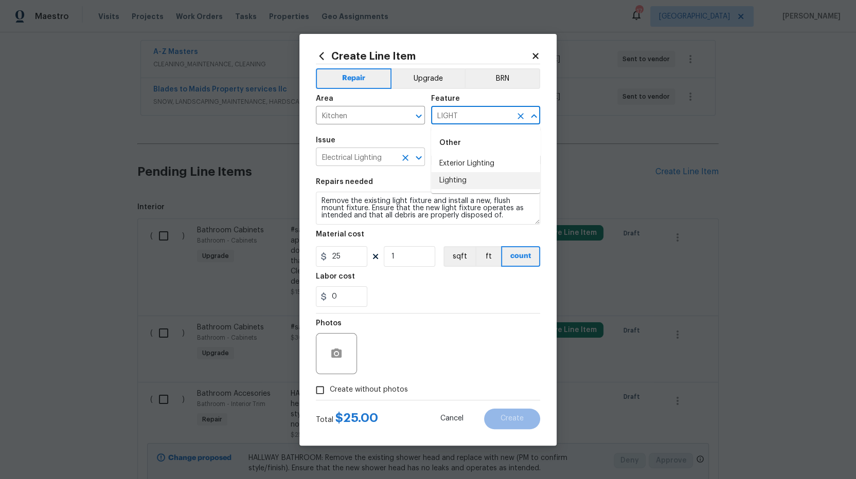
drag, startPoint x: 455, startPoint y: 182, endPoint x: 385, endPoint y: 163, distance: 72.5
click at [455, 182] on li "Lighting" at bounding box center [485, 180] width 109 height 17
type input "Lighting"
drag, startPoint x: 415, startPoint y: 74, endPoint x: 401, endPoint y: 93, distance: 23.6
click at [415, 75] on button "Upgrade" at bounding box center [428, 78] width 74 height 21
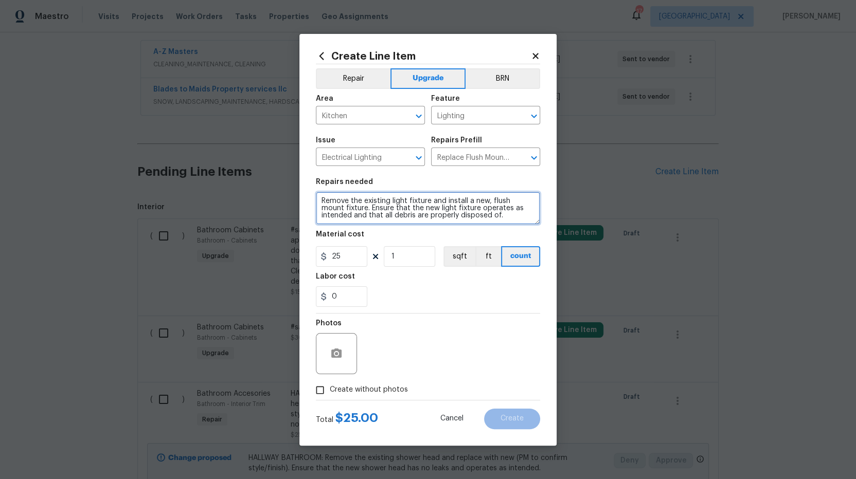
drag, startPoint x: 321, startPoint y: 199, endPoint x: 533, endPoint y: 232, distance: 214.6
click at [533, 232] on section "Repairs needed Remove the existing light fixture and install a new, flush mount…" at bounding box center [428, 242] width 224 height 141
type textarea "KITCHEN: remove (6) old can light covers, and install new LED retrofit kits."
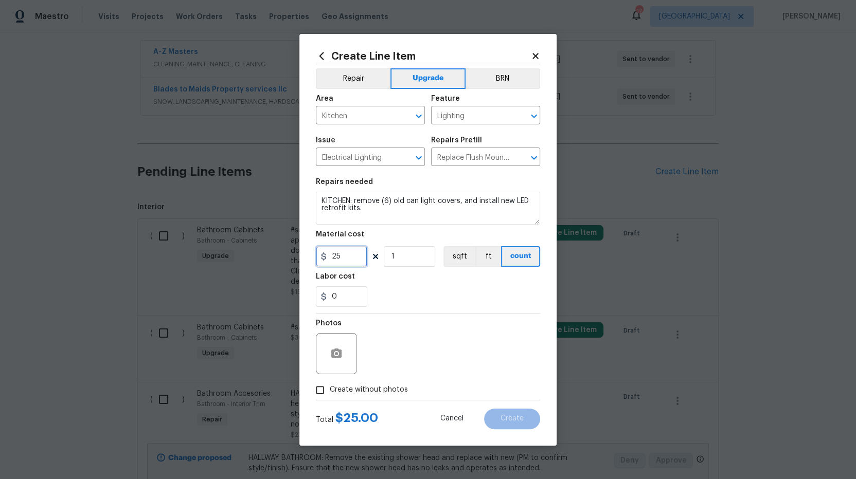
drag, startPoint x: 342, startPoint y: 256, endPoint x: 297, endPoint y: 254, distance: 44.8
click at [295, 255] on div "Create Line Item Repair Upgrade BRN Area Kitchen ​ Feature Lighting ​ Issue Ele…" at bounding box center [428, 239] width 856 height 479
type input "15"
type input "6"
drag, startPoint x: 272, startPoint y: 251, endPoint x: 265, endPoint y: 251, distance: 6.7
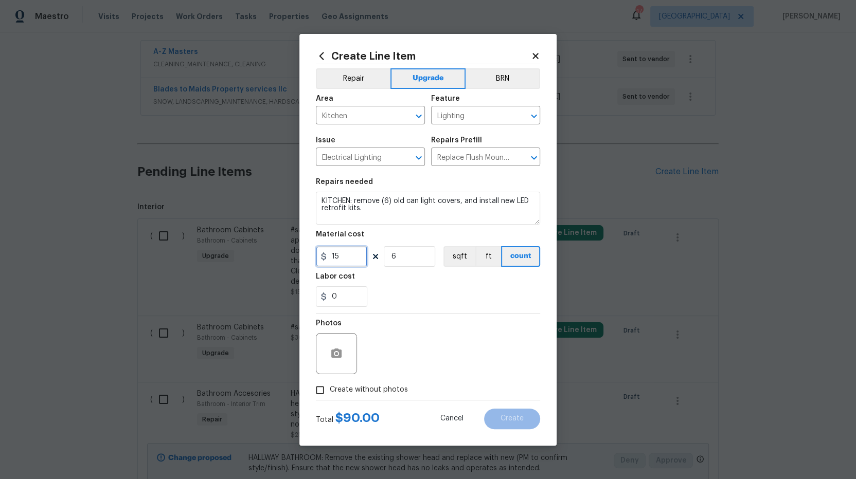
click at [269, 251] on div "Create Line Item Repair Upgrade BRN Area Kitchen ​ Feature Lighting ​ Issue Ele…" at bounding box center [428, 239] width 856 height 479
type input "20"
drag, startPoint x: 416, startPoint y: 319, endPoint x: 422, endPoint y: 322, distance: 6.9
click at [416, 319] on div "Photos" at bounding box center [428, 347] width 224 height 67
click at [337, 359] on button "button" at bounding box center [336, 353] width 25 height 25
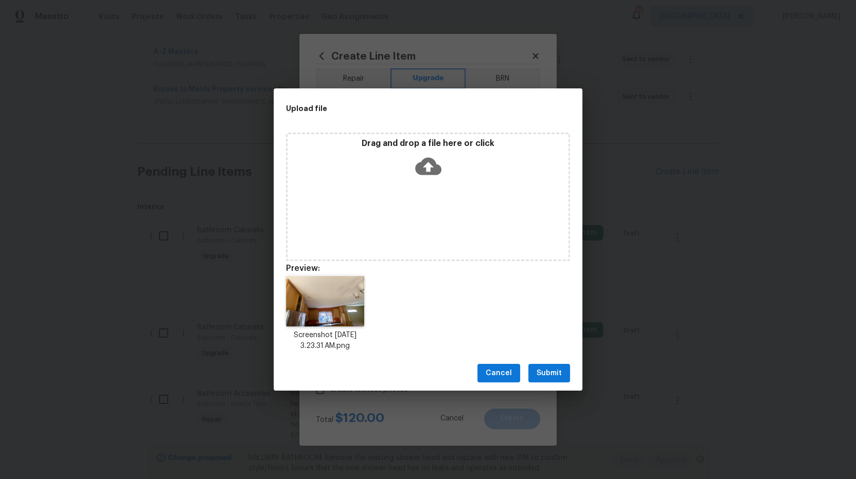
click at [539, 382] on button "Submit" at bounding box center [549, 373] width 42 height 19
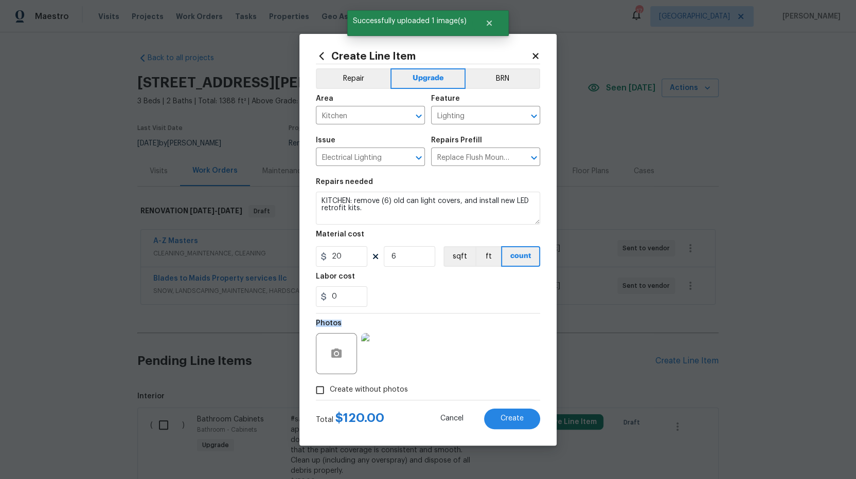
scroll to position [189, 0]
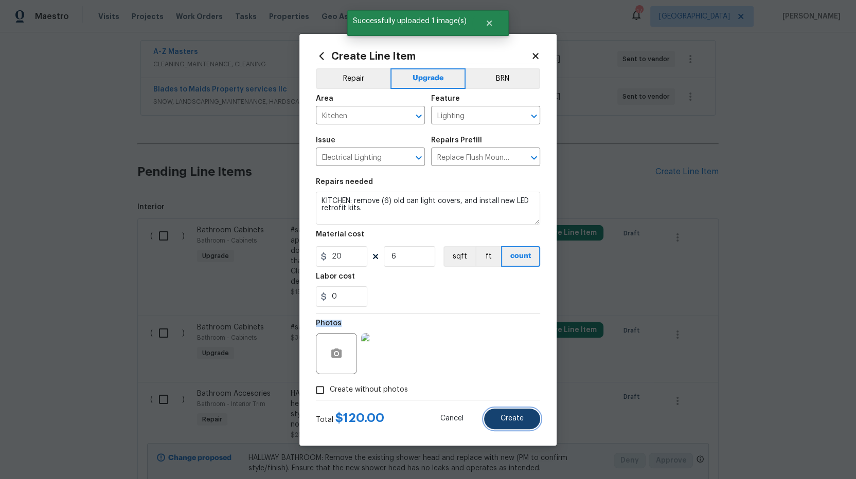
click at [499, 422] on button "Create" at bounding box center [512, 419] width 56 height 21
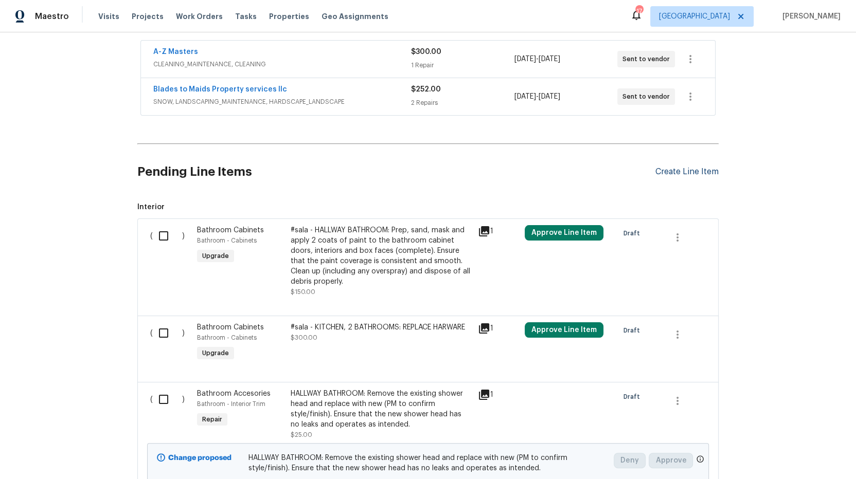
click at [687, 174] on div "Create Line Item" at bounding box center [686, 172] width 63 height 10
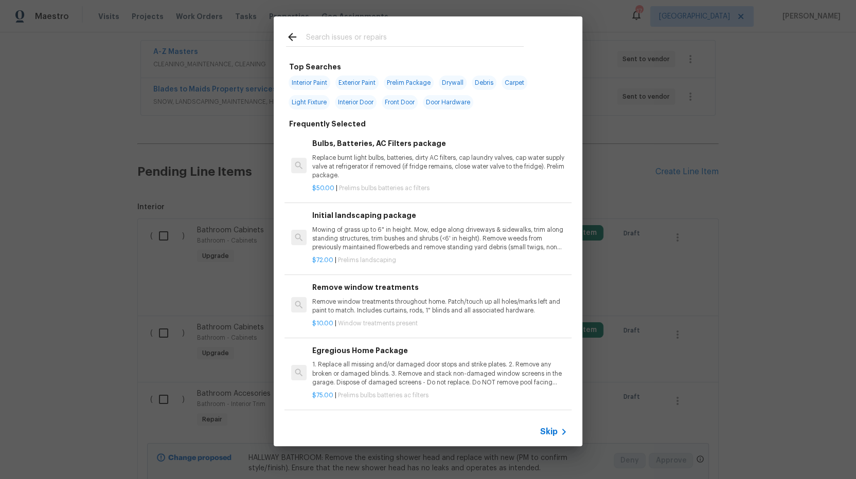
drag, startPoint x: 345, startPoint y: 24, endPoint x: 349, endPoint y: 33, distance: 9.9
click at [346, 27] on div at bounding box center [405, 36] width 262 height 41
click at [350, 35] on input "text" at bounding box center [414, 38] width 218 height 15
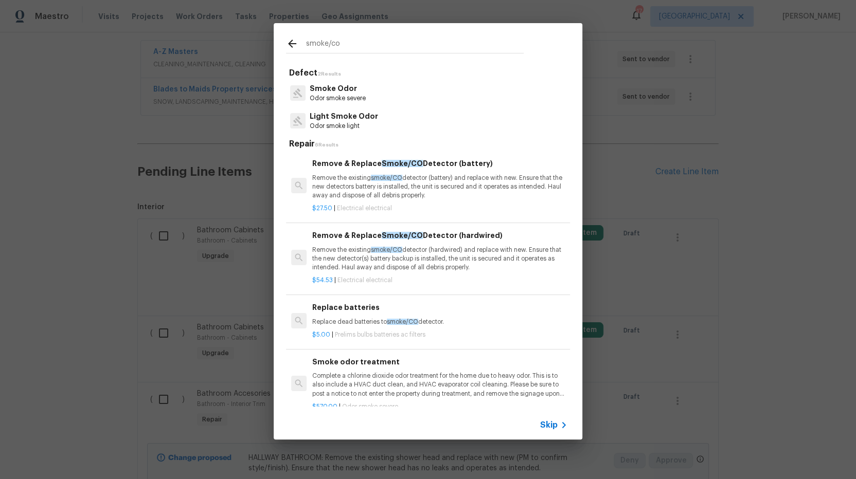
type input "smoke/co"
click at [406, 261] on p "Remove the existing smoke/CO detector (hardwired) and replace with new. Ensure …" at bounding box center [439, 259] width 255 height 26
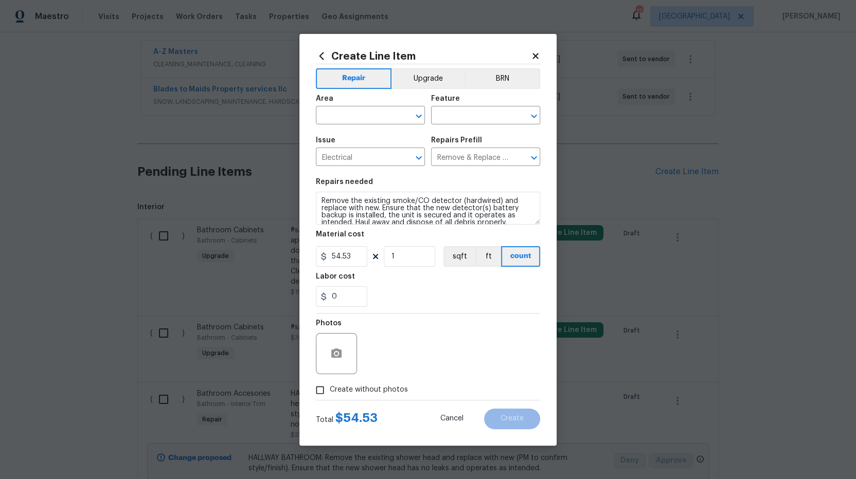
click at [372, 104] on div "Area" at bounding box center [370, 101] width 109 height 13
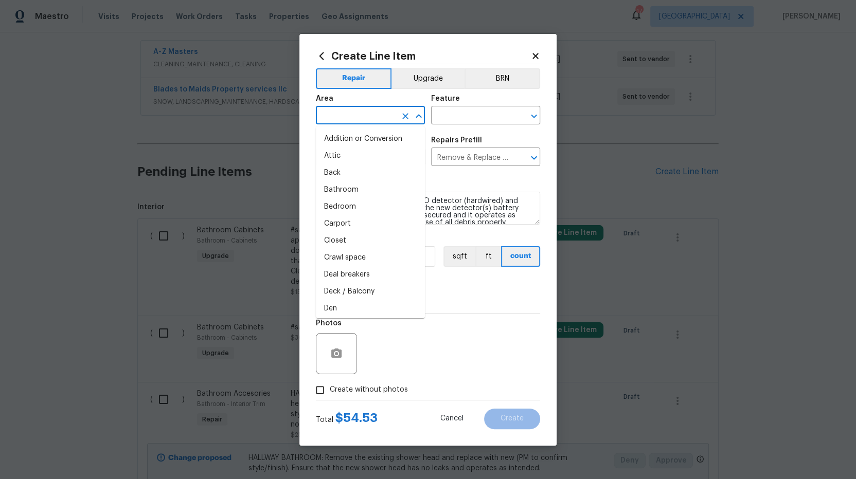
click at [372, 116] on input "text" at bounding box center [356, 117] width 80 height 16
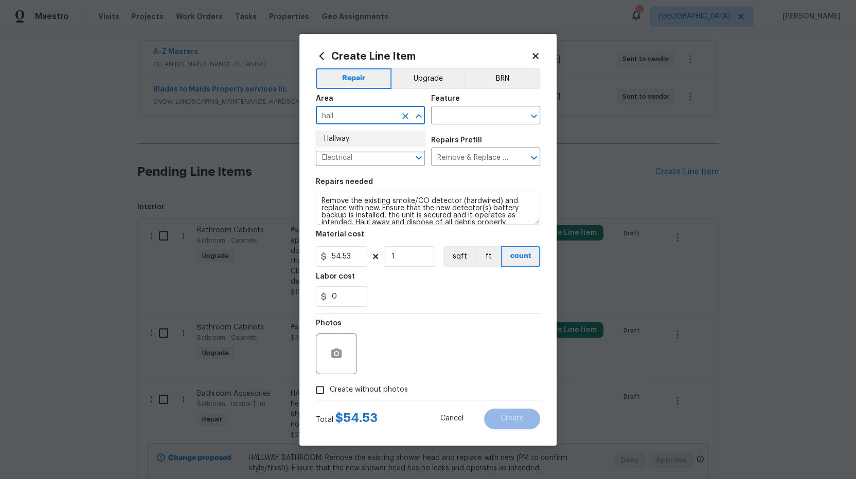
drag, startPoint x: 350, startPoint y: 140, endPoint x: 358, endPoint y: 136, distance: 9.0
click at [350, 140] on li "Hallway" at bounding box center [370, 139] width 109 height 17
type input "Hallway"
click at [485, 114] on input "text" at bounding box center [471, 117] width 80 height 16
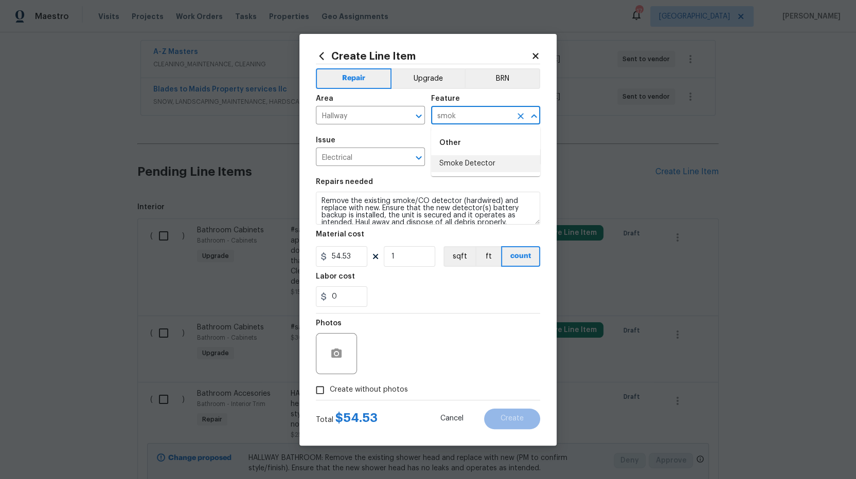
click at [474, 163] on li "Smoke Detector" at bounding box center [485, 163] width 109 height 17
type input "Smoke Detector"
click at [420, 272] on section "Repairs needed Remove the existing smoke/CO detector (hardwired) and replace wi…" at bounding box center [428, 242] width 224 height 141
click at [495, 405] on div "Total $ 54.53 Cancel Create" at bounding box center [428, 415] width 224 height 29
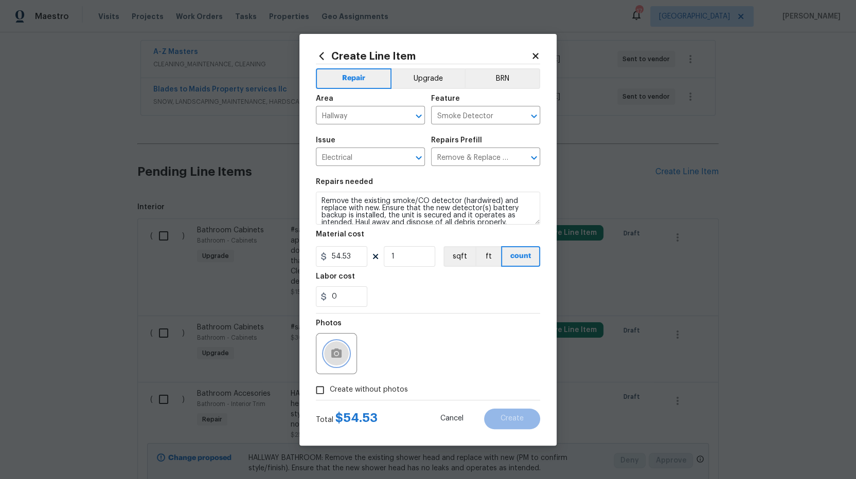
click at [342, 359] on button "button" at bounding box center [336, 353] width 25 height 25
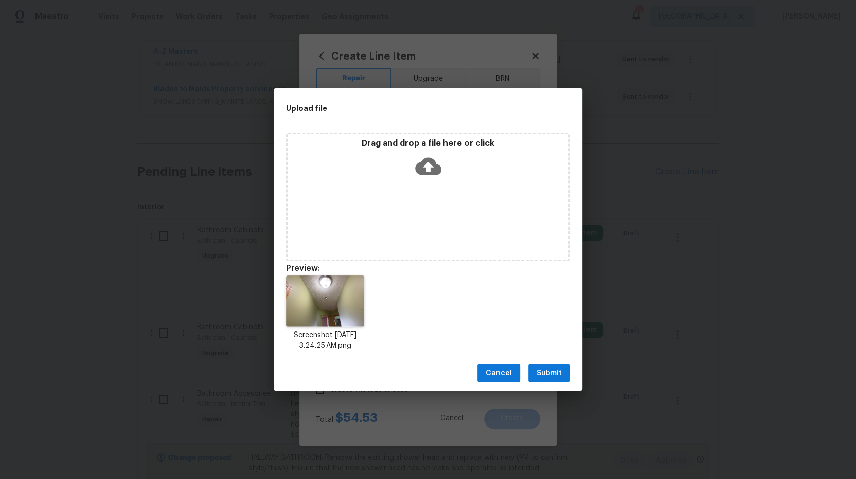
click at [549, 367] on button "Submit" at bounding box center [549, 373] width 42 height 19
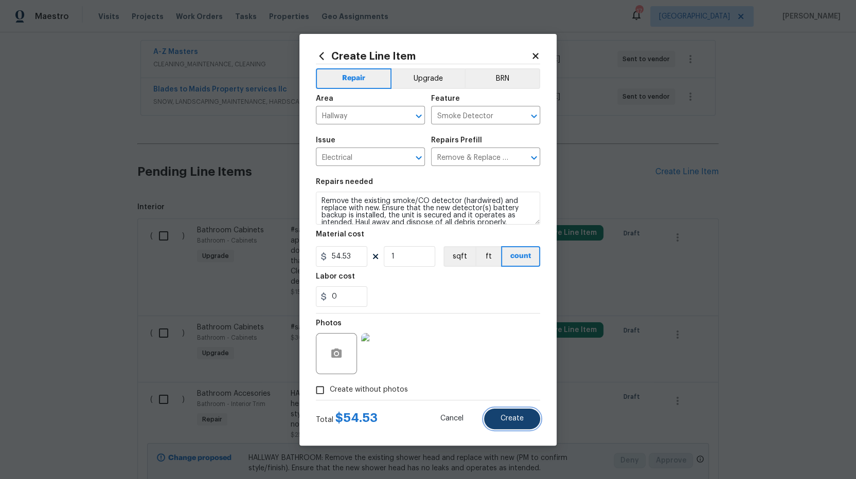
click at [515, 414] on button "Create" at bounding box center [512, 419] width 56 height 21
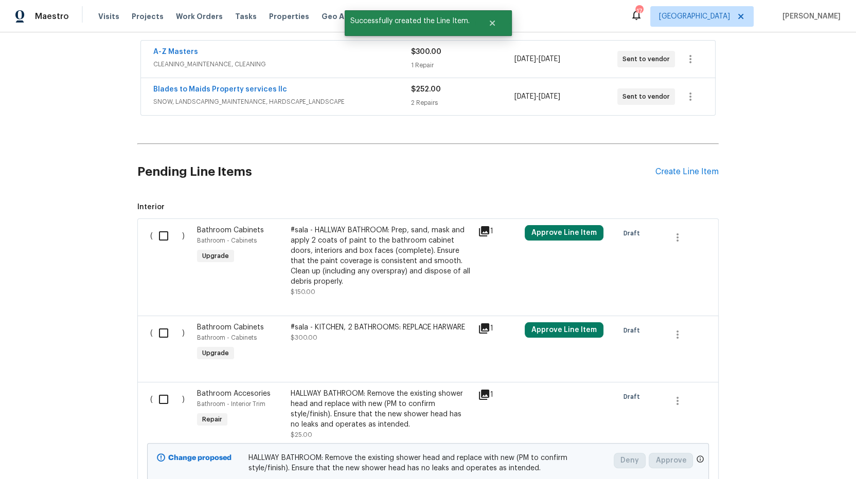
click at [695, 177] on div "Pending Line Items Create Line Item" at bounding box center [427, 172] width 581 height 48
click at [696, 174] on div "Create Line Item" at bounding box center [686, 172] width 63 height 10
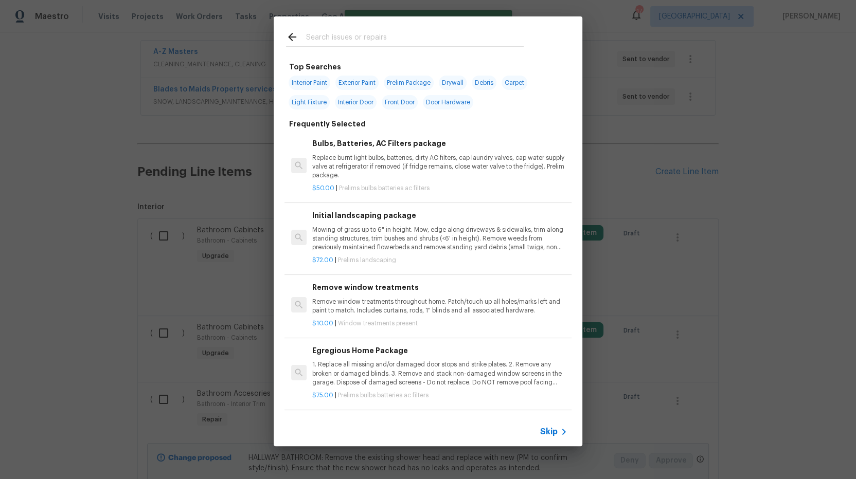
click at [424, 45] on input "text" at bounding box center [414, 38] width 218 height 15
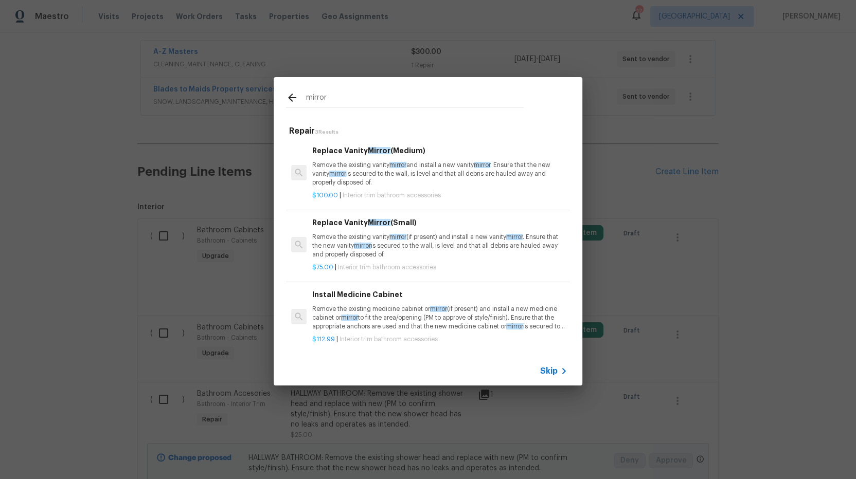
type input "mirror"
click at [366, 174] on p "Remove the existing vanity mirror and install a new vanity mirror . Ensure that…" at bounding box center [439, 174] width 255 height 26
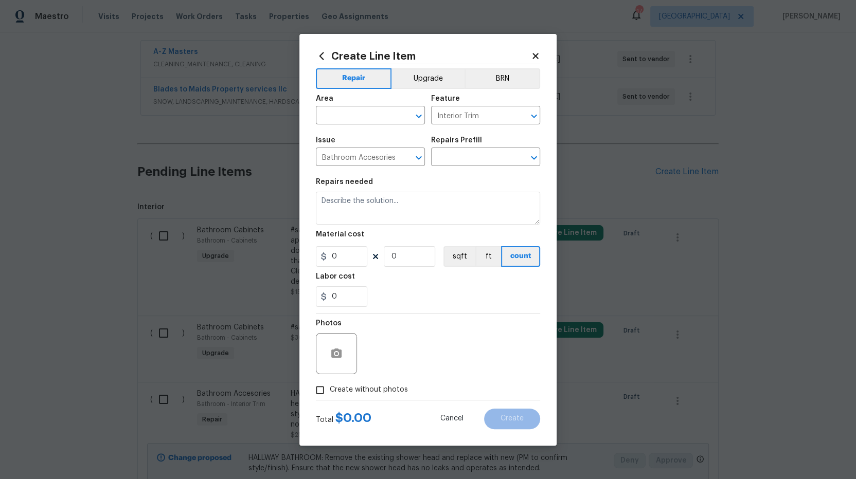
type input "Replace Vanity Mirror (Medium) $100.00"
type textarea "Remove the existing vanity mirror and install a new vanity mirror. Ensure that …"
type input "100"
type input "1"
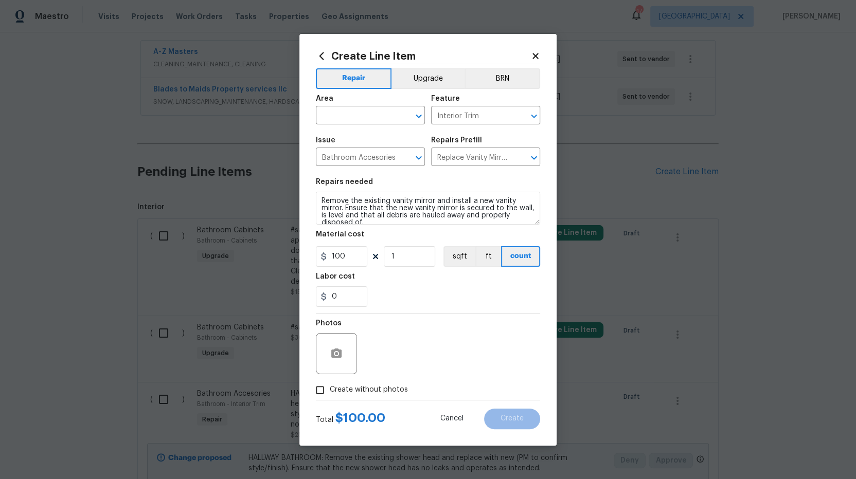
click at [356, 125] on span "Area ​" at bounding box center [370, 110] width 109 height 42
click at [357, 118] on input "text" at bounding box center [356, 117] width 80 height 16
click at [346, 142] on li "Bathroom" at bounding box center [370, 139] width 109 height 17
type input "Bathroom"
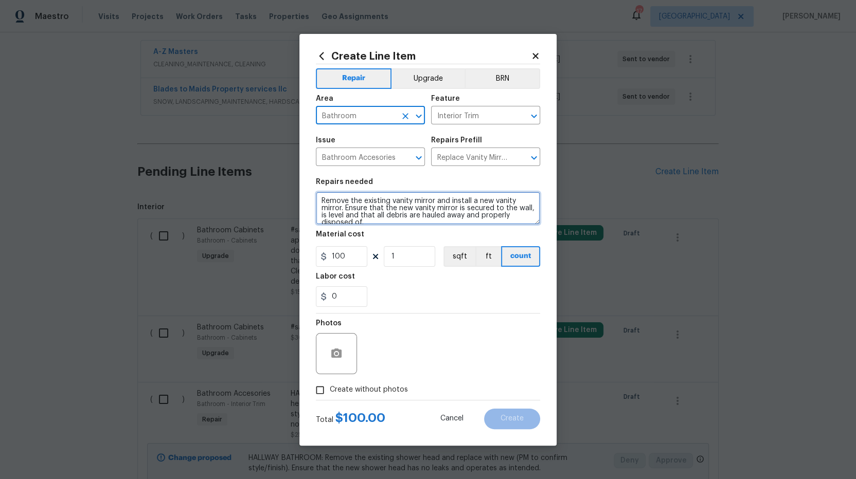
drag, startPoint x: 323, startPoint y: 201, endPoint x: 331, endPoint y: 219, distance: 19.1
click at [323, 201] on textarea "Remove the existing vanity mirror and install a new vanity mirror. Ensure that …" at bounding box center [428, 208] width 224 height 33
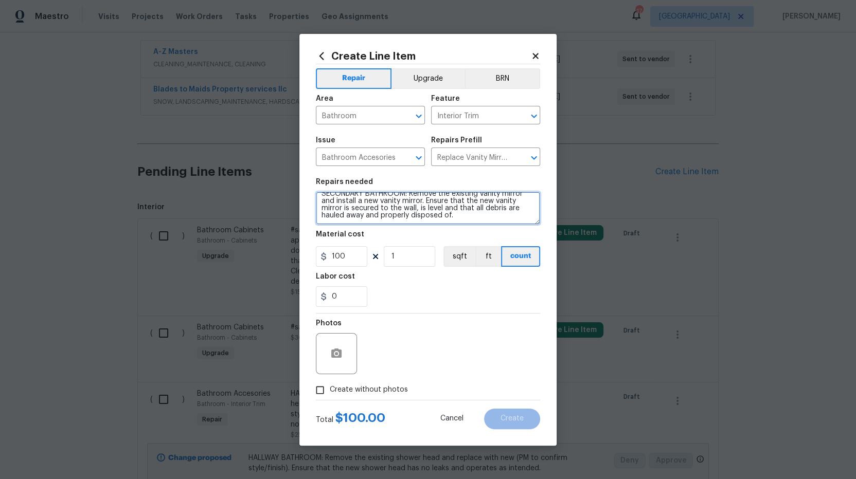
drag, startPoint x: 411, startPoint y: 197, endPoint x: 532, endPoint y: 206, distance: 120.7
click at [532, 206] on textarea "SECONDARY BATHROOM: Remove the existing vanity mirror and install a new vanity …" at bounding box center [428, 208] width 224 height 33
type textarea "SECONDARY BATHROOM: Remove the existing vanity mirror and install a new vanity …"
click at [467, 314] on div "Photos" at bounding box center [428, 347] width 224 height 67
click at [339, 348] on icon "button" at bounding box center [336, 354] width 12 height 12
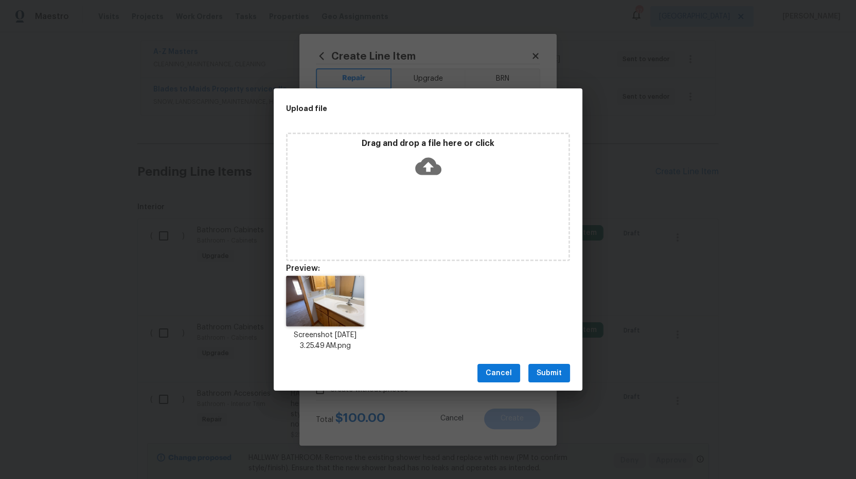
click at [546, 376] on span "Submit" at bounding box center [548, 373] width 25 height 13
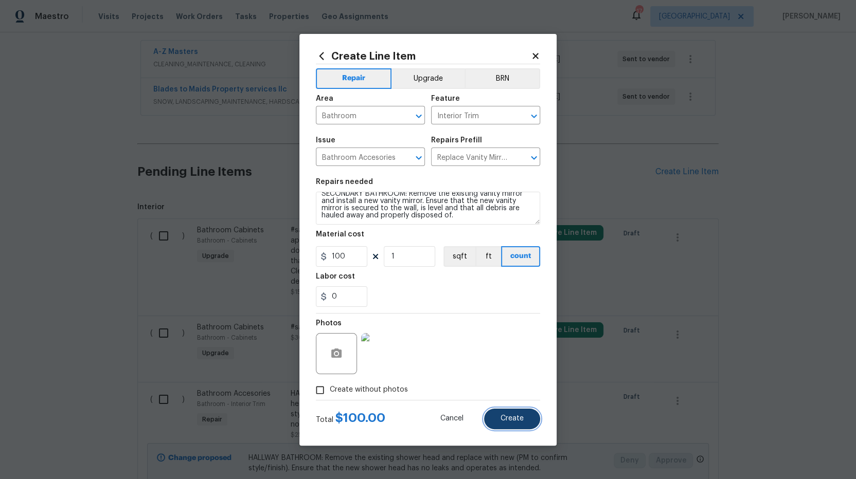
click at [524, 421] on button "Create" at bounding box center [512, 419] width 56 height 21
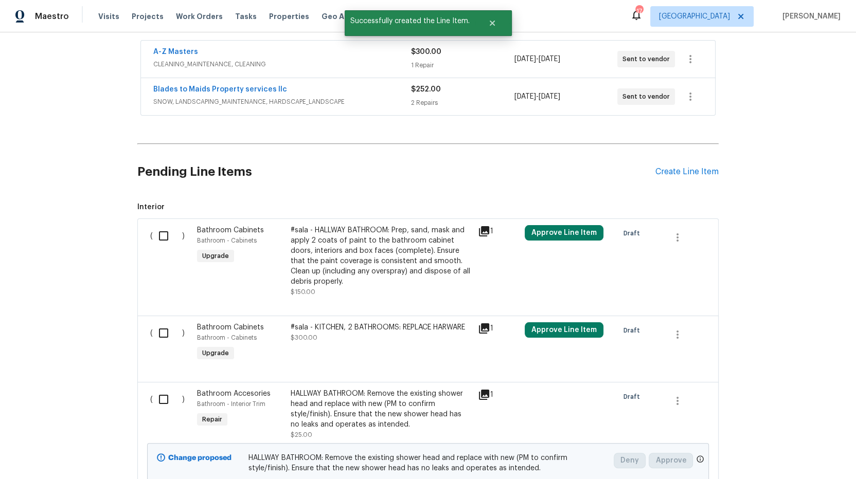
click at [691, 165] on div "Pending Line Items Create Line Item" at bounding box center [427, 172] width 581 height 48
click at [688, 168] on div "Create Line Item" at bounding box center [686, 172] width 63 height 10
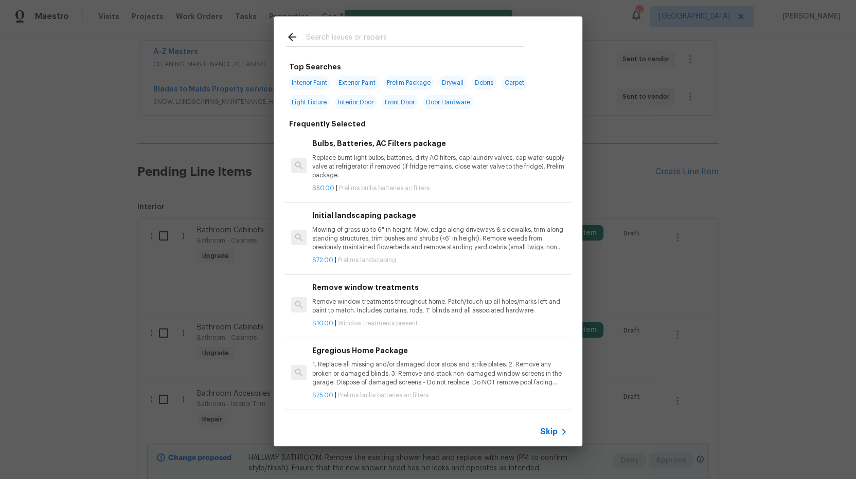
click at [365, 50] on div at bounding box center [405, 36] width 262 height 41
click at [368, 45] on input "text" at bounding box center [414, 38] width 218 height 15
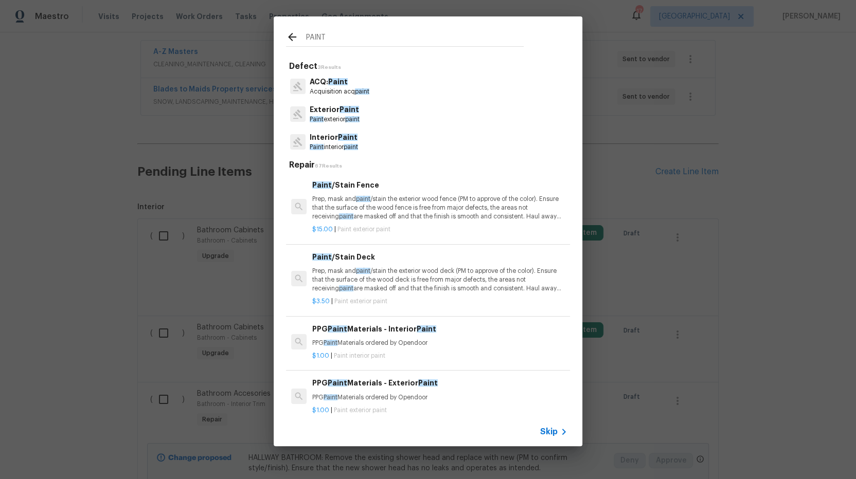
type input "PAINT"
click at [349, 146] on span "paint" at bounding box center [351, 147] width 14 height 6
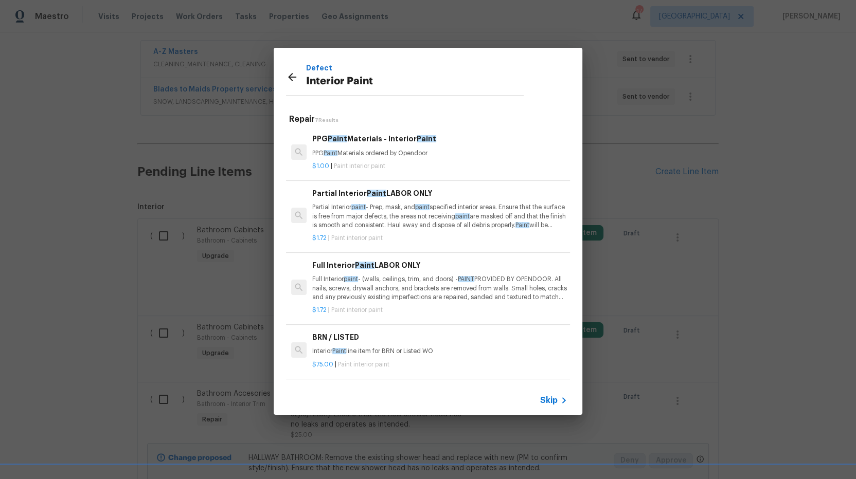
click at [292, 77] on icon at bounding box center [292, 77] width 8 height 8
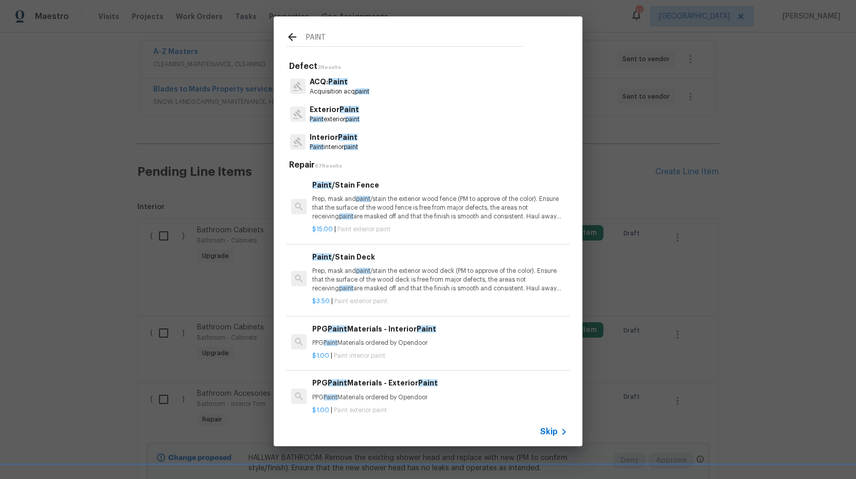
click at [331, 142] on p "Interior Paint" at bounding box center [334, 137] width 48 height 11
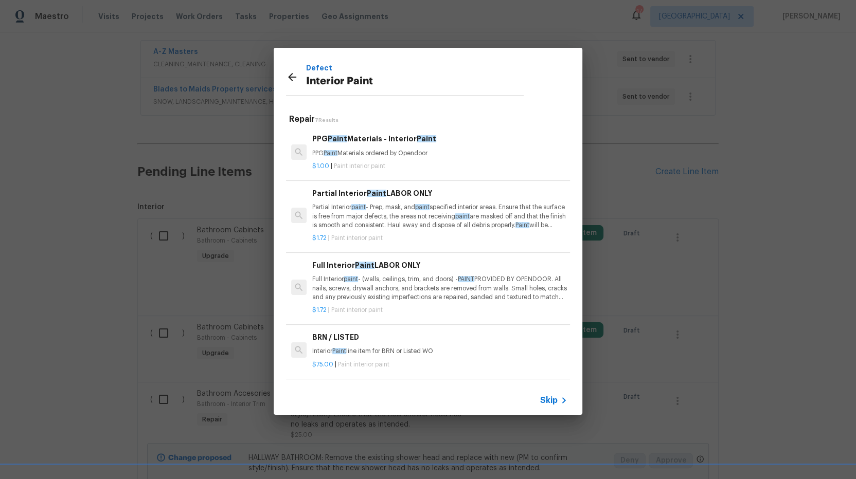
click at [424, 233] on div "$1.72 | Paint interior paint" at bounding box center [439, 236] width 255 height 13
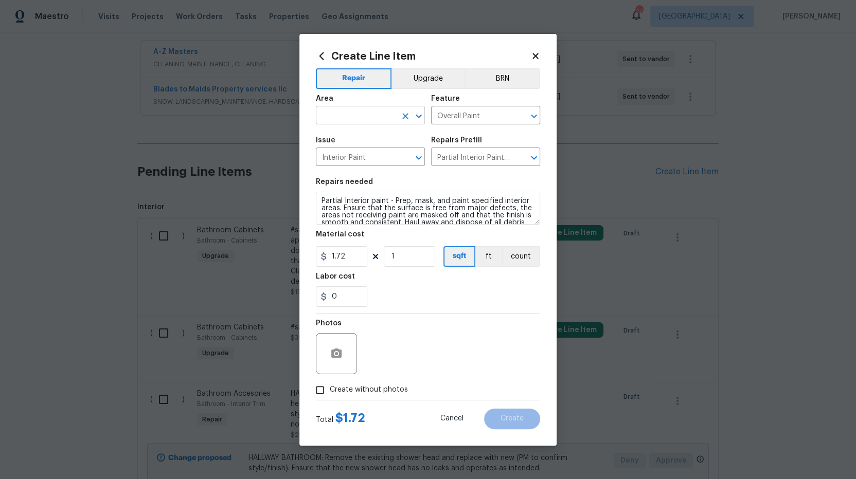
click at [355, 116] on input "text" at bounding box center [356, 117] width 80 height 16
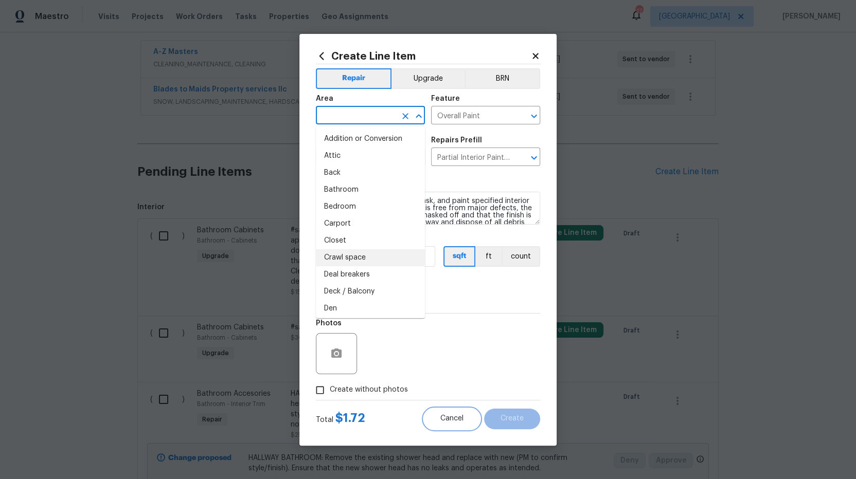
drag, startPoint x: 462, startPoint y: 422, endPoint x: 464, endPoint y: 417, distance: 5.4
click at [463, 421] on span "Cancel" at bounding box center [451, 419] width 23 height 8
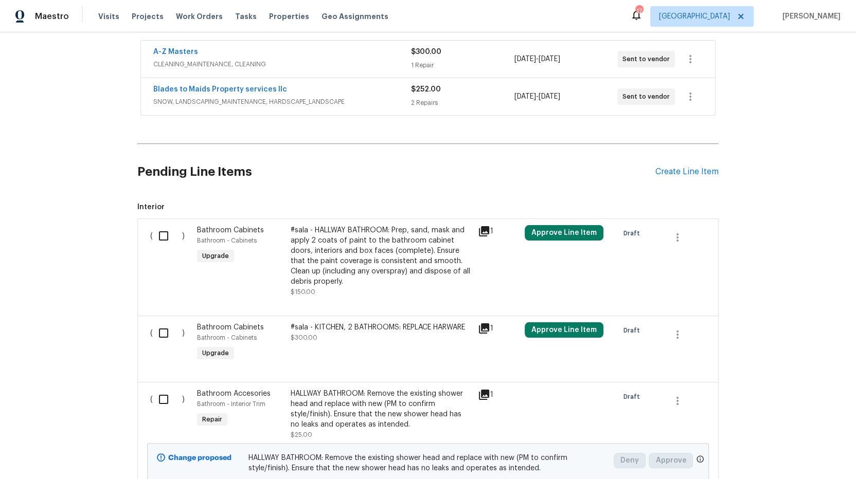
click at [161, 236] on input "checkbox" at bounding box center [167, 236] width 29 height 22
checkbox input "true"
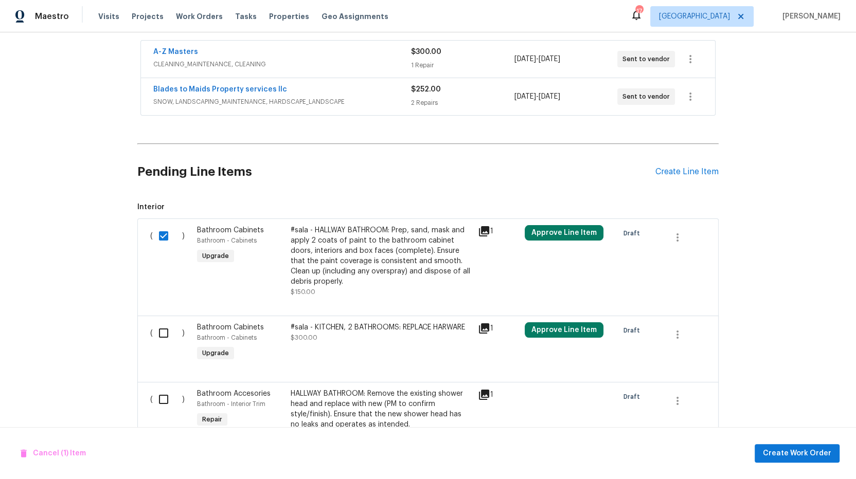
click at [158, 329] on input "checkbox" at bounding box center [167, 333] width 29 height 22
checkbox input "true"
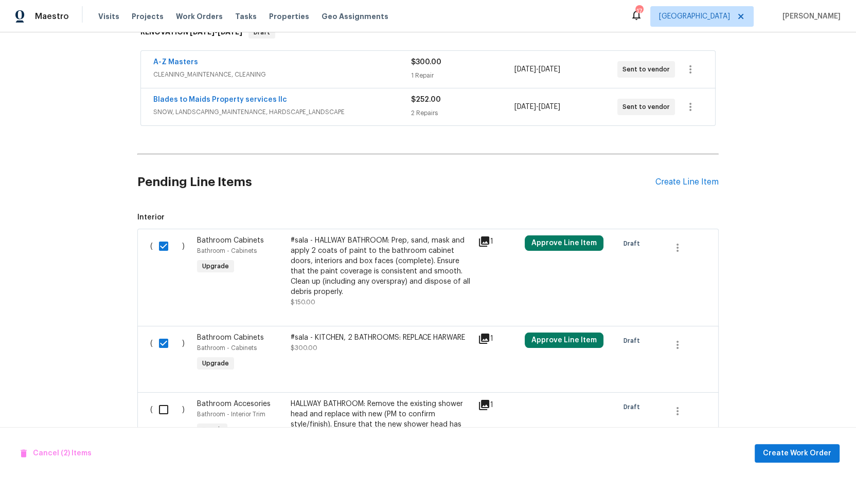
scroll to position [143, 0]
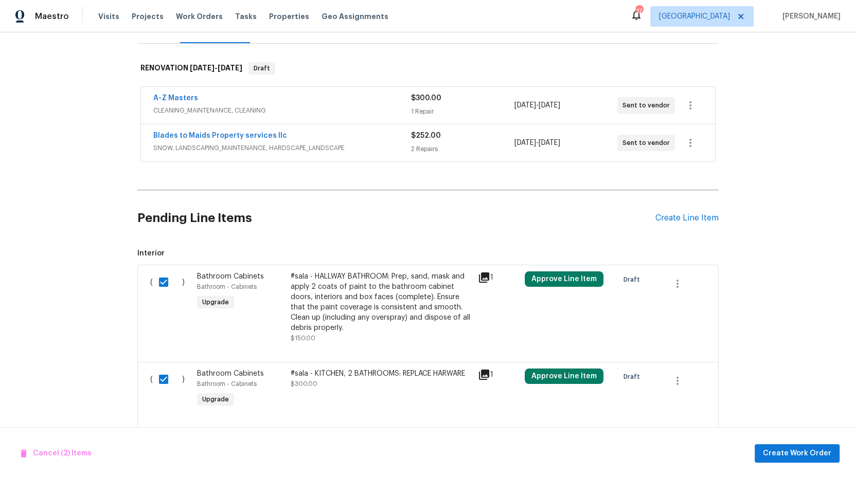
drag, startPoint x: 67, startPoint y: 299, endPoint x: 73, endPoint y: 302, distance: 6.7
click at [67, 300] on div "Back to all projects 730 Pleasant Ave, St. Paul Park, MN 55071 3 Beds | 2 Baths…" at bounding box center [428, 255] width 856 height 447
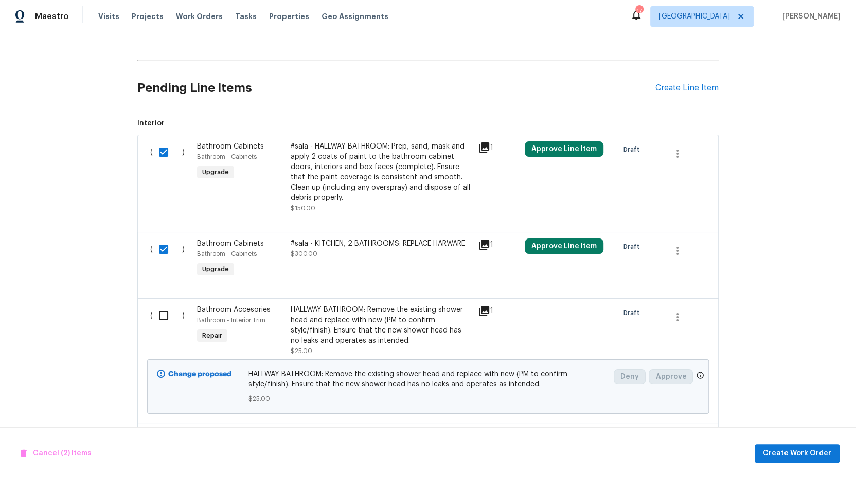
scroll to position [307, 0]
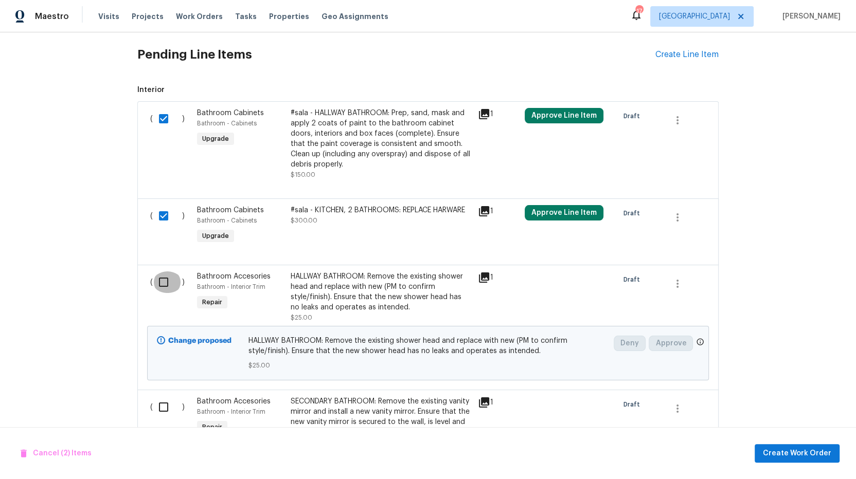
click at [155, 287] on input "checkbox" at bounding box center [167, 283] width 29 height 22
checkbox input "true"
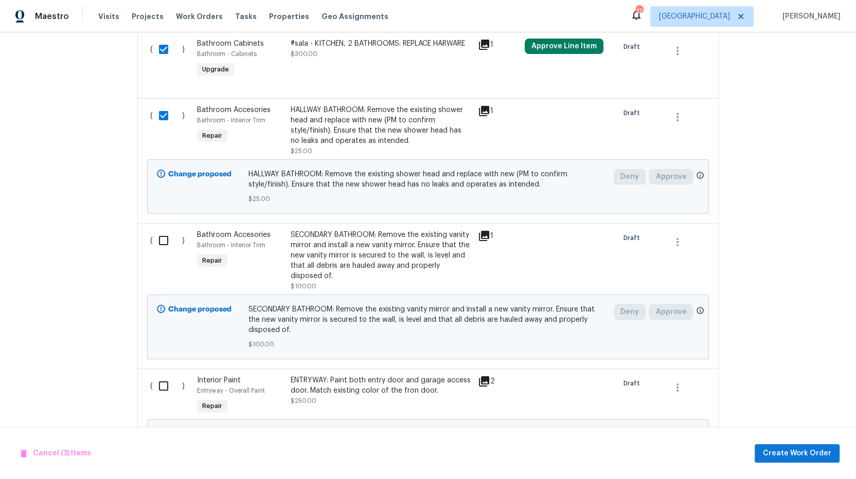
scroll to position [480, 0]
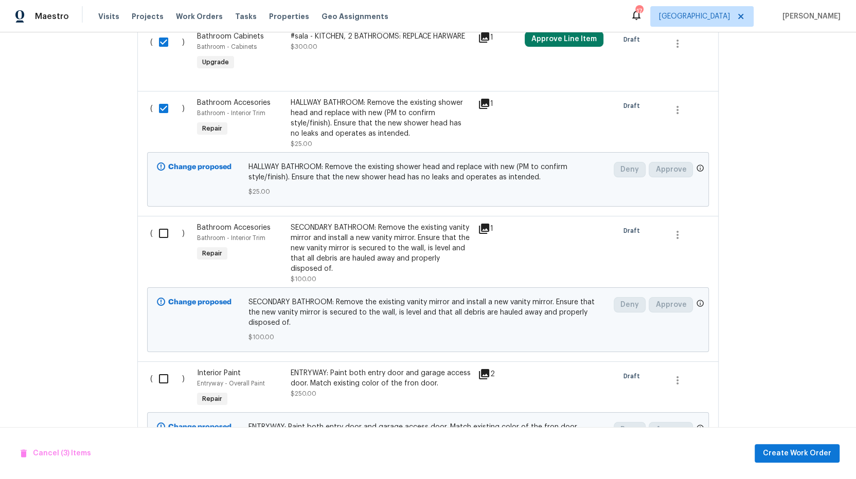
drag, startPoint x: 164, startPoint y: 236, endPoint x: 210, endPoint y: 245, distance: 47.2
click at [164, 236] on input "checkbox" at bounding box center [167, 234] width 29 height 22
checkbox input "true"
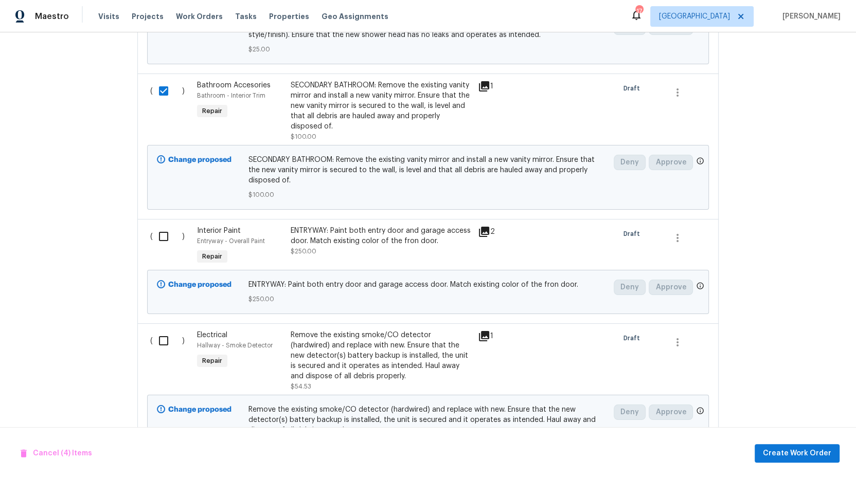
scroll to position [634, 0]
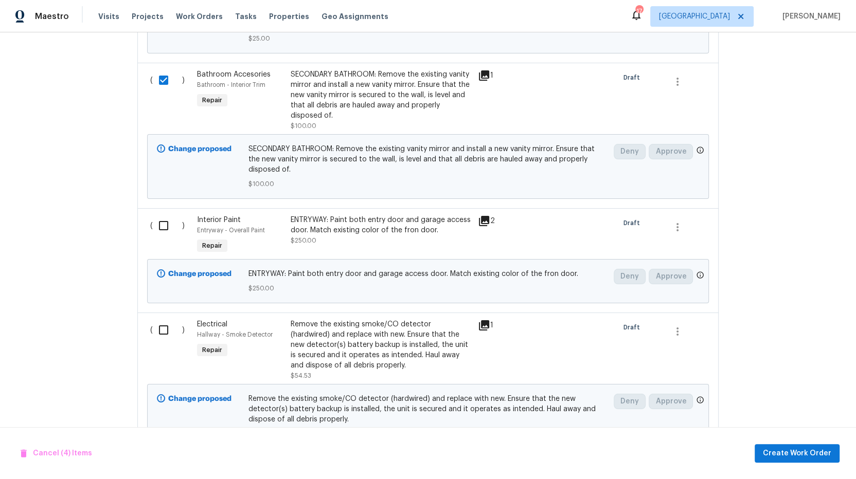
click at [154, 227] on input "checkbox" at bounding box center [167, 226] width 29 height 22
checkbox input "true"
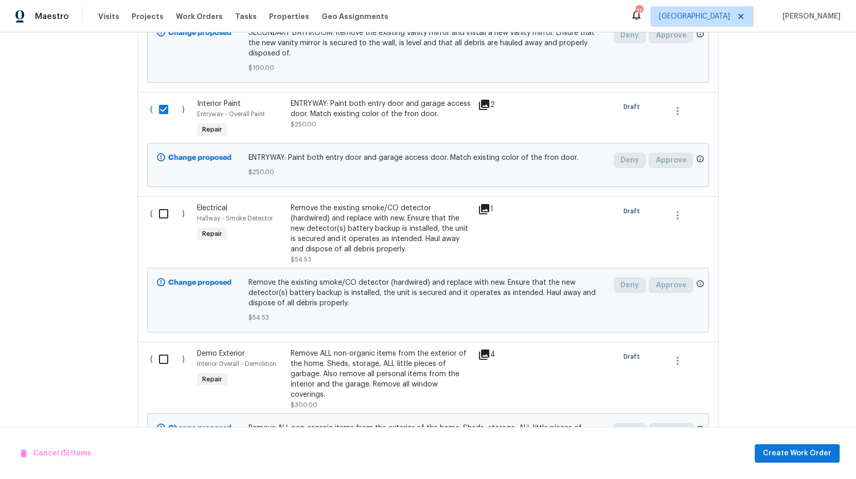
scroll to position [750, 0]
click at [160, 216] on input "checkbox" at bounding box center [167, 214] width 29 height 22
checkbox input "true"
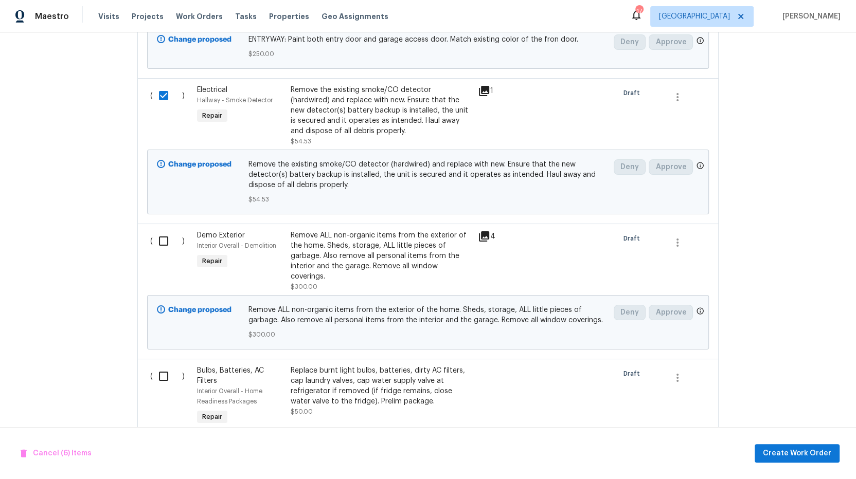
scroll to position [926, 0]
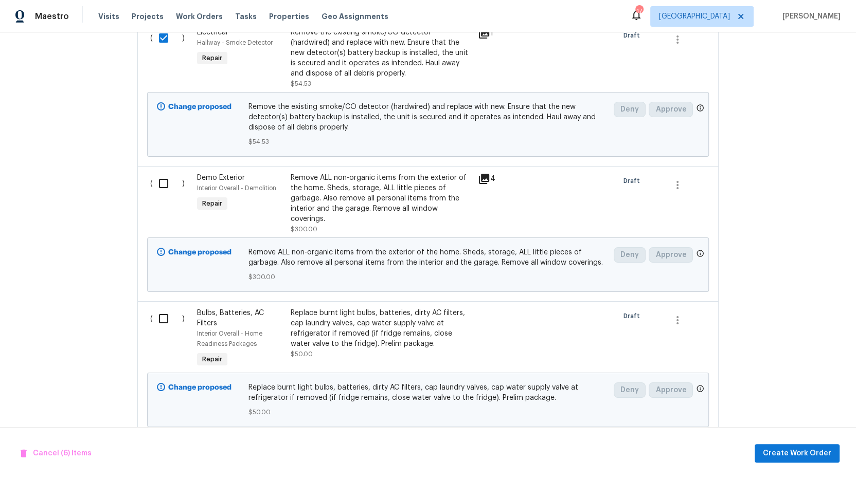
drag, startPoint x: 150, startPoint y: 176, endPoint x: 155, endPoint y: 194, distance: 19.2
click at [153, 176] on input "checkbox" at bounding box center [167, 184] width 29 height 22
checkbox input "true"
click at [164, 327] on div "( )" at bounding box center [170, 339] width 47 height 68
drag, startPoint x: 162, startPoint y: 319, endPoint x: 172, endPoint y: 316, distance: 10.2
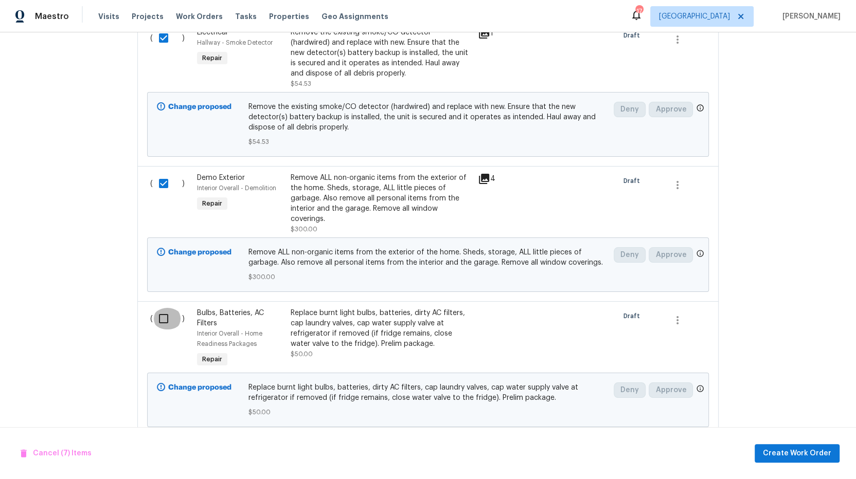
click at [162, 319] on input "checkbox" at bounding box center [167, 319] width 29 height 22
checkbox input "true"
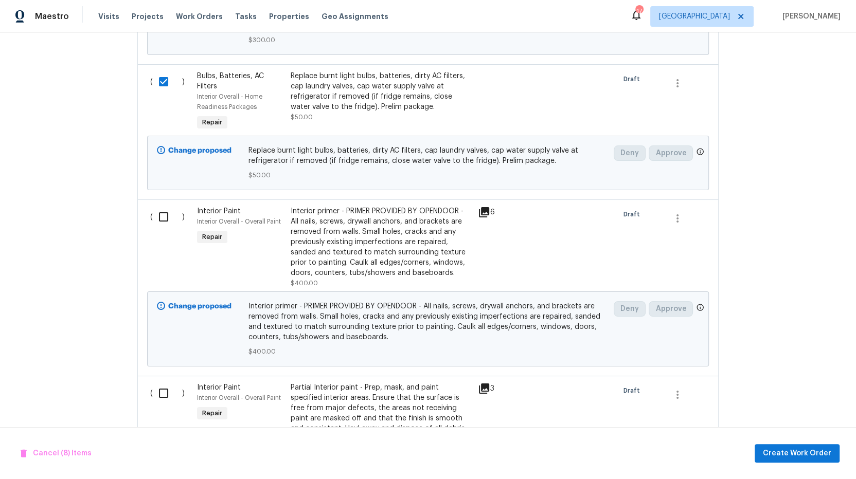
scroll to position [1156, 0]
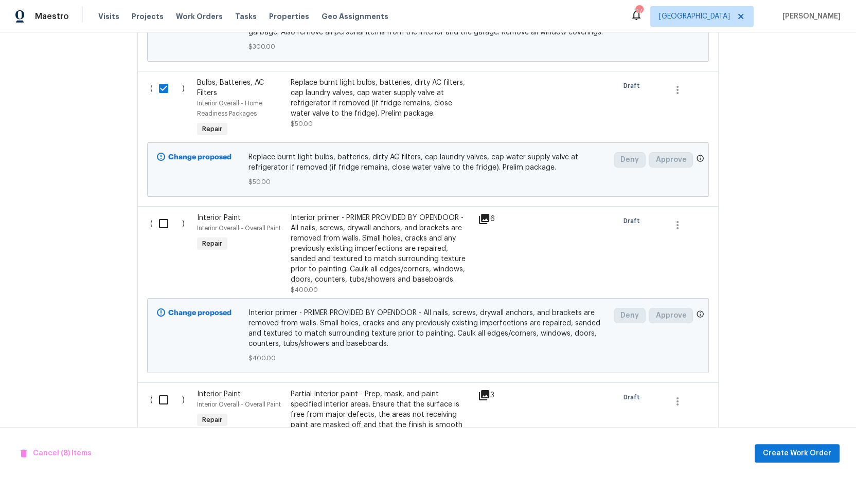
click at [153, 221] on input "checkbox" at bounding box center [167, 224] width 29 height 22
checkbox input "true"
click at [153, 403] on input "checkbox" at bounding box center [167, 400] width 29 height 22
checkbox input "true"
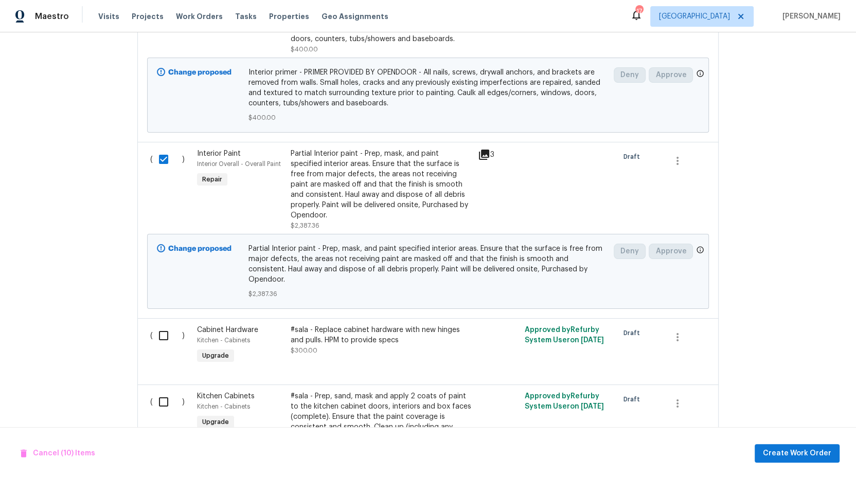
scroll to position [1471, 0]
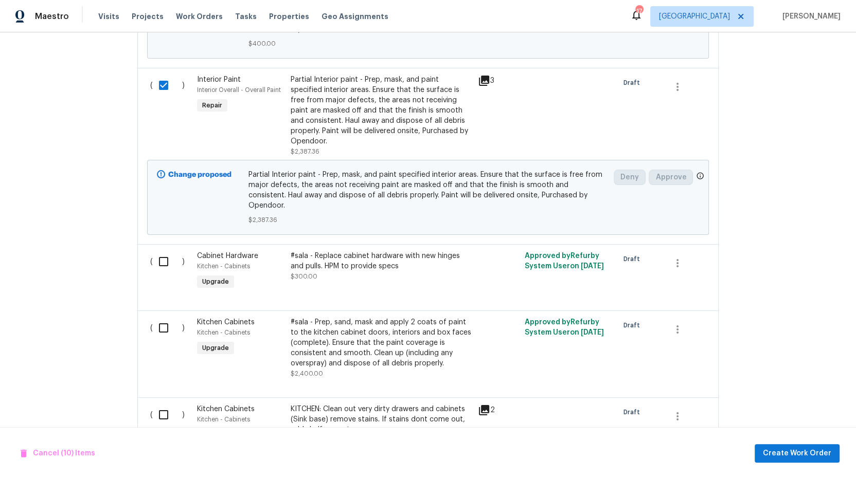
click at [361, 317] on div "#sala - Prep, sand, mask and apply 2 coats of paint to the kitchen cabinet door…" at bounding box center [381, 342] width 181 height 51
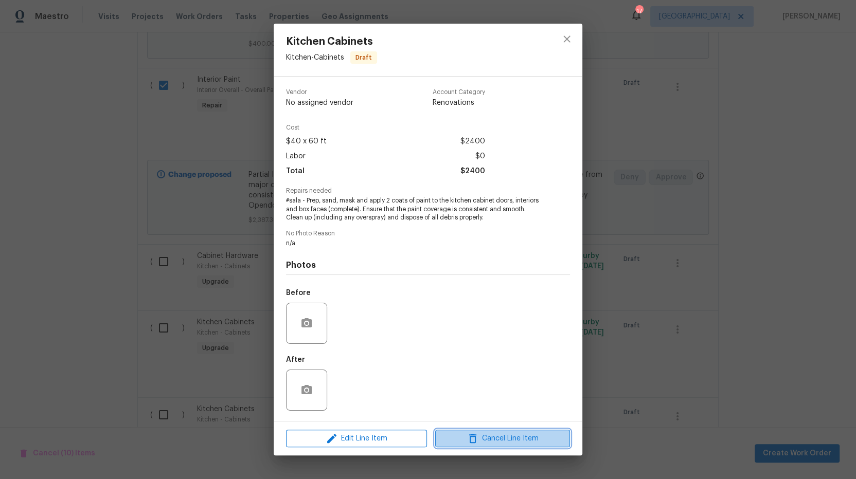
click at [515, 439] on span "Cancel Line Item" at bounding box center [502, 439] width 129 height 13
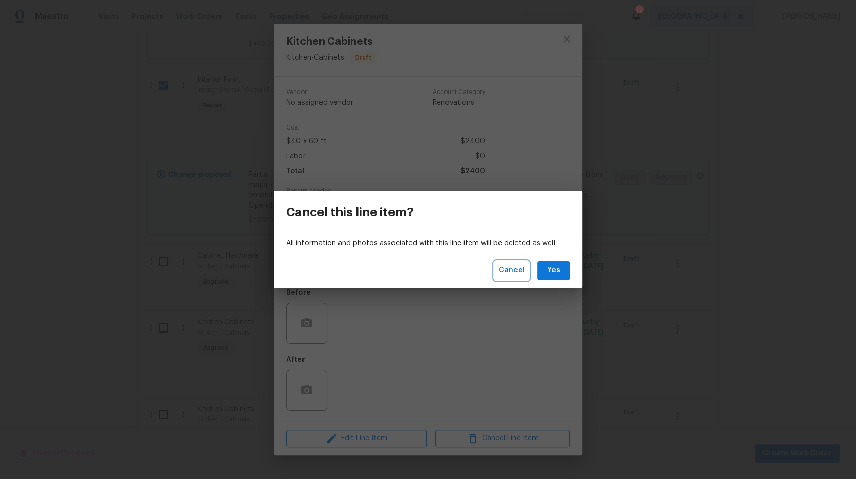
click at [505, 271] on span "Cancel" at bounding box center [511, 270] width 26 height 13
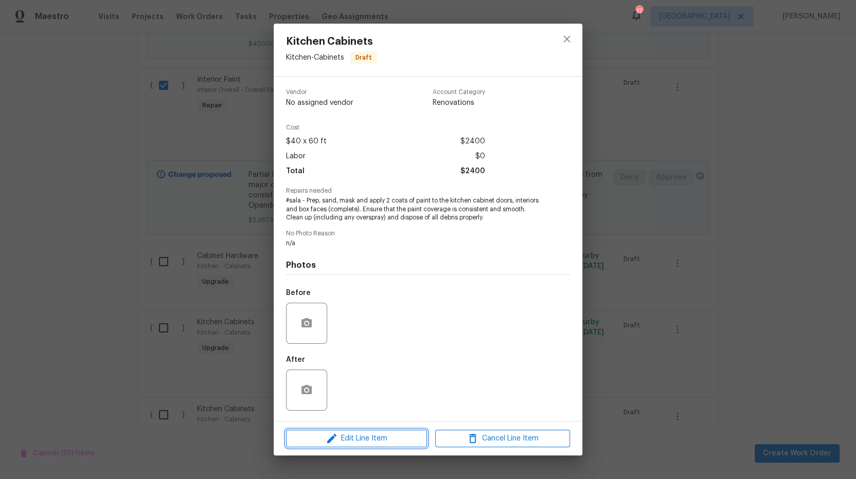
click at [380, 437] on span "Edit Line Item" at bounding box center [356, 439] width 135 height 13
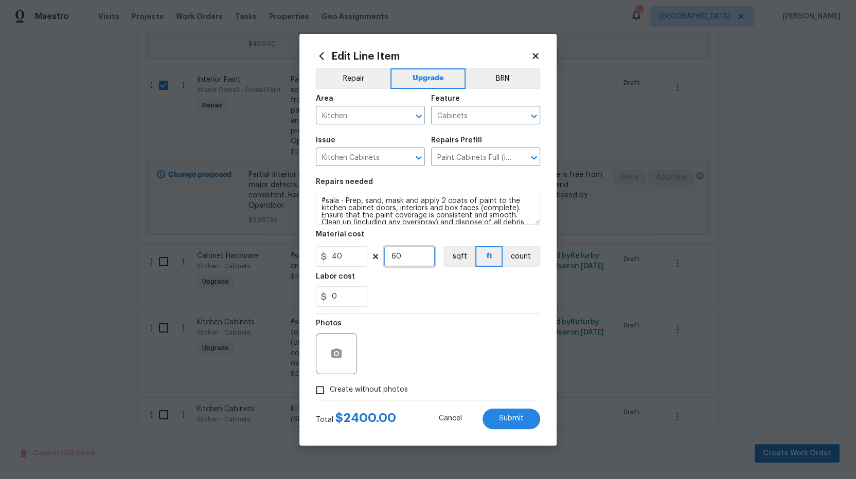
drag, startPoint x: 380, startPoint y: 256, endPoint x: 368, endPoint y: 255, distance: 11.8
click at [368, 255] on div "40 60 sqft ft count" at bounding box center [428, 256] width 224 height 21
type input "40"
click at [436, 336] on div "Photos" at bounding box center [428, 347] width 224 height 67
drag, startPoint x: 324, startPoint y: 388, endPoint x: 412, endPoint y: 381, distance: 88.7
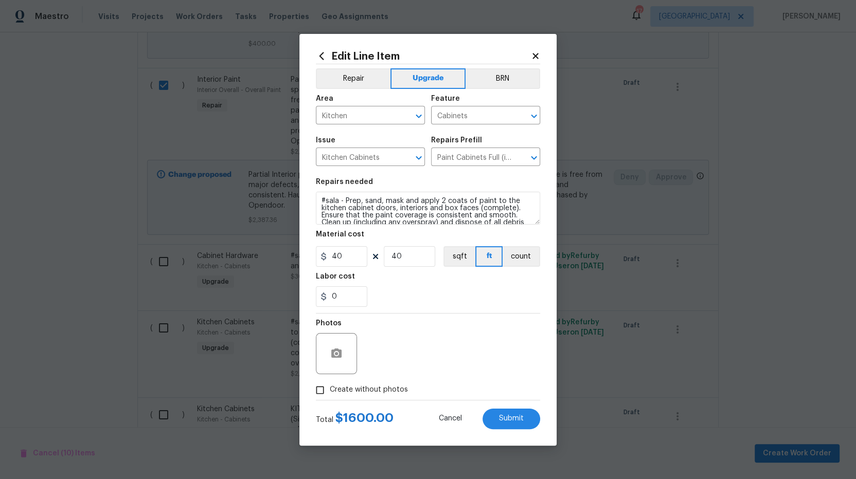
click at [325, 388] on input "Create without photos" at bounding box center [320, 391] width 20 height 20
checkbox input "true"
click at [438, 353] on textarea "n/a" at bounding box center [452, 353] width 175 height 41
drag, startPoint x: 414, startPoint y: 350, endPoint x: 356, endPoint y: 334, distance: 60.3
click at [356, 334] on div "Photos Reason* n/a" at bounding box center [428, 347] width 224 height 67
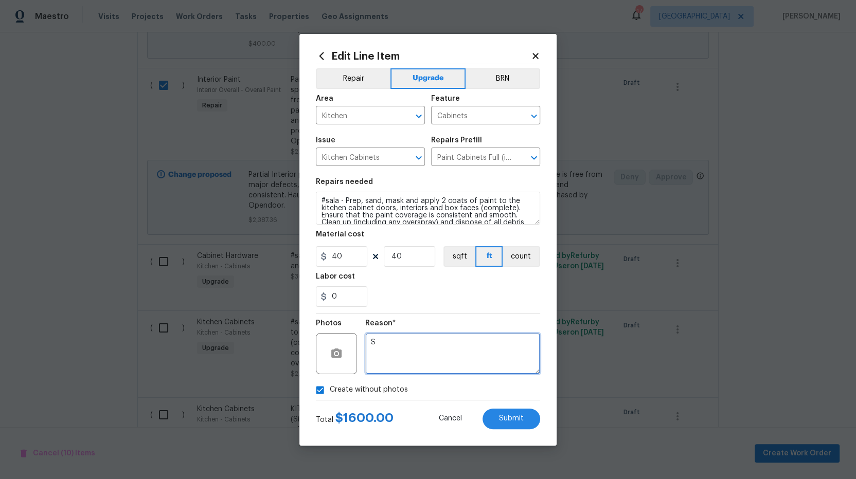
type textarea "S"
drag, startPoint x: 515, startPoint y: 407, endPoint x: 485, endPoint y: 391, distance: 33.8
click at [515, 407] on div "Total $ 1600.00 Cancel Submit" at bounding box center [428, 415] width 224 height 29
drag, startPoint x: 512, startPoint y: 418, endPoint x: 475, endPoint y: 412, distance: 37.0
click at [512, 418] on span "Submit" at bounding box center [511, 419] width 25 height 8
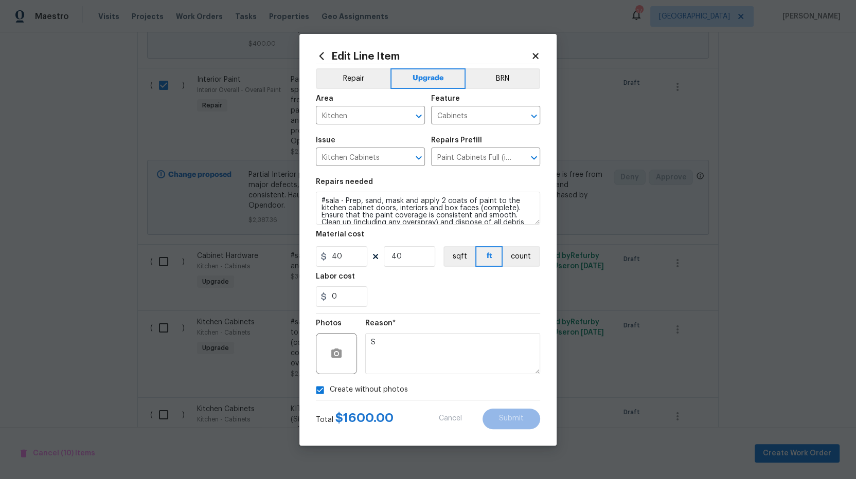
checkbox input "false"
type textarea "n/a"
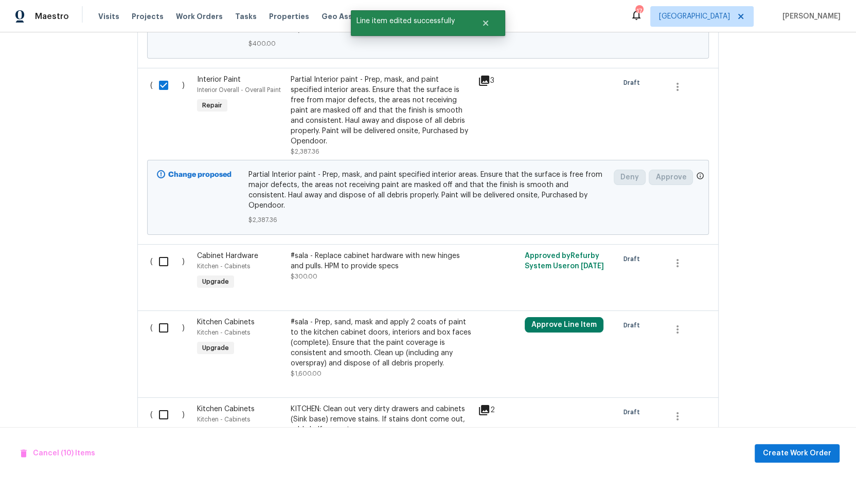
drag, startPoint x: 153, startPoint y: 312, endPoint x: 157, endPoint y: 317, distance: 6.3
click at [154, 317] on input "checkbox" at bounding box center [167, 328] width 29 height 22
checkbox input "true"
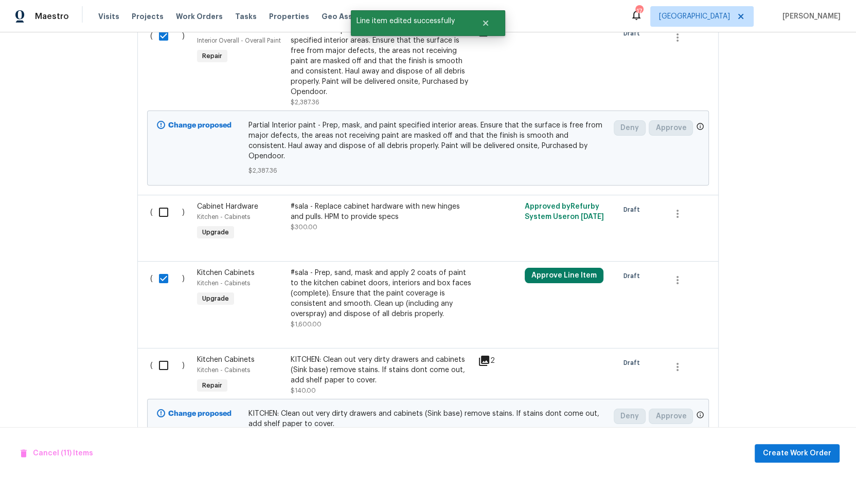
scroll to position [1580, 0]
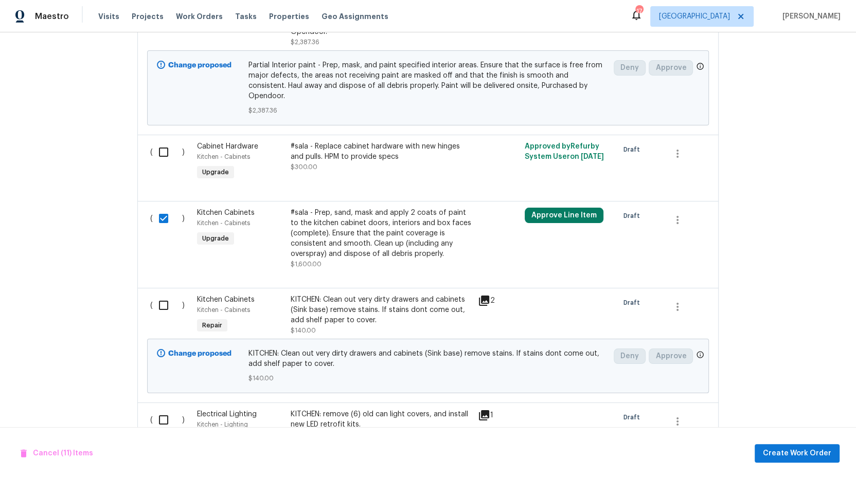
click at [154, 295] on input "checkbox" at bounding box center [167, 306] width 29 height 22
checkbox input "true"
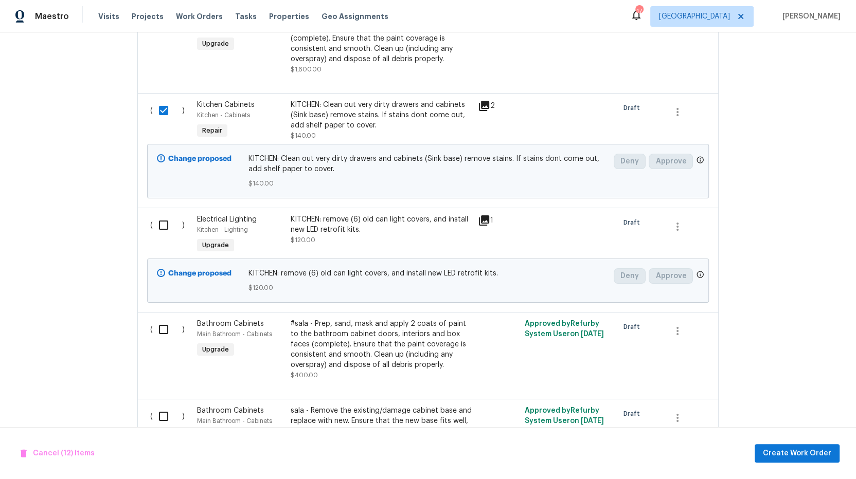
scroll to position [1779, 0]
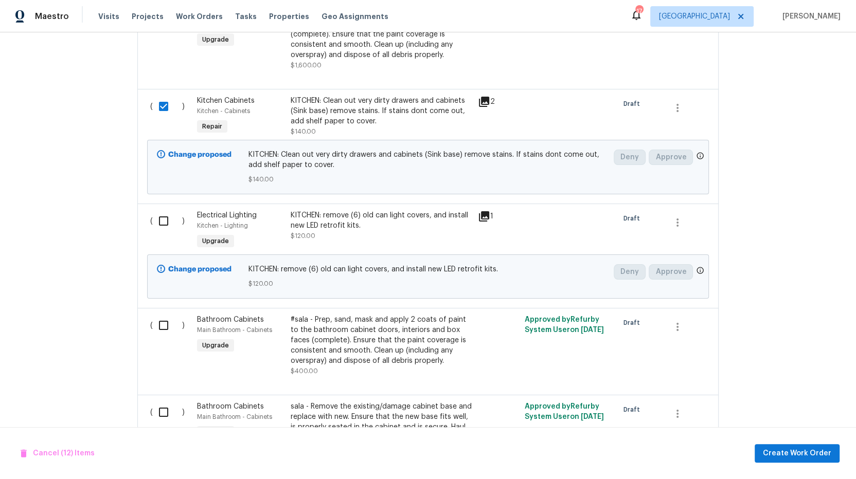
drag, startPoint x: 156, startPoint y: 211, endPoint x: 187, endPoint y: 284, distance: 79.1
click at [156, 211] on input "checkbox" at bounding box center [167, 221] width 29 height 22
checkbox input "true"
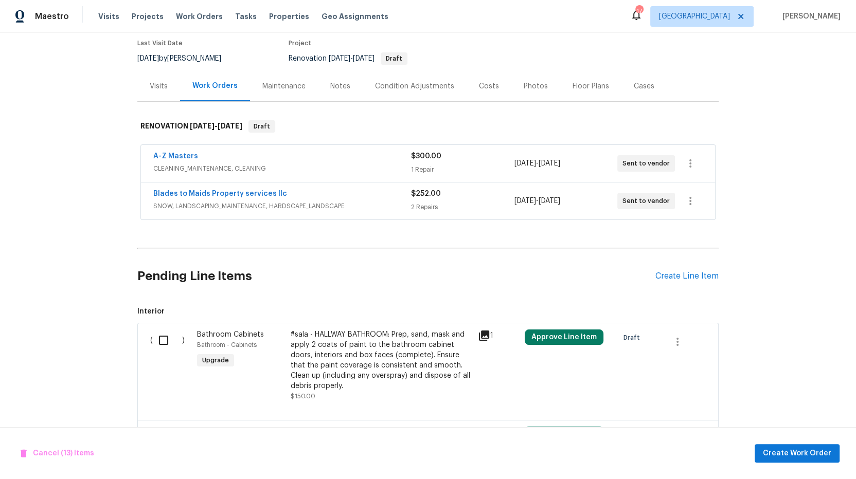
scroll to position [0, 0]
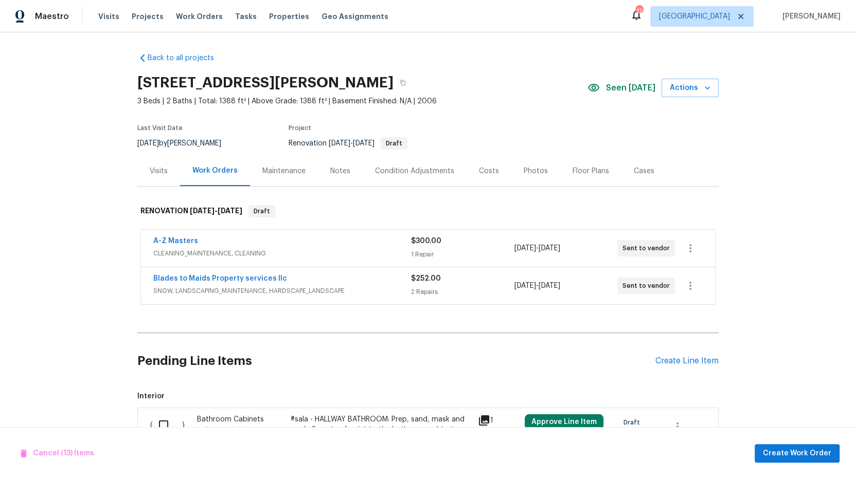
drag, startPoint x: 86, startPoint y: 192, endPoint x: 94, endPoint y: 42, distance: 150.9
click at [87, 191] on div "Back to all projects 730 Pleasant Ave, St. Paul Park, MN 55071 3 Beds | 2 Baths…" at bounding box center [428, 255] width 856 height 447
